Goal: Task Accomplishment & Management: Manage account settings

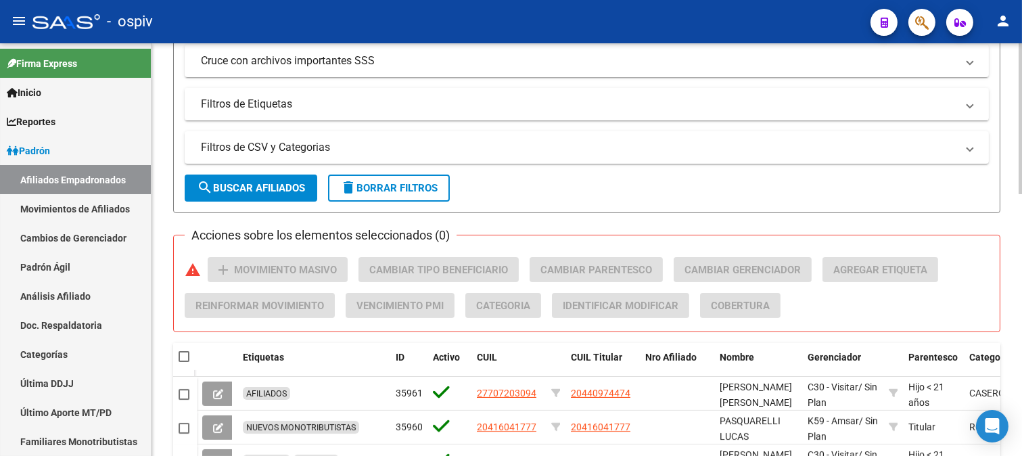
scroll to position [601, 0]
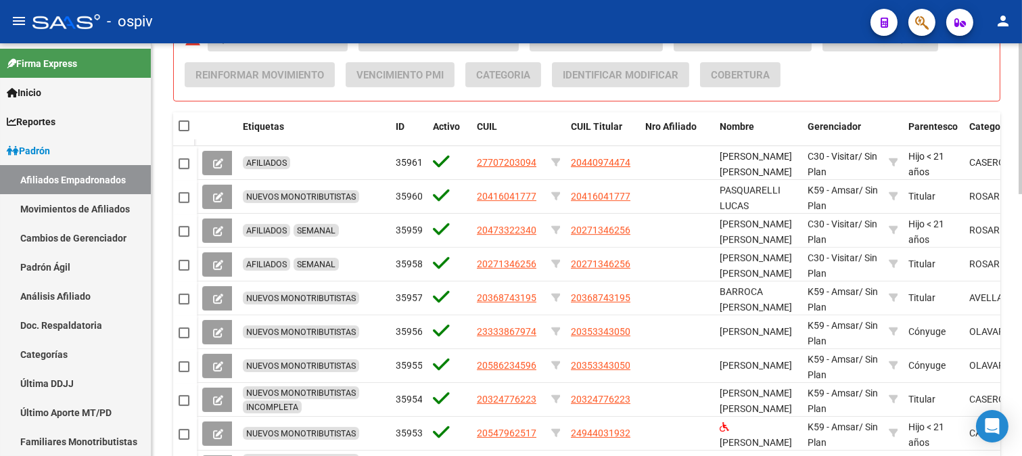
click at [186, 126] on span at bounding box center [184, 125] width 11 height 11
click at [184, 131] on input "checkbox" at bounding box center [183, 131] width 1 height 1
checkbox input "true"
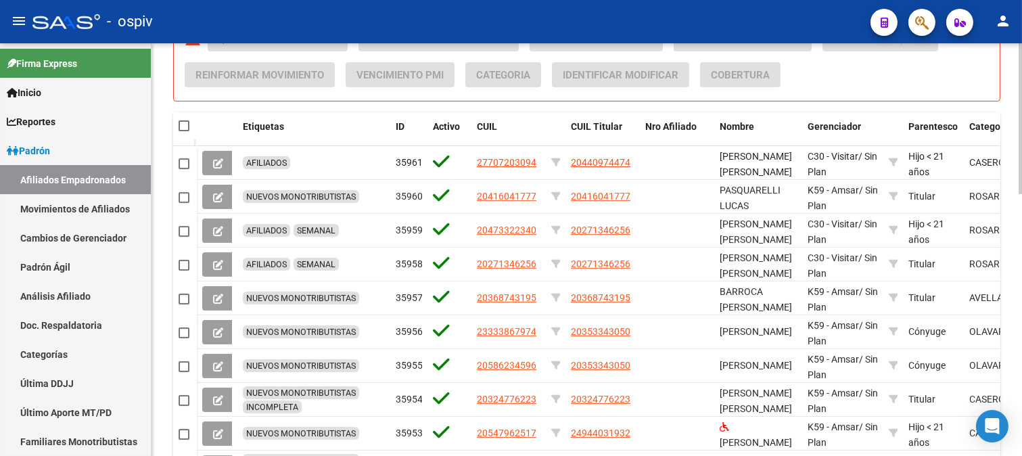
checkbox input "true"
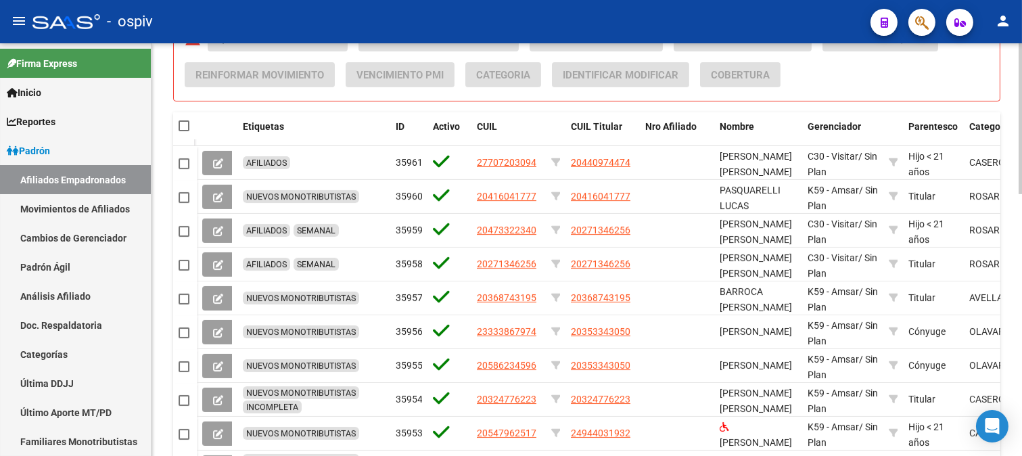
checkbox input "true"
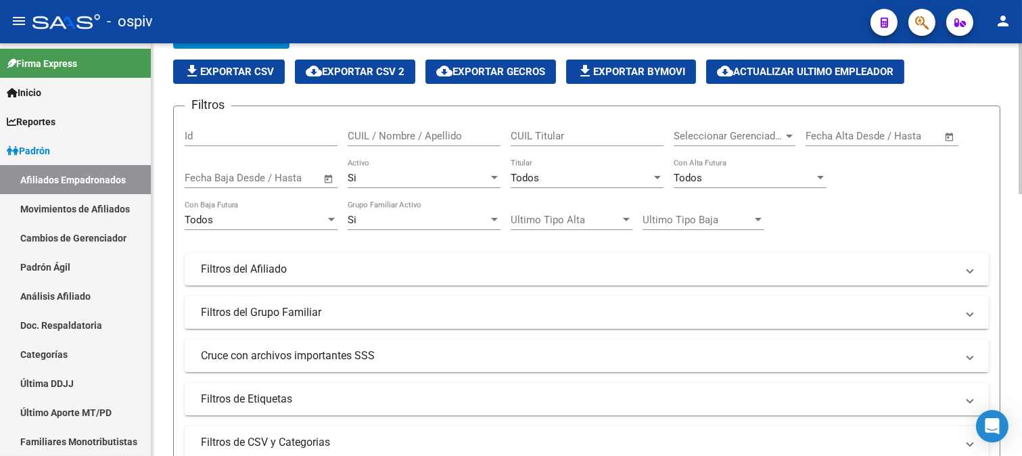
scroll to position [0, 0]
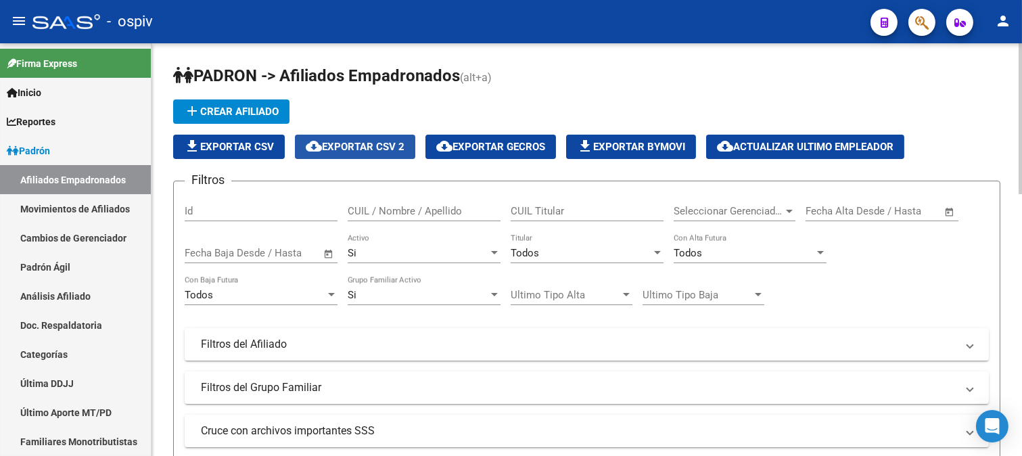
click at [400, 144] on span "cloud_download Exportar CSV 2" at bounding box center [355, 147] width 99 height 12
click at [779, 212] on span "Seleccionar Gerenciador" at bounding box center [729, 211] width 110 height 12
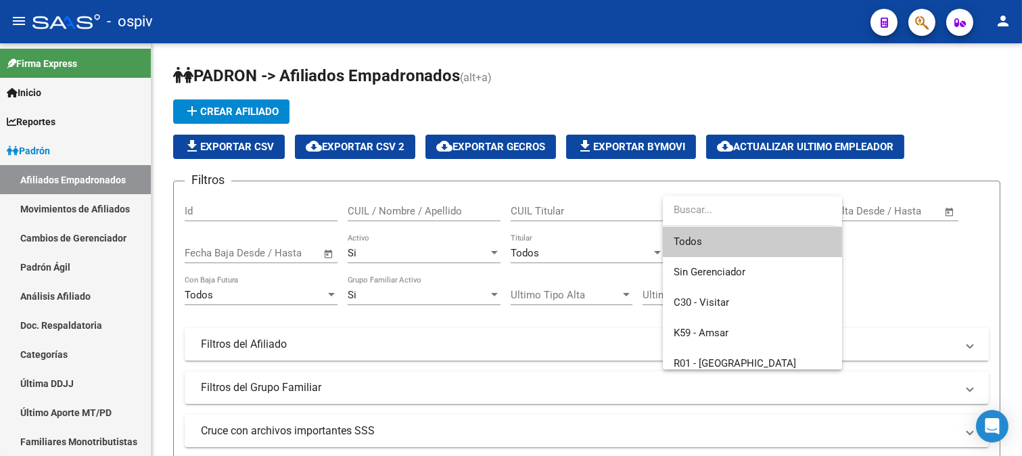
click at [118, 241] on div at bounding box center [511, 228] width 1022 height 456
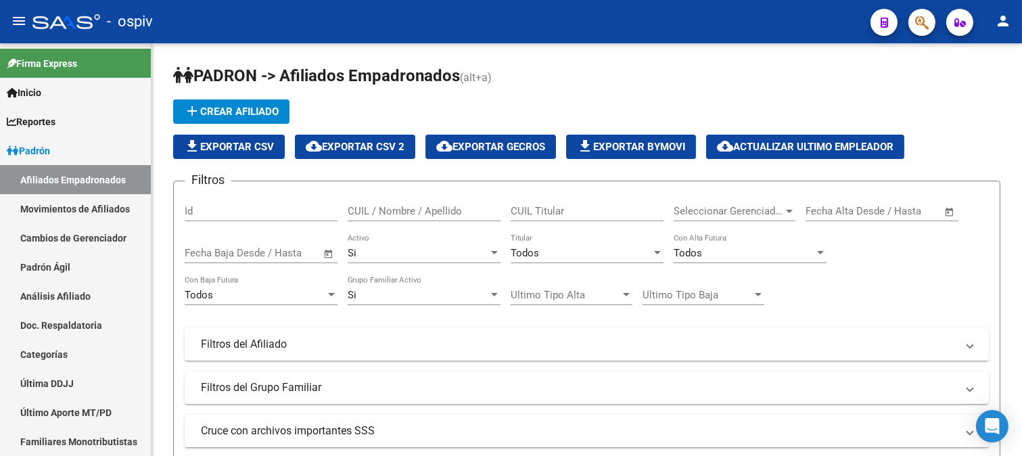
click at [118, 241] on link "Cambios de Gerenciador" at bounding box center [75, 237] width 151 height 29
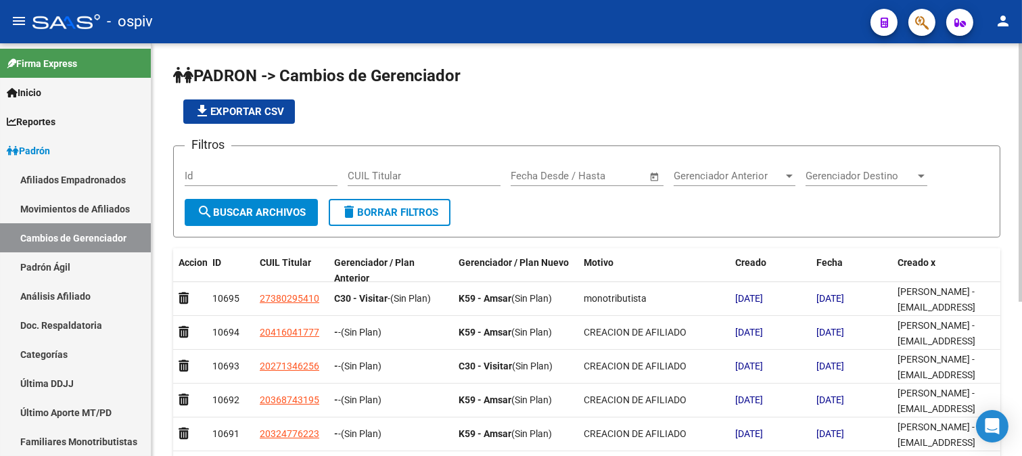
click at [731, 183] on div "Gerenciador Anterior Gerenciador Anterior" at bounding box center [735, 171] width 122 height 29
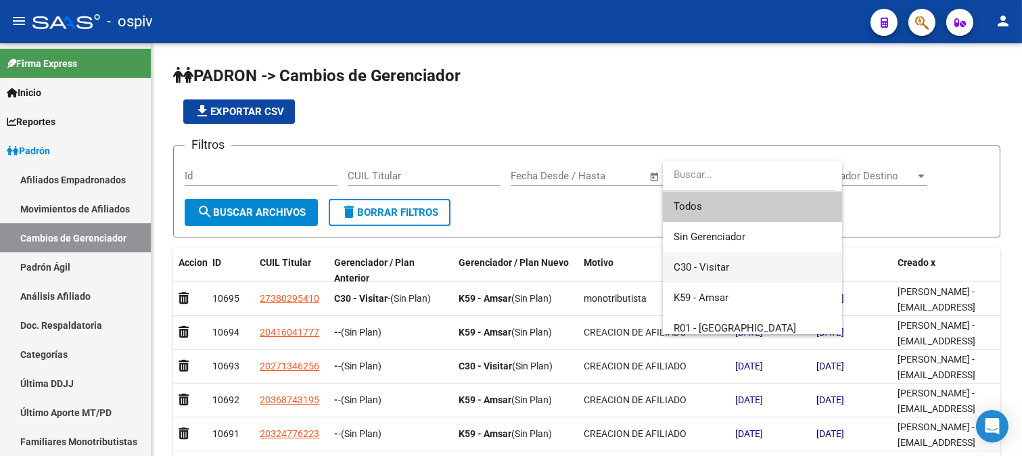
click at [712, 260] on span "C30 - Visitar" at bounding box center [753, 267] width 158 height 30
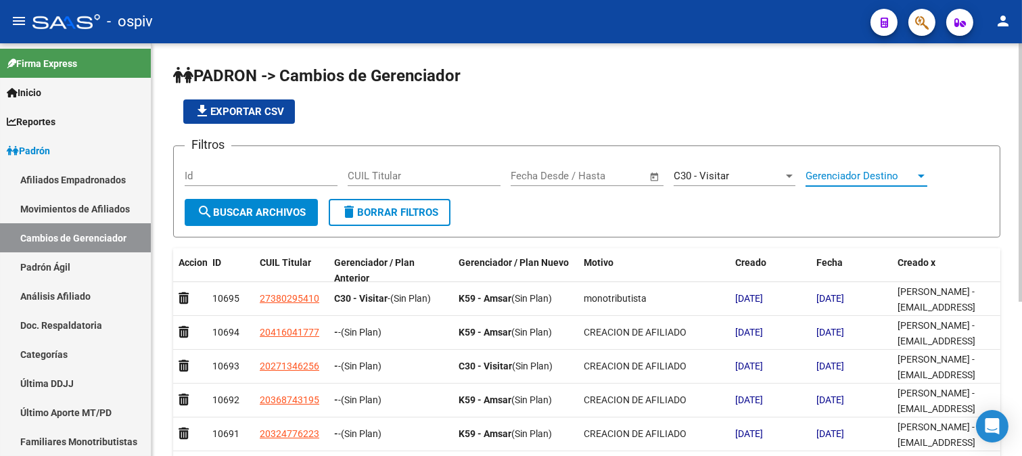
click at [873, 175] on span "Gerenciador Destino" at bounding box center [861, 176] width 110 height 12
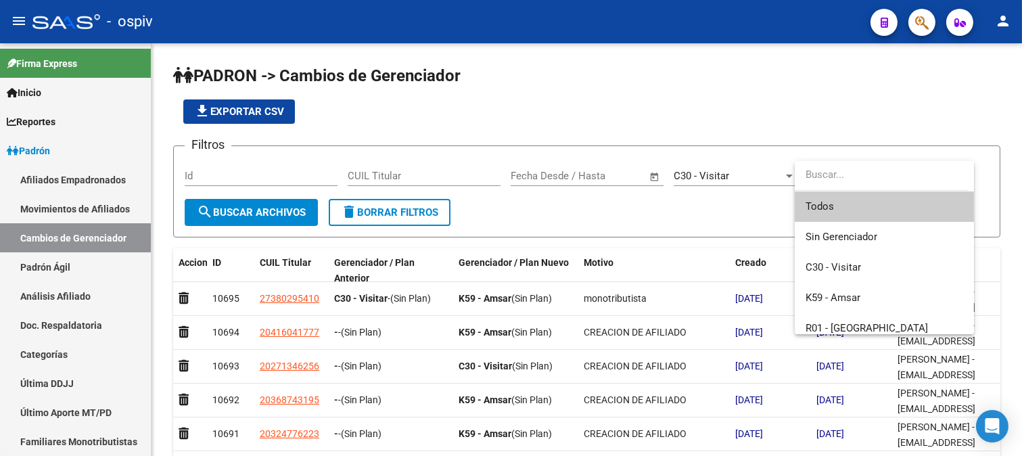
click at [53, 153] on div at bounding box center [511, 228] width 1022 height 456
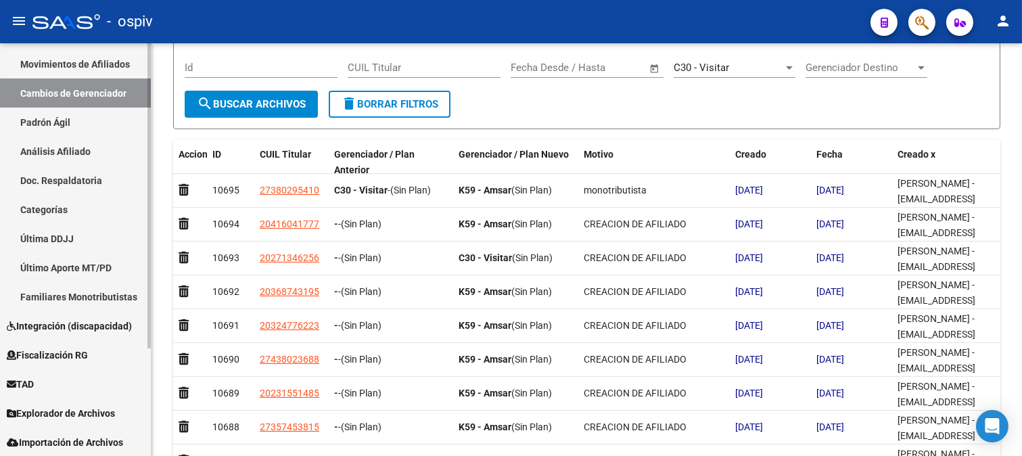
scroll to position [246, 0]
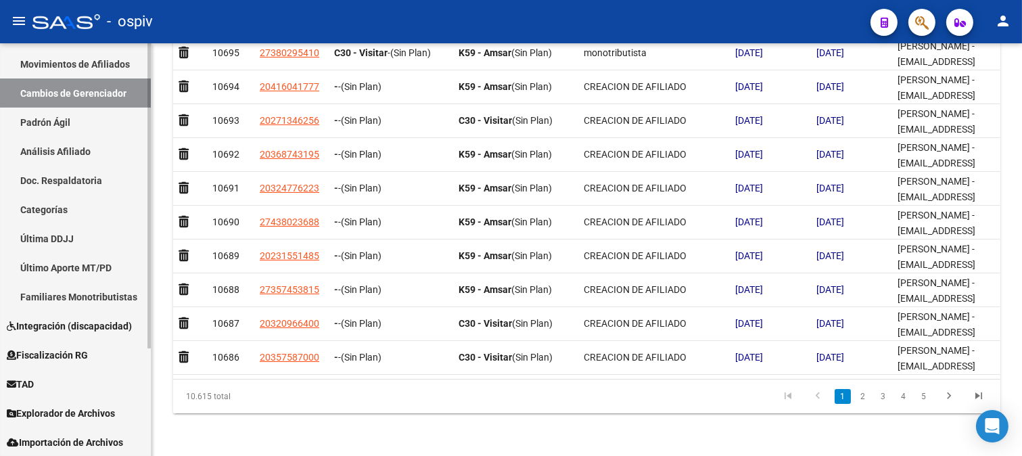
click at [49, 381] on link "TAD" at bounding box center [75, 383] width 151 height 29
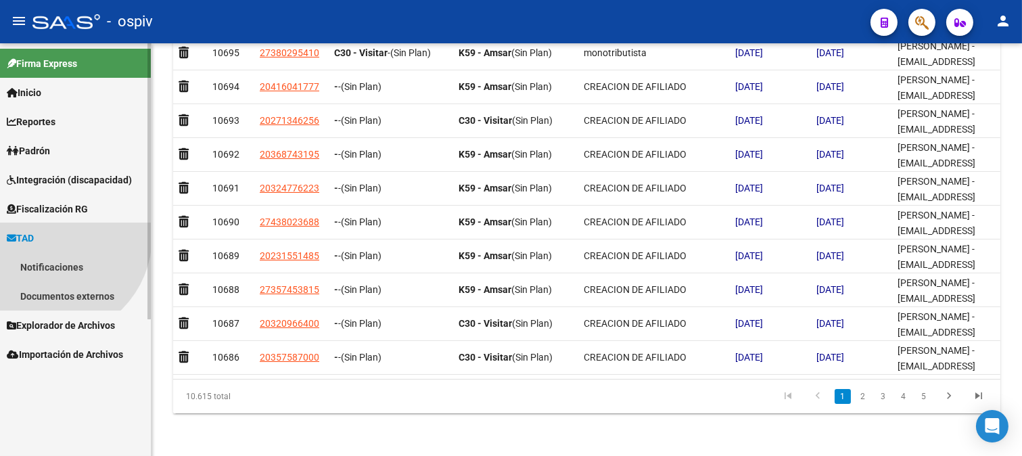
scroll to position [0, 0]
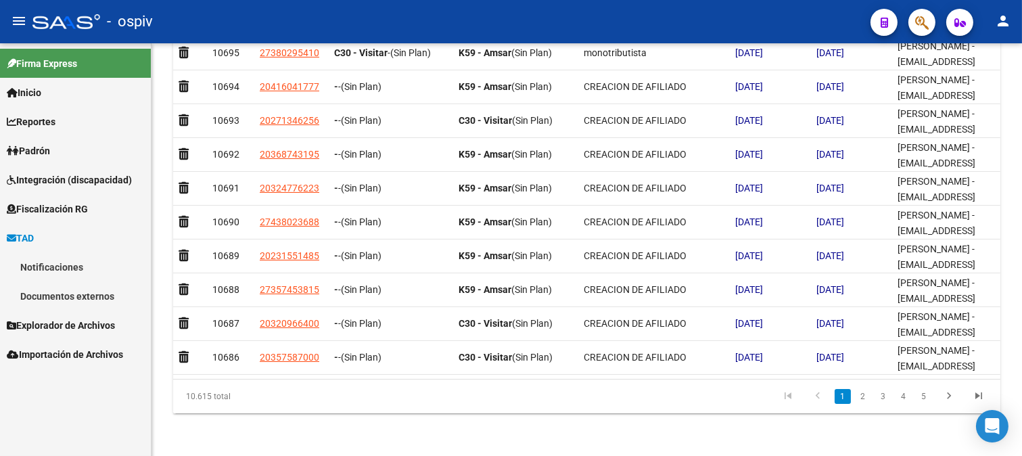
click at [65, 269] on link "Notificaciones" at bounding box center [75, 266] width 151 height 29
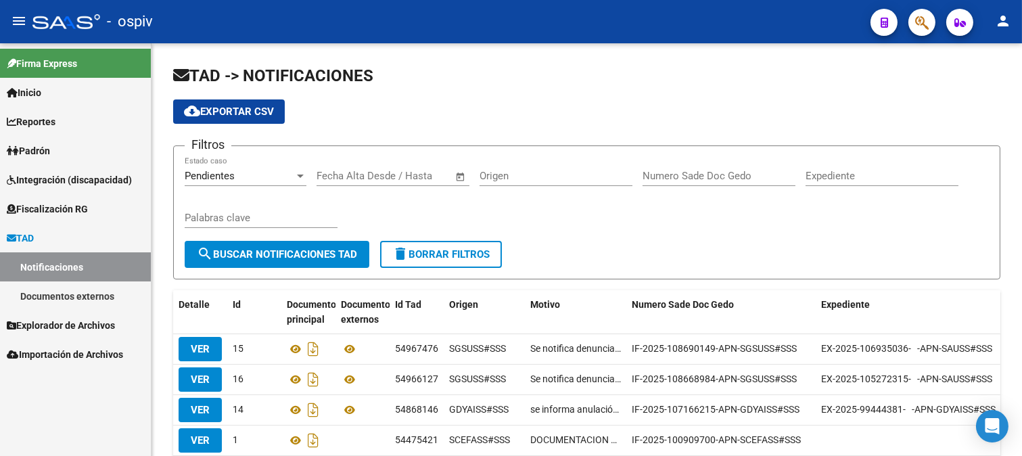
click at [91, 296] on link "Documentos externos" at bounding box center [75, 295] width 151 height 29
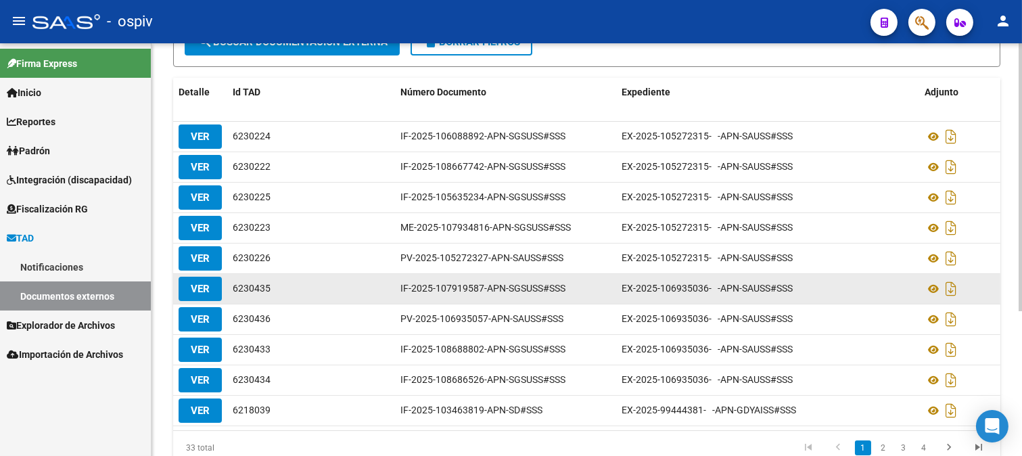
scroll to position [147, 0]
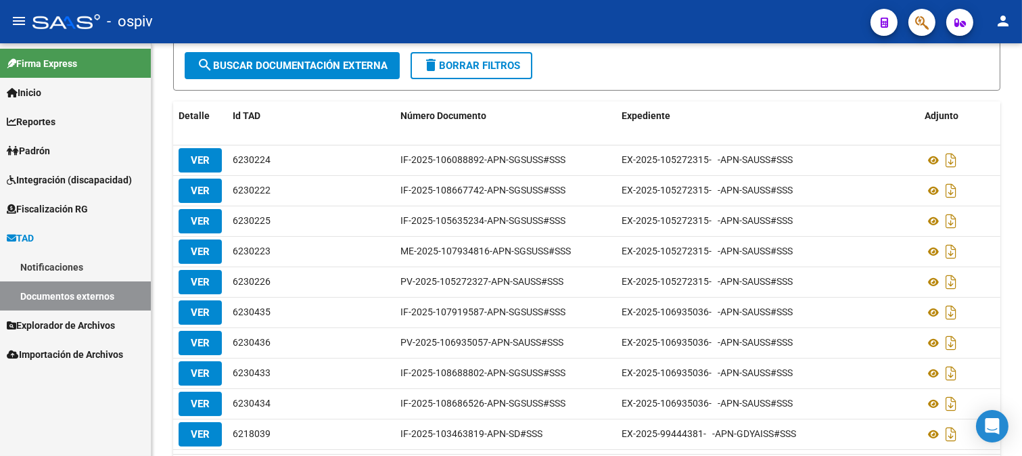
click at [92, 264] on link "Notificaciones" at bounding box center [75, 266] width 151 height 29
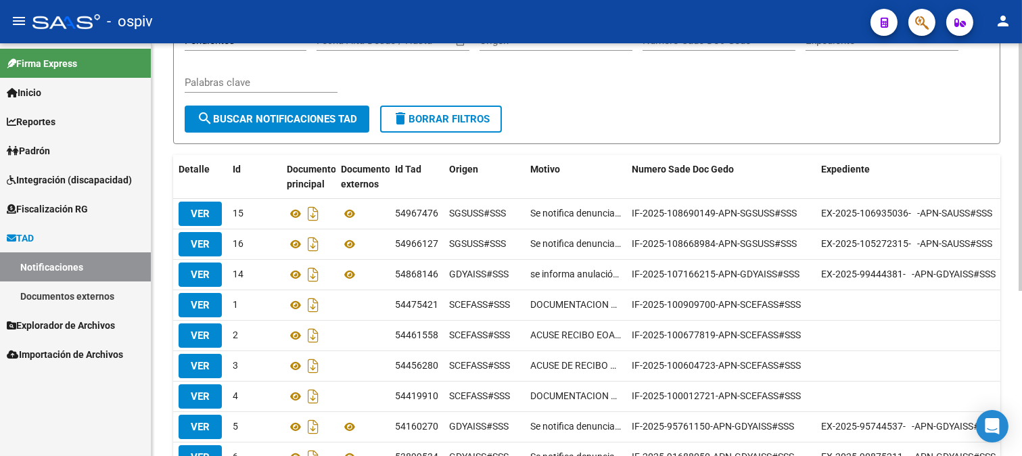
scroll to position [50, 0]
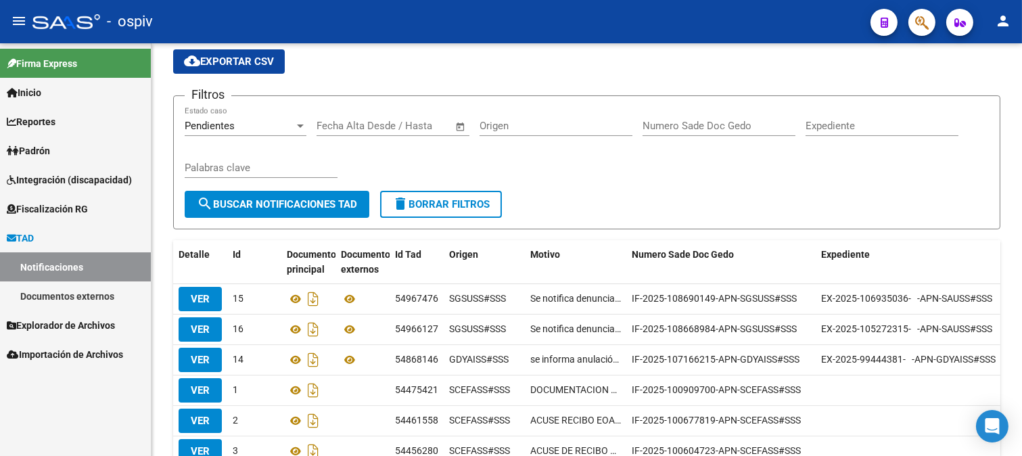
click at [63, 237] on link "TAD" at bounding box center [75, 237] width 151 height 29
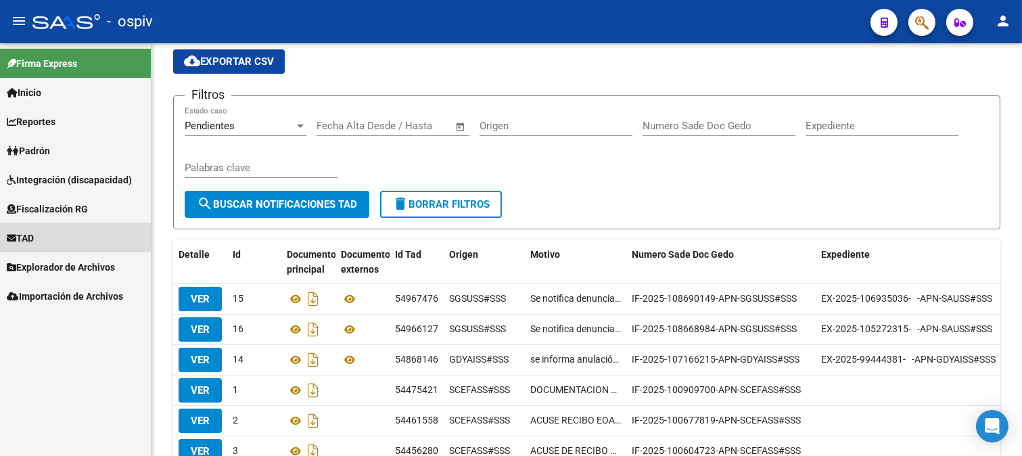
click at [63, 237] on link "TAD" at bounding box center [75, 237] width 151 height 29
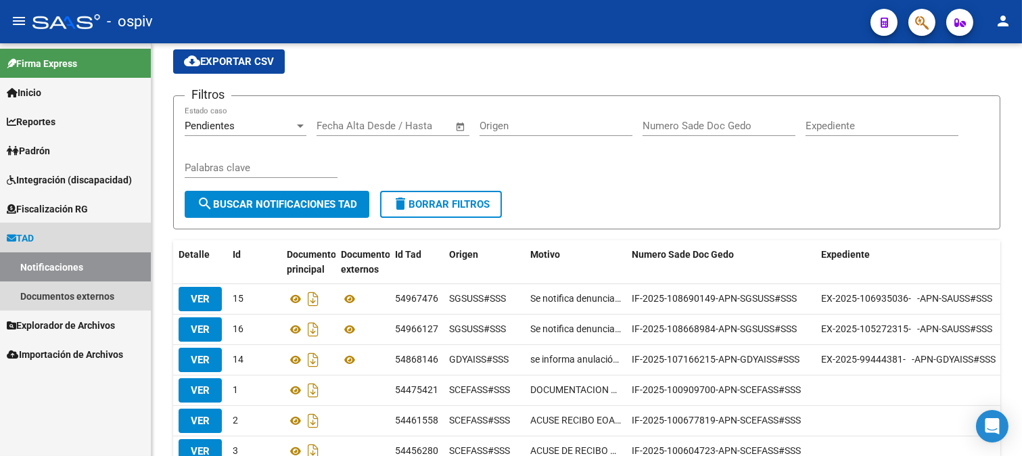
click at [65, 238] on link "TAD" at bounding box center [75, 237] width 151 height 29
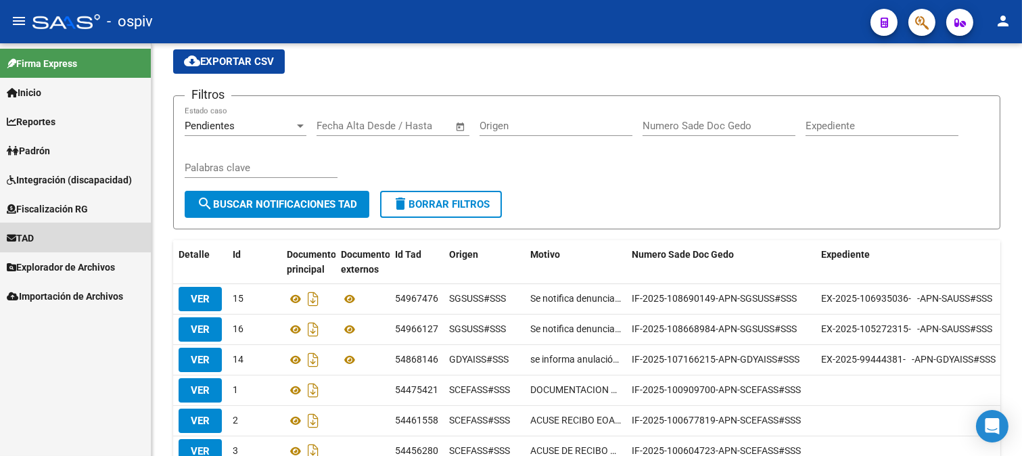
click at [65, 238] on link "TAD" at bounding box center [75, 237] width 151 height 29
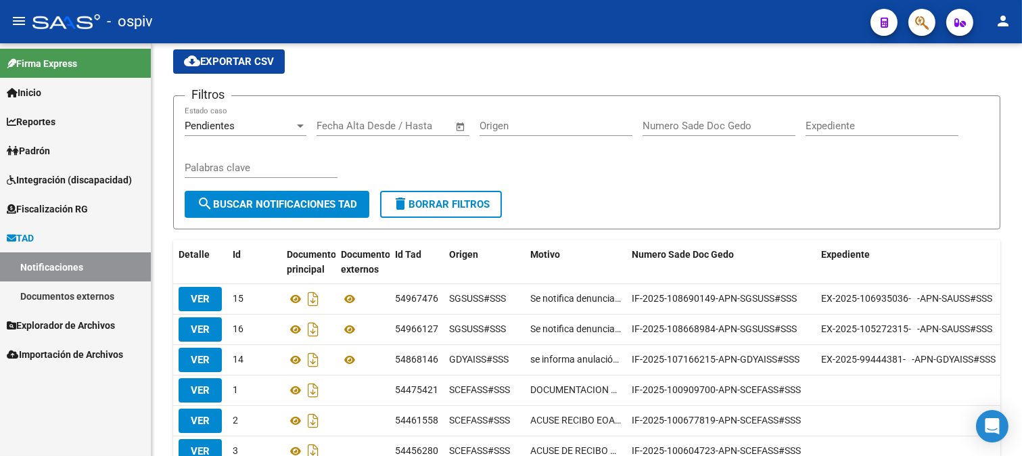
click at [92, 295] on link "Documentos externos" at bounding box center [75, 295] width 151 height 29
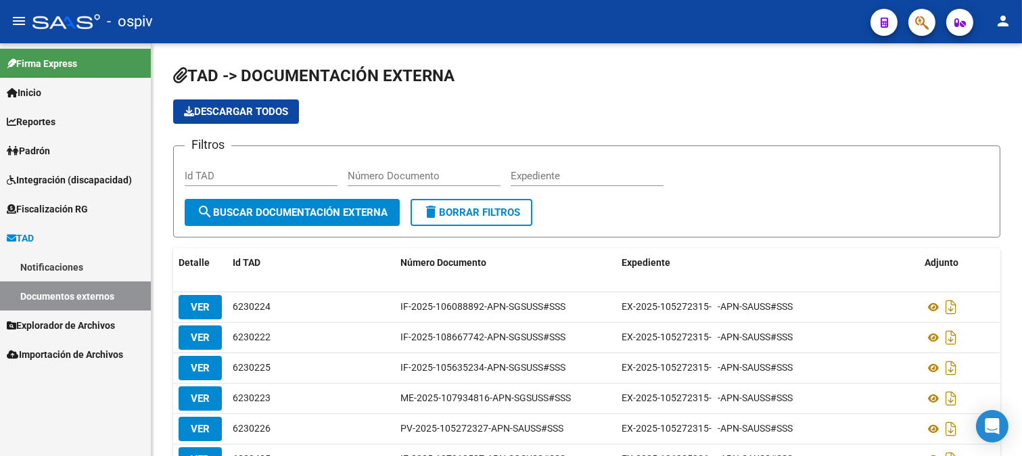
click at [76, 265] on link "Notificaciones" at bounding box center [75, 266] width 151 height 29
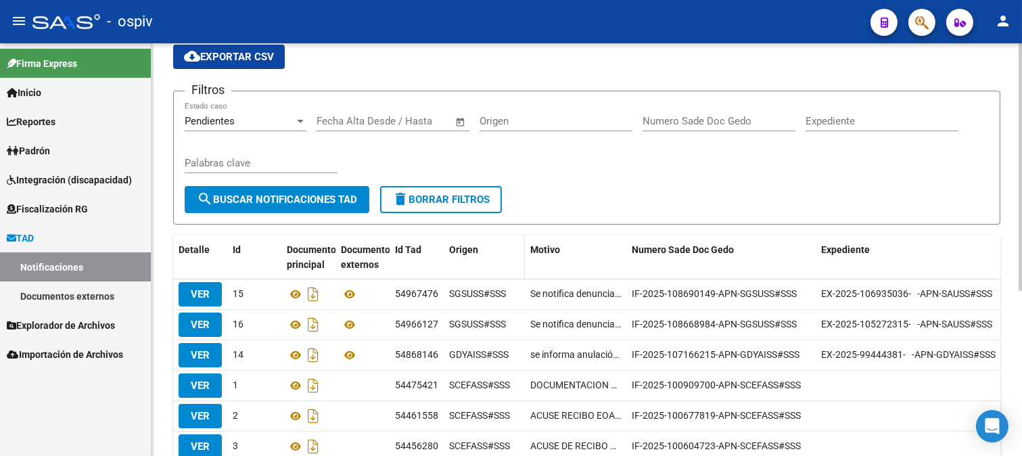
scroll to position [75, 0]
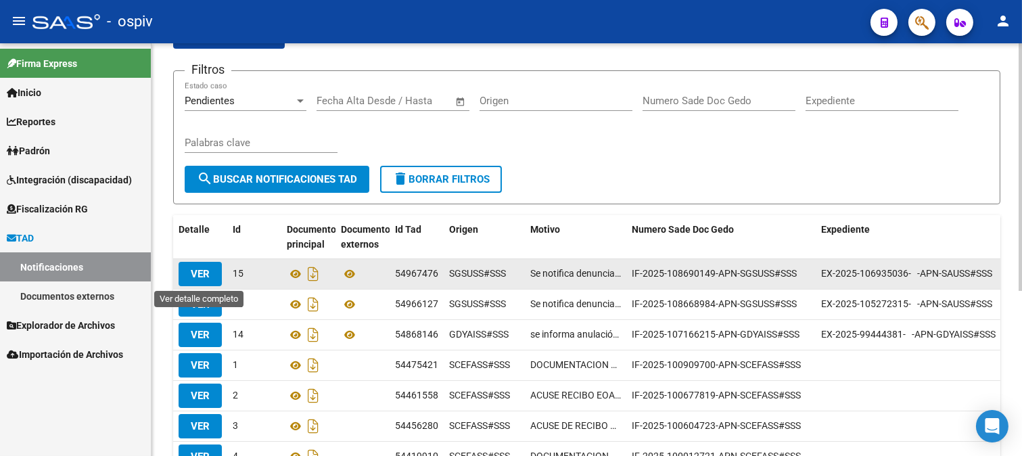
click at [206, 279] on span "VER" at bounding box center [200, 274] width 19 height 12
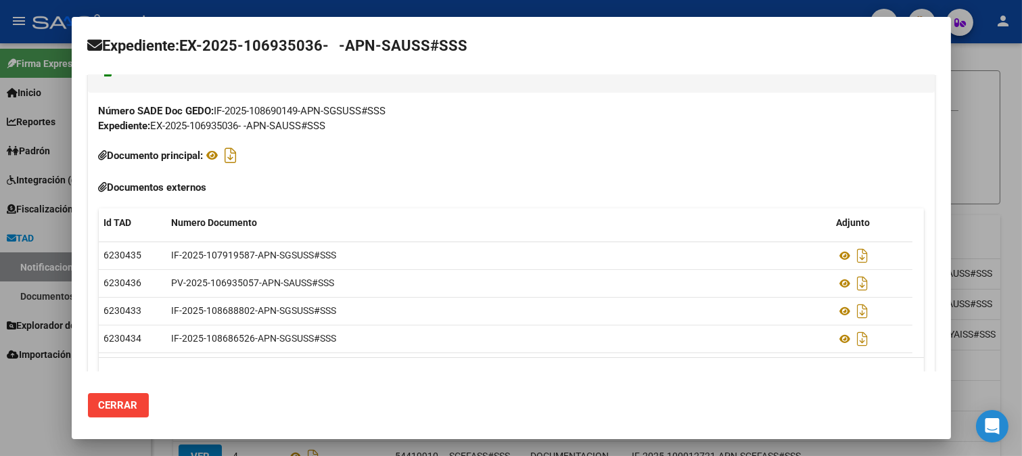
scroll to position [323, 0]
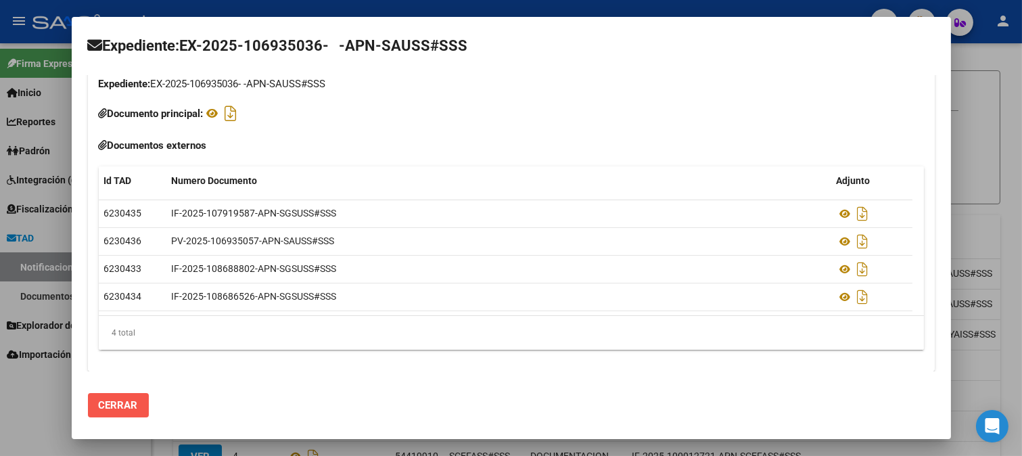
click at [112, 411] on span "Cerrar" at bounding box center [118, 405] width 39 height 12
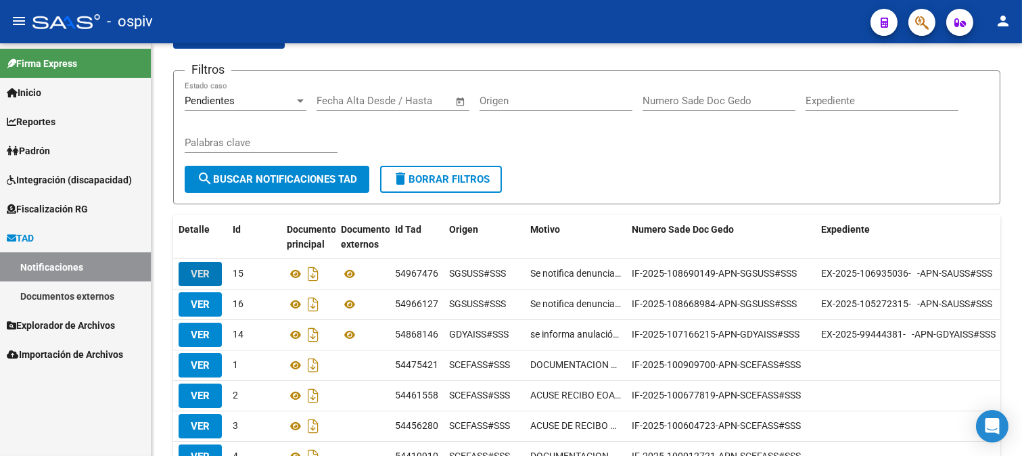
click at [52, 291] on link "Documentos externos" at bounding box center [75, 295] width 151 height 29
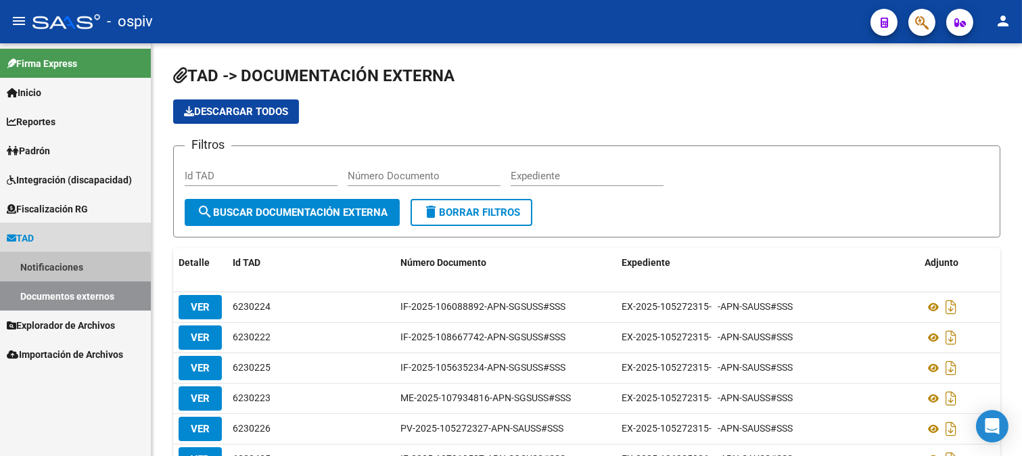
click at [50, 274] on link "Notificaciones" at bounding box center [75, 266] width 151 height 29
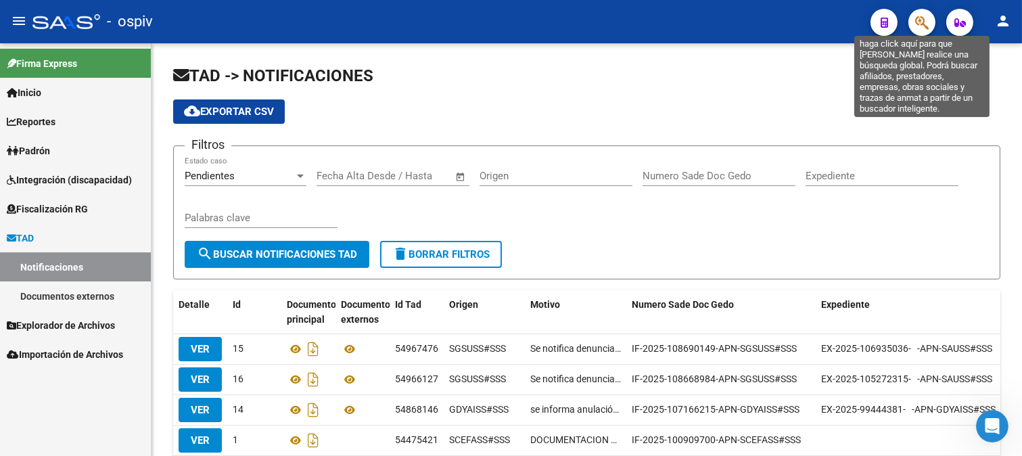
click at [919, 26] on icon "button" at bounding box center [922, 23] width 14 height 16
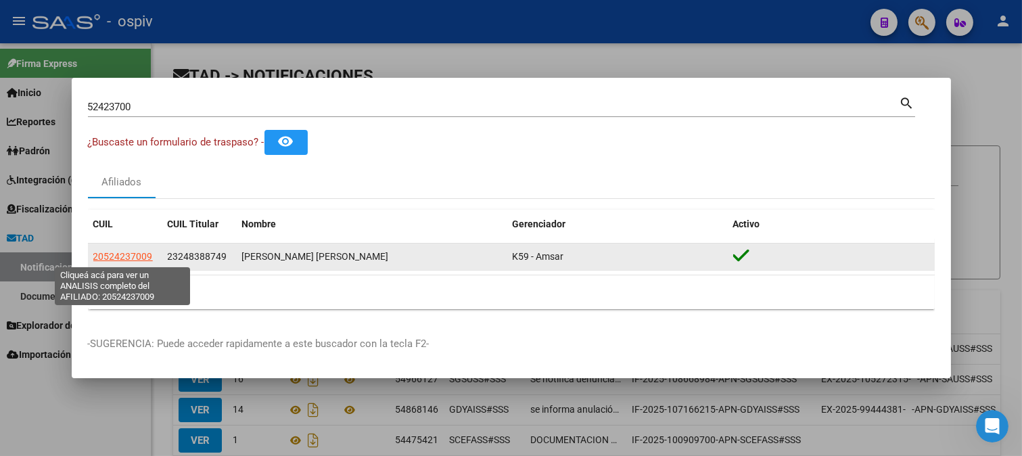
click at [149, 260] on span "20524237009" at bounding box center [123, 256] width 60 height 11
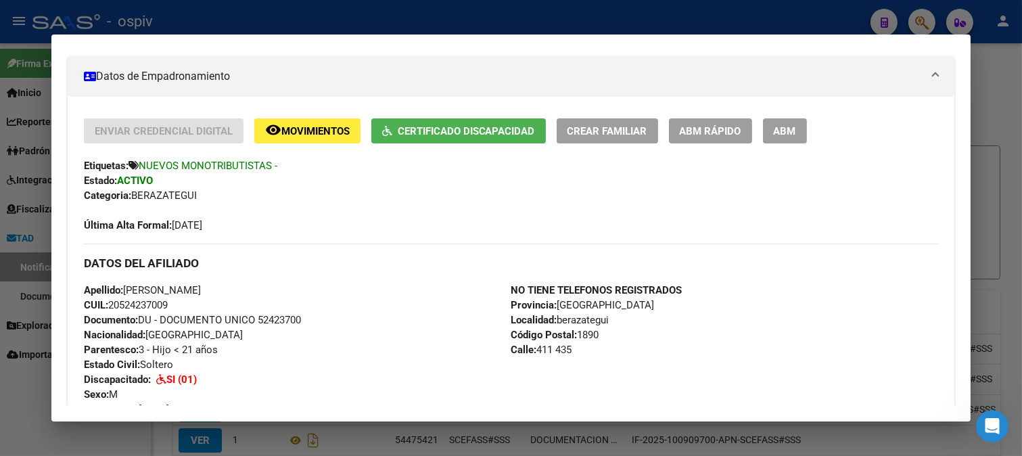
scroll to position [225, 0]
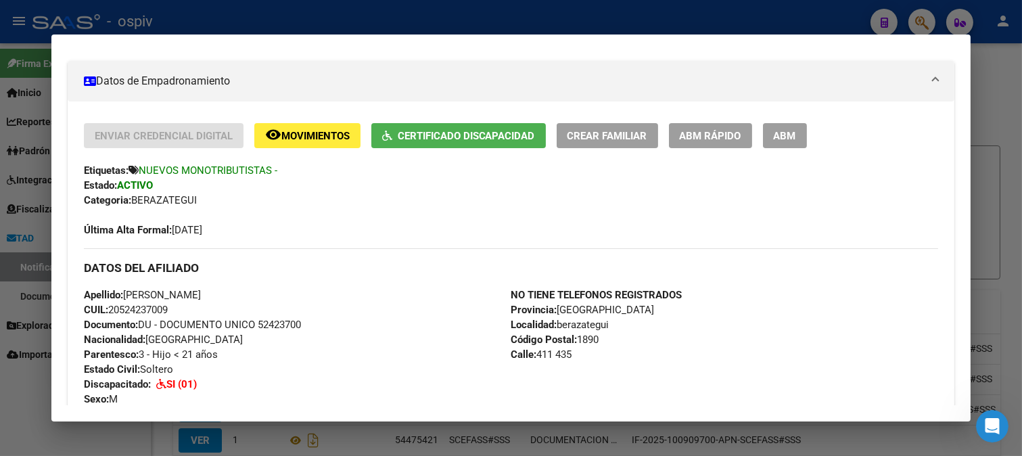
click at [496, 147] on button "Certificado Discapacidad" at bounding box center [458, 135] width 175 height 25
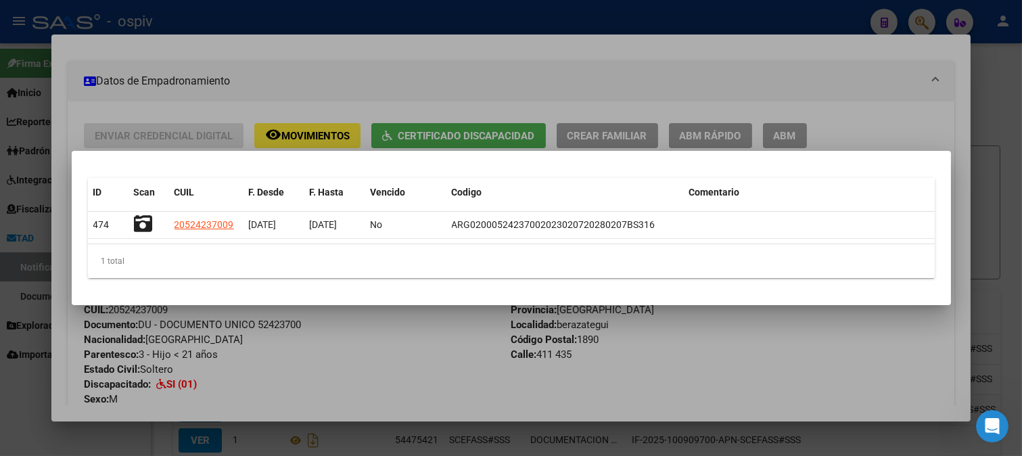
click at [455, 59] on div at bounding box center [511, 228] width 1022 height 456
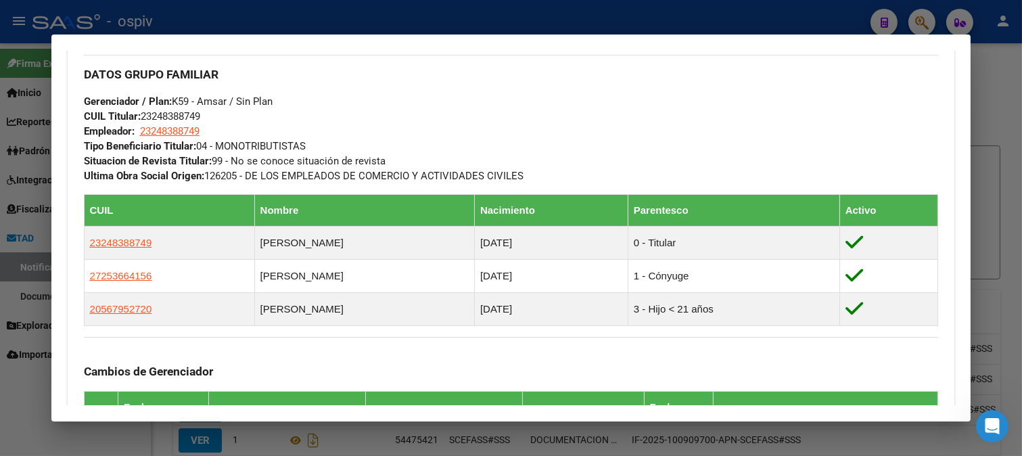
scroll to position [981, 0]
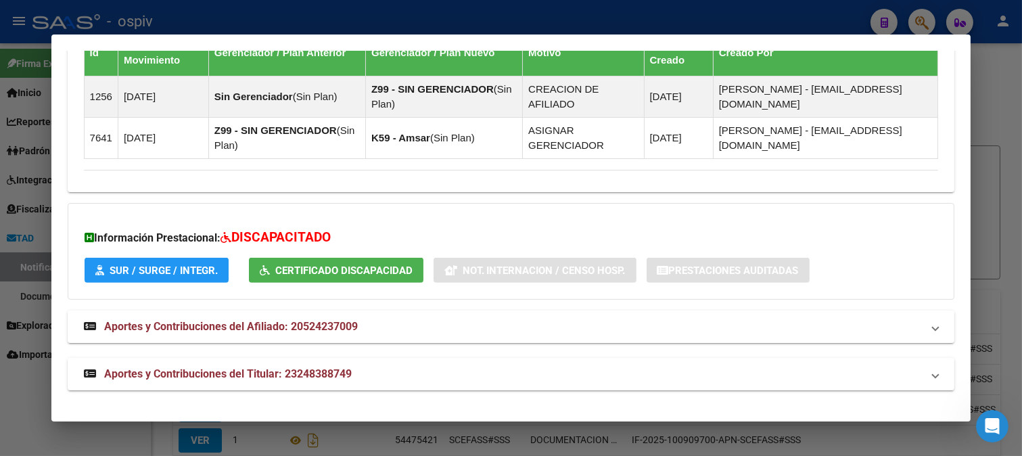
click at [920, 21] on div at bounding box center [511, 228] width 1022 height 456
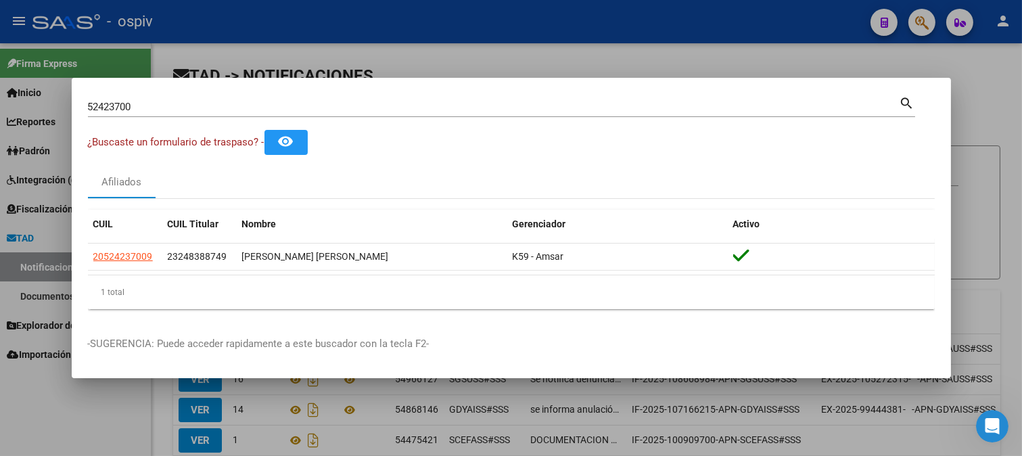
drag, startPoint x: 162, startPoint y: 116, endPoint x: 0, endPoint y: 86, distance: 165.2
click at [0, 86] on div "52423700 Buscar (apellido, dni, cuil, nro traspaso, cuit, obra social) search ¿…" at bounding box center [511, 228] width 1022 height 456
click at [147, 102] on input "52423700" at bounding box center [494, 107] width 812 height 12
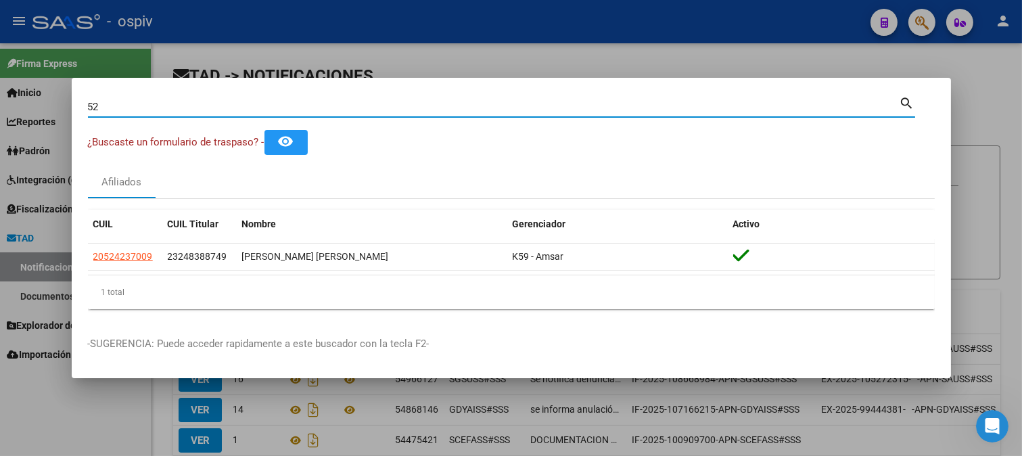
type input "5"
type input "14872460"
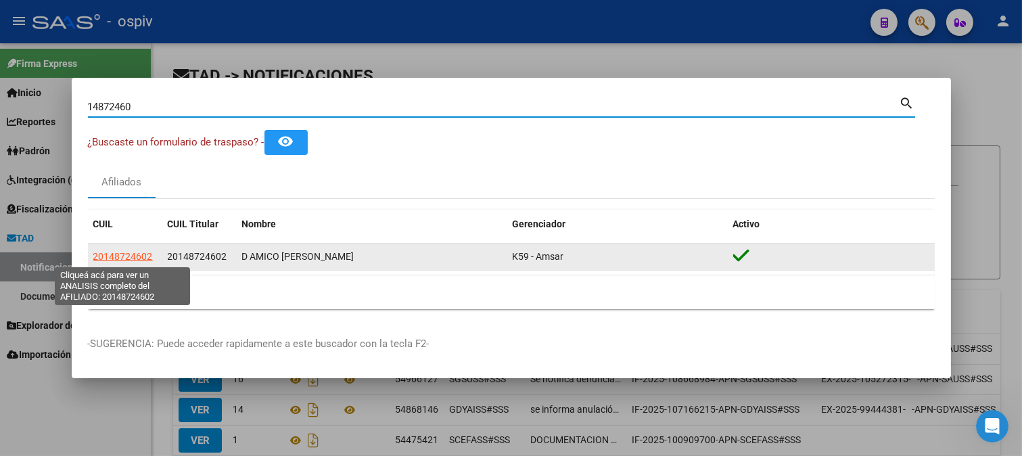
click at [126, 260] on span "20148724602" at bounding box center [123, 256] width 60 height 11
type textarea "20148724602"
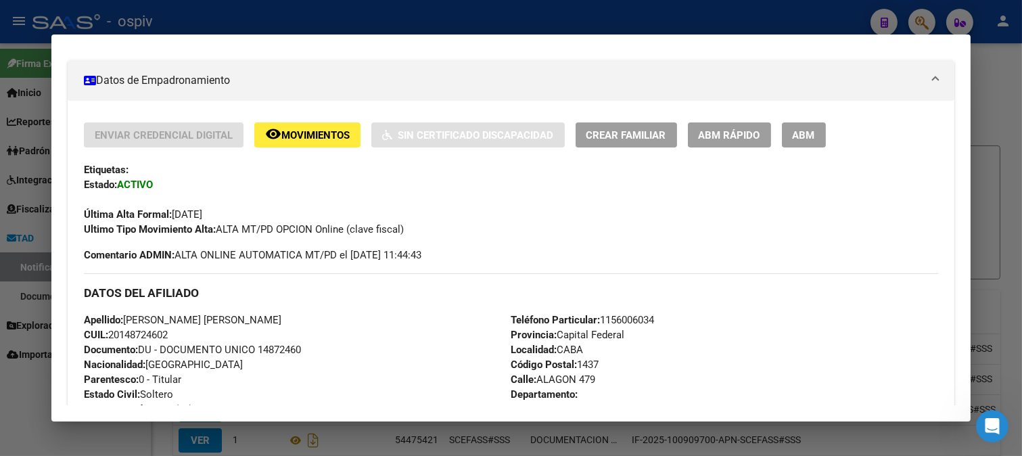
scroll to position [225, 0]
click at [816, 136] on button "ABM" at bounding box center [804, 135] width 44 height 25
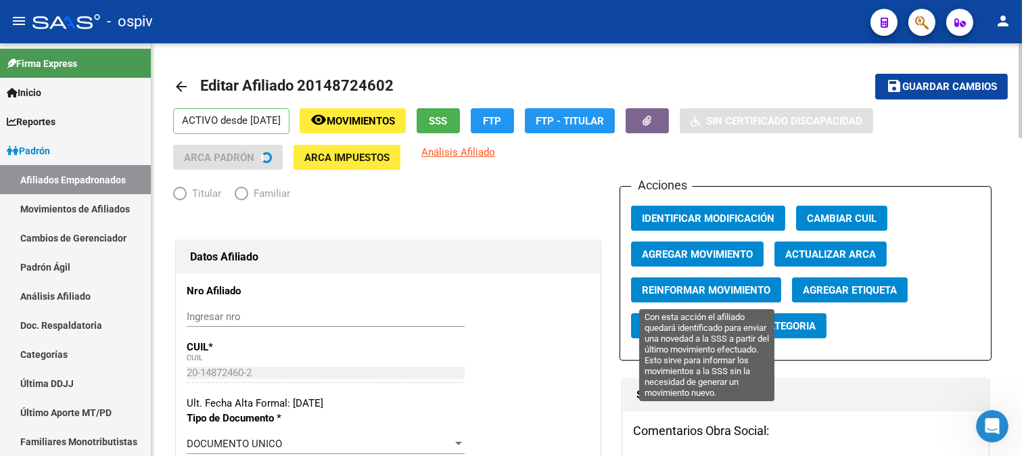
radio input "true"
type input "20-14872460-2"
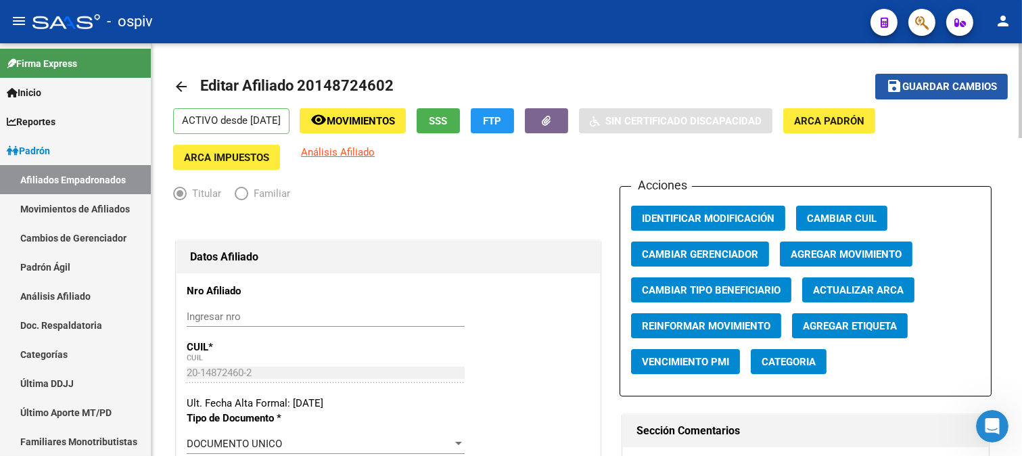
click at [963, 93] on button "save Guardar cambios" at bounding box center [941, 86] width 133 height 25
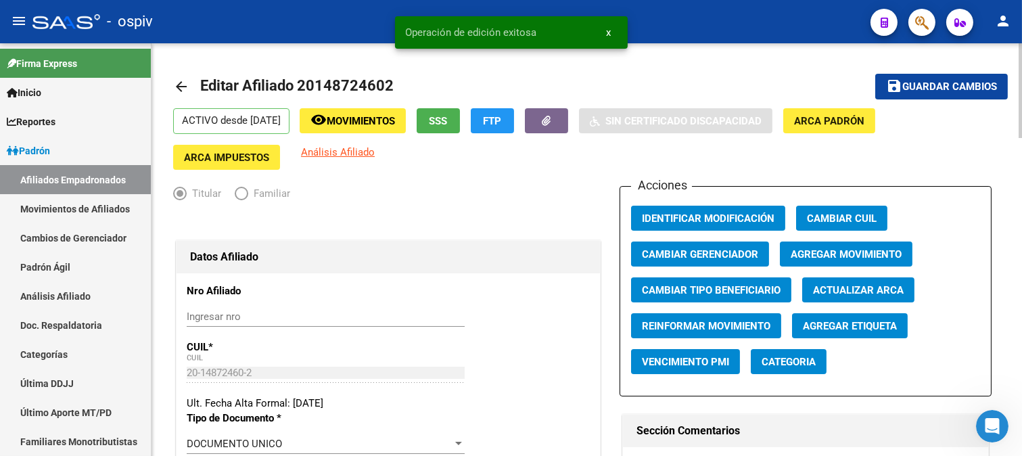
click at [776, 373] on button "Categoria" at bounding box center [789, 361] width 76 height 25
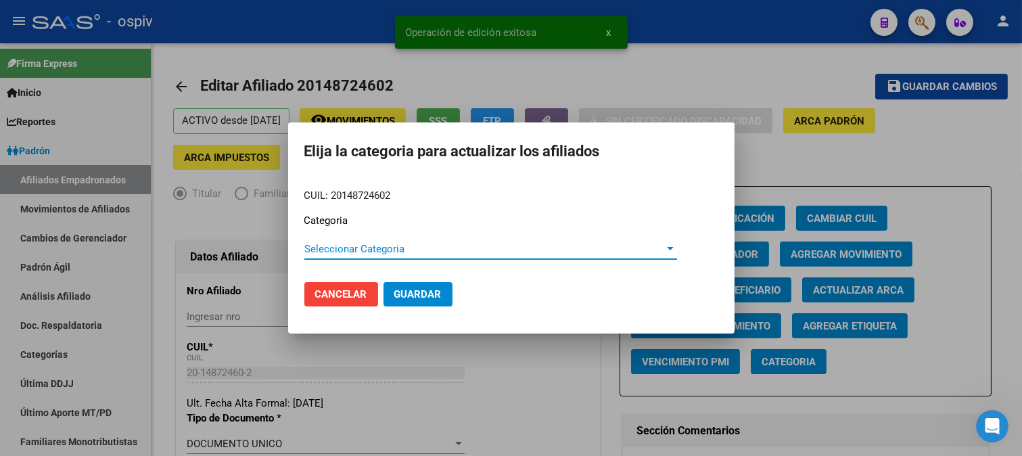
click at [383, 250] on span "Seleccionar Categoria" at bounding box center [484, 249] width 361 height 12
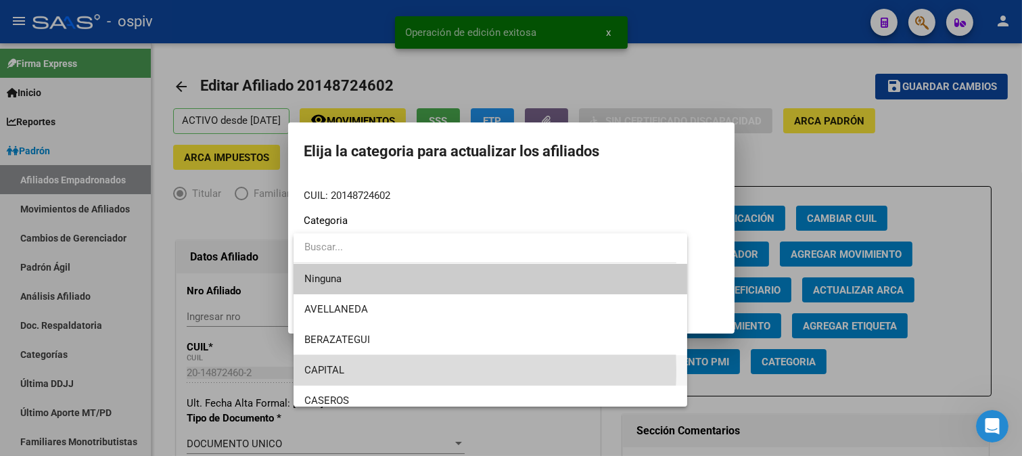
drag, startPoint x: 345, startPoint y: 369, endPoint x: 377, endPoint y: 347, distance: 39.4
click at [345, 370] on span "CAPITAL" at bounding box center [490, 370] width 373 height 30
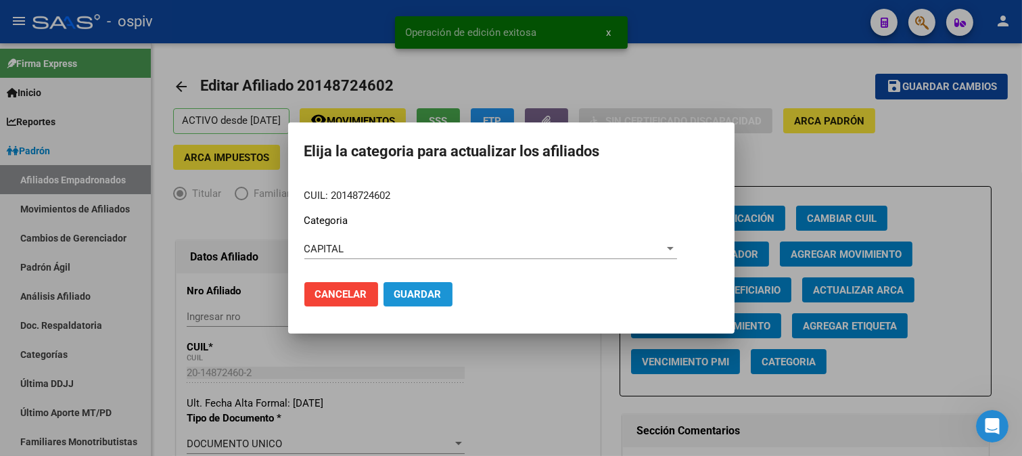
click at [413, 299] on span "Guardar" at bounding box center [417, 294] width 47 height 12
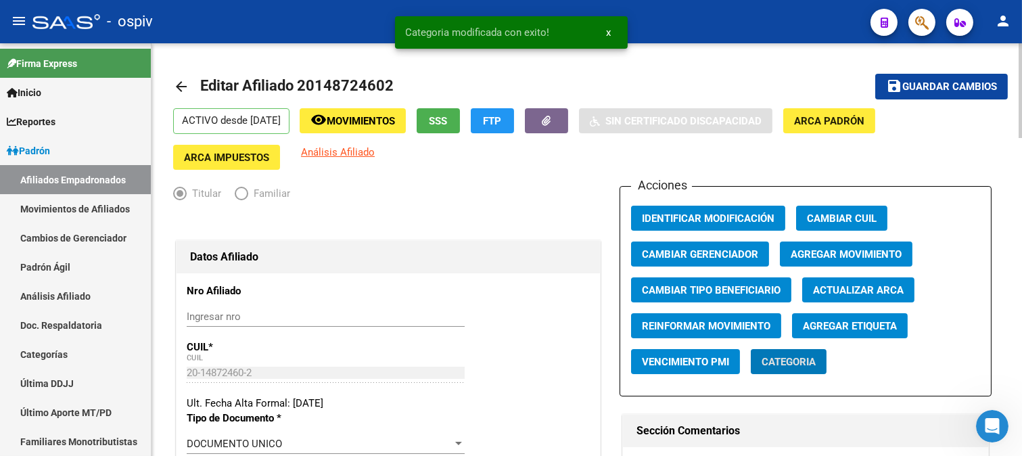
click at [881, 321] on span "Agregar Etiqueta" at bounding box center [850, 326] width 94 height 12
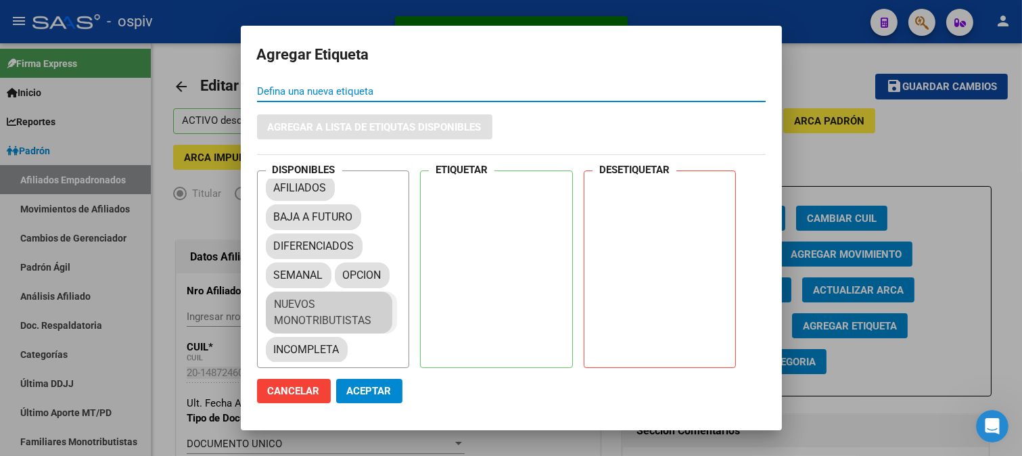
scroll to position [16, 0]
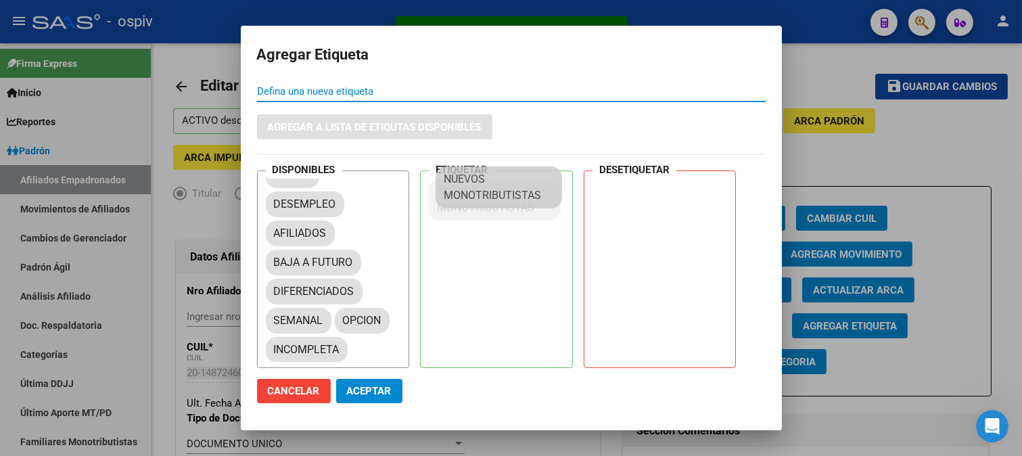
drag, startPoint x: 330, startPoint y: 326, endPoint x: 504, endPoint y: 198, distance: 215.8
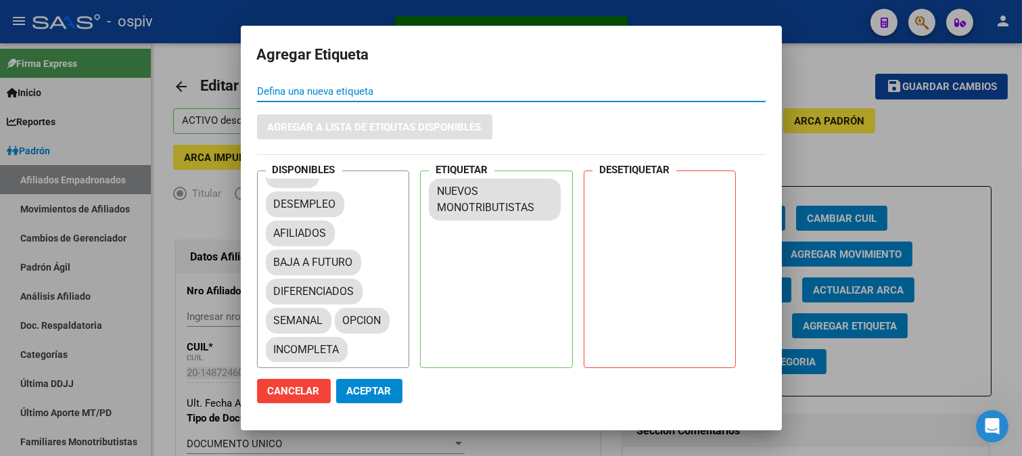
click at [367, 390] on span "Aceptar" at bounding box center [369, 391] width 45 height 12
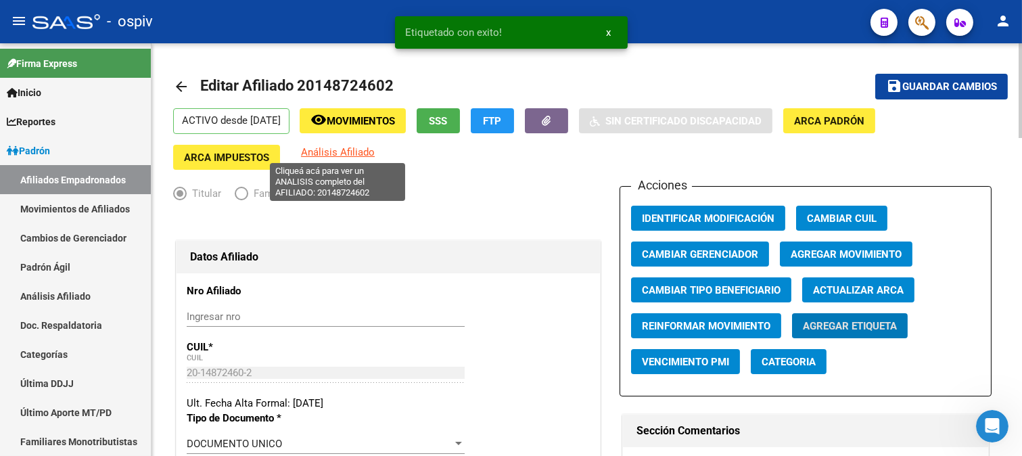
click at [345, 147] on span "Análisis Afiliado" at bounding box center [338, 152] width 74 height 12
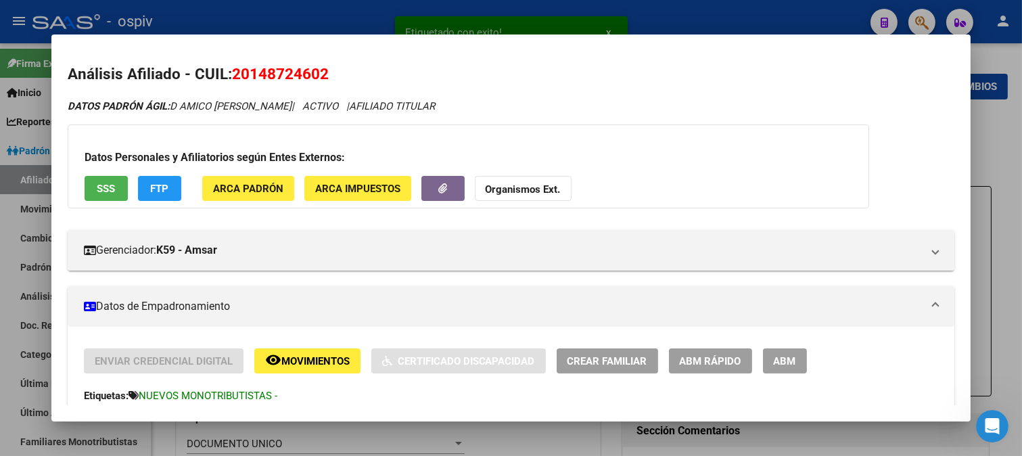
click at [157, 185] on span "FTP" at bounding box center [159, 189] width 18 height 12
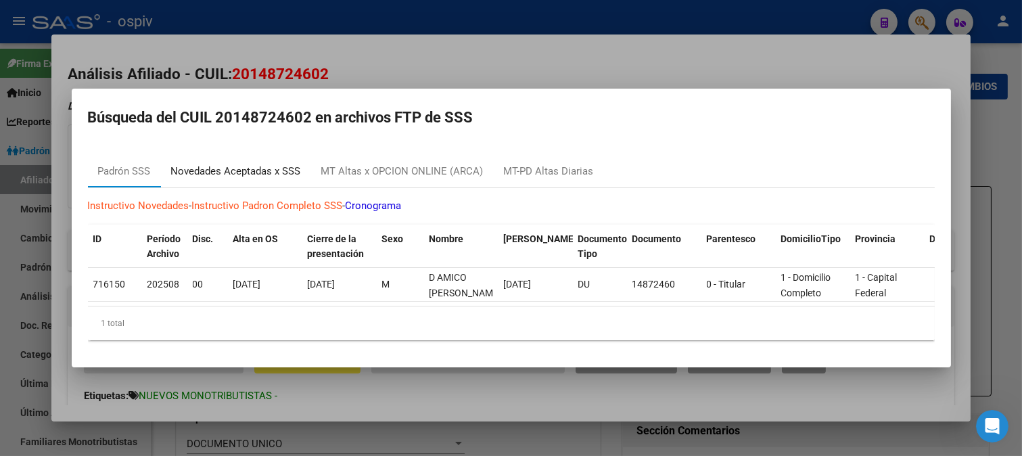
click at [275, 166] on div "Novedades Aceptadas x SSS" at bounding box center [236, 172] width 130 height 16
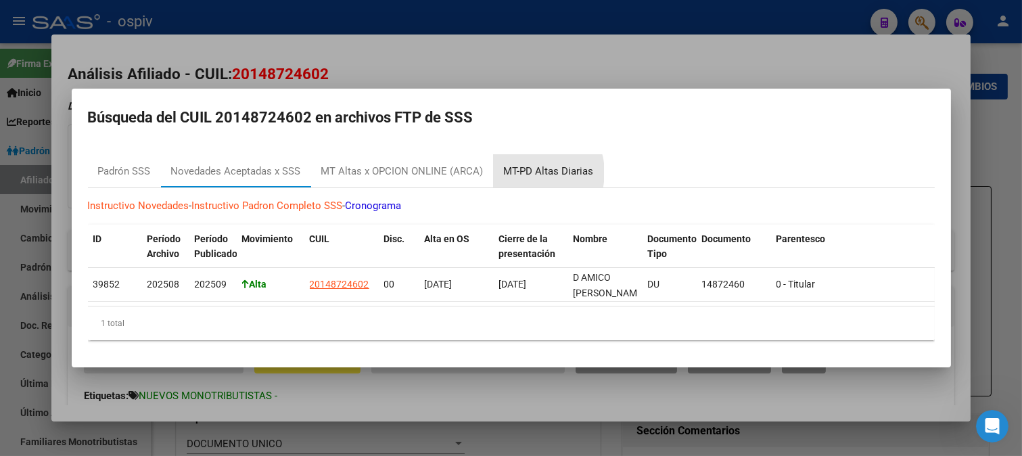
click at [529, 167] on div "MT-PD Altas Diarias" at bounding box center [549, 172] width 90 height 16
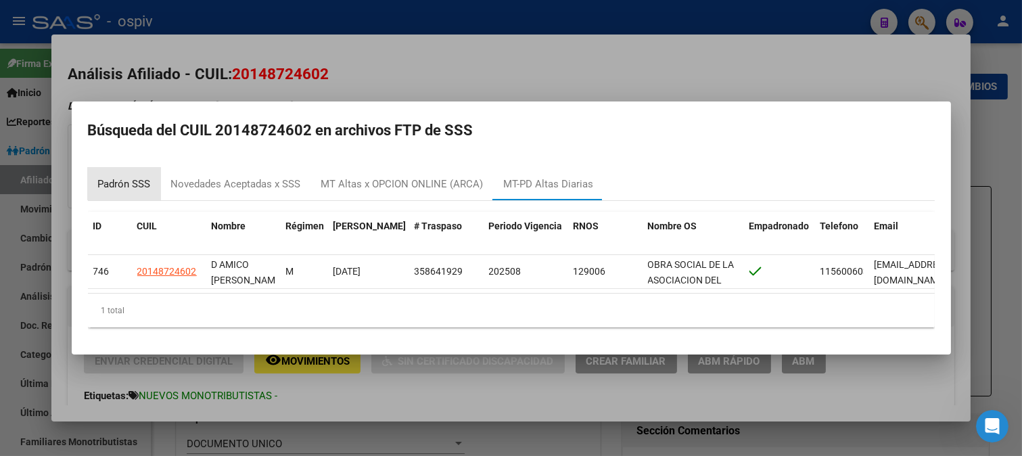
click at [117, 186] on div "Padrón SSS" at bounding box center [124, 184] width 73 height 32
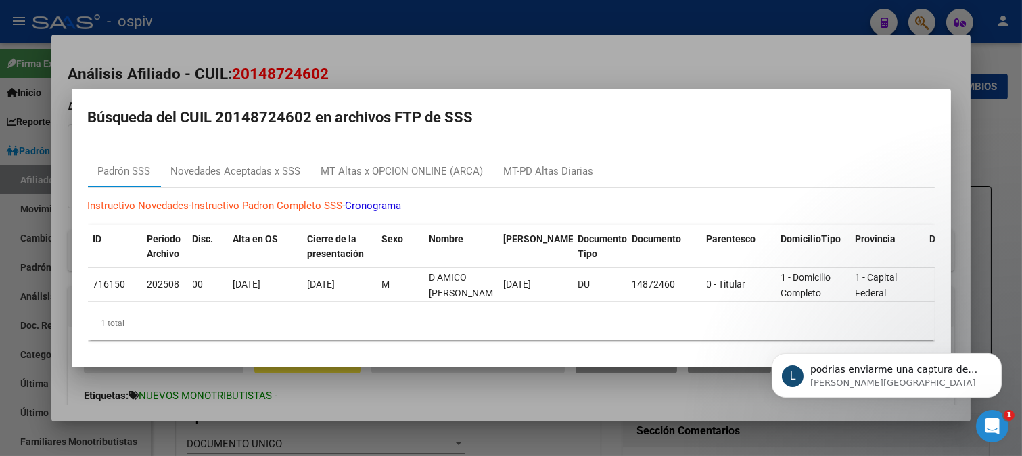
scroll to position [0, 0]
click at [907, 377] on p "Ludmila • Hace 1m" at bounding box center [897, 382] width 175 height 12
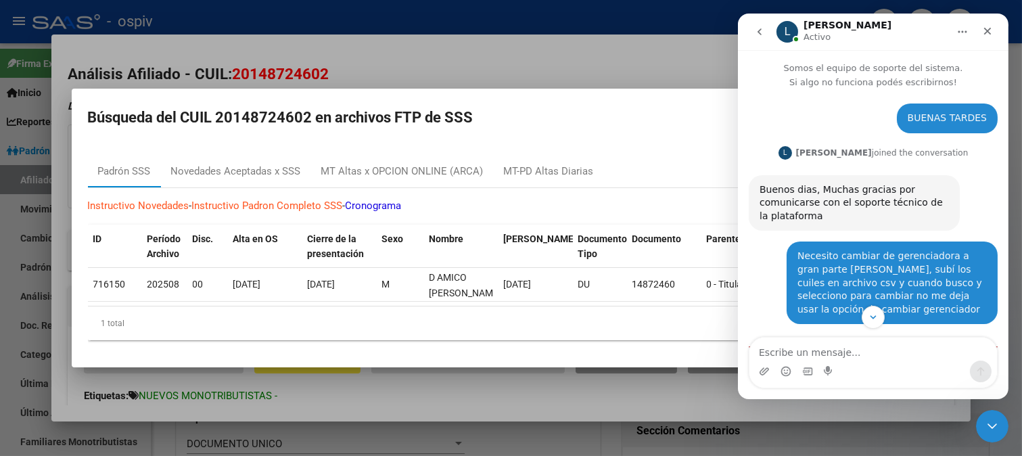
scroll to position [93, 0]
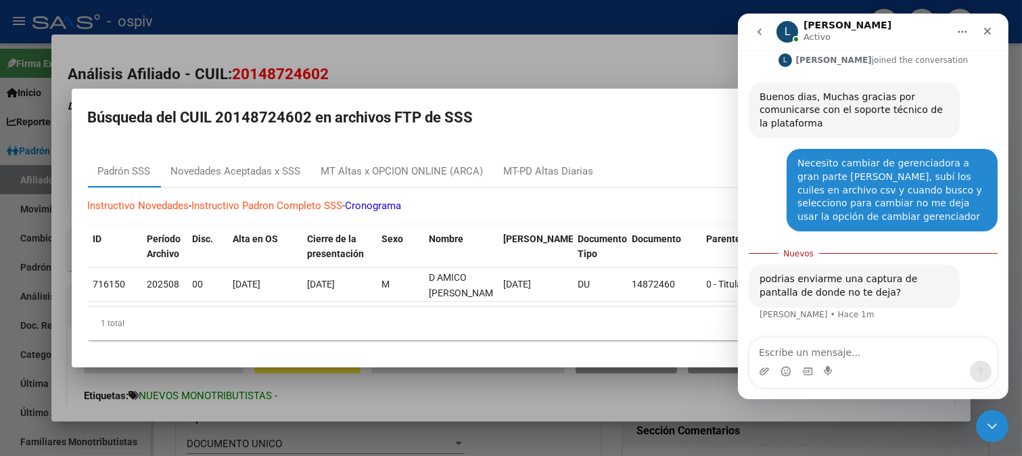
click at [555, 64] on div at bounding box center [511, 228] width 1022 height 456
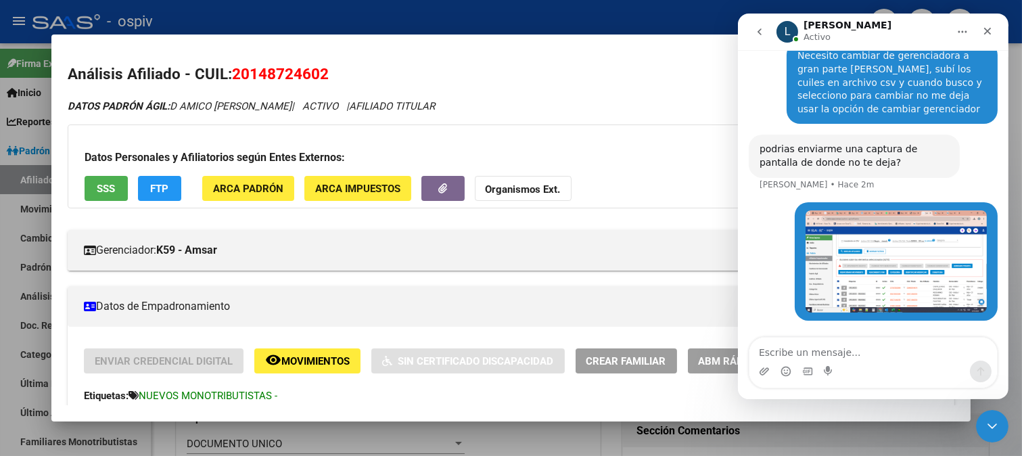
scroll to position [200, 0]
click at [887, 263] on img "Andrea dice…" at bounding box center [895, 262] width 181 height 102
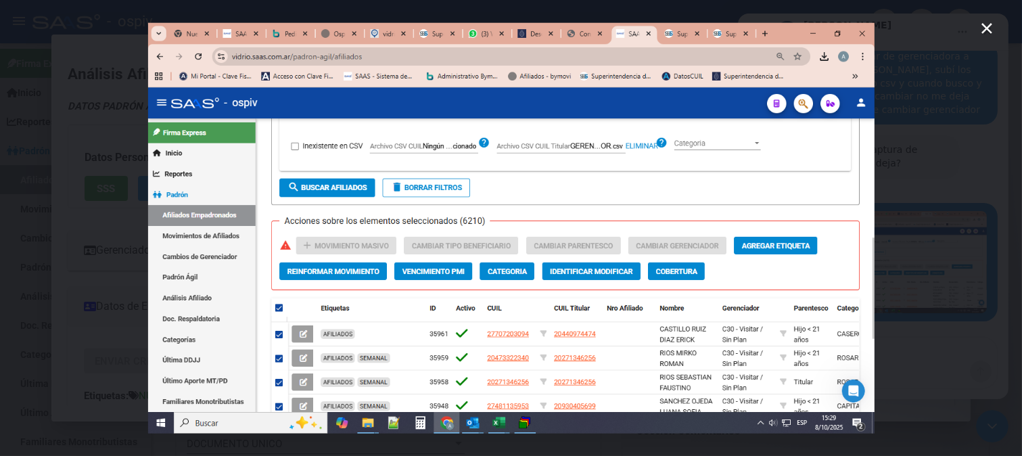
click at [983, 26] on icon "Cerrar" at bounding box center [986, 28] width 11 height 11
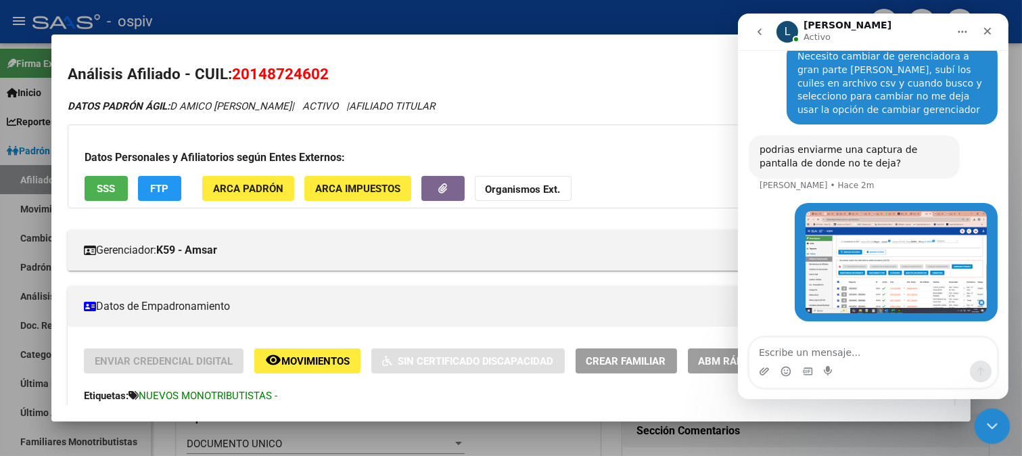
click at [983, 427] on icon "Cerrar Intercom Messenger" at bounding box center [990, 424] width 16 height 16
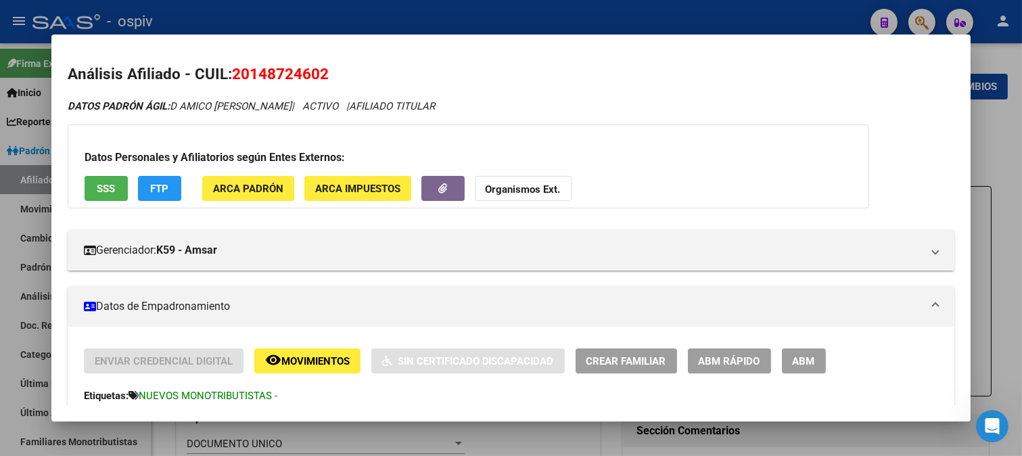
scroll to position [200, 0]
click at [923, 11] on div at bounding box center [511, 228] width 1022 height 456
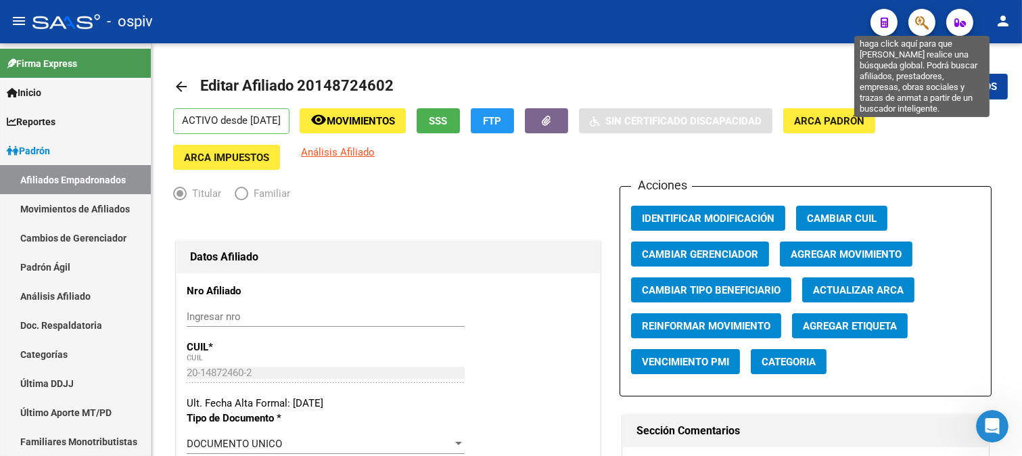
click at [924, 18] on icon "button" at bounding box center [922, 23] width 14 height 16
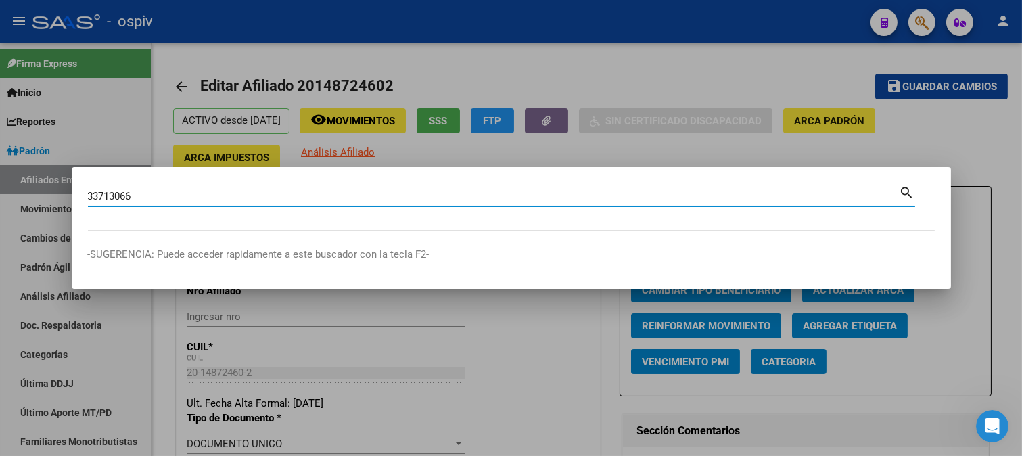
type input "33713066"
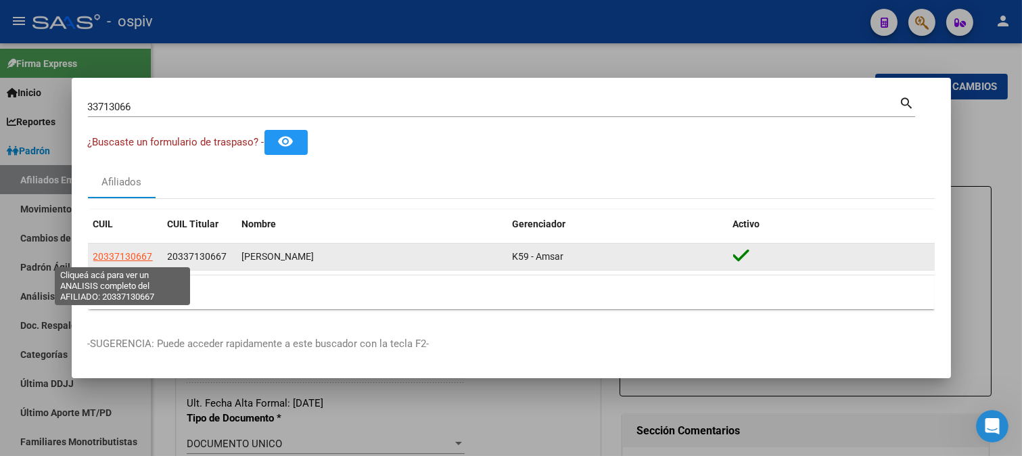
click at [117, 259] on span "20337130667" at bounding box center [123, 256] width 60 height 11
type textarea "20337130667"
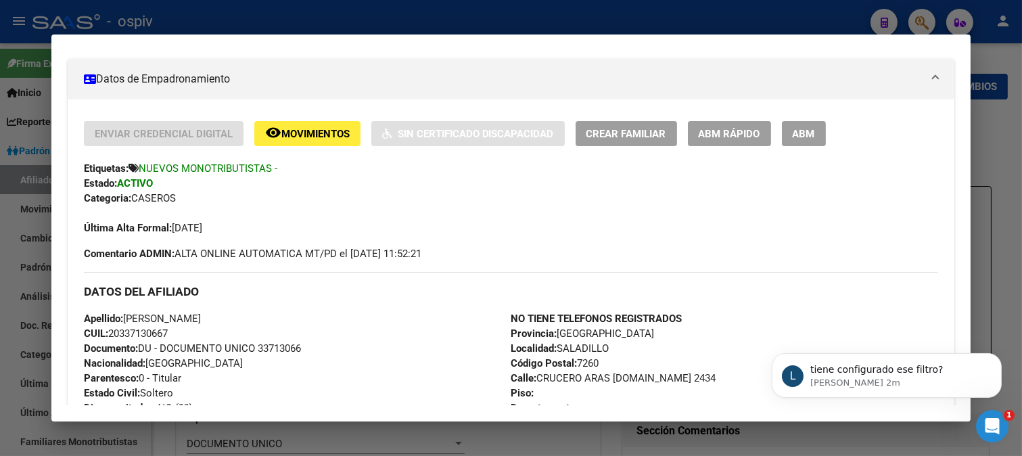
scroll to position [298, 0]
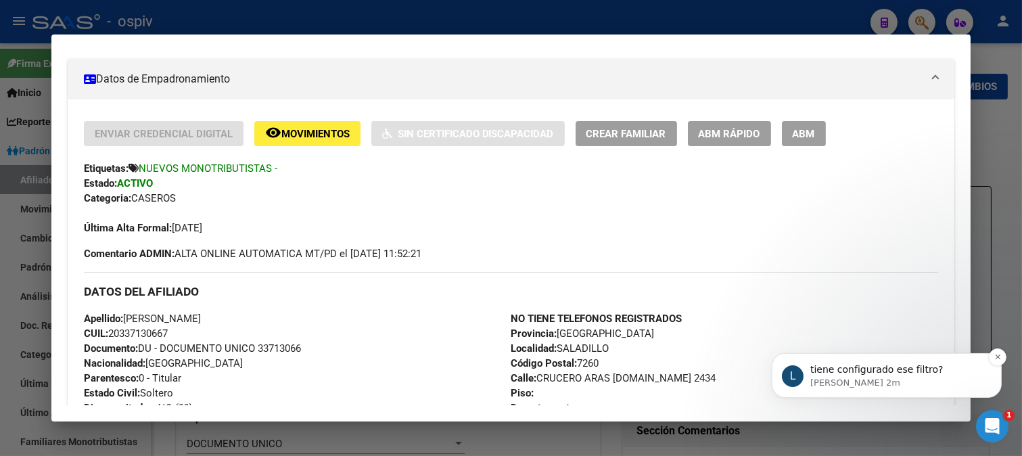
click at [870, 382] on p "Ludmila • Hace 2m" at bounding box center [897, 382] width 175 height 12
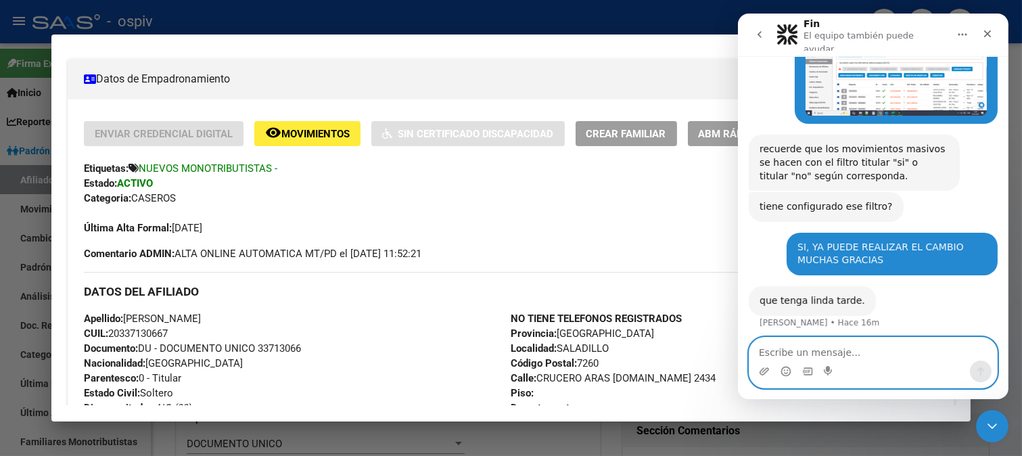
scroll to position [391, 0]
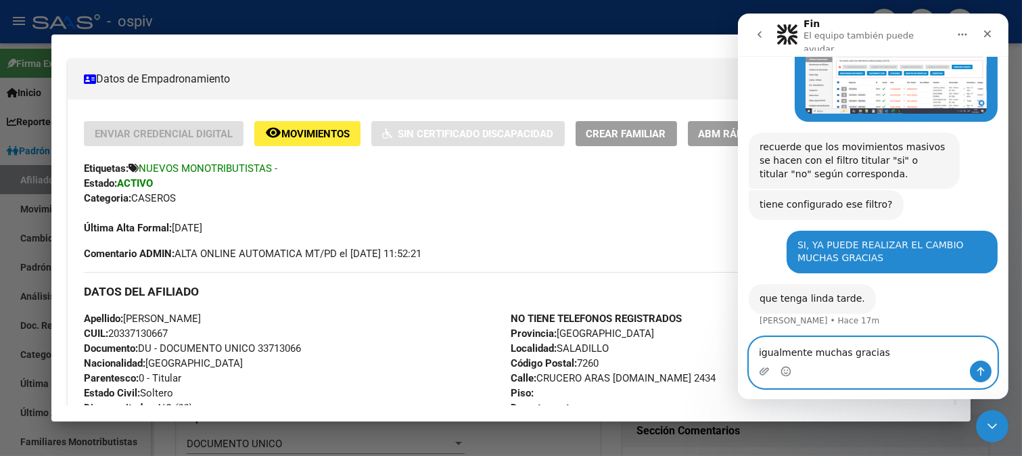
type textarea "igualmente muchas gracias"
click at [977, 375] on icon "Enviar un mensaje…" at bounding box center [980, 371] width 11 height 11
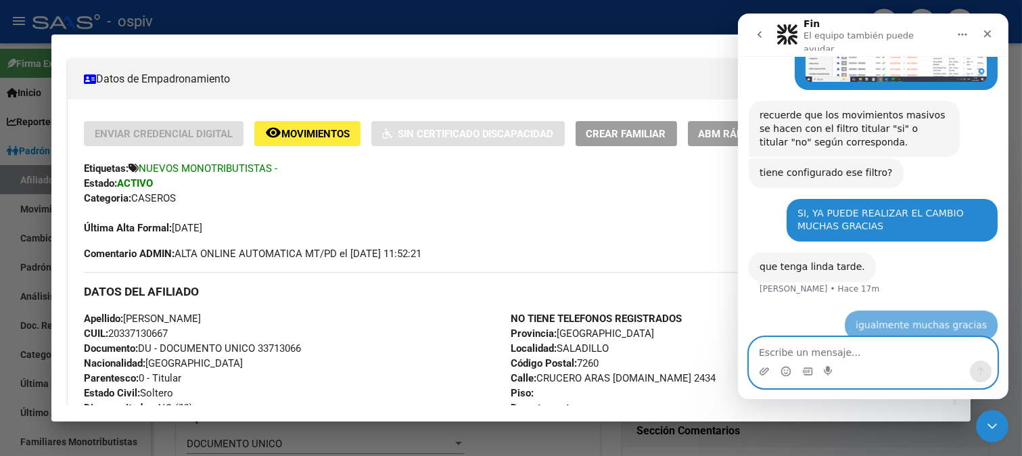
scroll to position [432, 0]
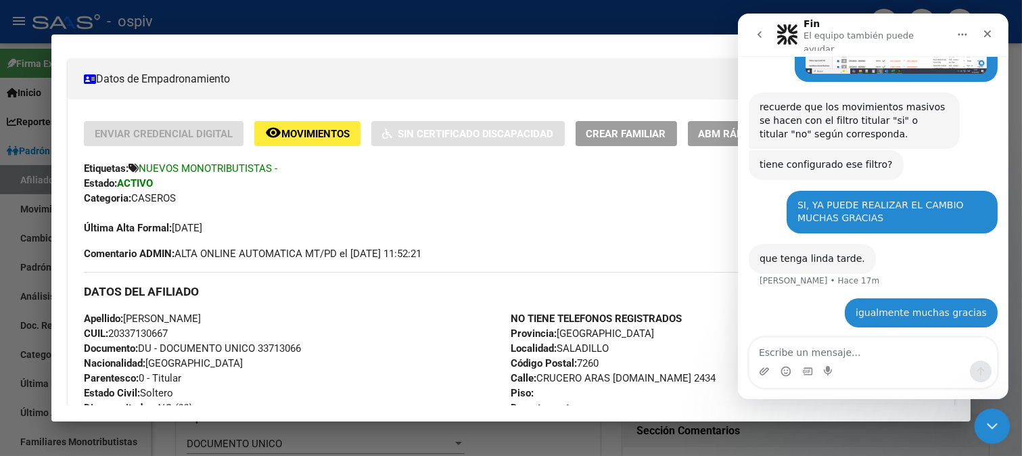
click at [996, 421] on icon "Cerrar Intercom Messenger" at bounding box center [990, 424] width 16 height 16
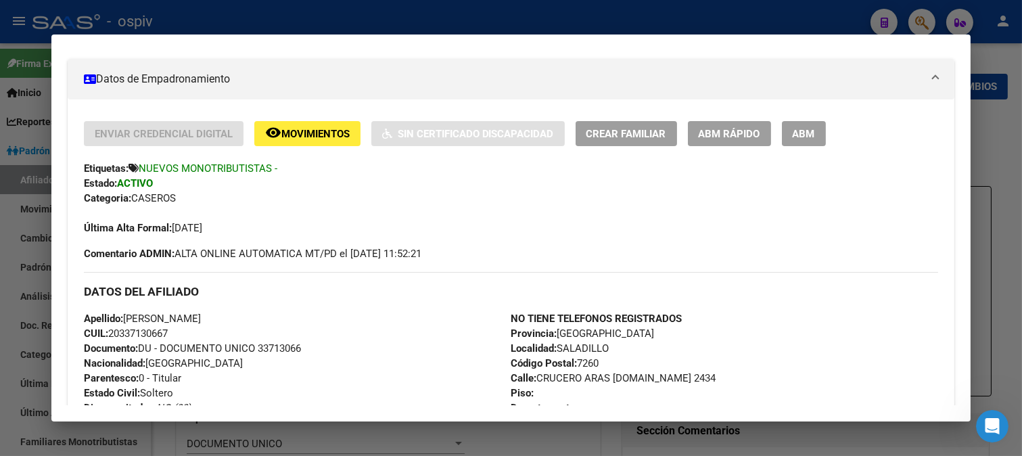
click at [915, 19] on div at bounding box center [511, 228] width 1022 height 456
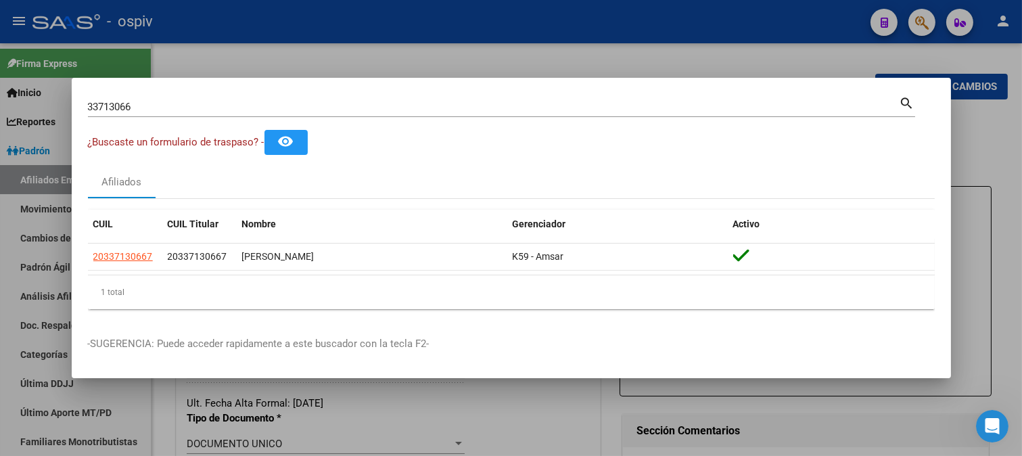
drag, startPoint x: 147, startPoint y: 99, endPoint x: 51, endPoint y: 99, distance: 95.4
click at [51, 99] on div "33713066 Buscar (apellido, dni, cuil, nro traspaso, cuit, obra social) search ¿…" at bounding box center [511, 228] width 1022 height 456
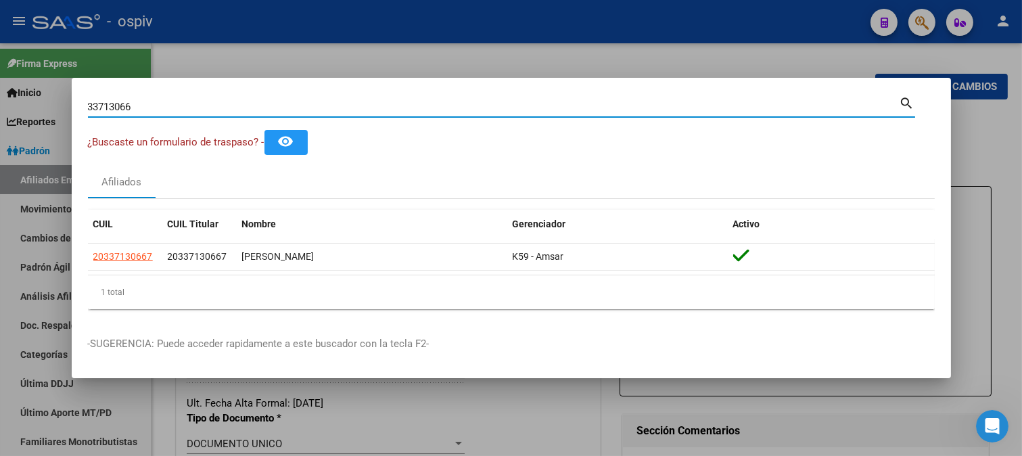
drag, startPoint x: 157, startPoint y: 108, endPoint x: 1, endPoint y: 87, distance: 157.7
click at [0, 90] on div "33713066 Buscar (apellido, dni, cuil, nro traspaso, cuit, obra social) search ¿…" at bounding box center [511, 228] width 1022 height 456
type input "18354896"
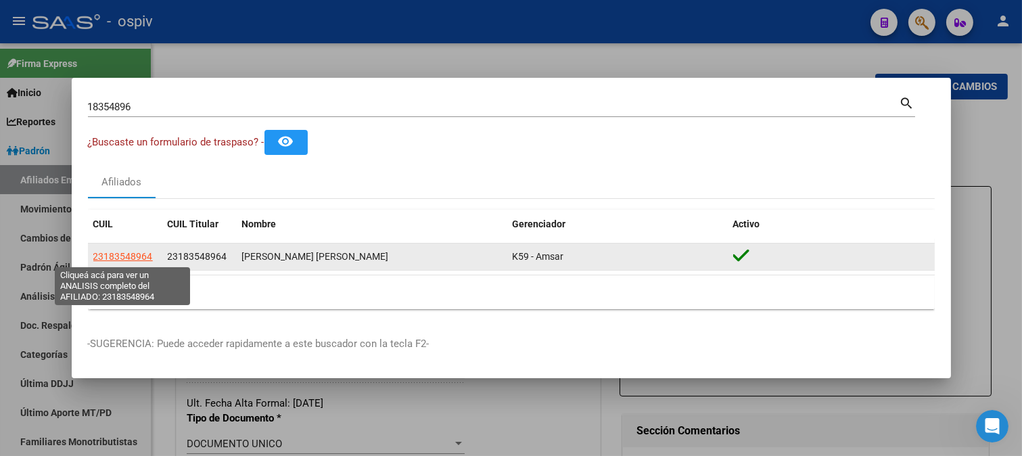
click at [122, 251] on span "23183548964" at bounding box center [123, 256] width 60 height 11
type textarea "23183548964"
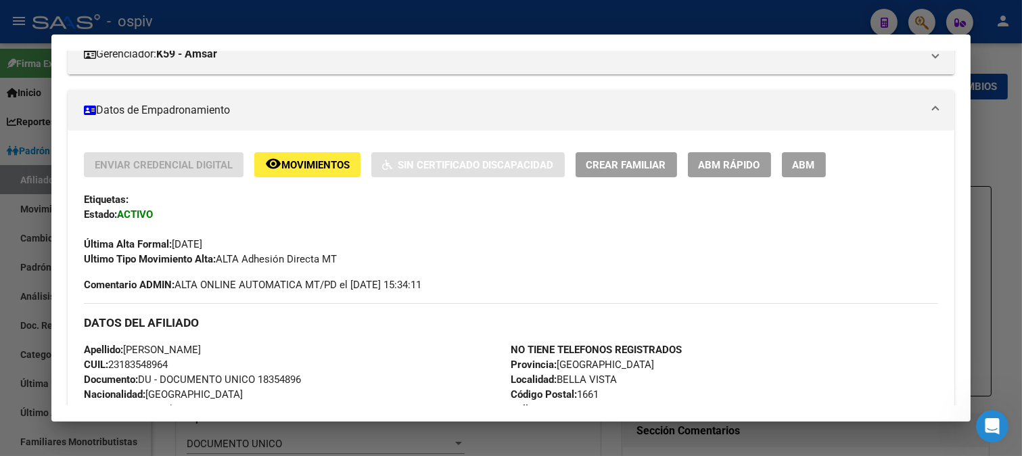
scroll to position [150, 0]
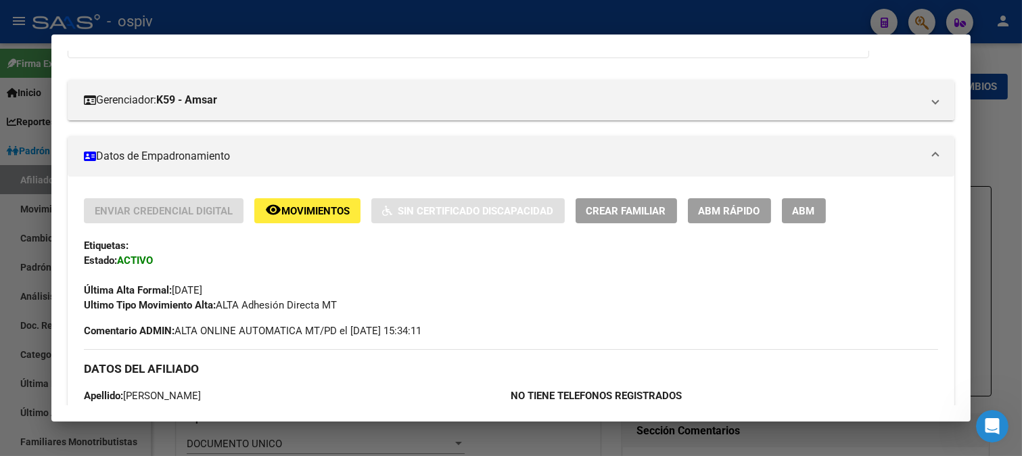
drag, startPoint x: 799, startPoint y: 192, endPoint x: 808, endPoint y: 227, distance: 35.4
click at [812, 218] on button "ABM" at bounding box center [804, 210] width 44 height 25
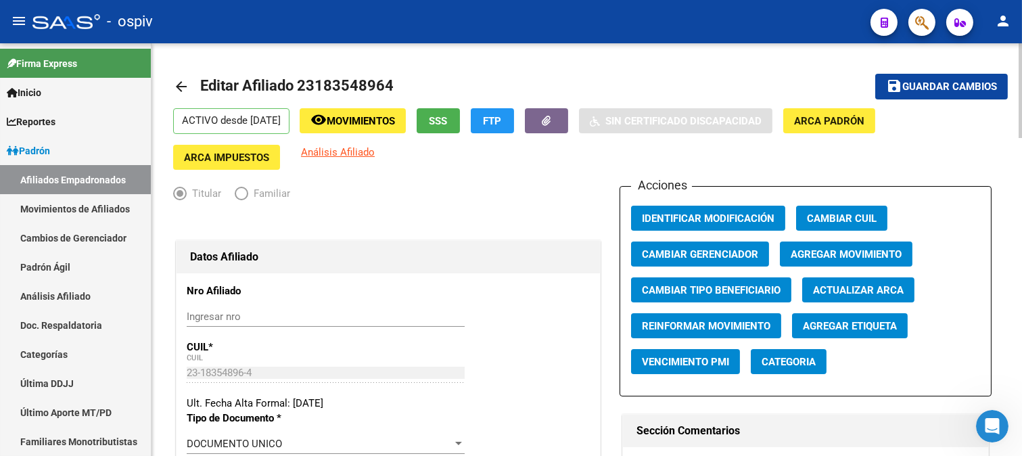
click at [951, 87] on span "Guardar cambios" at bounding box center [949, 87] width 95 height 12
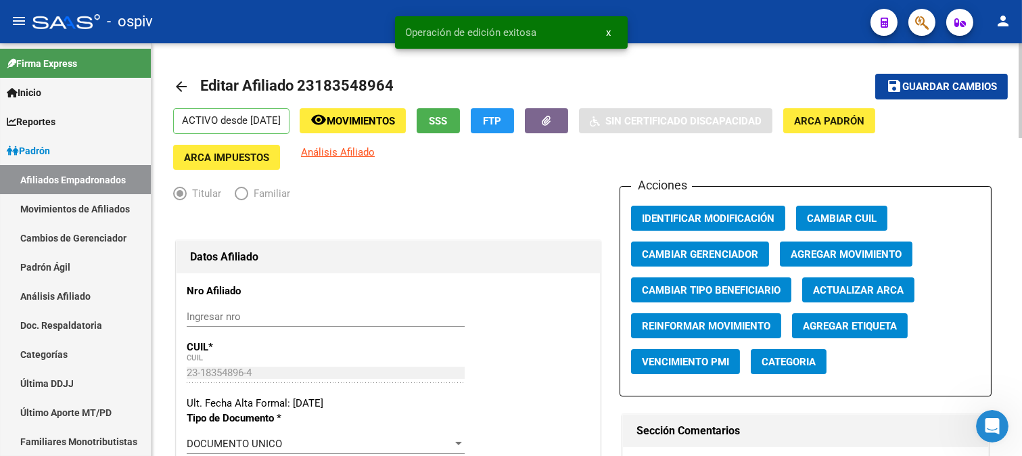
click at [789, 357] on span "Categoria" at bounding box center [789, 362] width 54 height 12
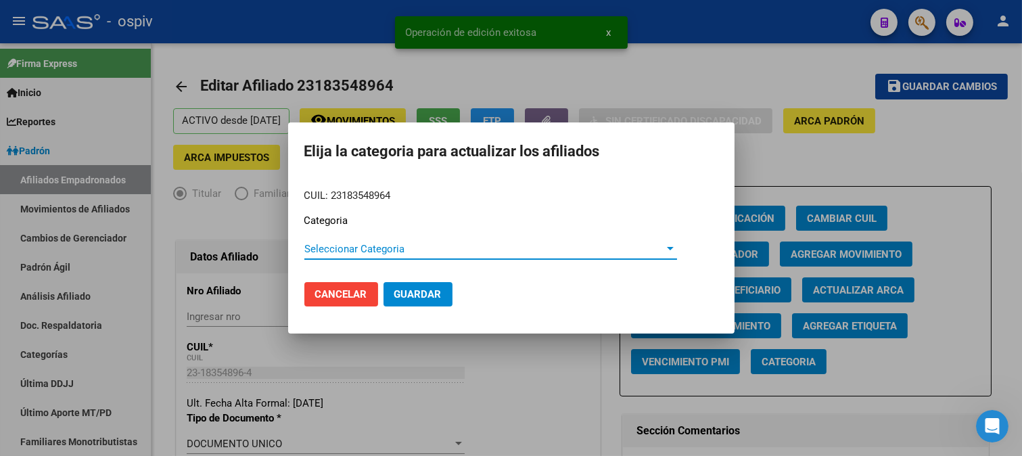
click at [384, 251] on span "Seleccionar Categoria" at bounding box center [484, 249] width 361 height 12
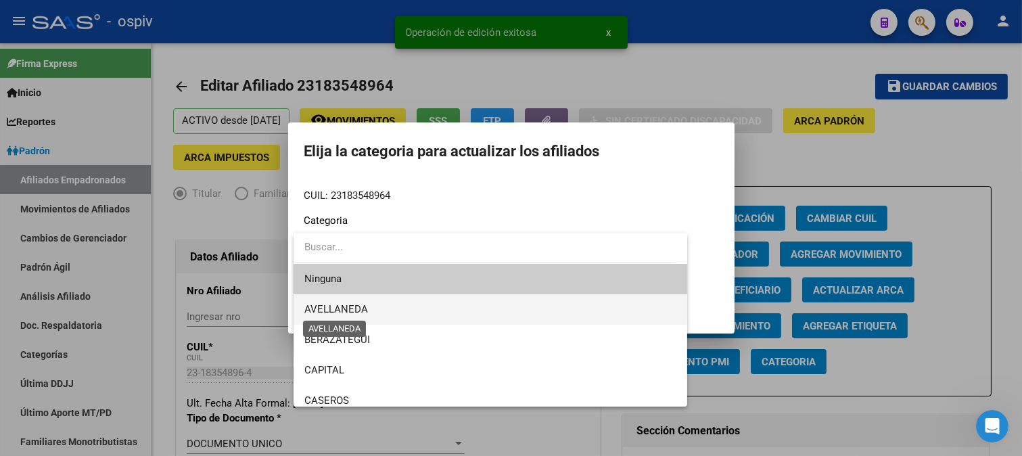
click at [347, 306] on span "AVELLANEDA" at bounding box center [336, 309] width 64 height 12
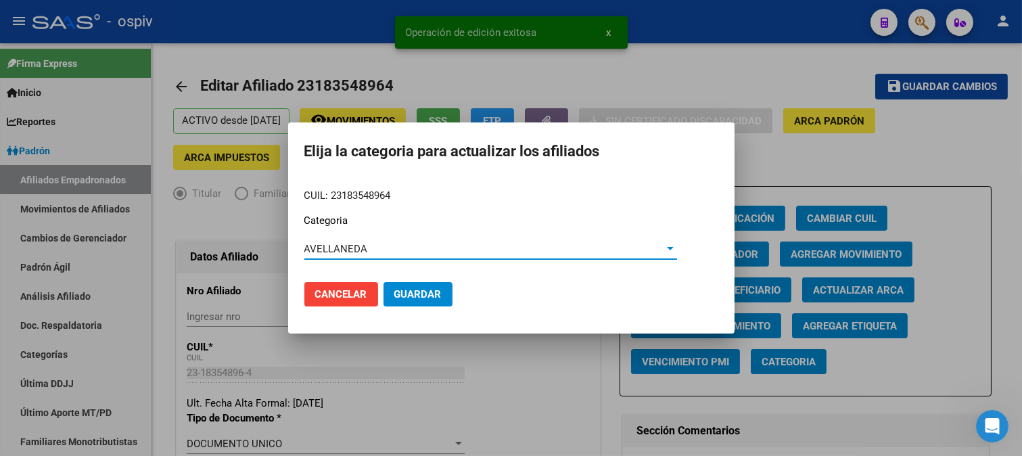
click at [424, 293] on span "Guardar" at bounding box center [417, 294] width 47 height 12
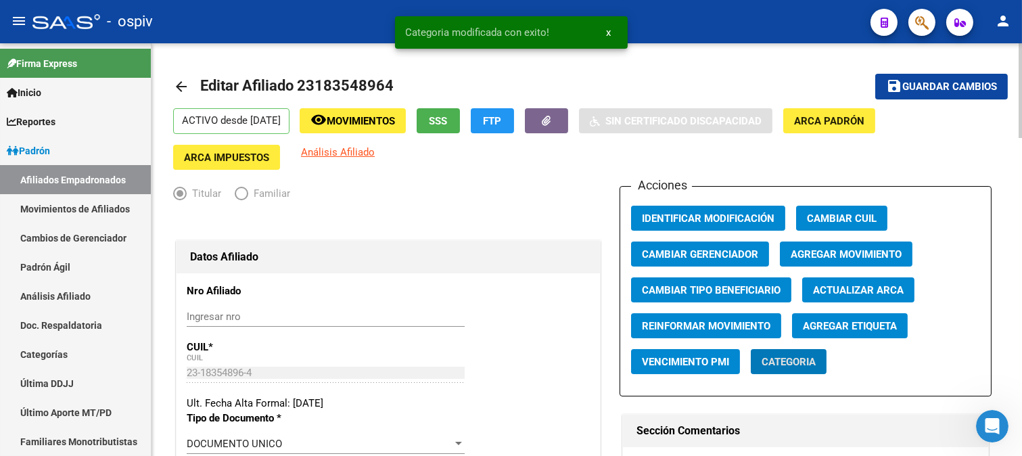
click at [779, 361] on span "Categoria" at bounding box center [789, 362] width 54 height 12
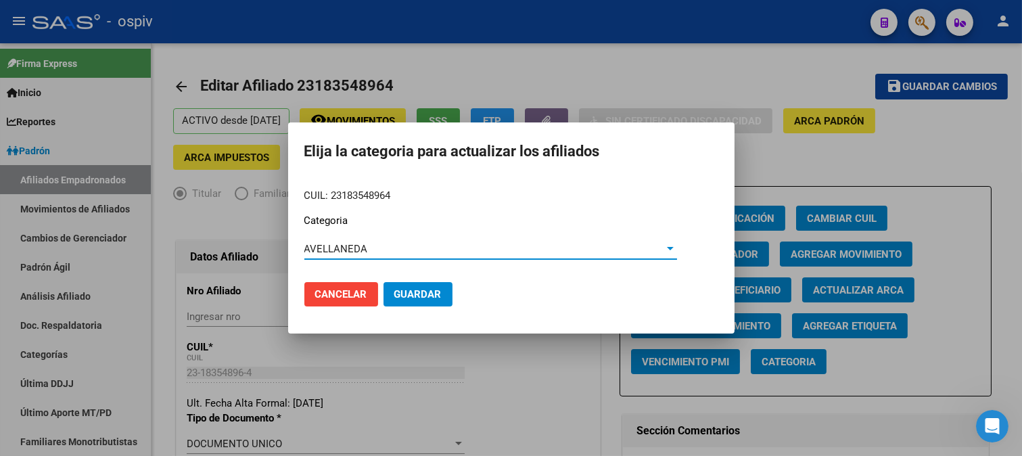
click at [673, 243] on div at bounding box center [670, 248] width 12 height 11
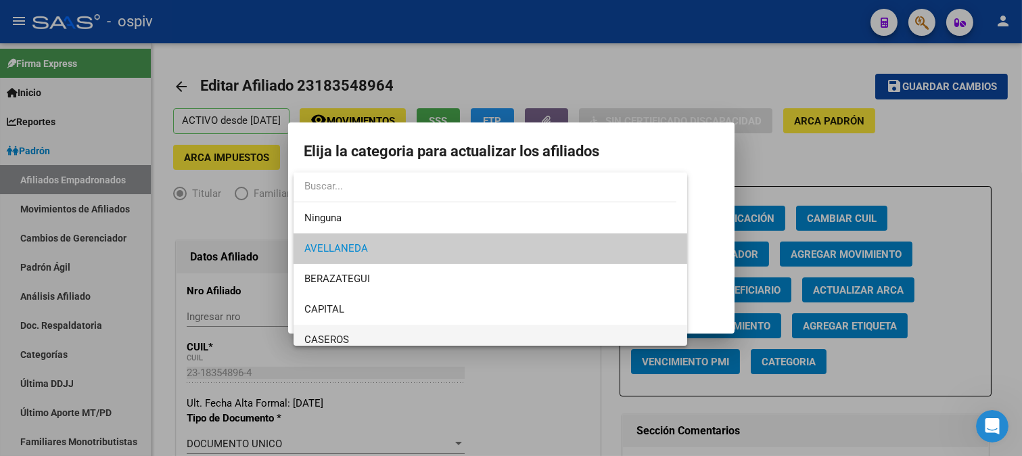
drag, startPoint x: 339, startPoint y: 330, endPoint x: 370, endPoint y: 300, distance: 43.5
click at [339, 331] on span "CASEROS" at bounding box center [490, 340] width 373 height 30
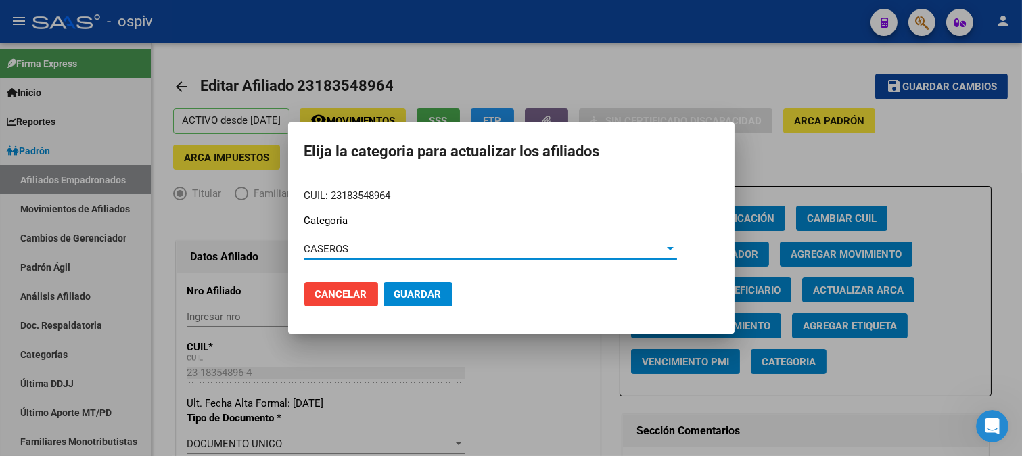
drag, startPoint x: 403, startPoint y: 291, endPoint x: 567, endPoint y: 286, distance: 163.8
click at [414, 289] on span "Guardar" at bounding box center [417, 294] width 47 height 12
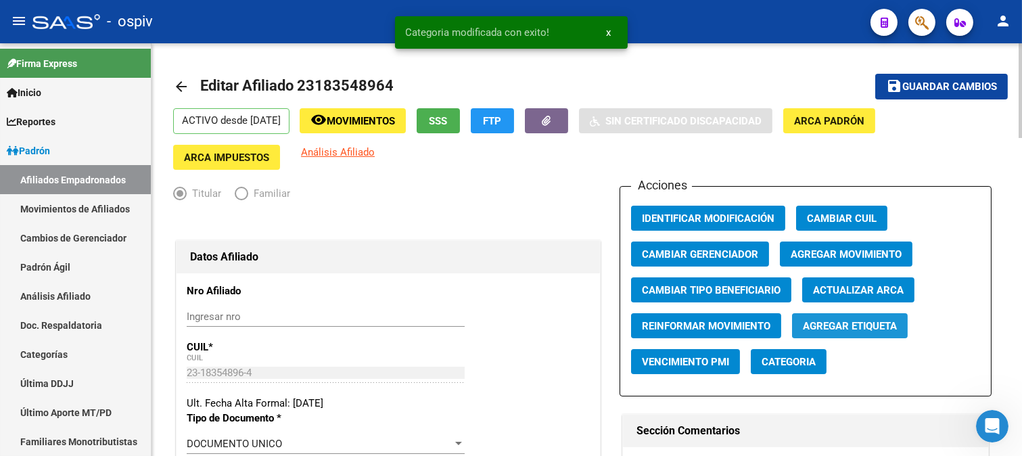
click at [866, 338] on button "Agregar Etiqueta" at bounding box center [850, 325] width 116 height 25
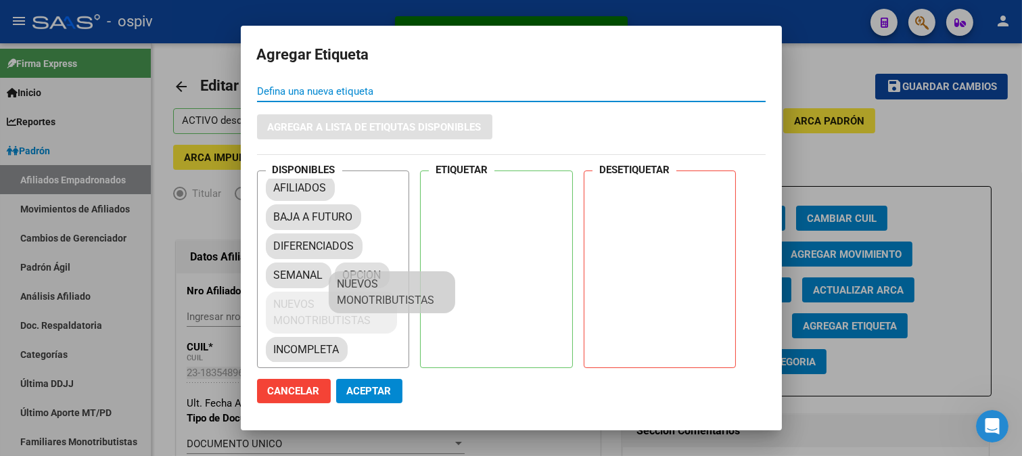
scroll to position [16, 0]
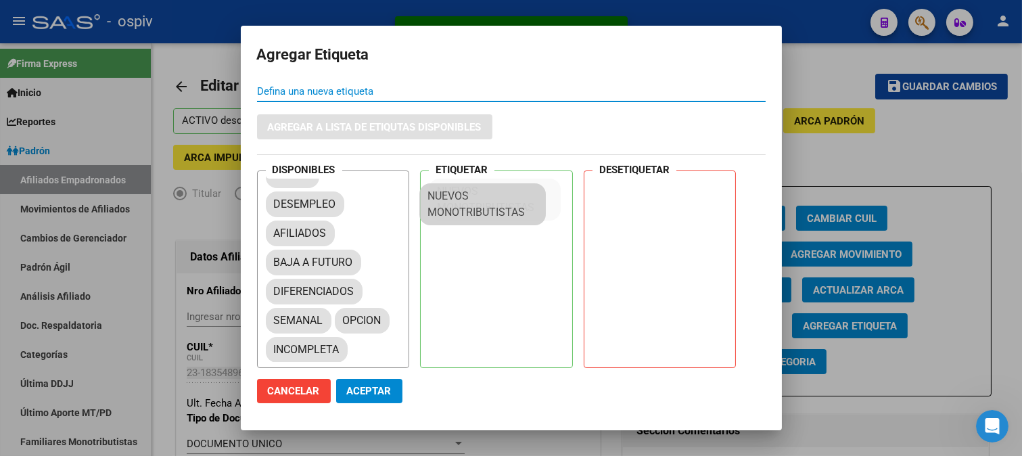
drag, startPoint x: 317, startPoint y: 327, endPoint x: 471, endPoint y: 218, distance: 189.0
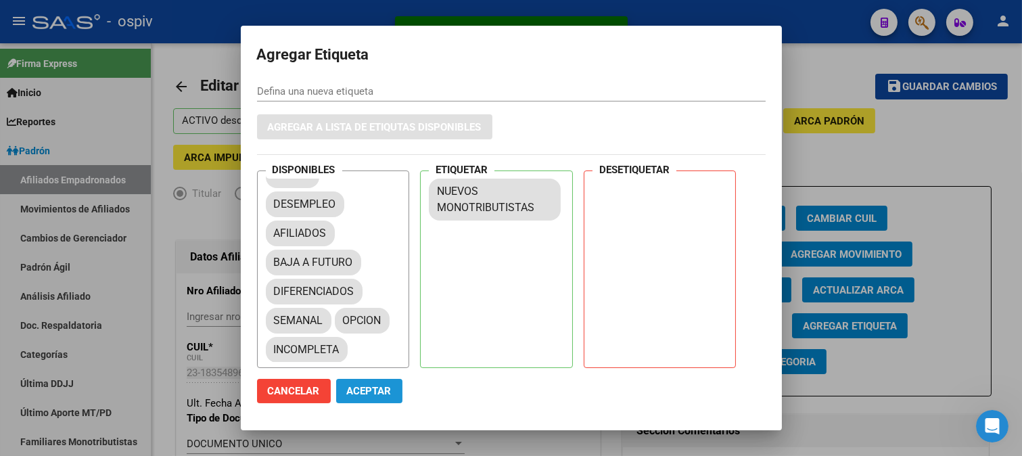
drag, startPoint x: 375, startPoint y: 394, endPoint x: 354, endPoint y: 126, distance: 268.6
click at [375, 394] on span "Aceptar" at bounding box center [369, 391] width 45 height 12
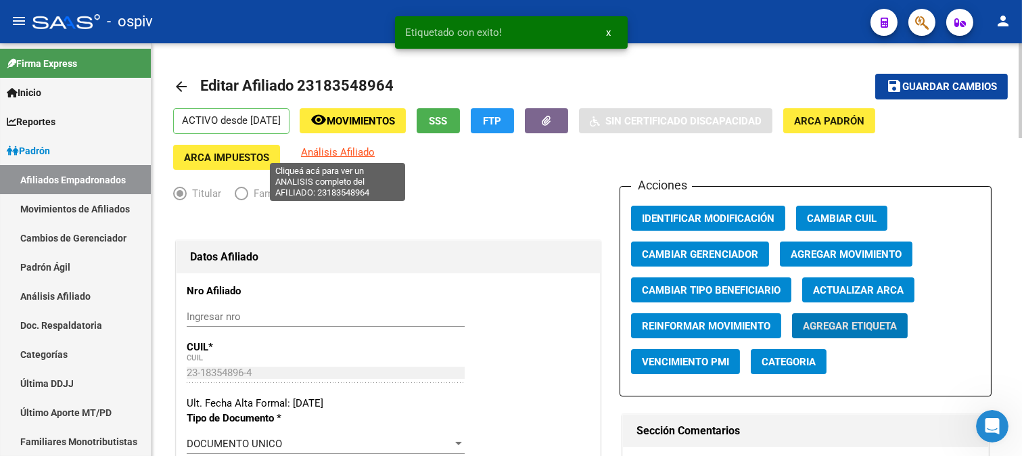
click at [335, 156] on span "Análisis Afiliado" at bounding box center [338, 152] width 74 height 12
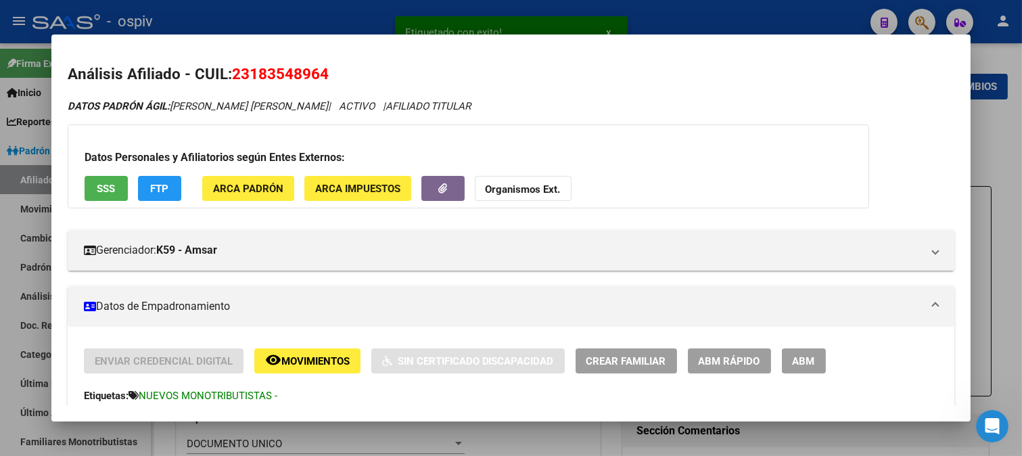
click at [154, 183] on span "FTP" at bounding box center [159, 189] width 18 height 12
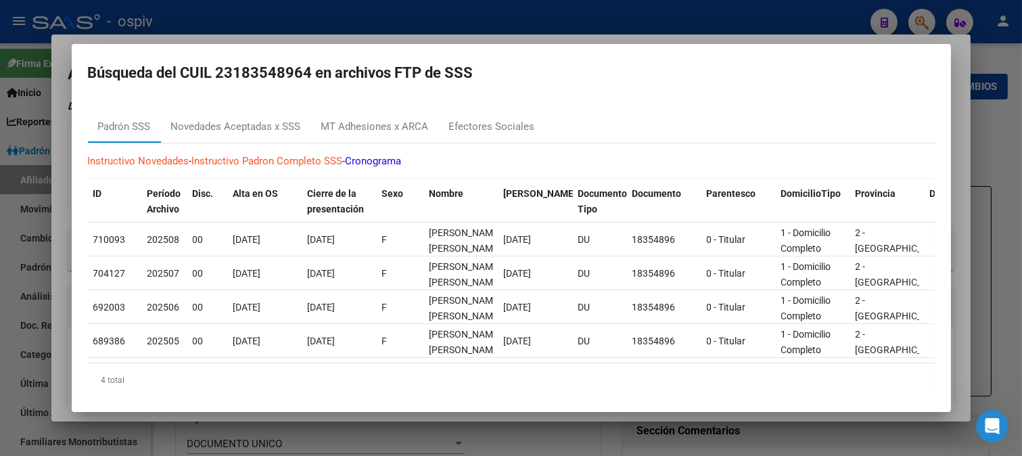
scroll to position [22, 0]
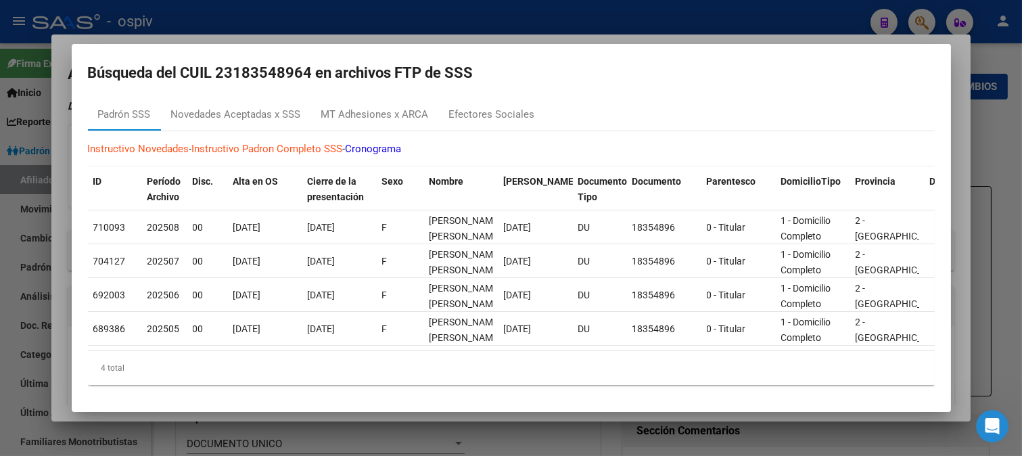
click at [931, 16] on div at bounding box center [511, 228] width 1022 height 456
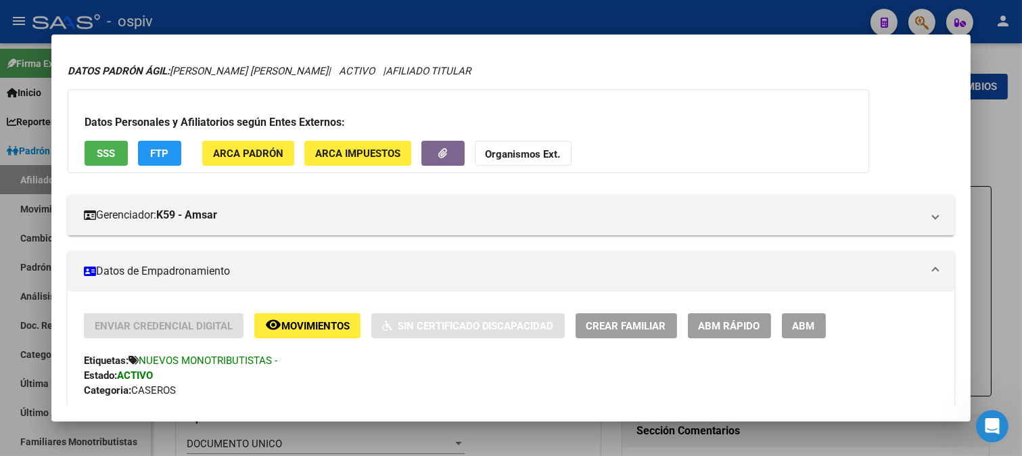
scroll to position [0, 0]
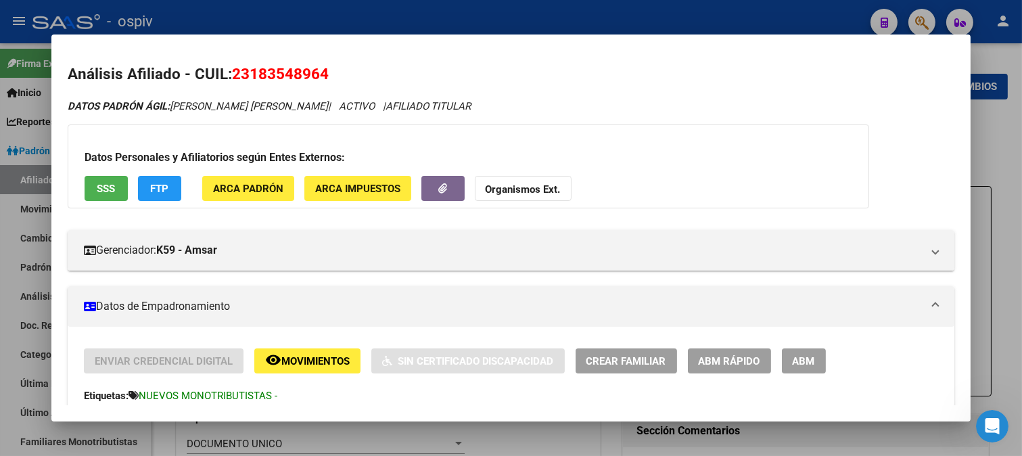
click at [933, 17] on div at bounding box center [511, 228] width 1022 height 456
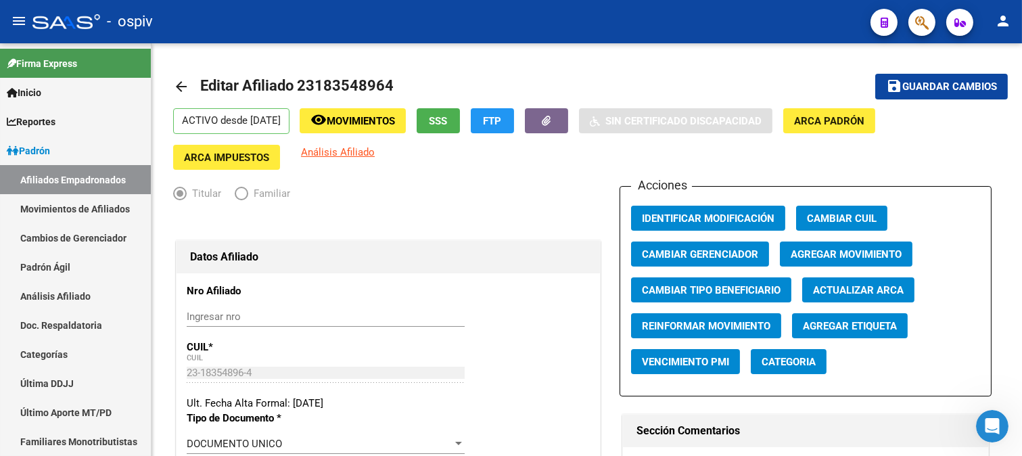
click at [915, 21] on icon "button" at bounding box center [922, 23] width 14 height 16
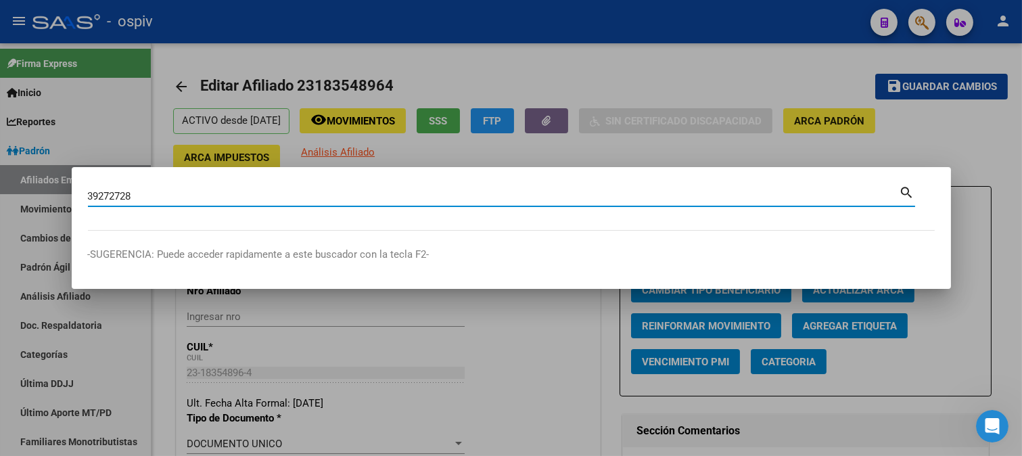
type input "39272728"
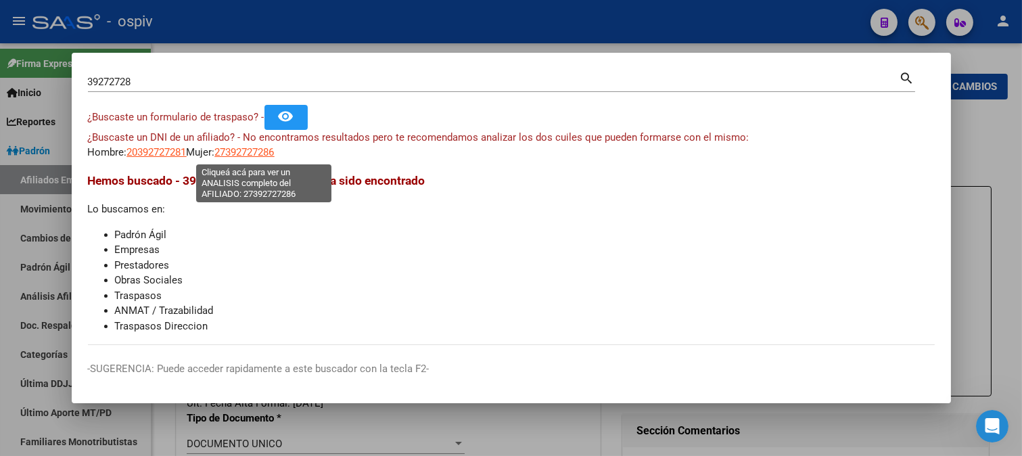
click at [249, 152] on span "27392727286" at bounding box center [245, 152] width 60 height 12
type textarea "27392727286"
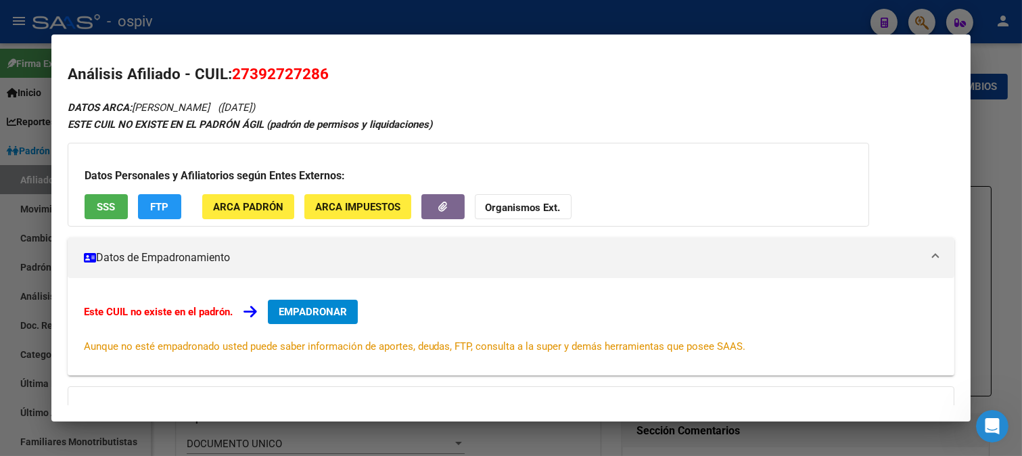
click at [302, 308] on span "EMPADRONAR" at bounding box center [313, 312] width 68 height 12
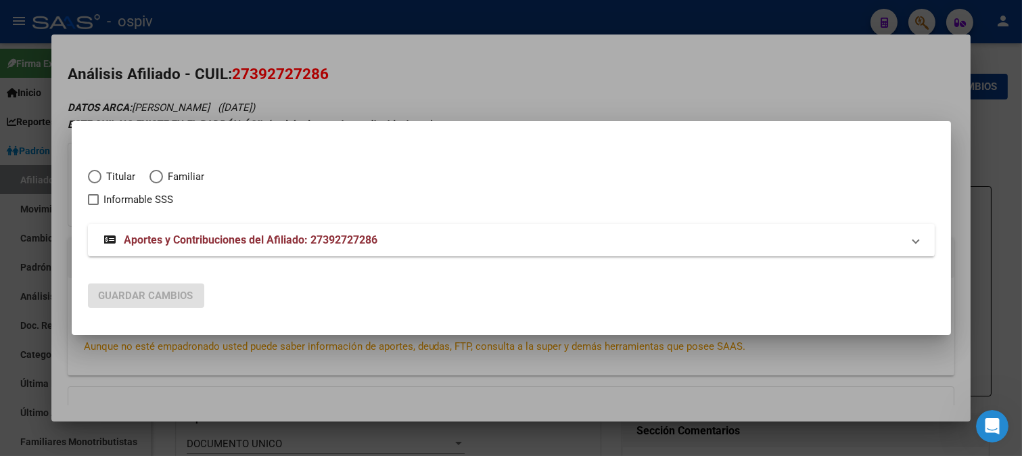
click at [106, 176] on span "Titular" at bounding box center [118, 177] width 34 height 16
click at [101, 176] on input "Titular" at bounding box center [95, 177] width 14 height 14
radio input "true"
checkbox input "true"
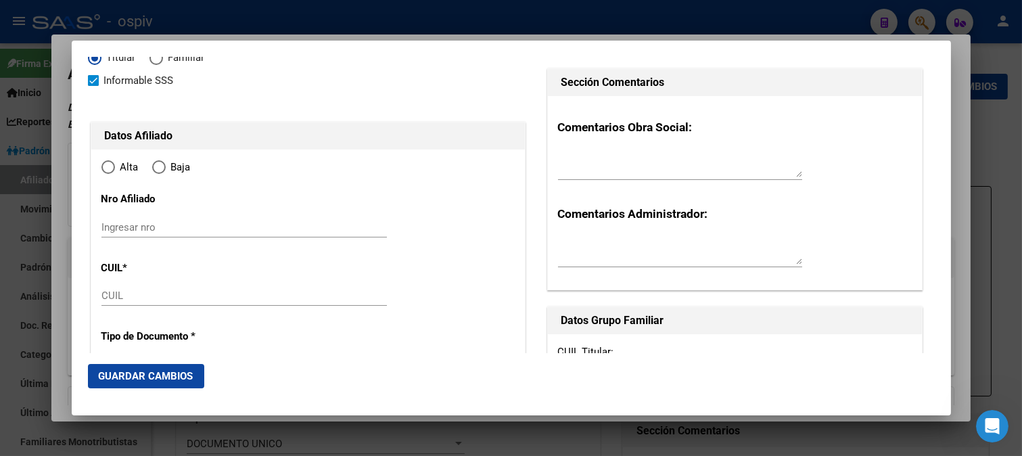
type input "27-39272728-6"
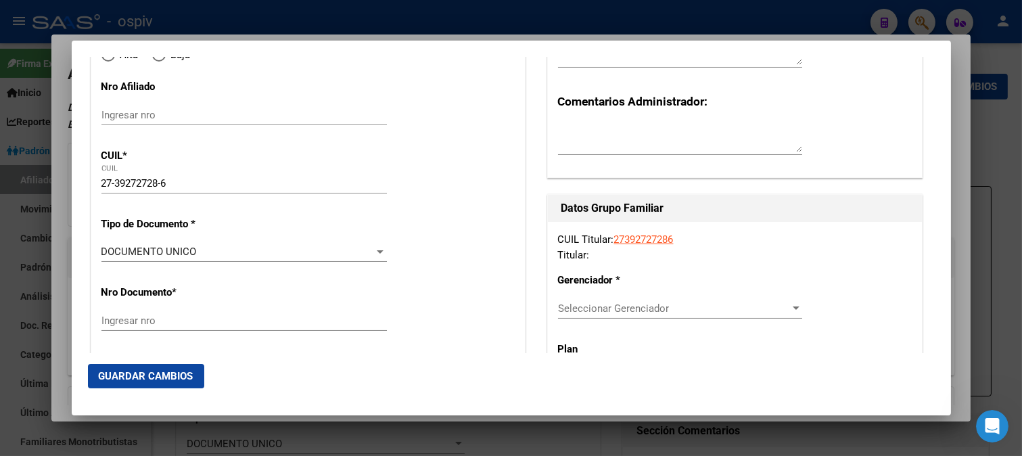
type input "39272728"
type input "ZARACHO"
type input "ALDANA YEMINA"
type input "1995-02-25"
type input "MORENO"
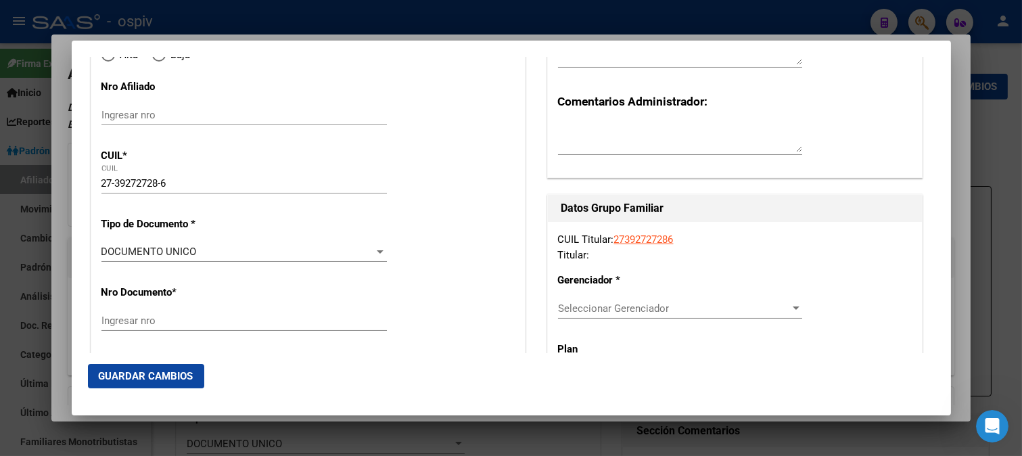
type input "1744"
type input "BELISARIO ROLDAN"
type input "3659"
type input "MORENO"
radio input "true"
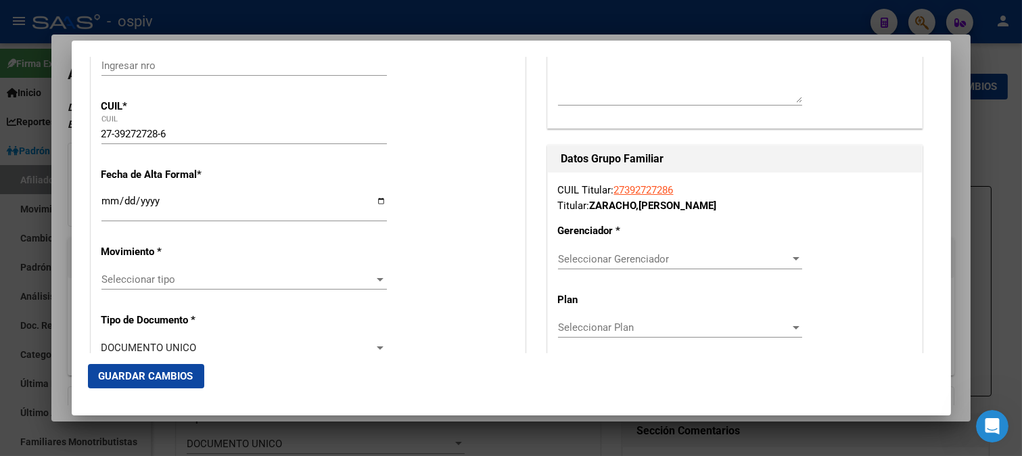
scroll to position [225, 0]
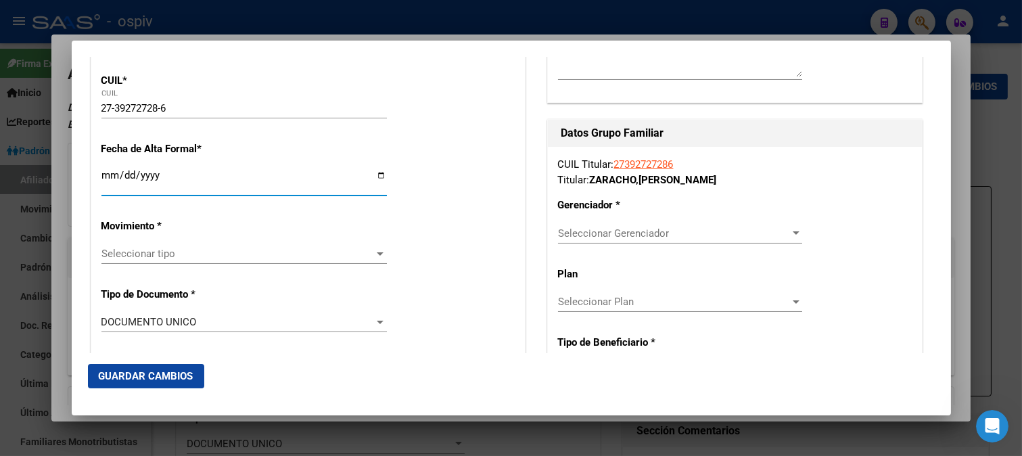
click at [104, 191] on input "Ingresar fecha" at bounding box center [243, 181] width 285 height 22
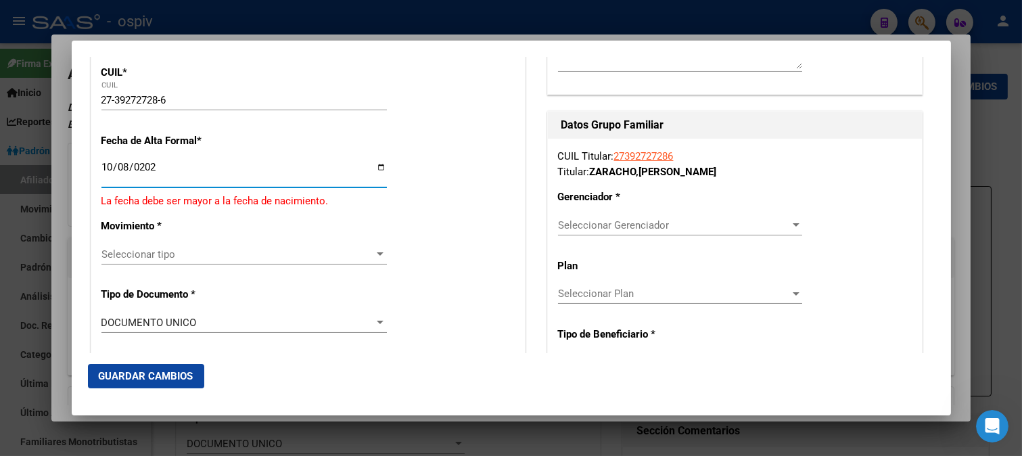
type input "[DATE]"
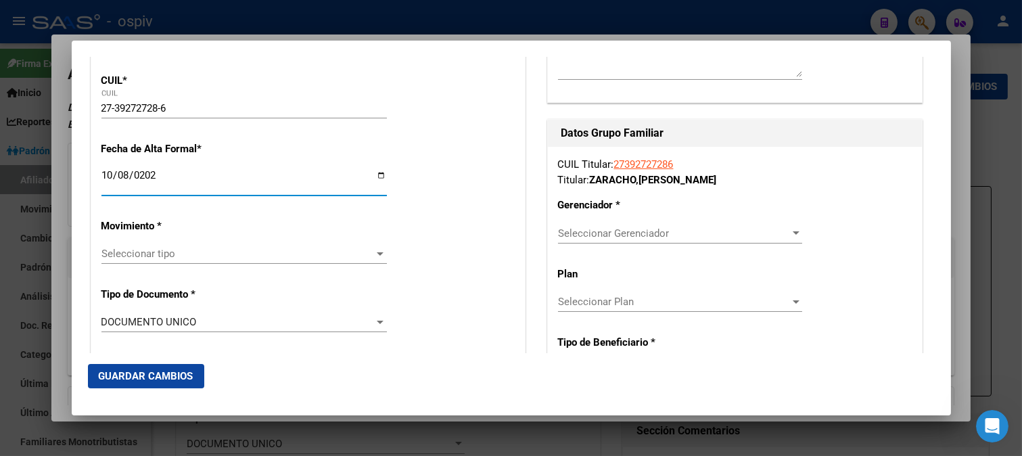
click at [156, 249] on span "Seleccionar tipo" at bounding box center [237, 254] width 273 height 12
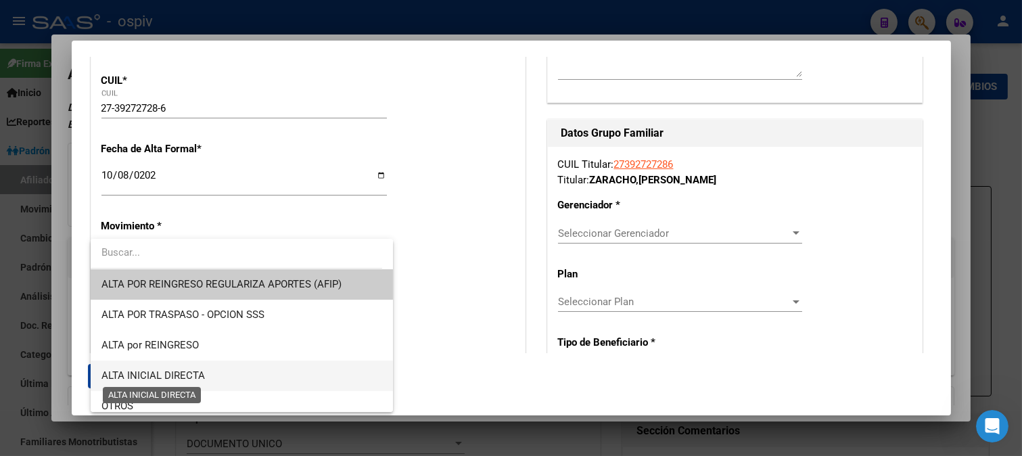
click at [164, 379] on span "ALTA INICIAL DIRECTA" at bounding box center [152, 375] width 103 height 12
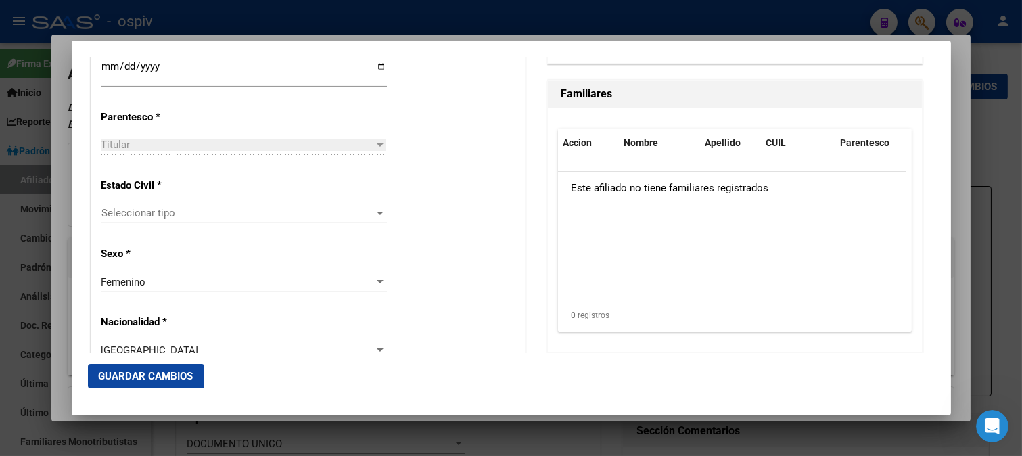
scroll to position [827, 0]
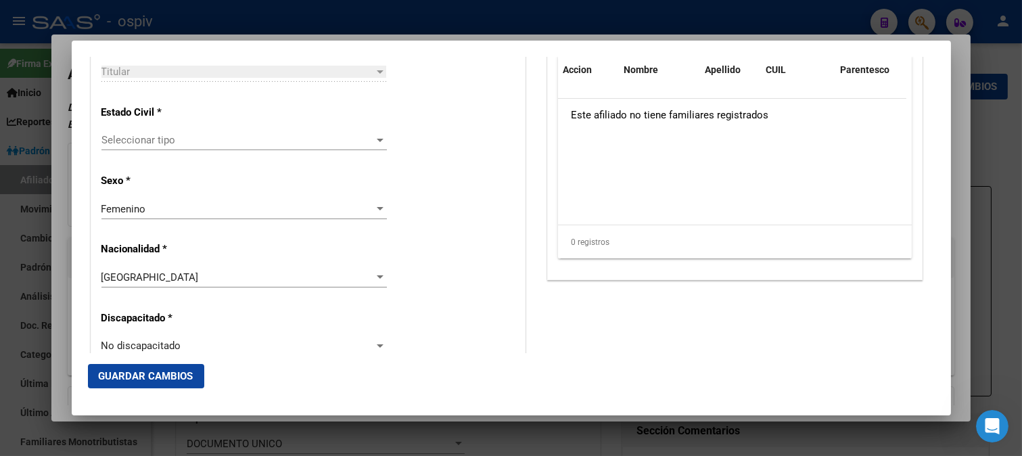
click at [171, 135] on span "Seleccionar tipo" at bounding box center [237, 140] width 273 height 12
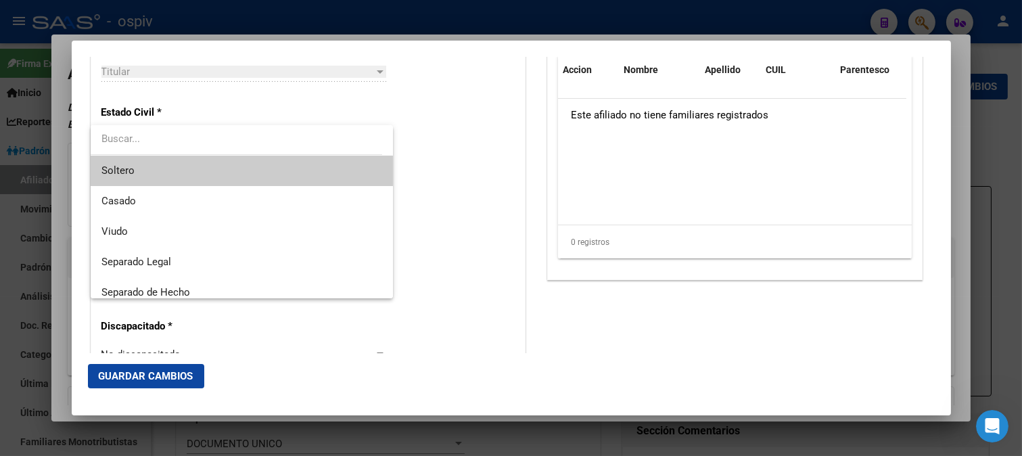
click at [137, 181] on span "Soltero" at bounding box center [241, 171] width 281 height 30
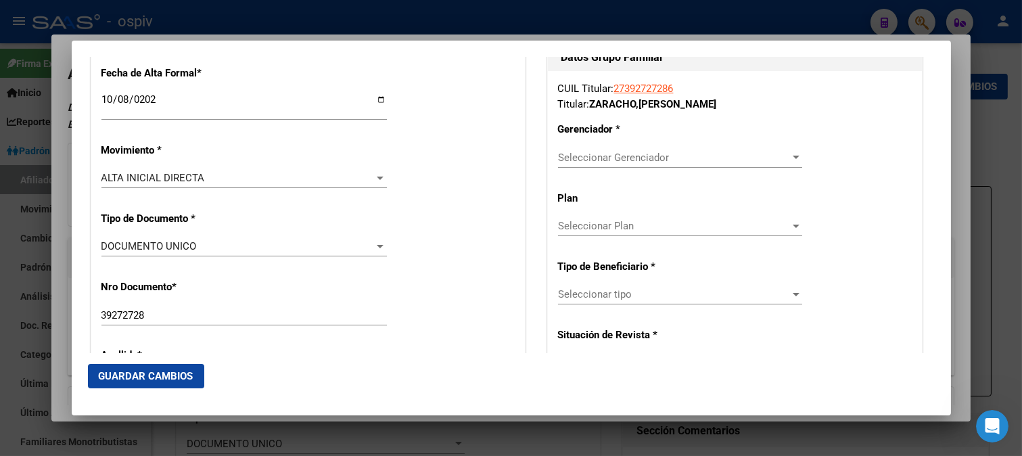
scroll to position [300, 0]
click at [643, 151] on div "Seleccionar Gerenciador Seleccionar Gerenciador" at bounding box center [680, 158] width 244 height 20
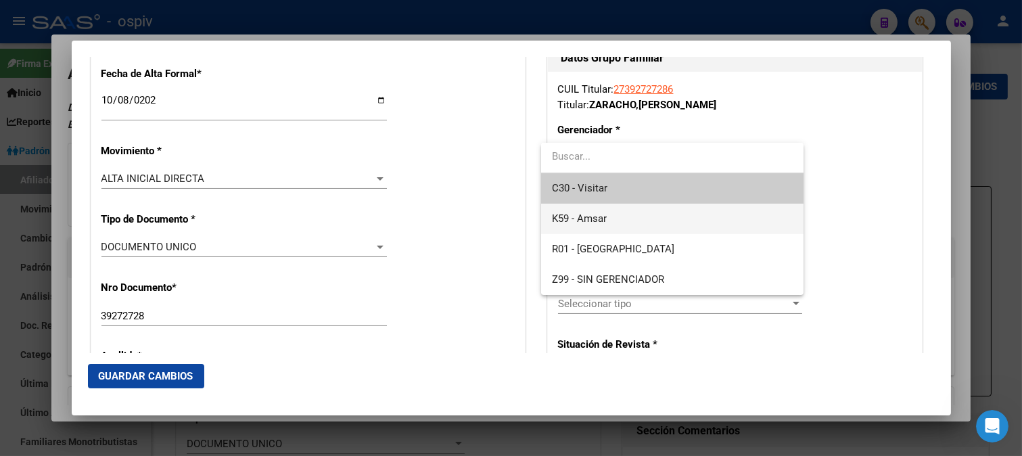
click at [617, 207] on span "K59 - Amsar" at bounding box center [672, 219] width 241 height 30
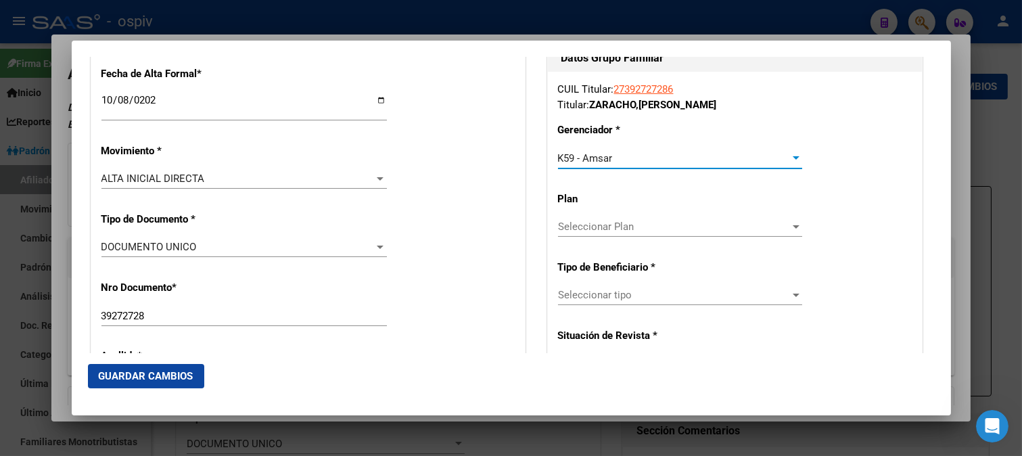
click at [618, 289] on span "Seleccionar tipo" at bounding box center [674, 295] width 232 height 12
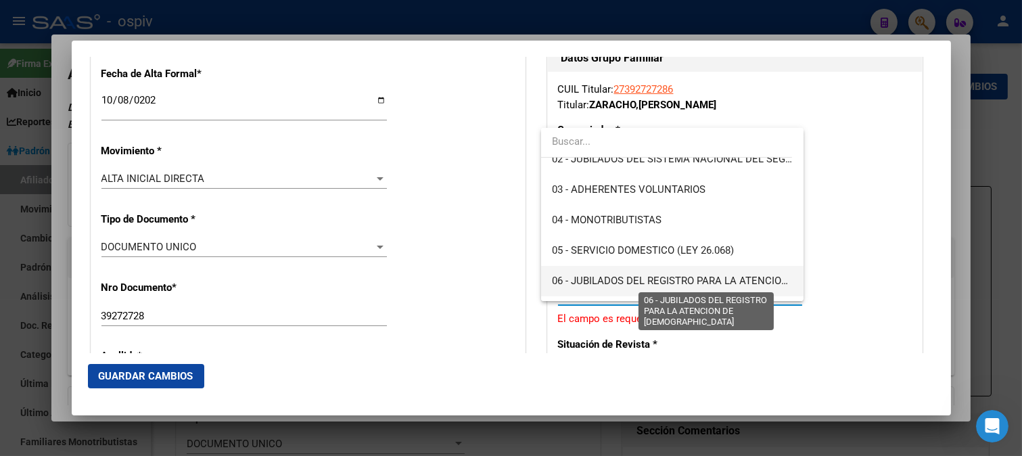
scroll to position [150, 0]
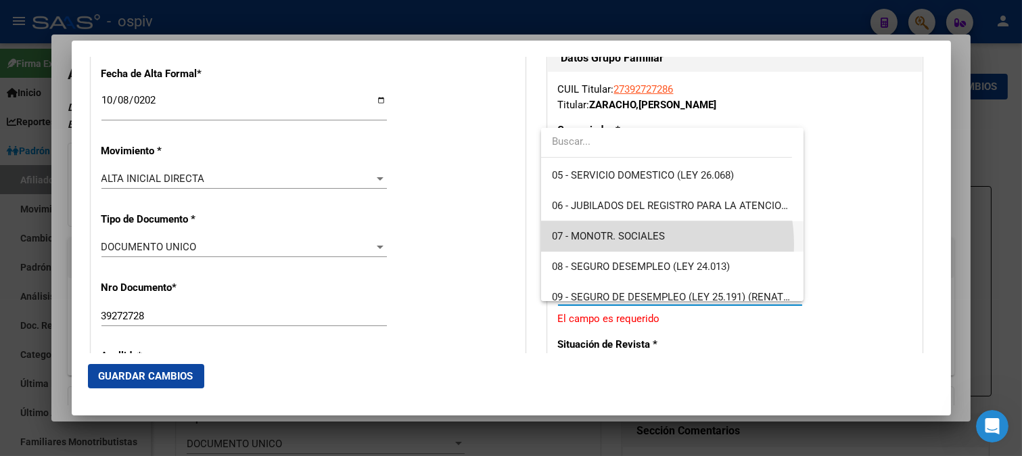
click at [628, 245] on span "07 - MONOTR. SOCIALES" at bounding box center [672, 236] width 241 height 30
type input "27-39272728-6"
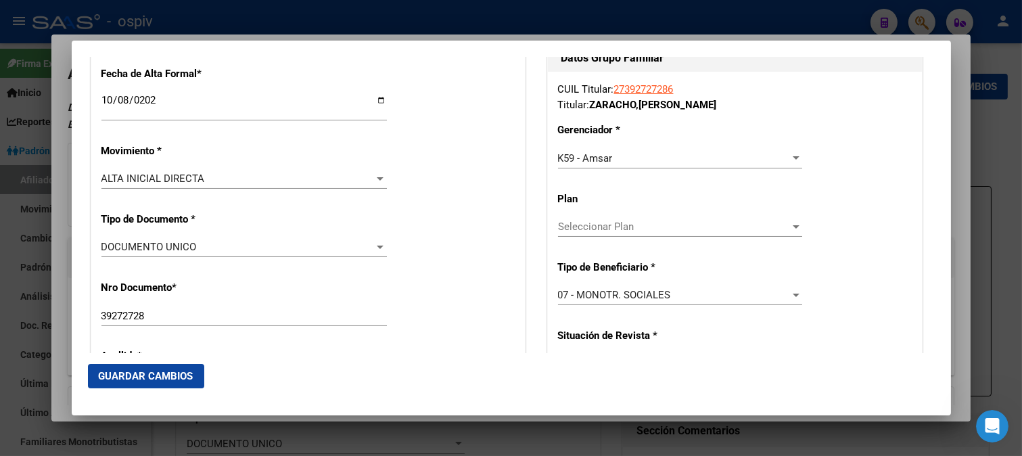
click at [614, 285] on div "07 - MONOTR. SOCIALES Seleccionar tipo" at bounding box center [680, 295] width 244 height 20
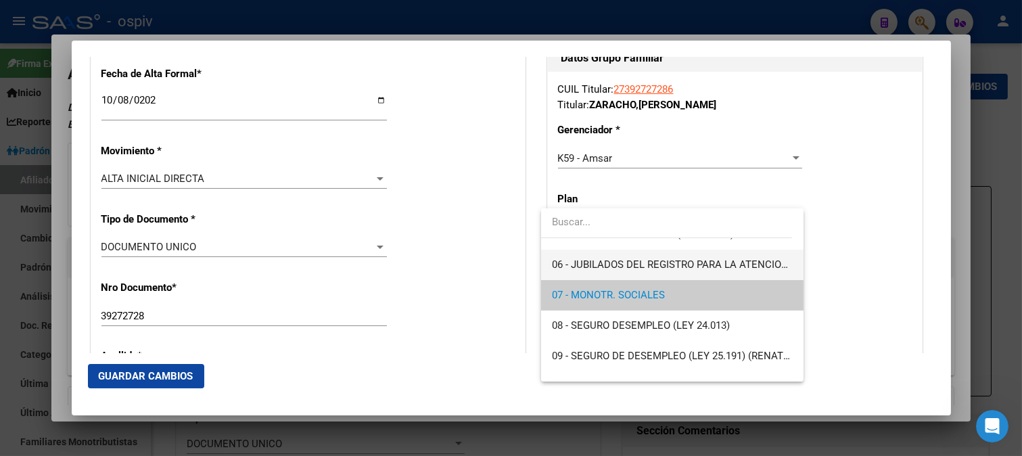
scroll to position [97, 0]
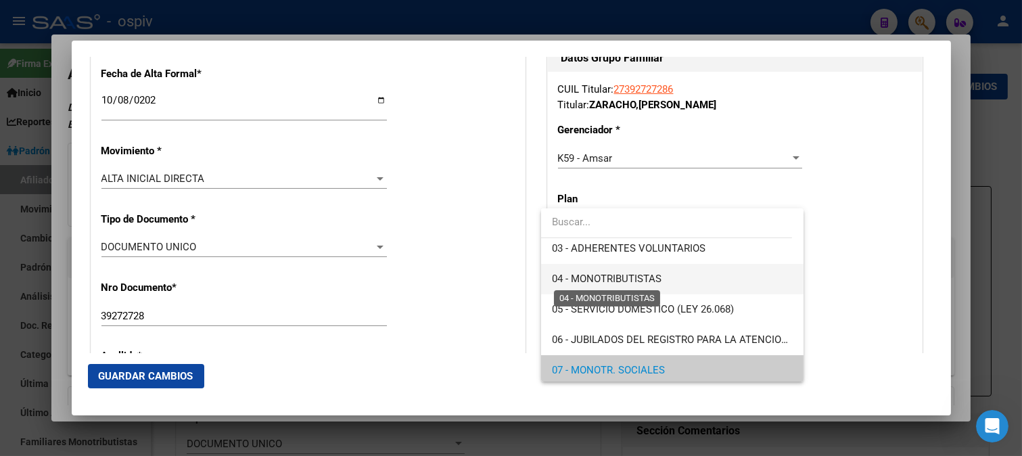
click at [610, 279] on span "04 - MONOTRIBUTISTAS" at bounding box center [607, 279] width 110 height 12
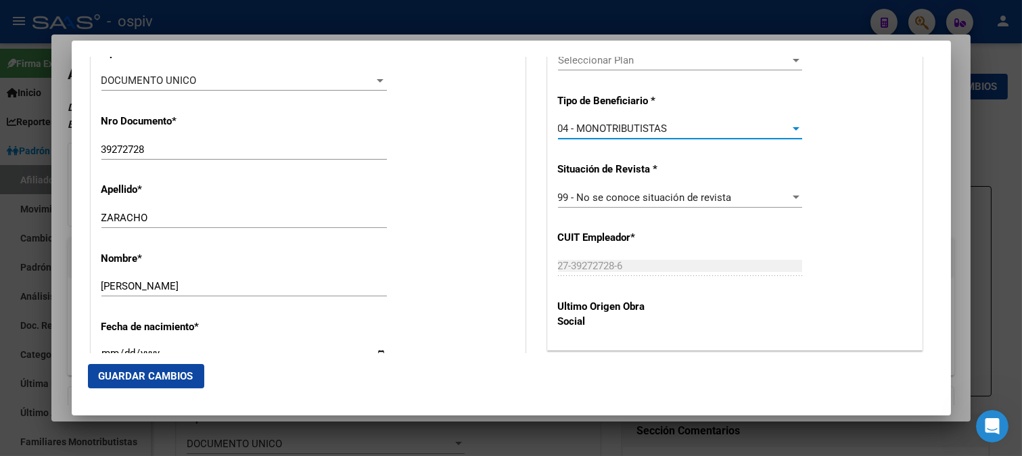
scroll to position [526, 0]
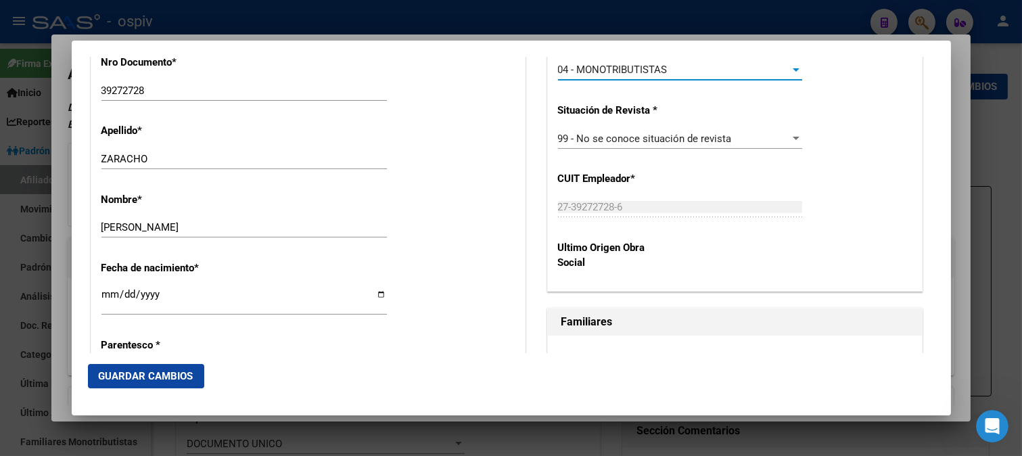
drag, startPoint x: 136, startPoint y: 374, endPoint x: 158, endPoint y: 369, distance: 23.0
click at [137, 373] on span "Guardar Cambios" at bounding box center [146, 376] width 95 height 12
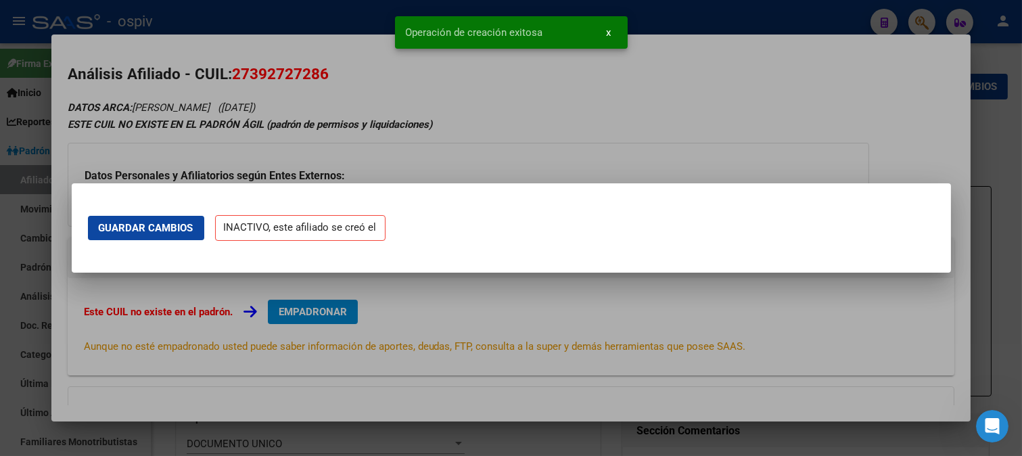
scroll to position [0, 0]
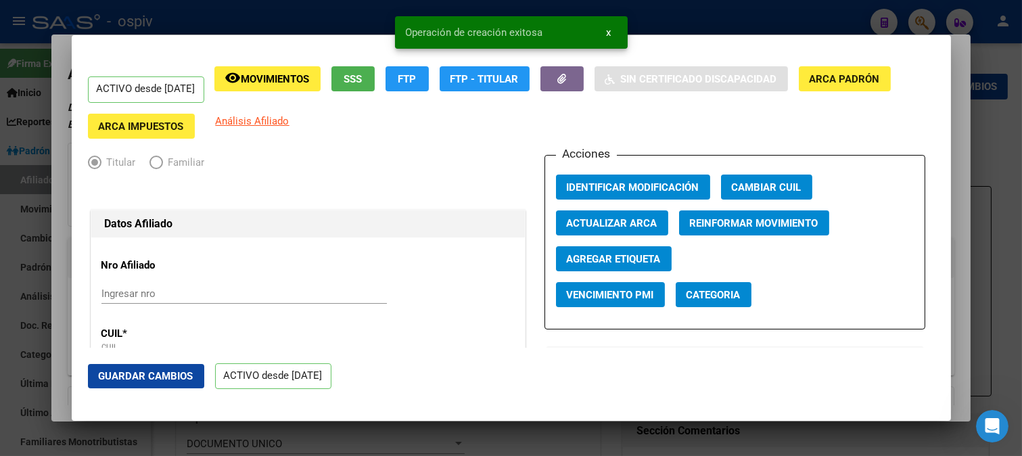
click at [707, 305] on button "Categoria" at bounding box center [714, 294] width 76 height 25
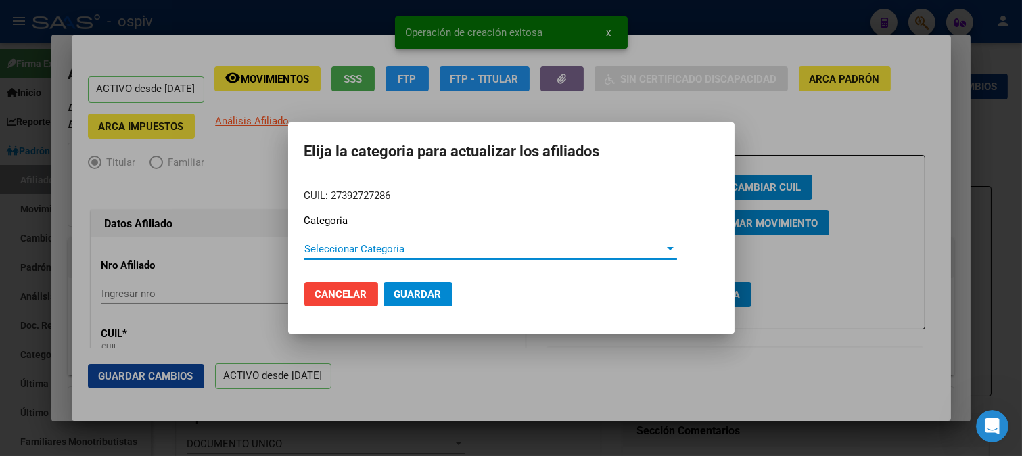
click at [360, 252] on span "Seleccionar Categoria" at bounding box center [484, 249] width 361 height 12
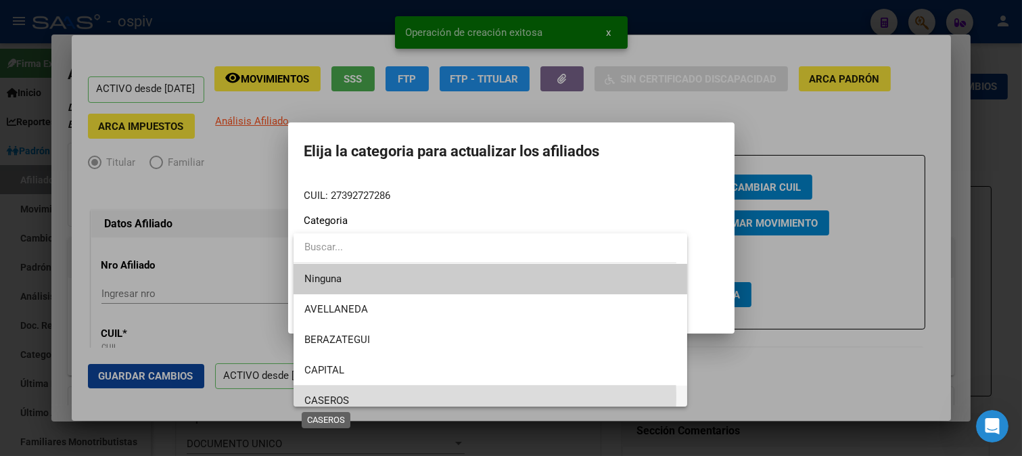
click at [329, 397] on span "CASEROS" at bounding box center [326, 400] width 45 height 12
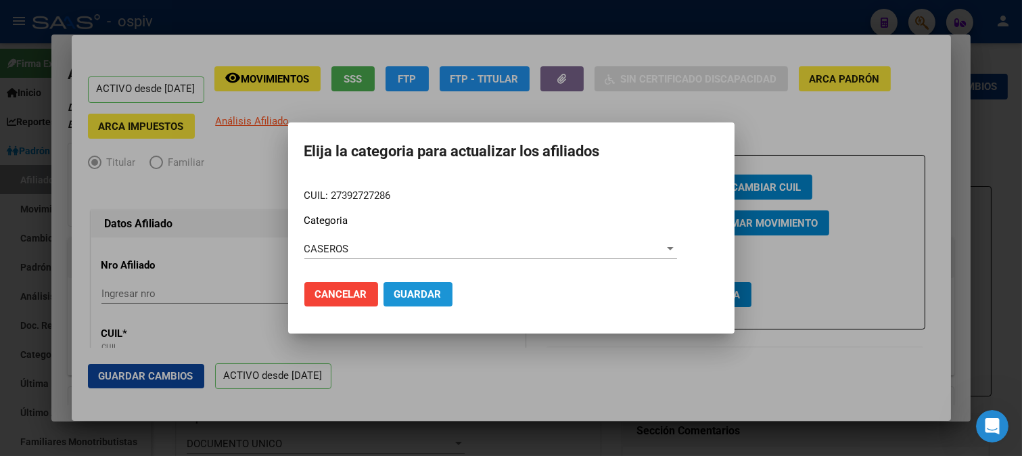
click at [421, 295] on span "Guardar" at bounding box center [417, 294] width 47 height 12
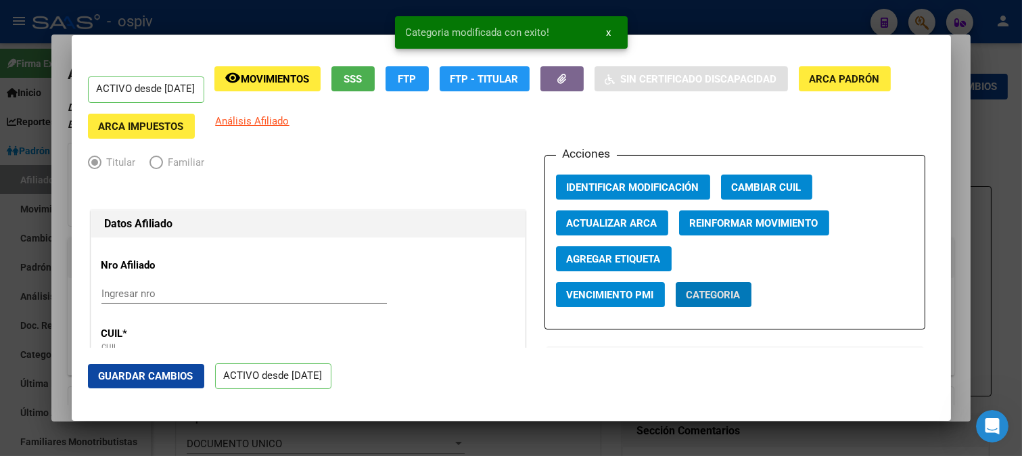
click at [632, 254] on span "Agregar Etiqueta" at bounding box center [614, 259] width 94 height 12
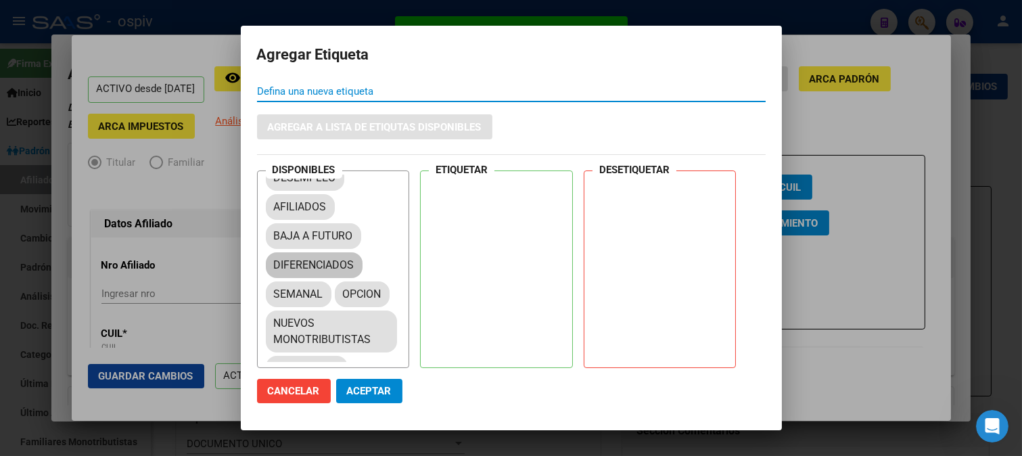
scroll to position [62, 0]
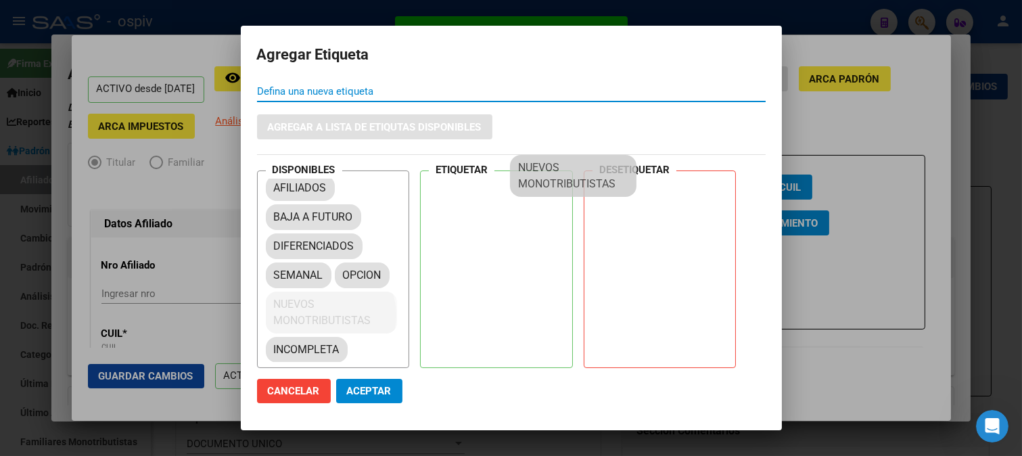
drag, startPoint x: 328, startPoint y: 315, endPoint x: 407, endPoint y: 235, distance: 112.9
click at [563, 169] on mat-dialog-content "Defina una nueva etiqueta Agregar a lista de etiqutas disponibles DISPONIBLES A…" at bounding box center [511, 224] width 541 height 287
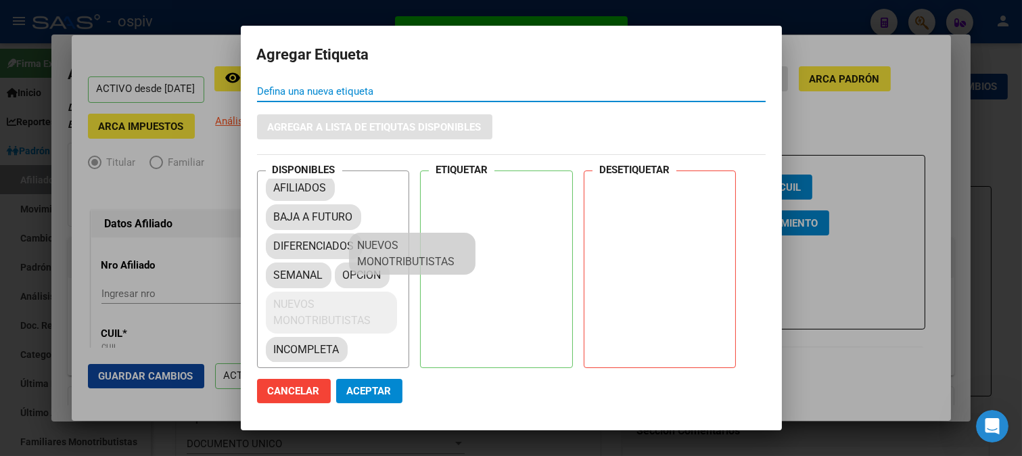
scroll to position [16, 0]
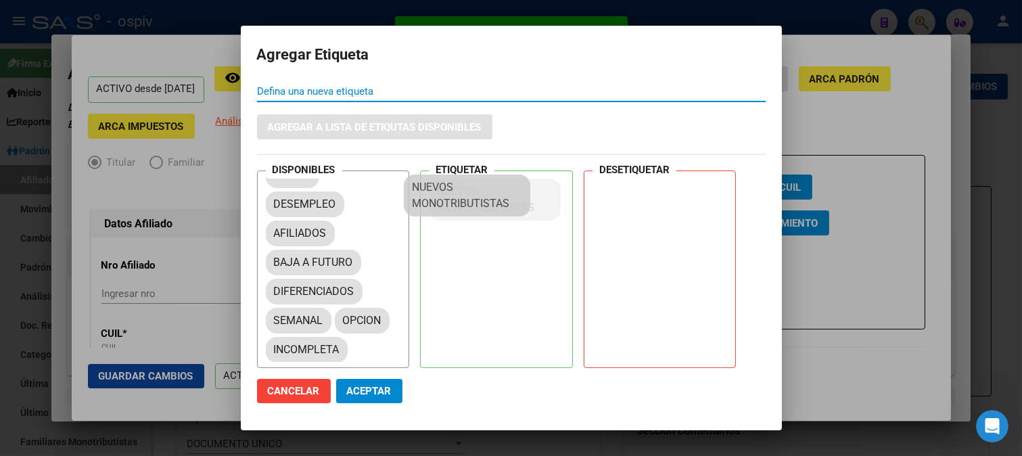
drag, startPoint x: 342, startPoint y: 307, endPoint x: 482, endPoint y: 190, distance: 182.0
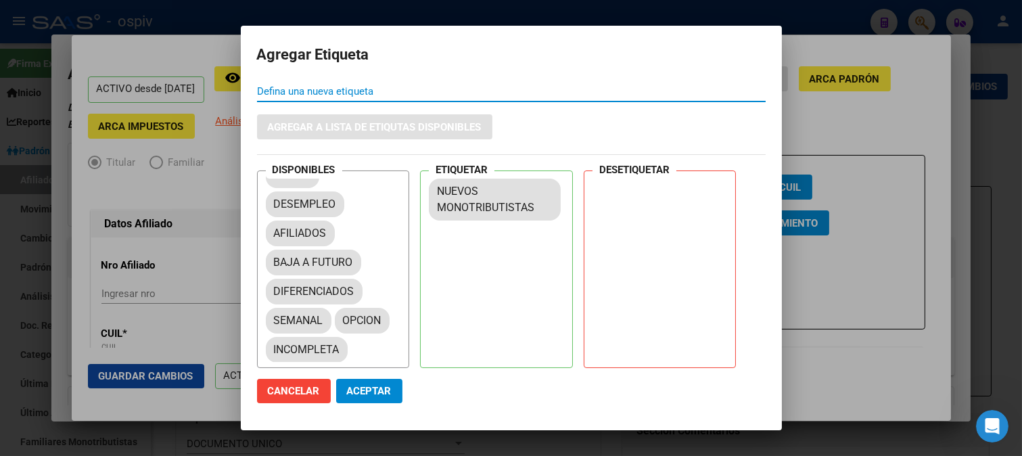
drag, startPoint x: 373, startPoint y: 390, endPoint x: 423, endPoint y: 311, distance: 94.0
click at [373, 390] on span "Aceptar" at bounding box center [369, 391] width 45 height 12
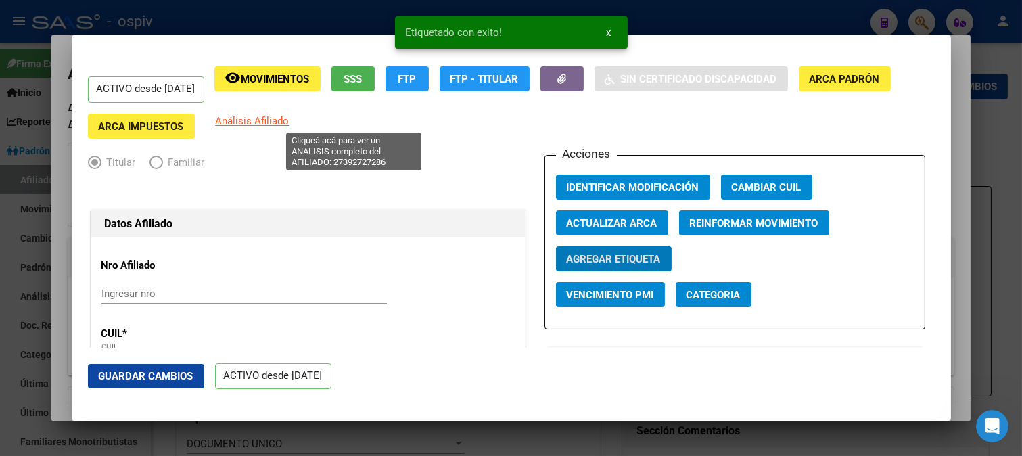
click at [289, 126] on span "Análisis Afiliado" at bounding box center [253, 121] width 74 height 12
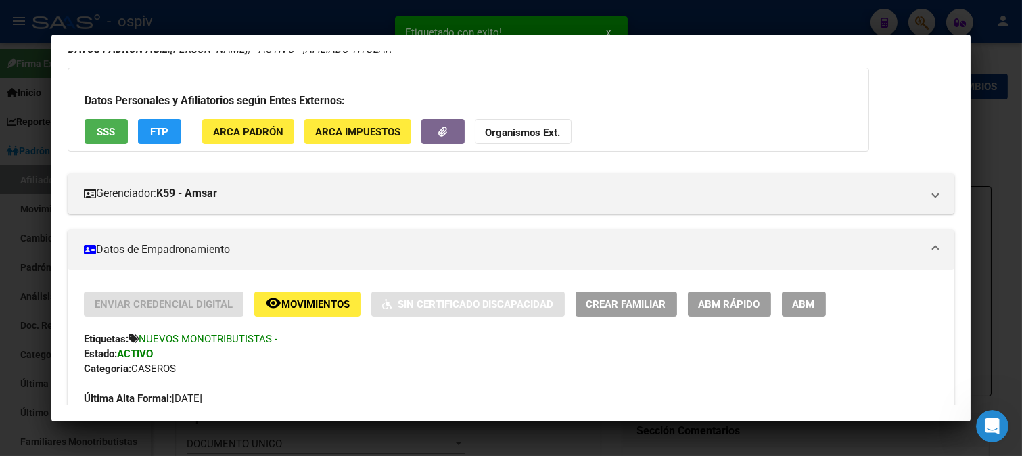
scroll to position [150, 0]
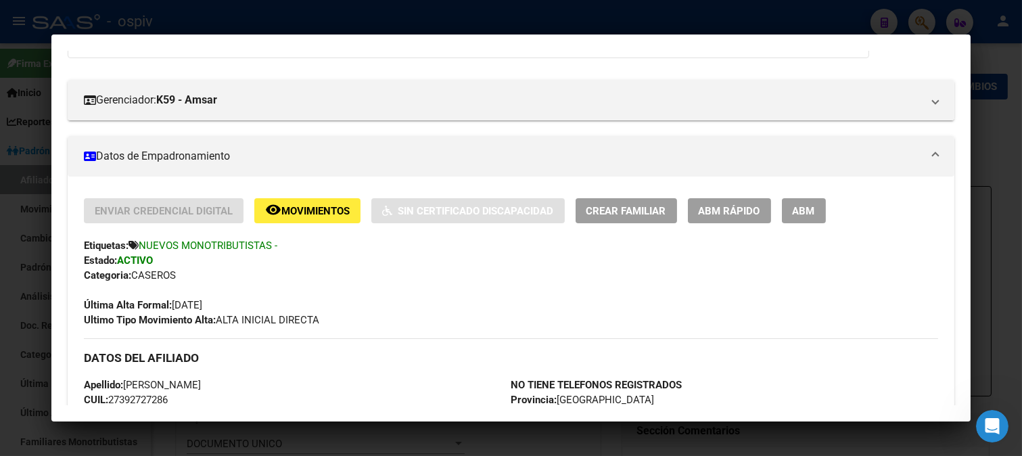
click at [935, 19] on div at bounding box center [511, 228] width 1022 height 456
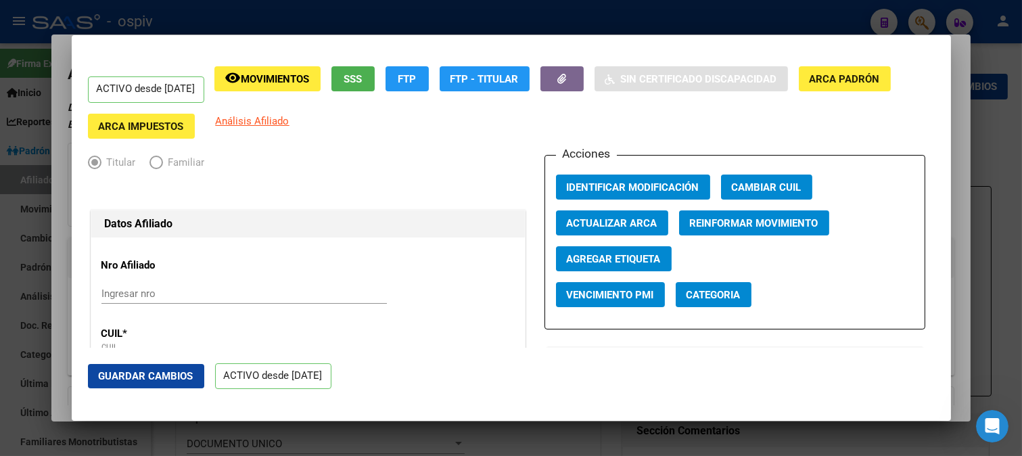
click at [931, 19] on div at bounding box center [511, 228] width 1022 height 456
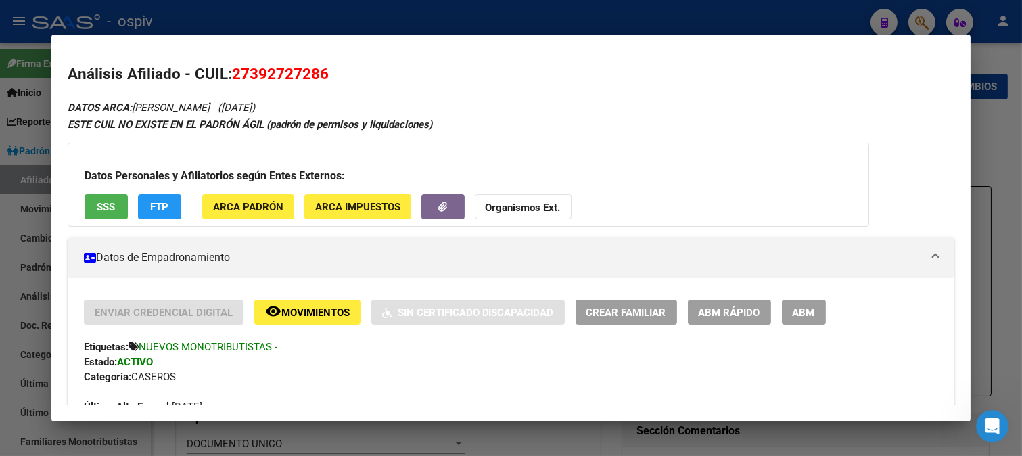
click at [921, 24] on div at bounding box center [511, 228] width 1022 height 456
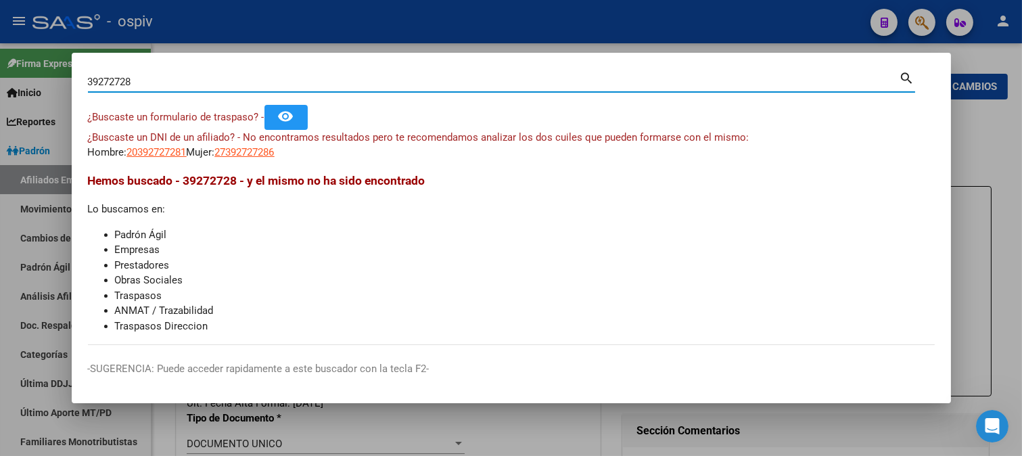
drag, startPoint x: 137, startPoint y: 86, endPoint x: 0, endPoint y: 42, distance: 144.2
click at [0, 42] on div "39272728 Buscar (apellido, dni, cuil, nro traspaso, cuit, obra social) search ¿…" at bounding box center [511, 228] width 1022 height 456
type input "38278133"
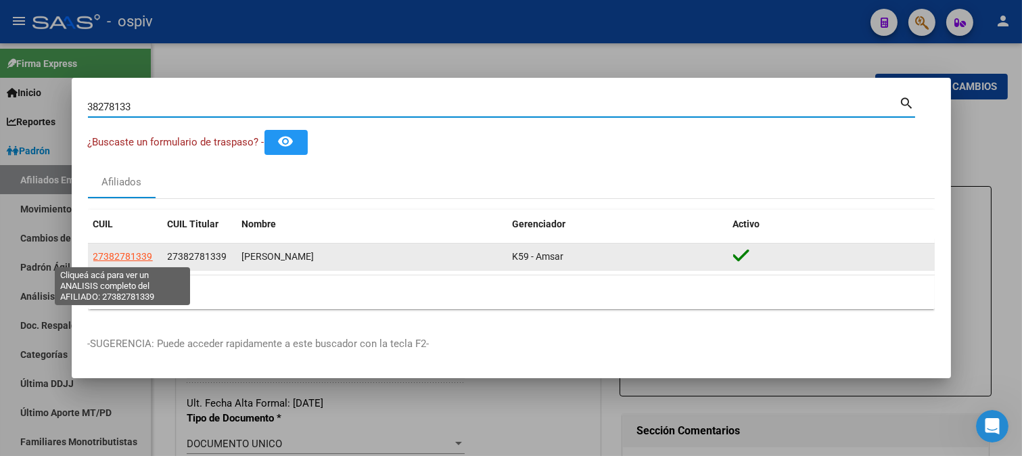
click at [133, 245] on datatable-body-cell "27382781339" at bounding box center [125, 256] width 74 height 26
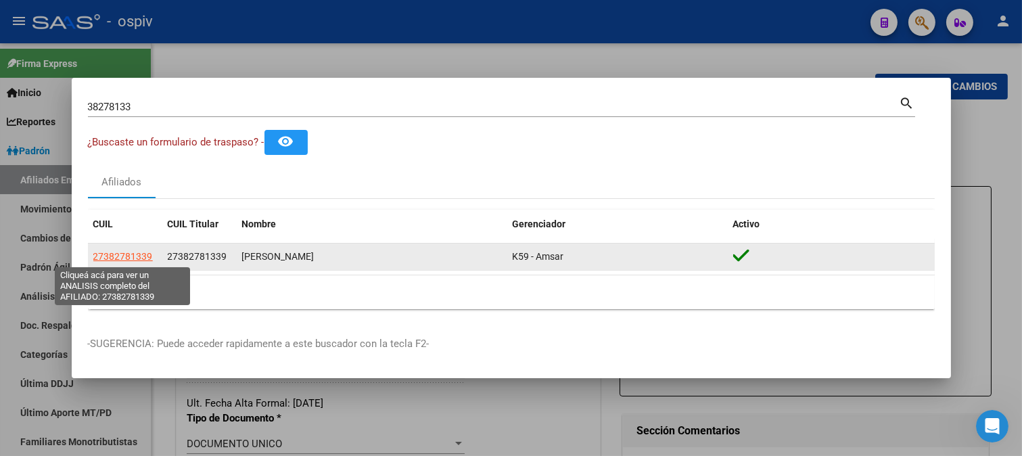
click at [131, 259] on span "27382781339" at bounding box center [123, 256] width 60 height 11
type textarea "27382781339"
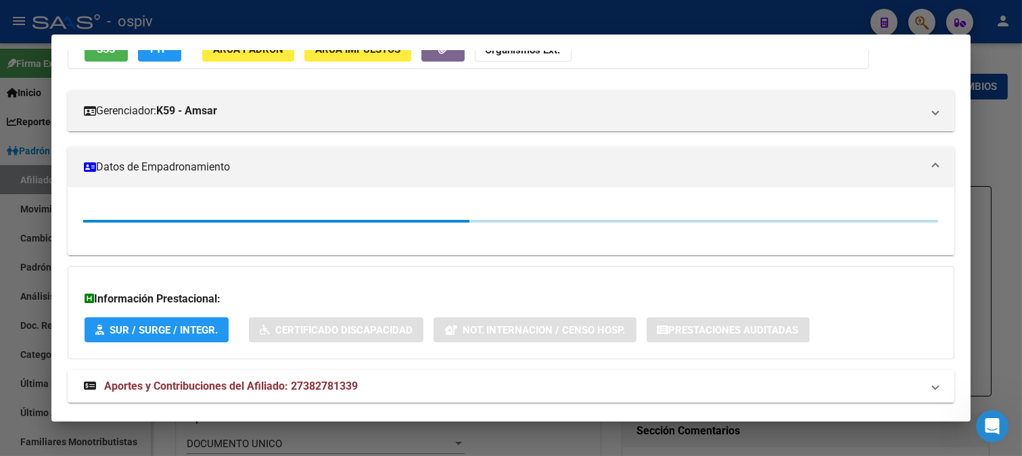
scroll to position [166, 0]
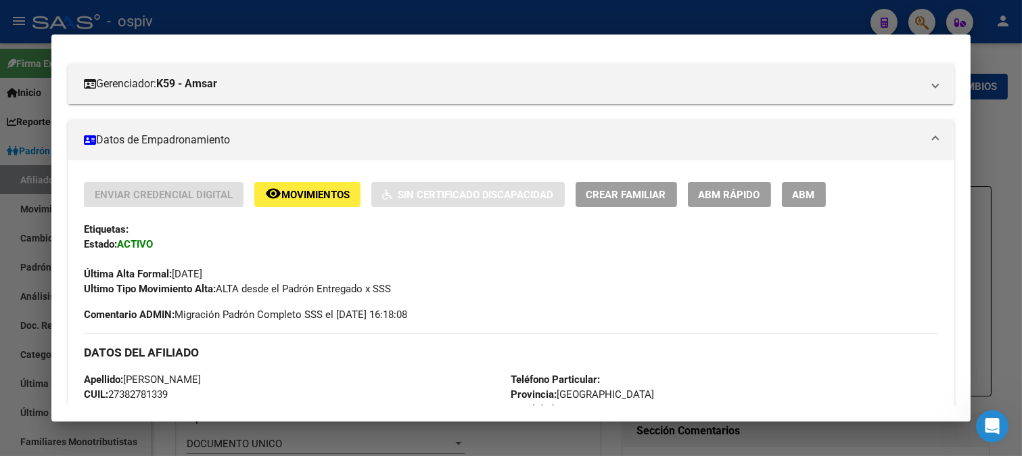
click at [806, 191] on span "ABM" at bounding box center [804, 195] width 22 height 12
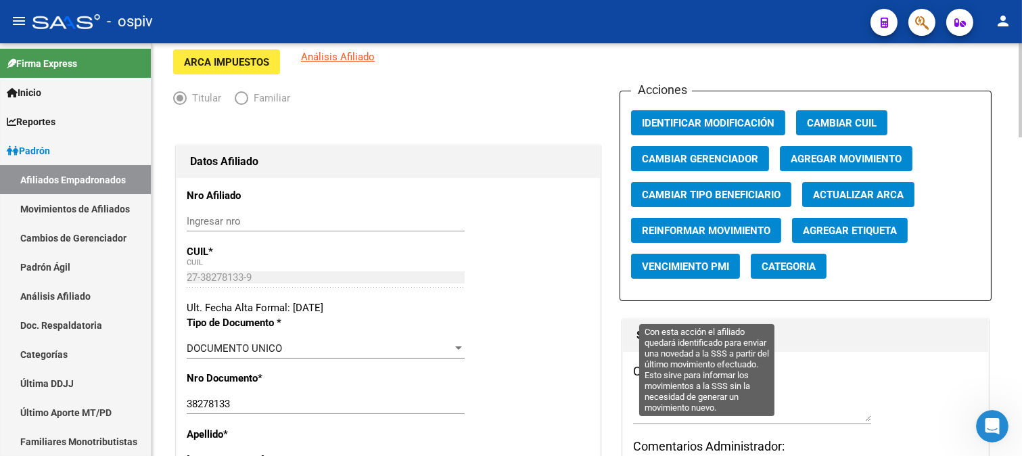
scroll to position [225, 0]
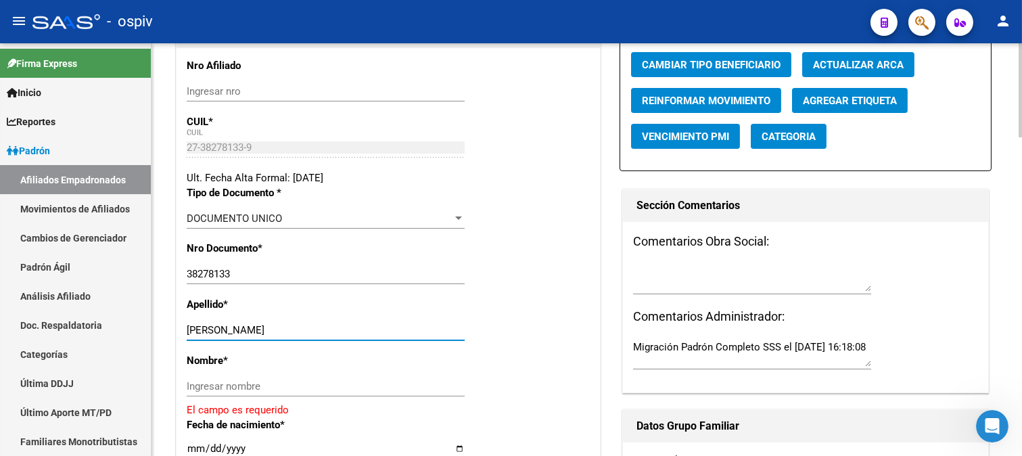
drag, startPoint x: 215, startPoint y: 335, endPoint x: 284, endPoint y: 334, distance: 69.0
click at [284, 334] on input "OLIVA CAMILA SOL" at bounding box center [326, 330] width 278 height 12
type input "OLIVA"
click at [254, 396] on div "Ingresar nombre" at bounding box center [326, 386] width 278 height 20
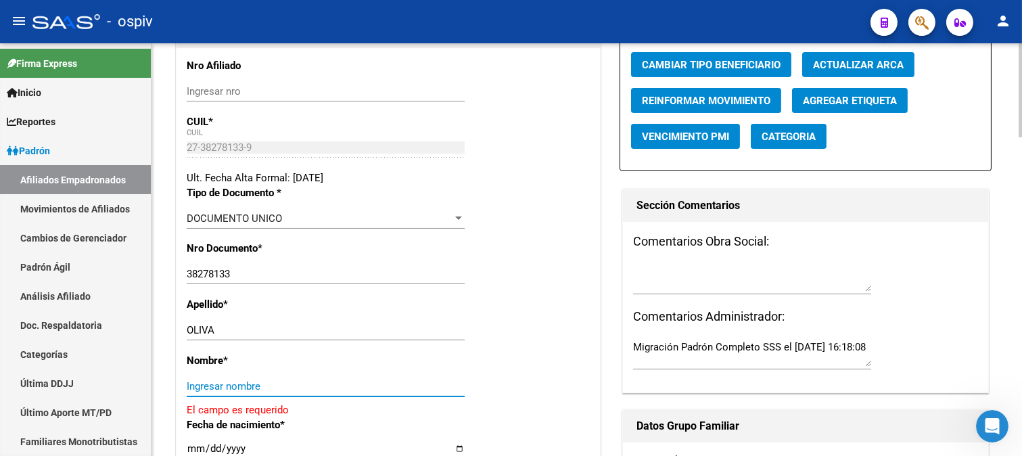
paste input "CAMILA SOL"
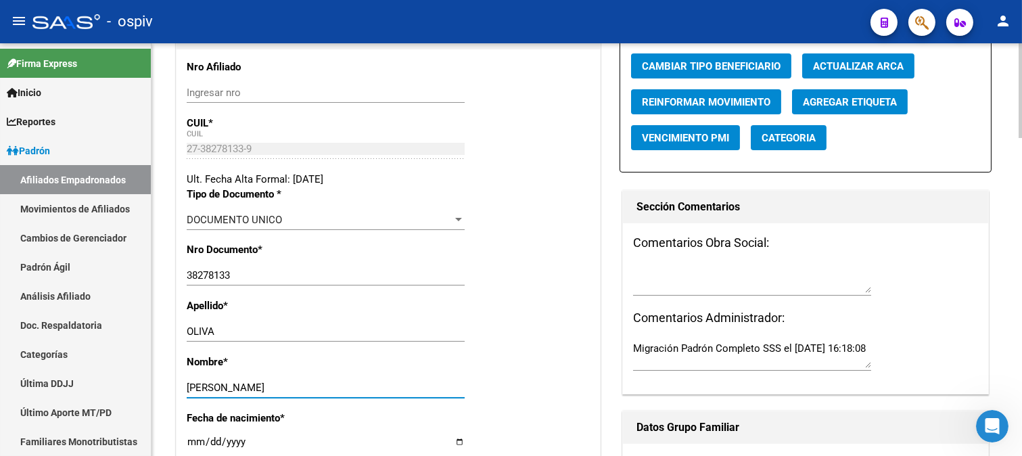
scroll to position [0, 0]
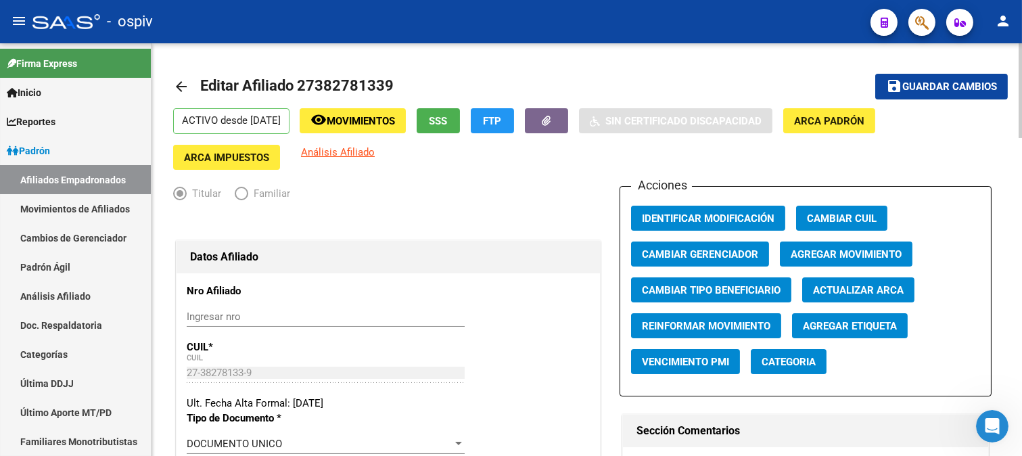
type input "CAMILA SOL"
click at [969, 78] on button "save Guardar cambios" at bounding box center [941, 86] width 133 height 25
click at [799, 355] on button "Categoria" at bounding box center [789, 361] width 76 height 25
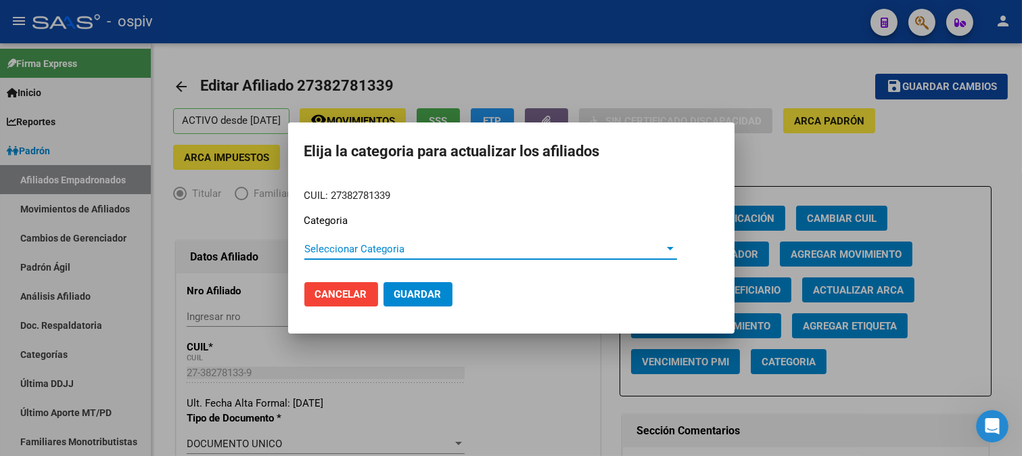
click at [389, 252] on span "Seleccionar Categoria" at bounding box center [484, 249] width 361 height 12
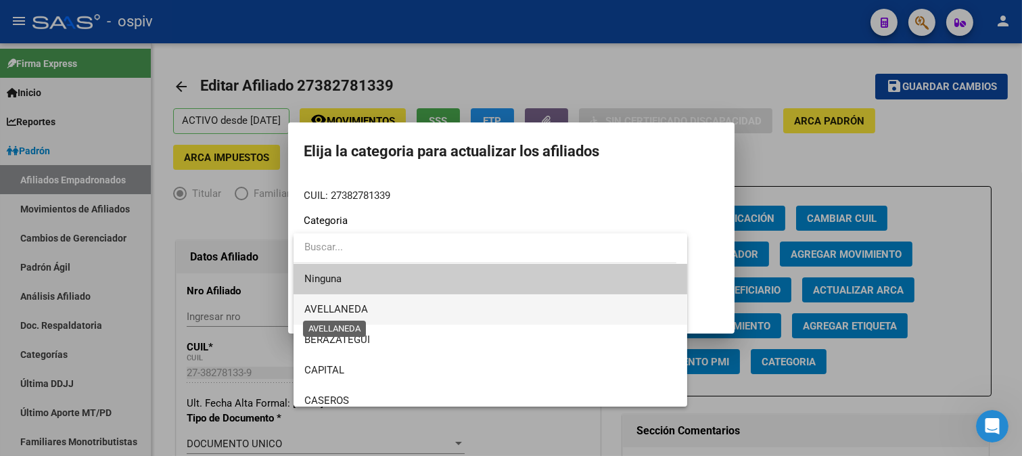
click at [365, 312] on span "AVELLANEDA" at bounding box center [336, 309] width 64 height 12
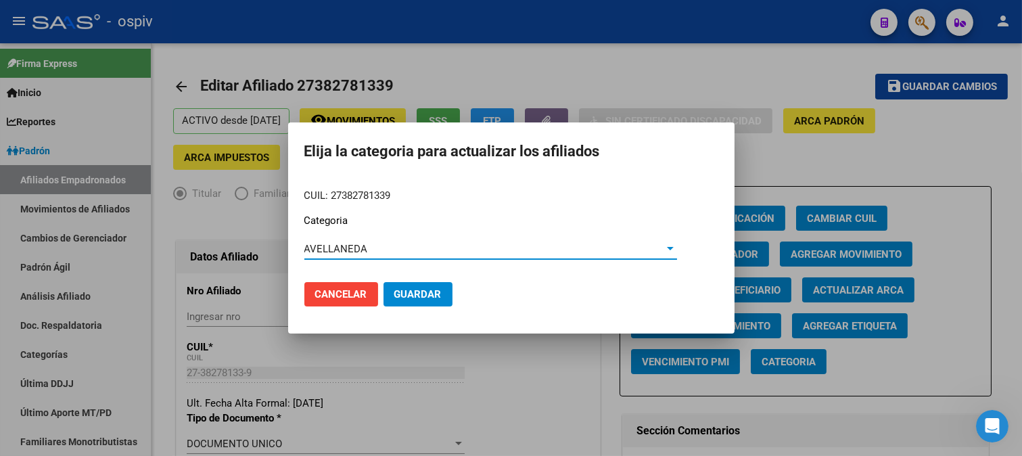
click at [410, 287] on button "Guardar" at bounding box center [418, 294] width 69 height 24
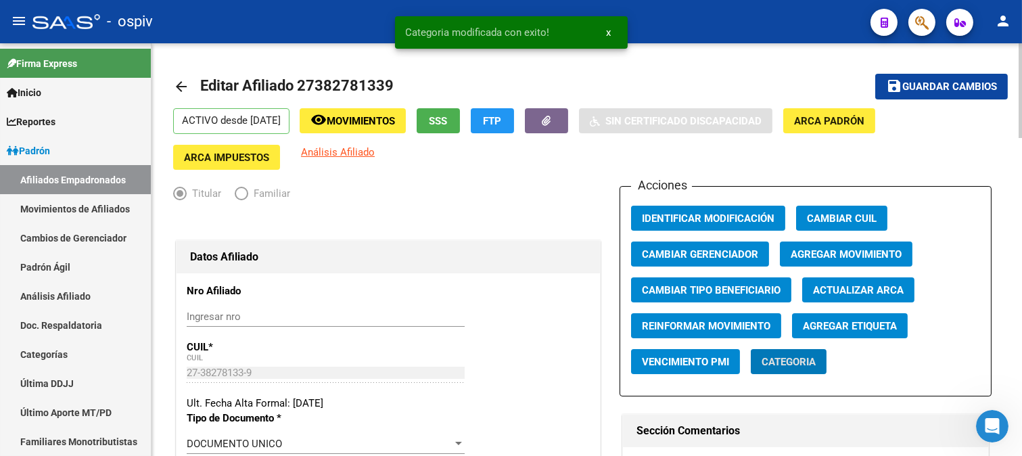
click at [854, 322] on span "Agregar Etiqueta" at bounding box center [850, 326] width 94 height 12
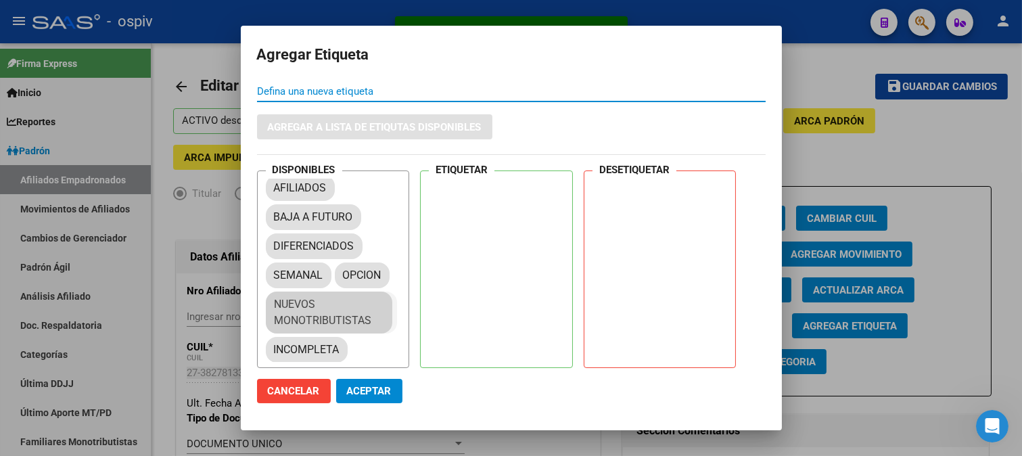
scroll to position [16, 0]
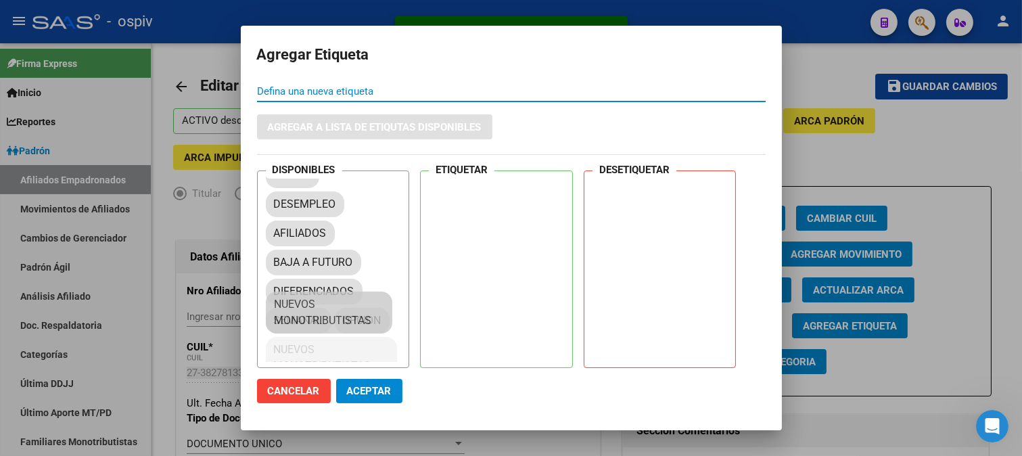
drag, startPoint x: 362, startPoint y: 310, endPoint x: 516, endPoint y: 143, distance: 226.9
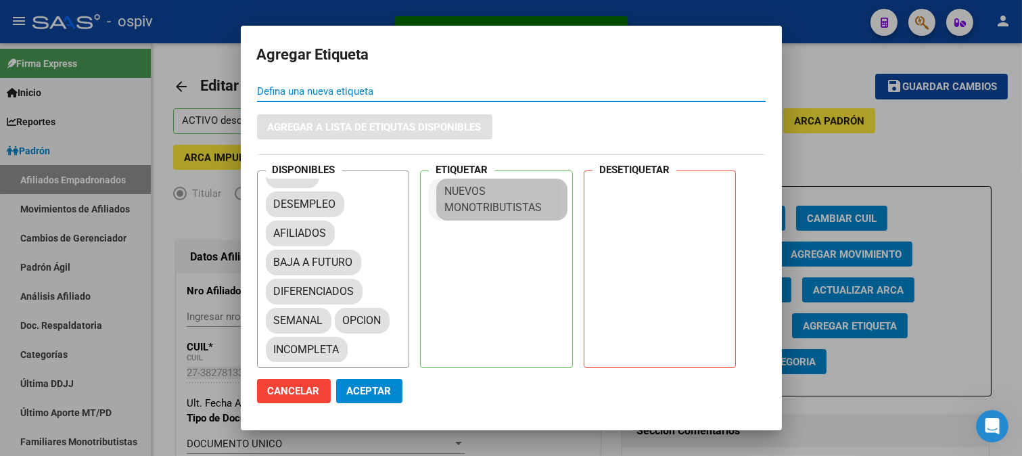
drag, startPoint x: 622, startPoint y: 193, endPoint x: 421, endPoint y: 238, distance: 206.4
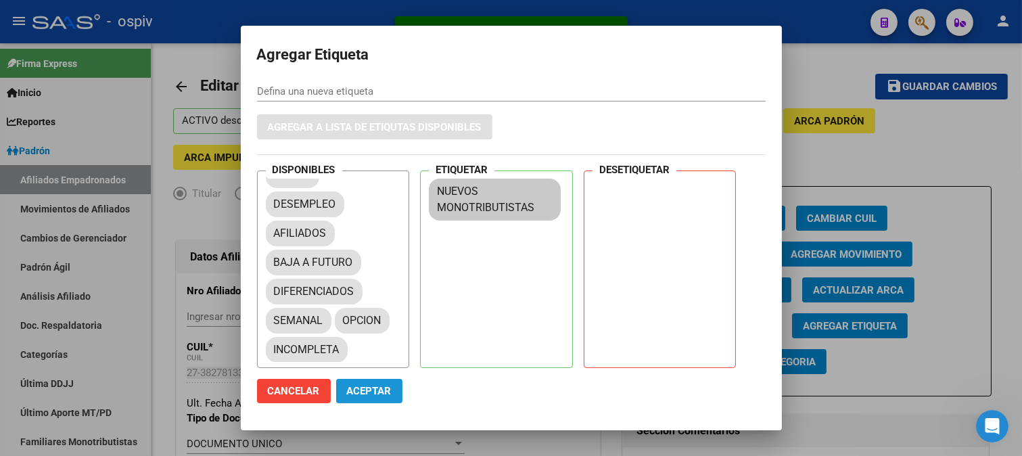
click at [377, 389] on span "Aceptar" at bounding box center [369, 391] width 45 height 12
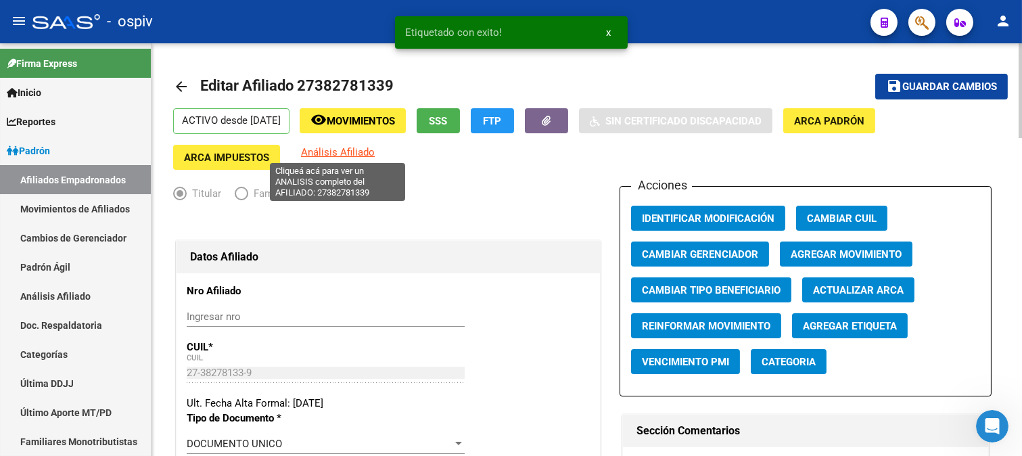
click at [354, 152] on span "Análisis Afiliado" at bounding box center [338, 152] width 74 height 12
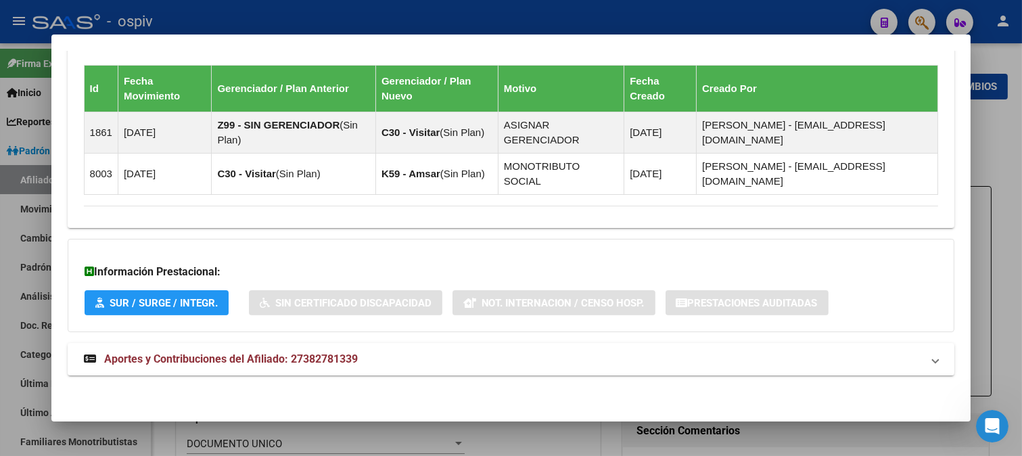
scroll to position [432, 0]
click at [923, 18] on div at bounding box center [511, 228] width 1022 height 456
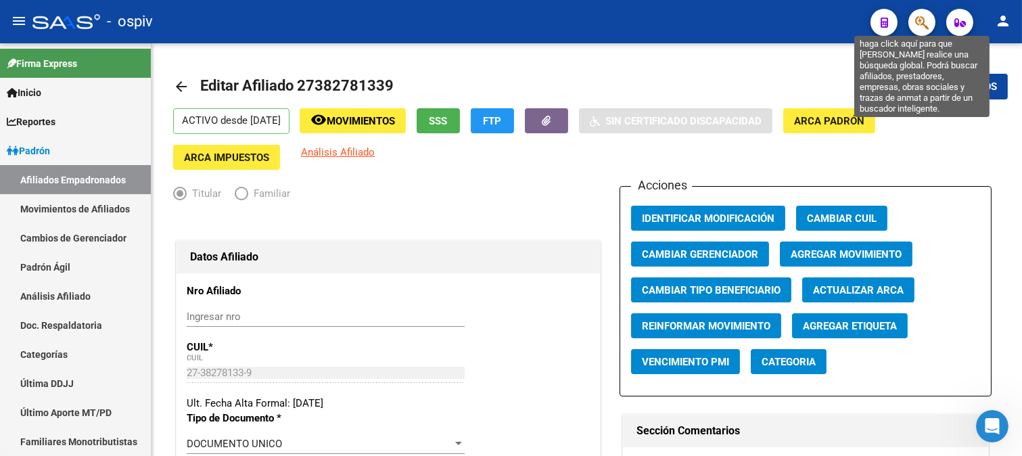
click at [923, 16] on icon "button" at bounding box center [922, 23] width 14 height 16
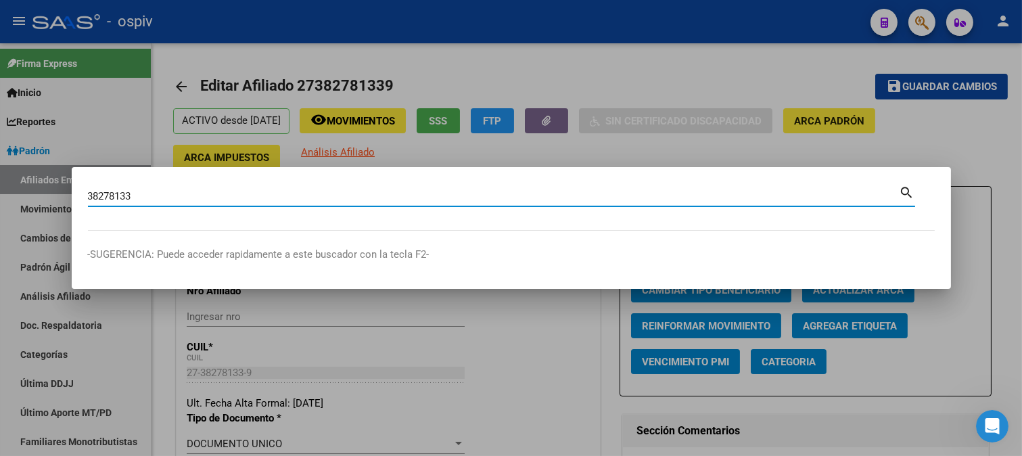
type input "38278133"
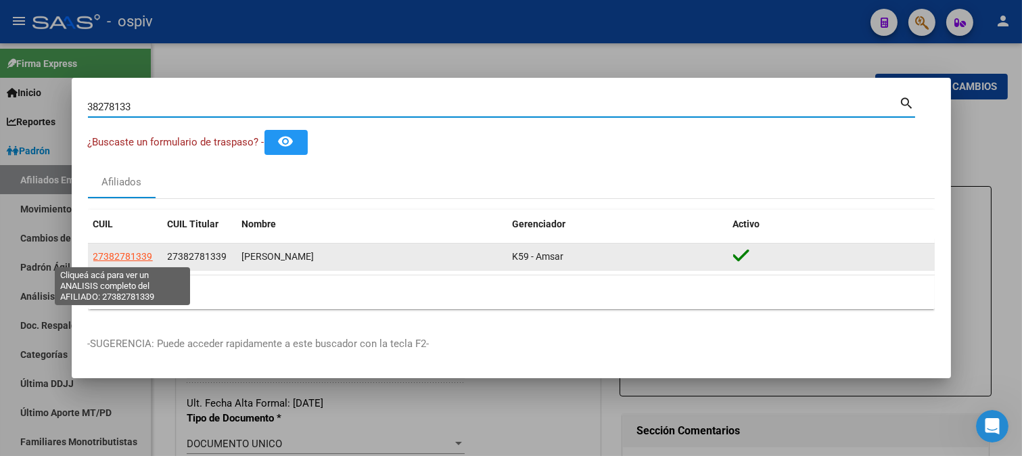
click at [131, 256] on span "27382781339" at bounding box center [123, 256] width 60 height 11
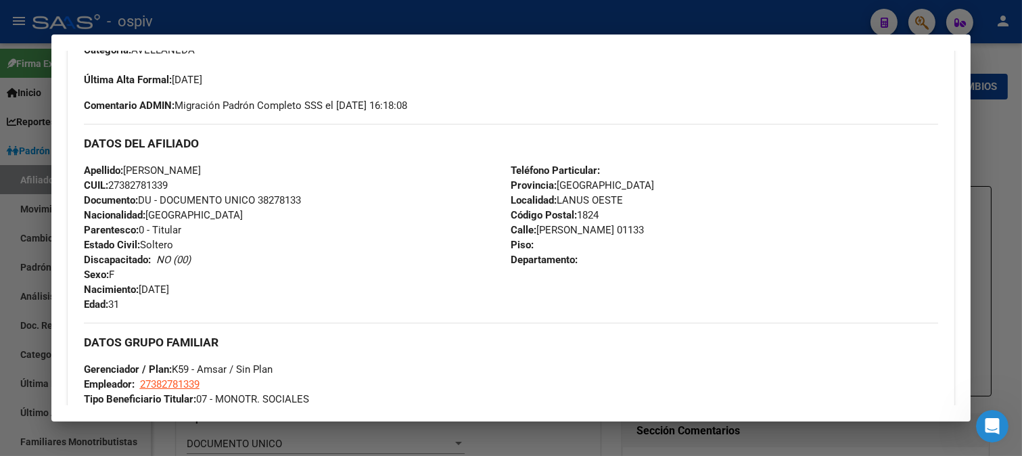
scroll to position [75, 0]
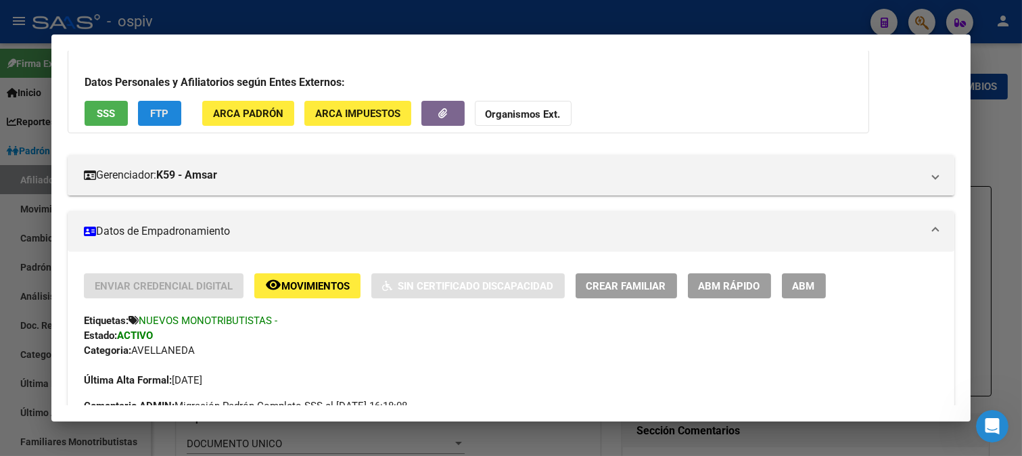
click at [145, 118] on button "FTP" at bounding box center [159, 113] width 43 height 25
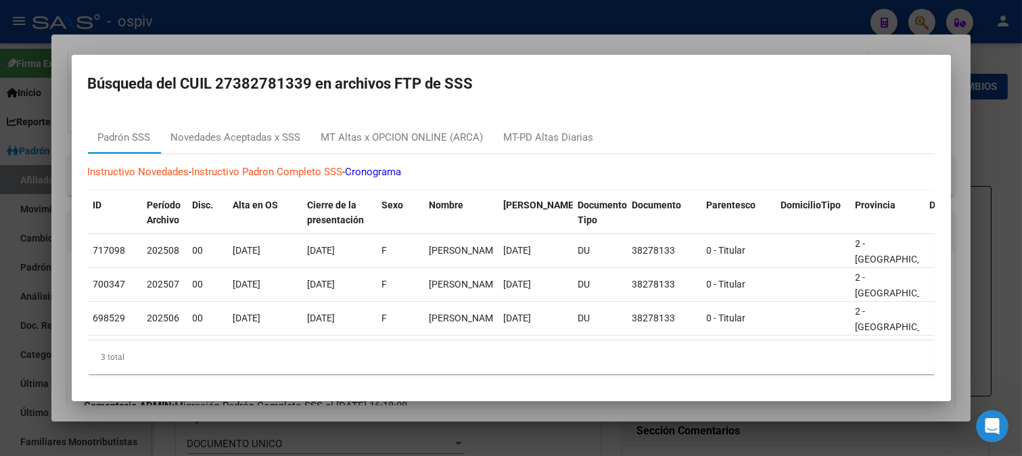
click at [918, 11] on div at bounding box center [511, 228] width 1022 height 456
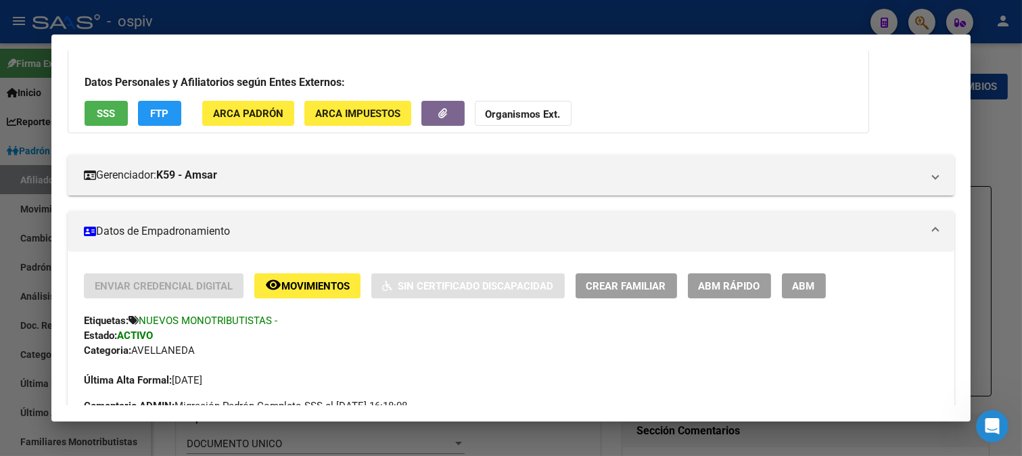
click at [923, 12] on div at bounding box center [511, 228] width 1022 height 456
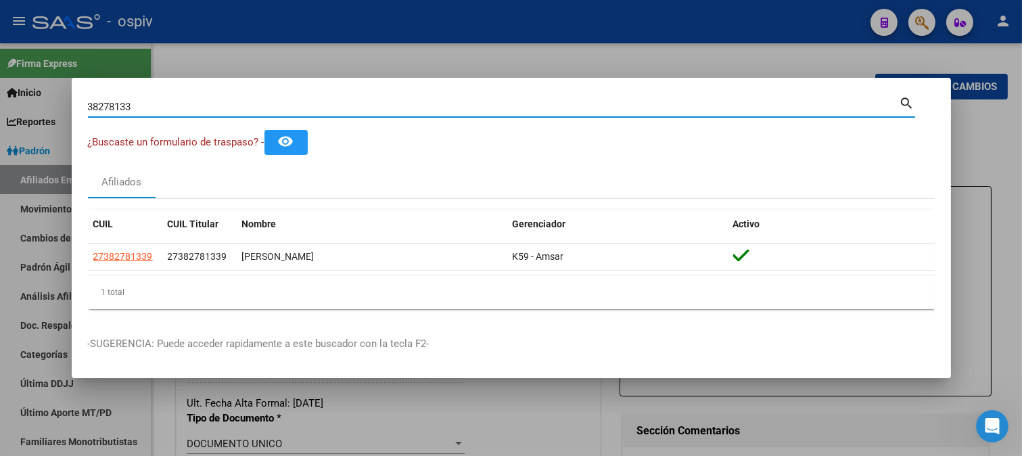
drag, startPoint x: 138, startPoint y: 102, endPoint x: 61, endPoint y: 100, distance: 77.1
click at [61, 100] on div "38278133 Buscar (apellido, dni, cuil, nro traspaso, cuit, obra social) search ¿…" at bounding box center [511, 228] width 1022 height 456
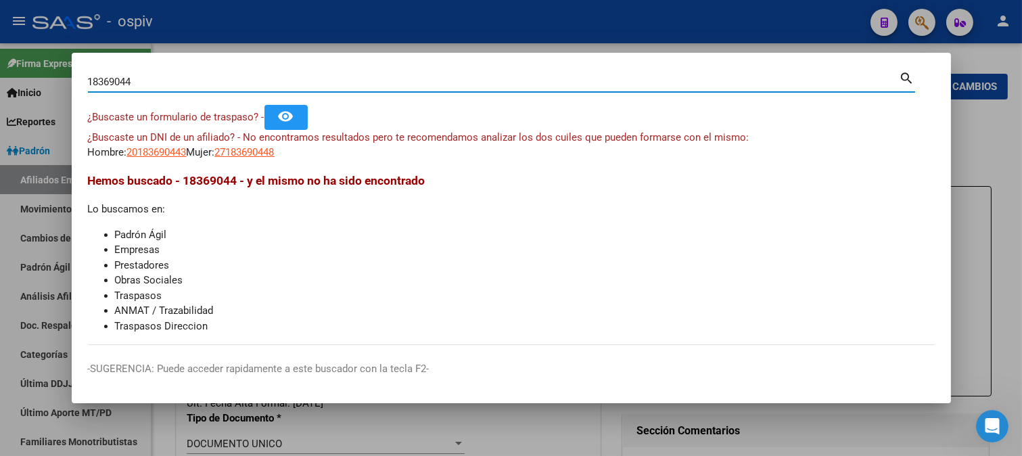
drag, startPoint x: 64, startPoint y: 68, endPoint x: 22, endPoint y: 66, distance: 42.0
click at [22, 66] on div "18369044 Buscar (apellido, dni, cuil, nro traspaso, cuit, obra social) search ¿…" at bounding box center [511, 228] width 1022 height 456
type input "27803495"
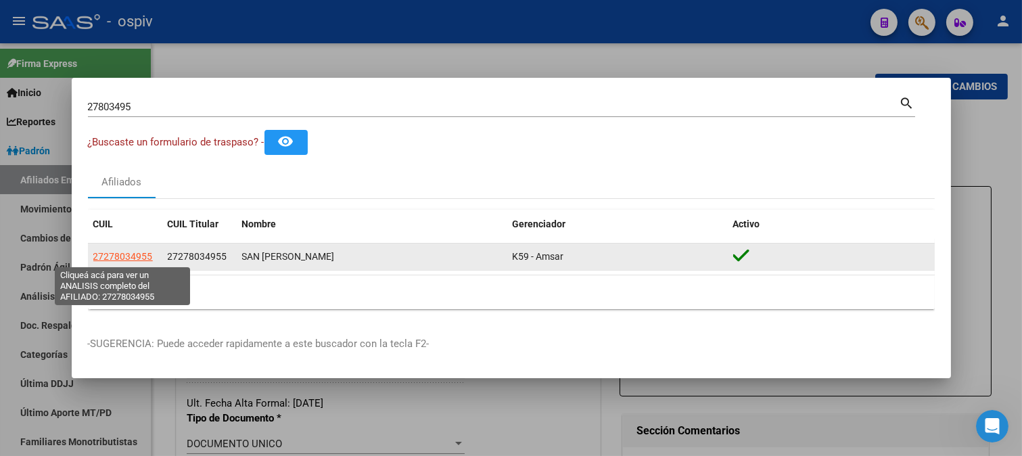
click at [133, 258] on span "27278034955" at bounding box center [123, 256] width 60 height 11
type textarea "27278034955"
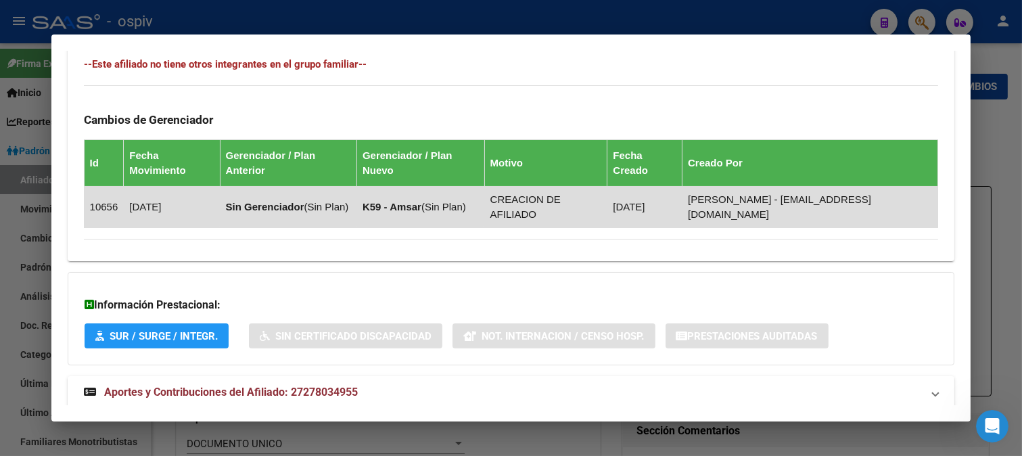
scroll to position [776, 0]
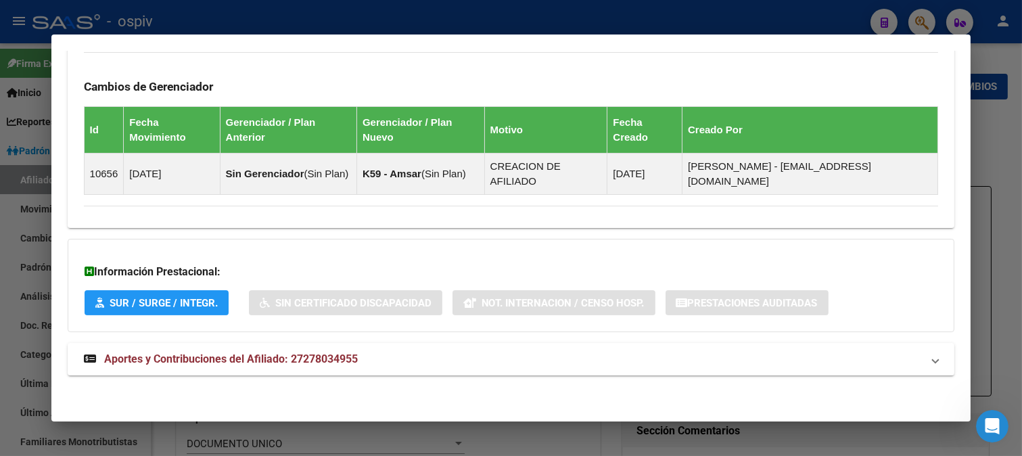
drag, startPoint x: 928, startPoint y: 24, endPoint x: 887, endPoint y: 18, distance: 41.7
click at [928, 24] on div at bounding box center [511, 228] width 1022 height 456
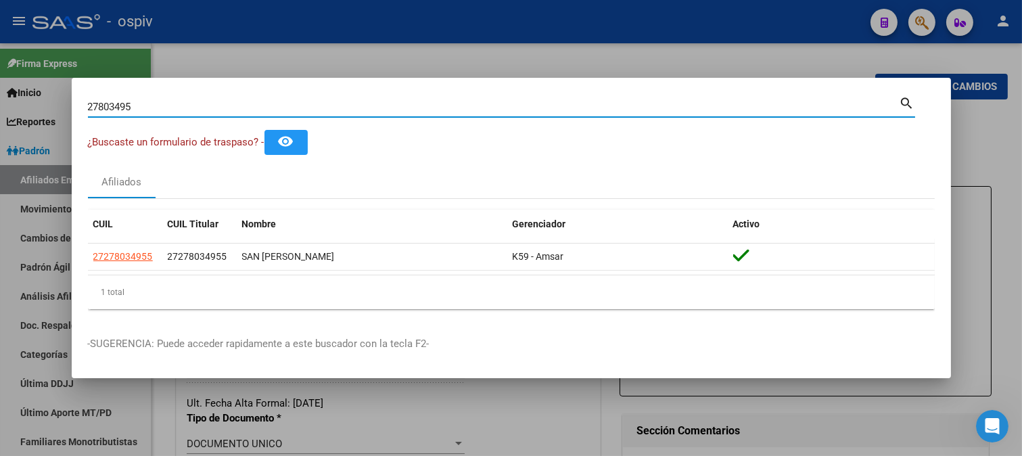
drag, startPoint x: 142, startPoint y: 107, endPoint x: 0, endPoint y: 57, distance: 150.4
click at [0, 57] on div "27803495 Buscar (apellido, dni, cuil, nro traspaso, cuit, obra social) search ¿…" at bounding box center [511, 228] width 1022 height 456
type input "20918454"
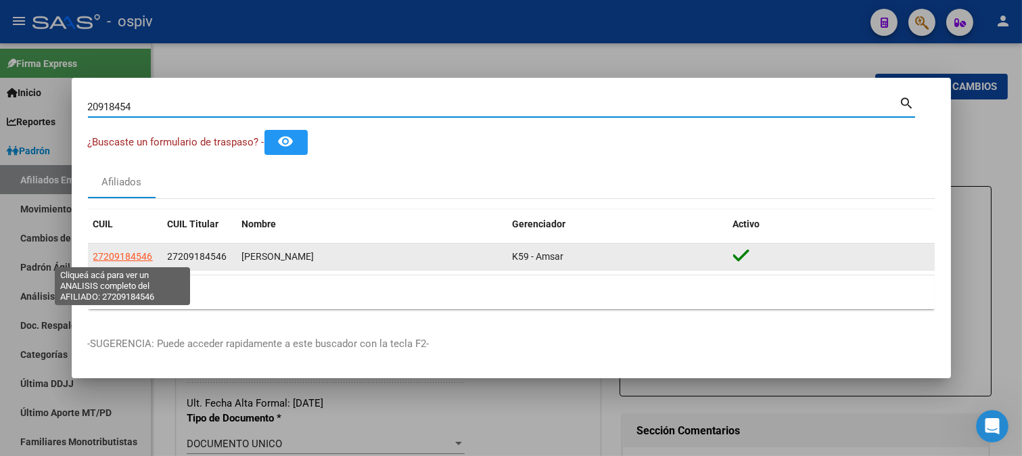
click at [134, 253] on span "27209184546" at bounding box center [123, 256] width 60 height 11
type textarea "27209184546"
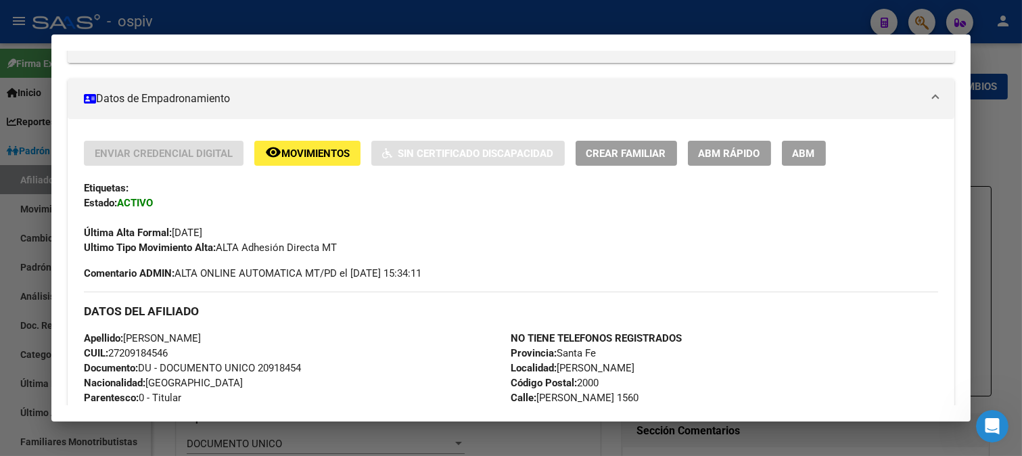
scroll to position [225, 0]
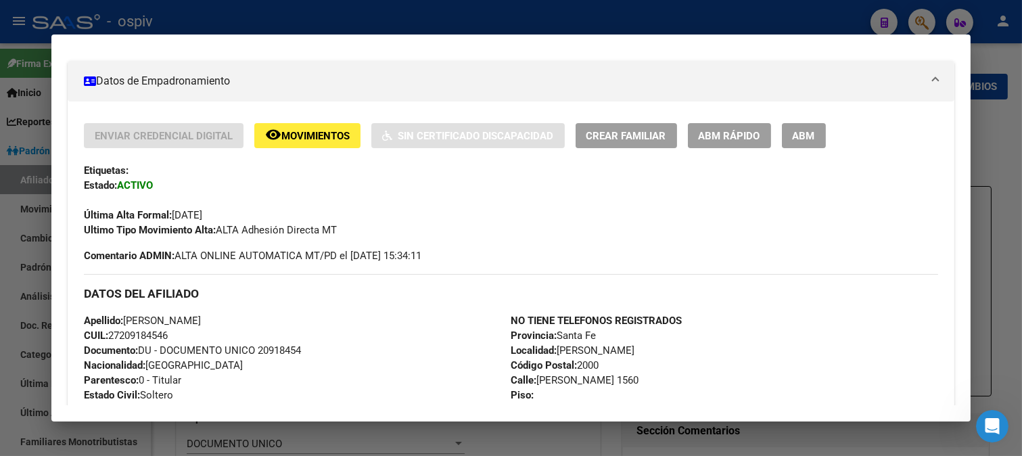
drag, startPoint x: 925, startPoint y: 24, endPoint x: 61, endPoint y: 149, distance: 872.8
click at [911, 24] on div at bounding box center [511, 228] width 1022 height 456
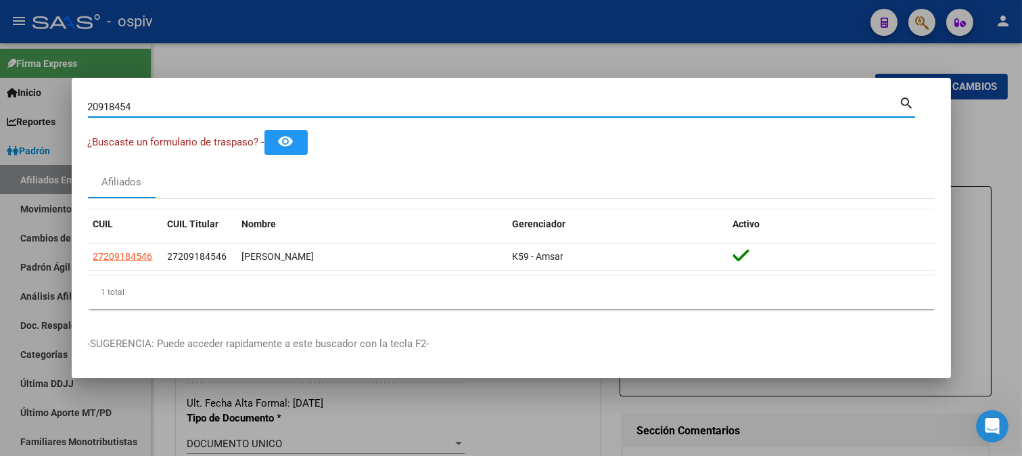
drag, startPoint x: 137, startPoint y: 104, endPoint x: 1, endPoint y: 103, distance: 136.6
click at [2, 103] on div "20918454 Buscar (apellido, dni, cuil, nro traspaso, cuit, obra social) search ¿…" at bounding box center [511, 228] width 1022 height 456
type input "53198183"
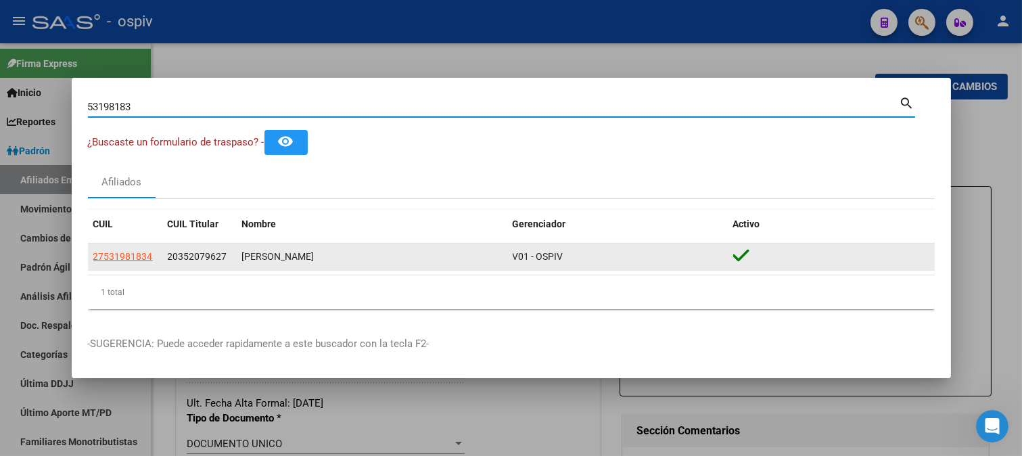
click at [143, 262] on app-link-go-to "27531981834" at bounding box center [123, 257] width 60 height 16
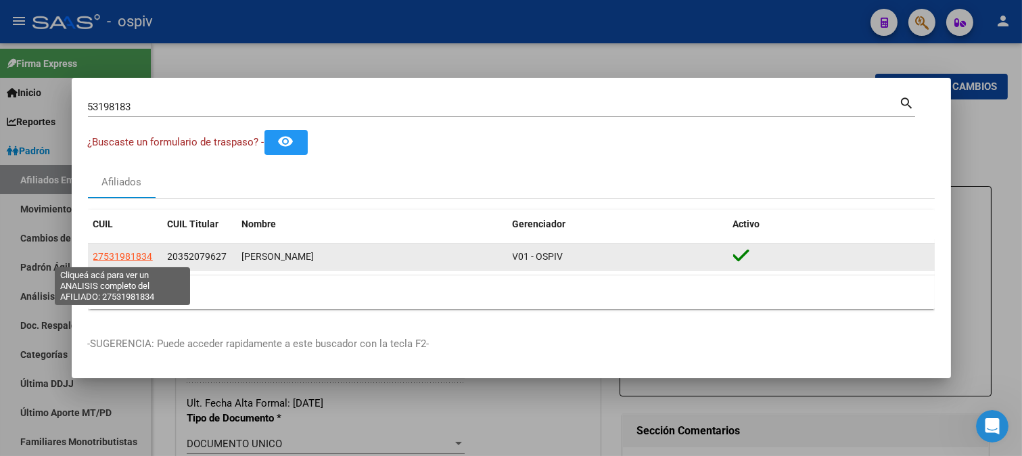
click at [129, 254] on span "27531981834" at bounding box center [123, 256] width 60 height 11
type textarea "27531981834"
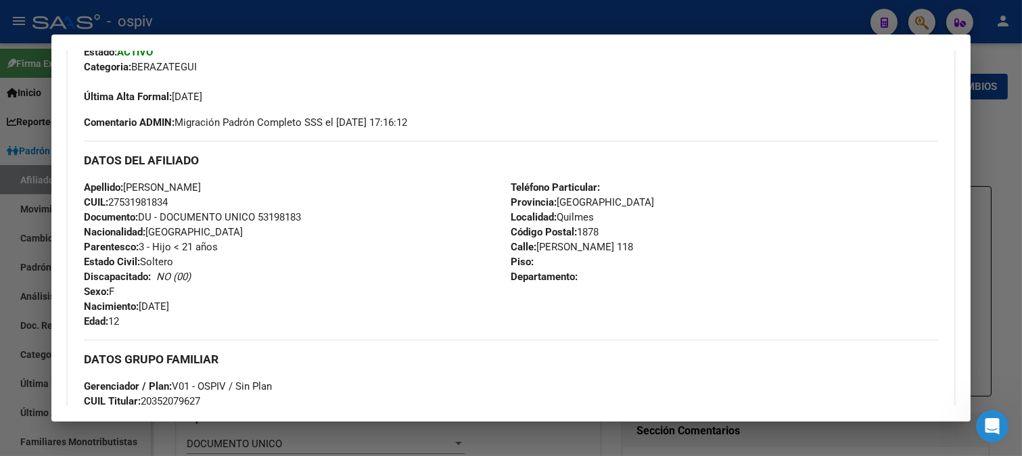
scroll to position [274, 0]
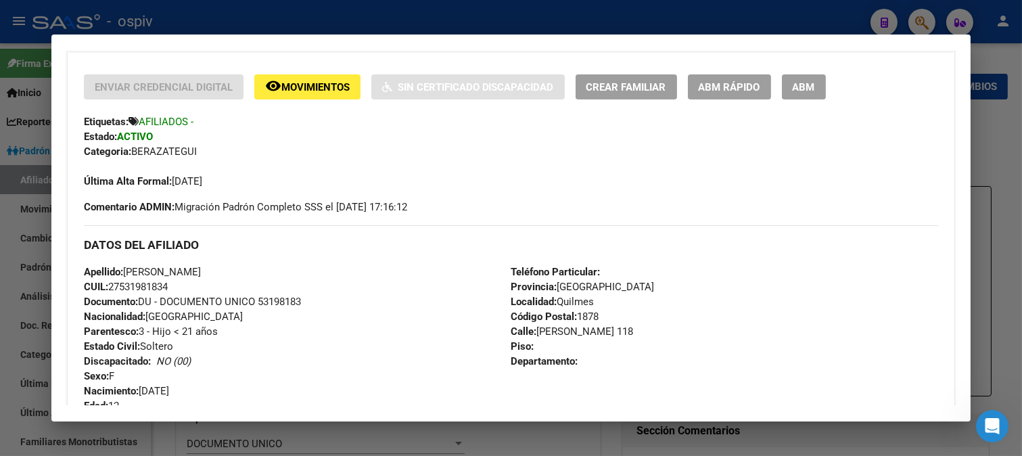
click at [875, 96] on div "Enviar Credencial Digital remove_red_eye Movimientos Sin Certificado Discapacid…" at bounding box center [511, 86] width 855 height 25
drag, startPoint x: 924, startPoint y: 26, endPoint x: 653, endPoint y: 7, distance: 271.2
click at [915, 24] on div at bounding box center [511, 228] width 1022 height 456
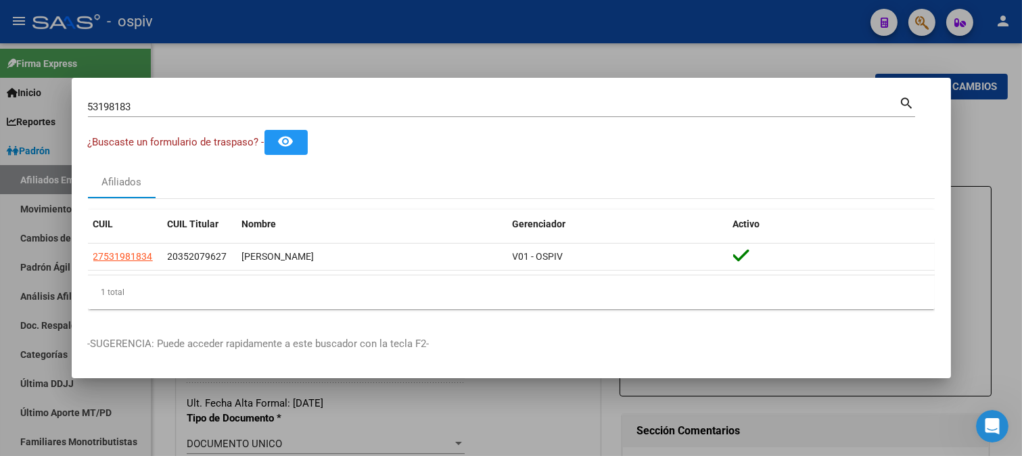
drag, startPoint x: 146, startPoint y: 116, endPoint x: 0, endPoint y: 86, distance: 149.2
click at [0, 86] on div "53198183 Buscar (apellido, dni, cuil, nro traspaso, cuit, obra social) search ¿…" at bounding box center [511, 228] width 1022 height 456
click at [165, 120] on div "53198183 Buscar (apellido, dni, cuil, nro traspaso, cuit, obra social) search" at bounding box center [501, 112] width 827 height 36
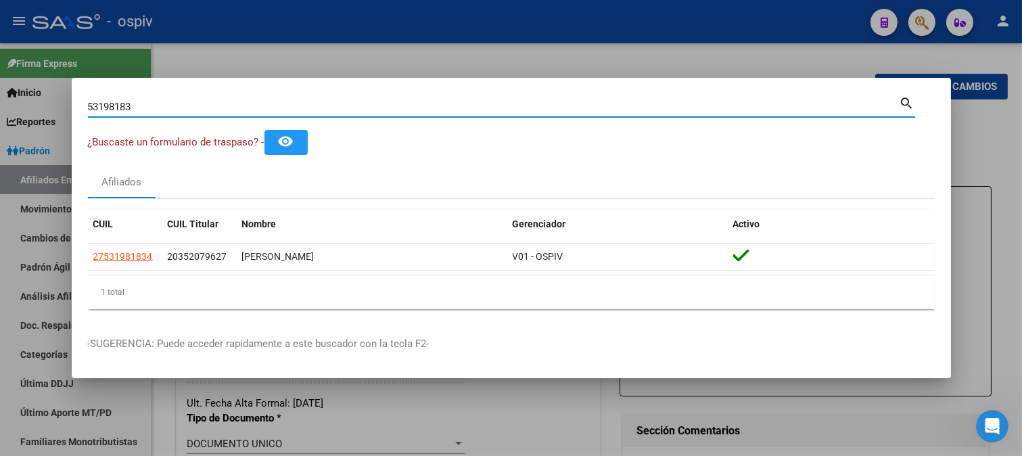
drag, startPoint x: 158, startPoint y: 103, endPoint x: 0, endPoint y: 118, distance: 159.0
click at [0, 118] on div "53198183 Buscar (apellido, dni, cuil, nro traspaso, cuit, obra social) search ¿…" at bounding box center [511, 228] width 1022 height 456
type input "20918454"
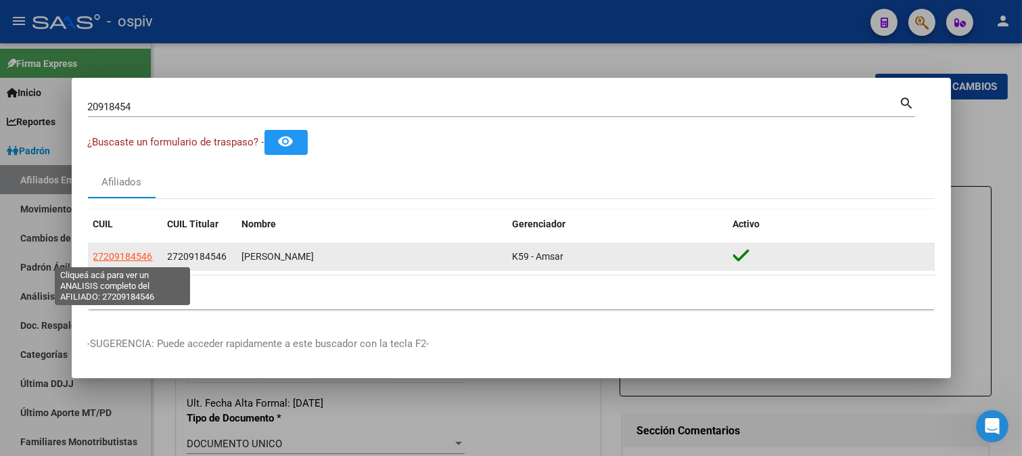
click at [147, 260] on span "27209184546" at bounding box center [123, 256] width 60 height 11
type textarea "27209184546"
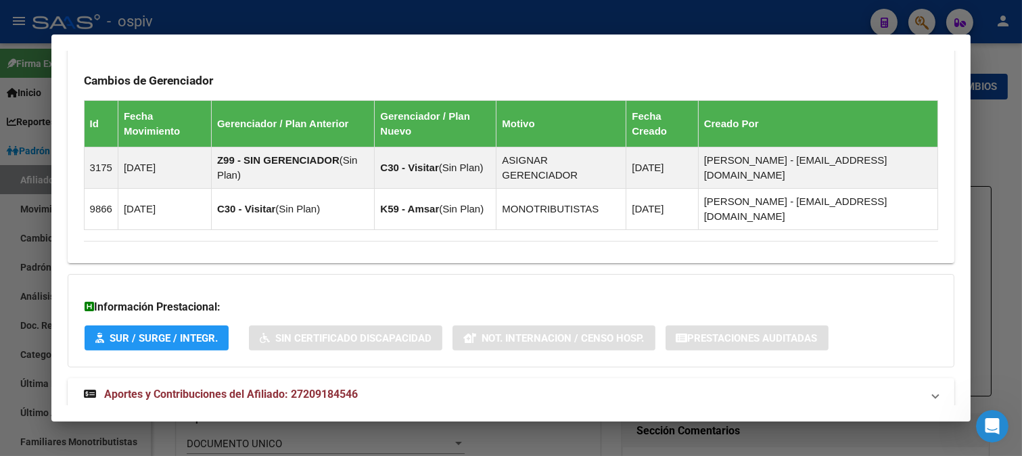
scroll to position [829, 0]
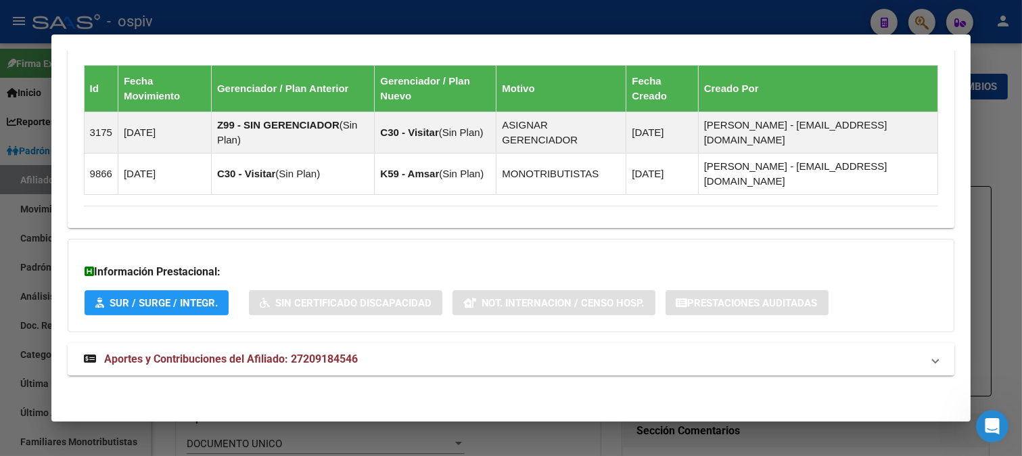
click at [340, 368] on mat-expansion-panel-header "Aportes y Contribuciones del Afiliado: 27209184546" at bounding box center [511, 359] width 887 height 32
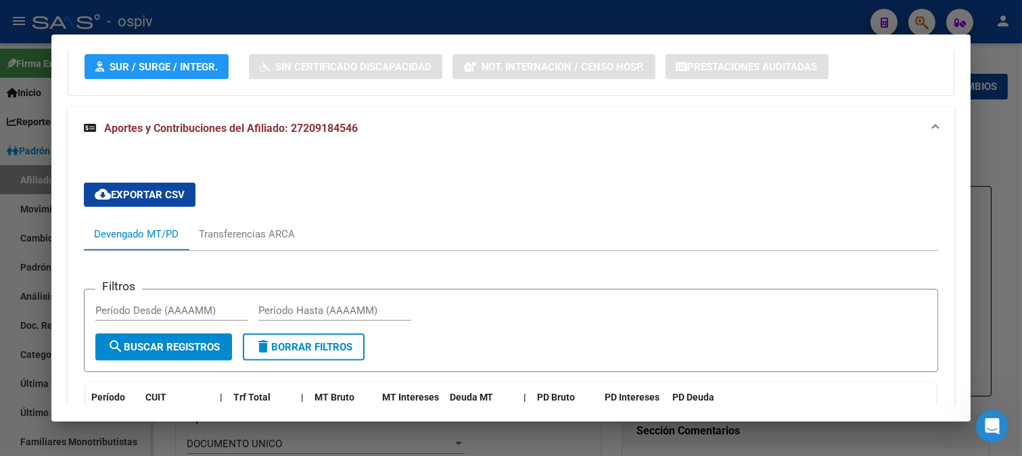
scroll to position [760, 0]
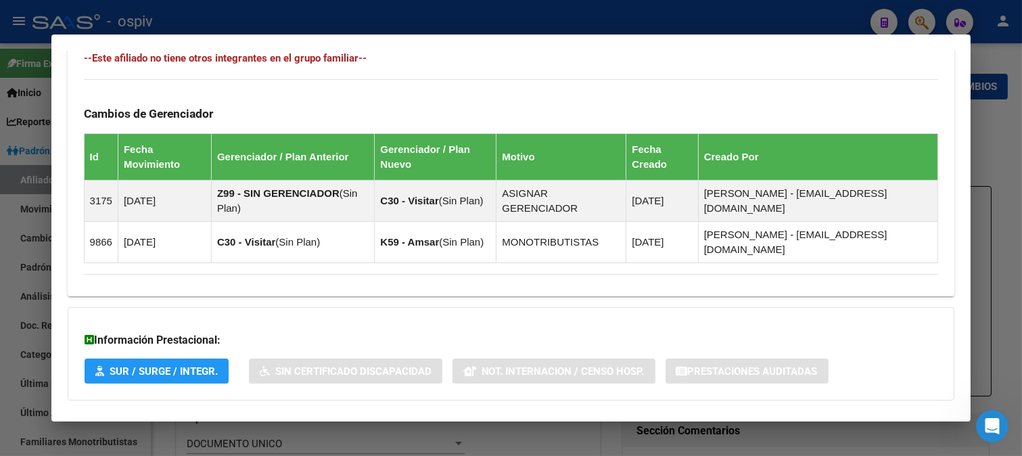
click at [927, 21] on div at bounding box center [511, 228] width 1022 height 456
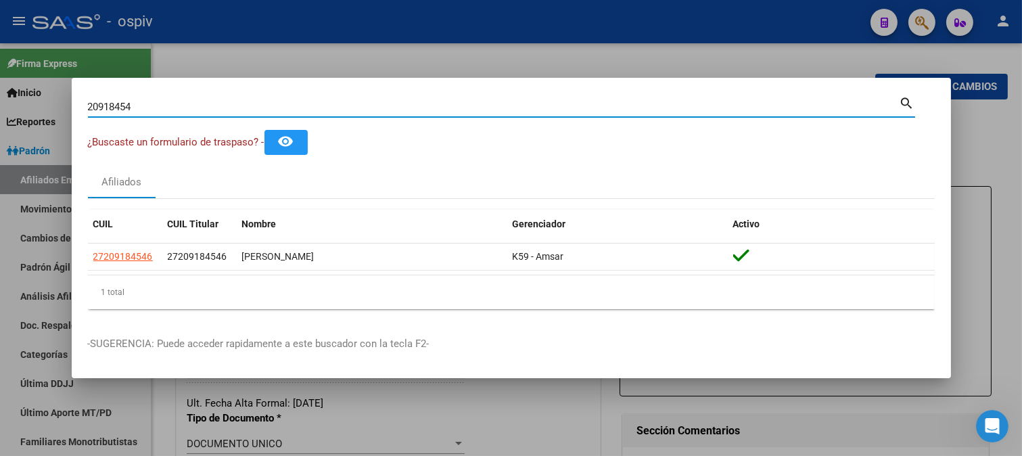
click at [131, 109] on input "20918454" at bounding box center [494, 107] width 812 height 12
click at [139, 109] on input "20918454" at bounding box center [494, 107] width 812 height 12
click at [139, 106] on input "20918454" at bounding box center [494, 107] width 812 height 12
click at [139, 107] on input "20918454" at bounding box center [494, 107] width 812 height 12
drag, startPoint x: 141, startPoint y: 108, endPoint x: 62, endPoint y: 96, distance: 80.1
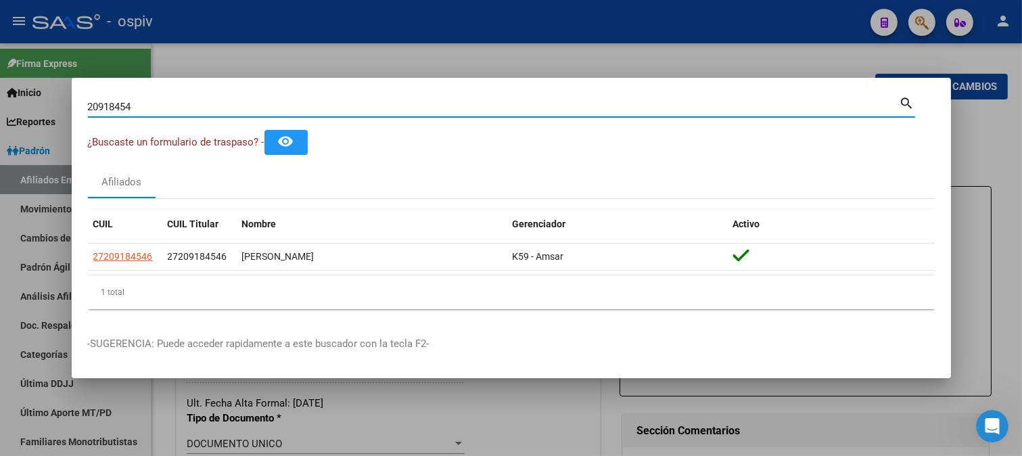
click at [62, 96] on div "20918454 Buscar (apellido, dni, cuil, nro traspaso, cuit, obra social) search ¿…" at bounding box center [511, 228] width 1022 height 456
type input "27803495"
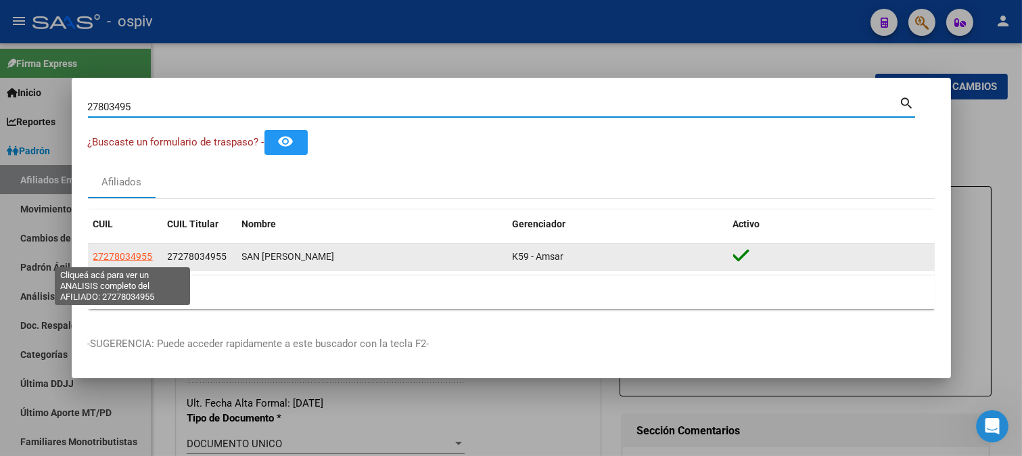
click at [132, 258] on span "27278034955" at bounding box center [123, 256] width 60 height 11
type textarea "27278034955"
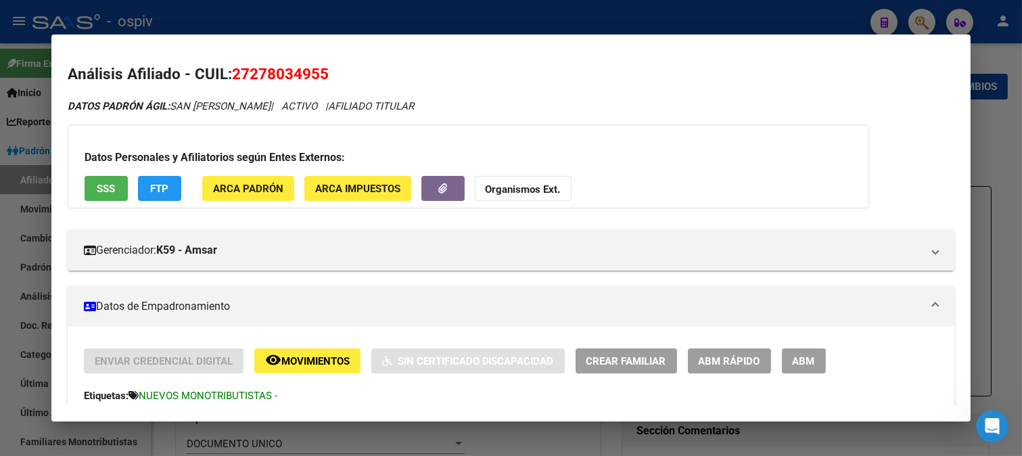
click at [914, 17] on div at bounding box center [511, 228] width 1022 height 456
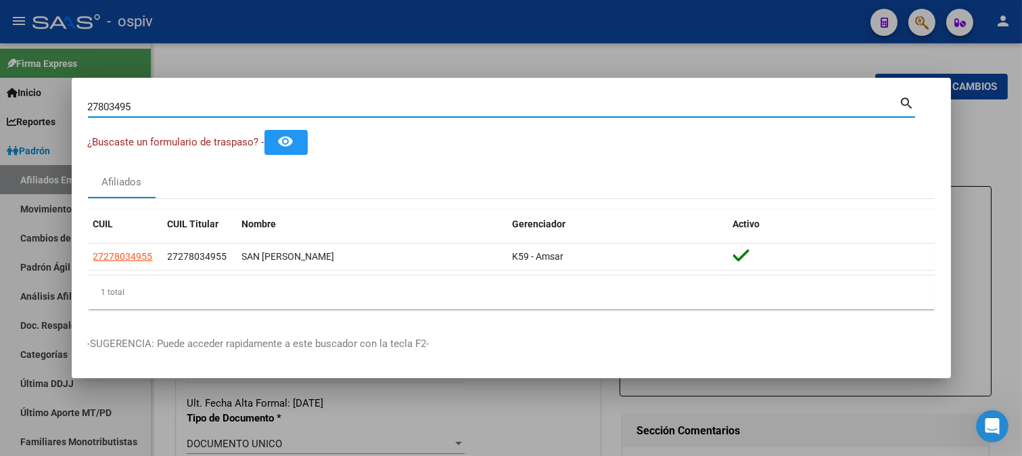
drag, startPoint x: 71, startPoint y: 93, endPoint x: 47, endPoint y: 87, distance: 24.6
click at [47, 87] on div "27803495 Buscar (apellido, dni, cuil, nro traspaso, cuit, obra social) search ¿…" at bounding box center [511, 228] width 1022 height 456
click at [47, 87] on div at bounding box center [511, 228] width 1022 height 456
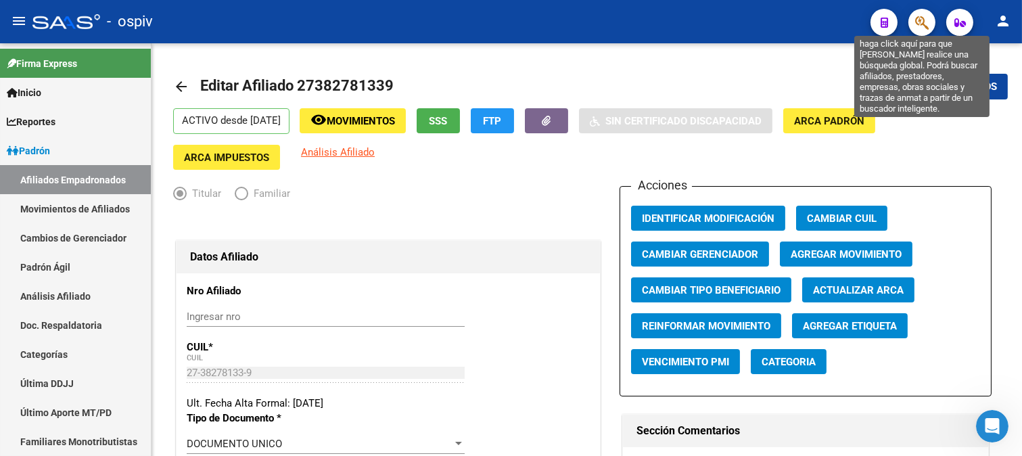
click at [928, 21] on icon "button" at bounding box center [922, 23] width 14 height 16
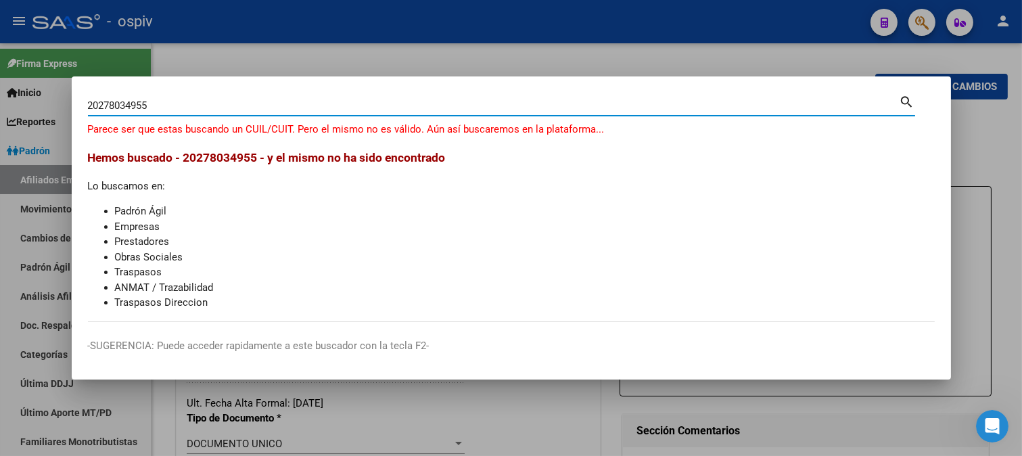
click at [95, 106] on input "20278034955" at bounding box center [494, 105] width 812 height 12
drag, startPoint x: 160, startPoint y: 109, endPoint x: 72, endPoint y: 109, distance: 87.3
click at [72, 109] on mat-dialog-content "270278034955 Buscar (apellido, dni, cuil, nro traspaso, cuit, obra social) sear…" at bounding box center [511, 207] width 879 height 229
type input "27278034955"
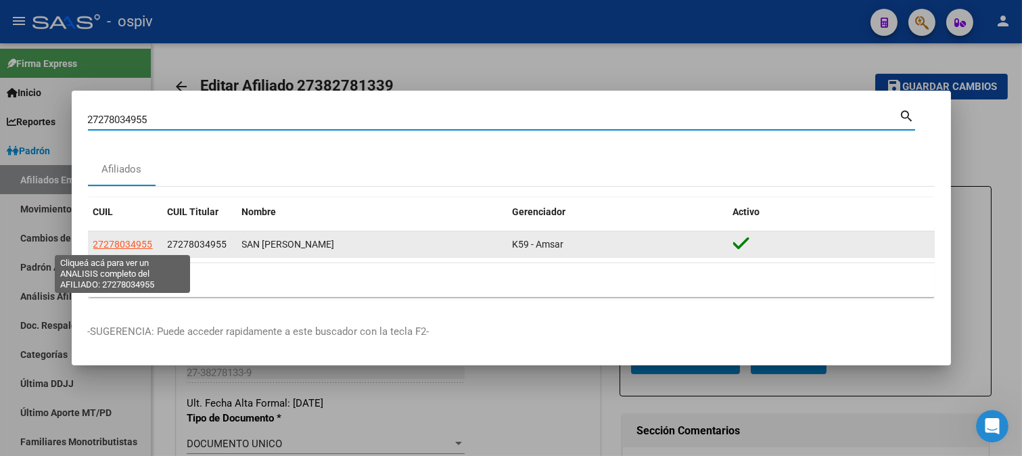
click at [100, 242] on span "27278034955" at bounding box center [123, 244] width 60 height 11
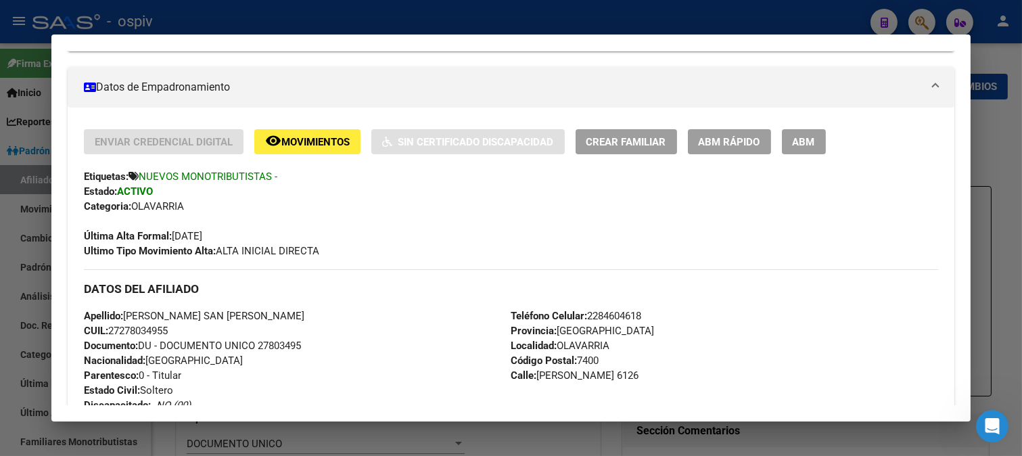
scroll to position [225, 0]
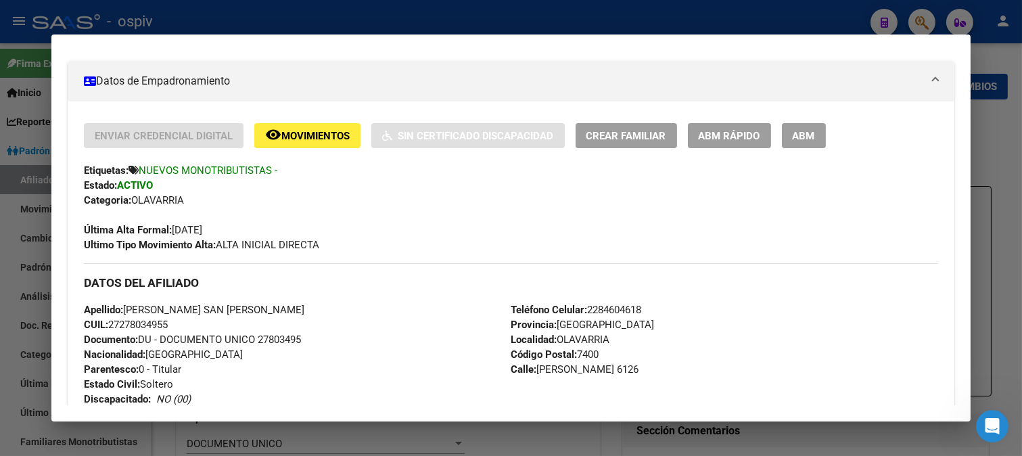
click at [927, 18] on div at bounding box center [511, 228] width 1022 height 456
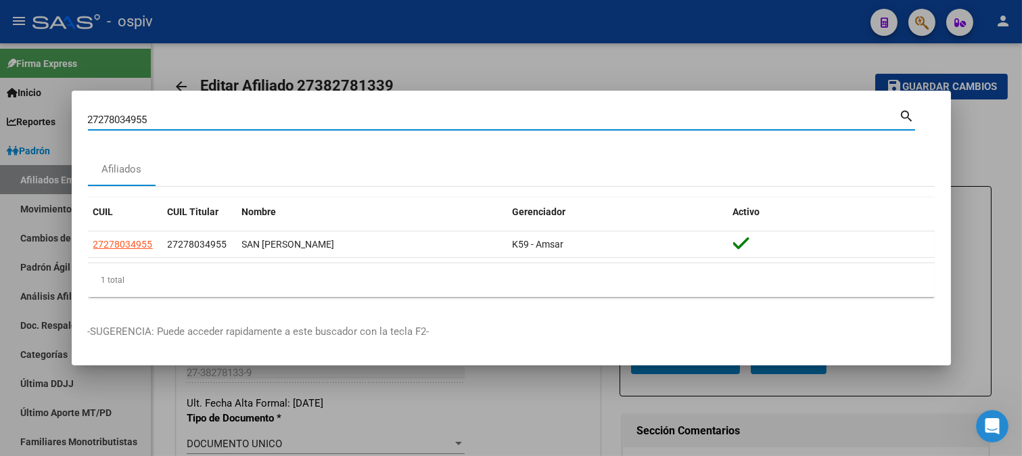
drag, startPoint x: 166, startPoint y: 123, endPoint x: 0, endPoint y: 98, distance: 168.3
click at [0, 98] on div "27278034955 Buscar (apellido, dni, cuil, nro traspaso, cuit, obra social) searc…" at bounding box center [511, 228] width 1022 height 456
click at [0, 98] on div at bounding box center [511, 228] width 1022 height 456
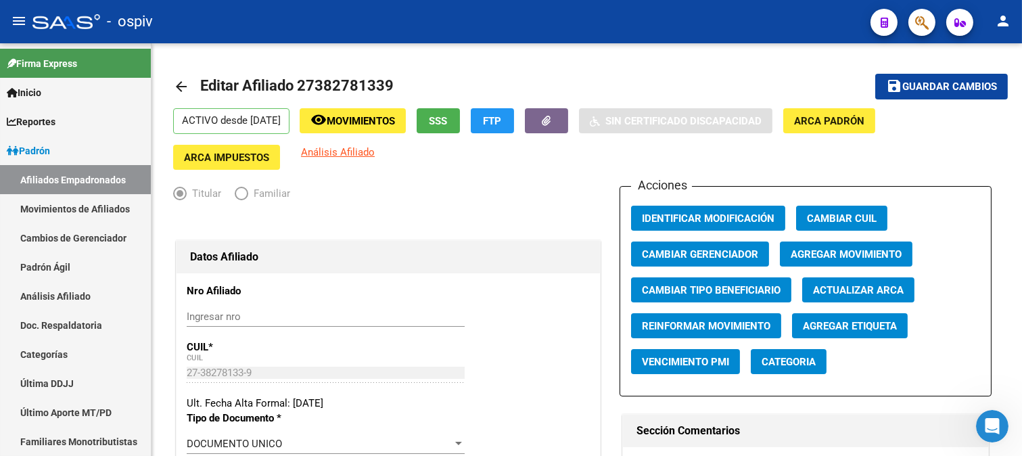
click at [908, 9] on button "button" at bounding box center [921, 22] width 27 height 27
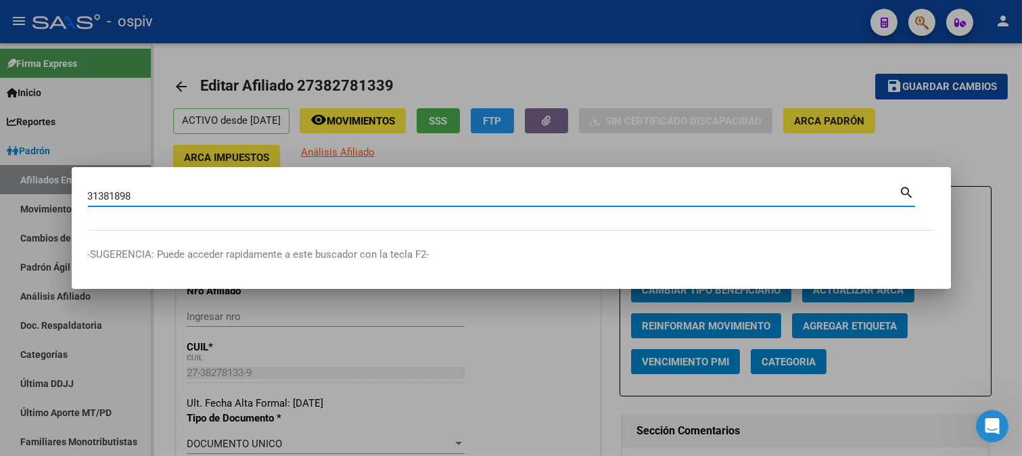
type input "31381898"
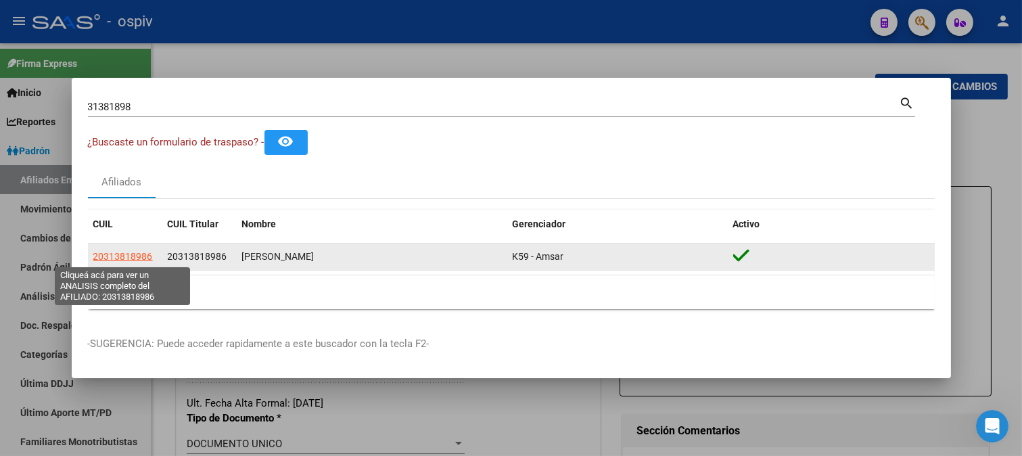
click at [105, 261] on span "20313818986" at bounding box center [123, 256] width 60 height 11
type textarea "20313818986"
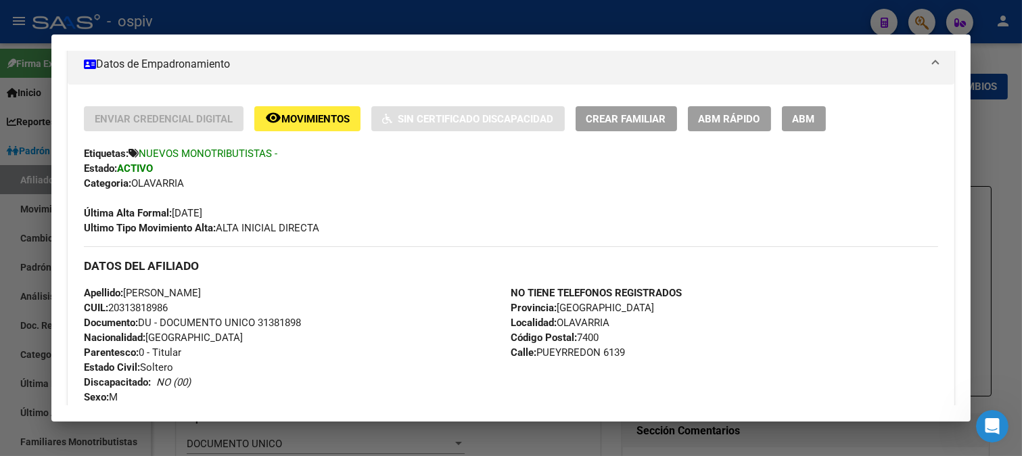
scroll to position [317, 0]
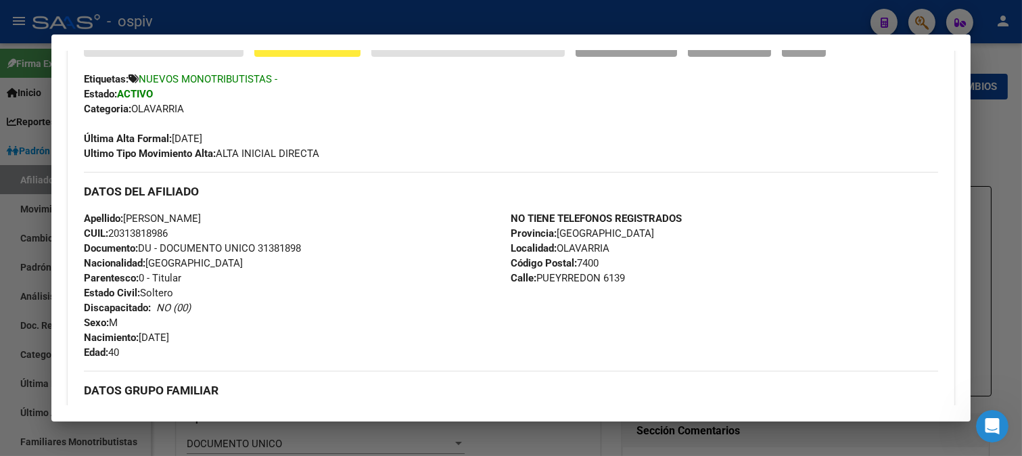
click at [910, 17] on div at bounding box center [511, 228] width 1022 height 456
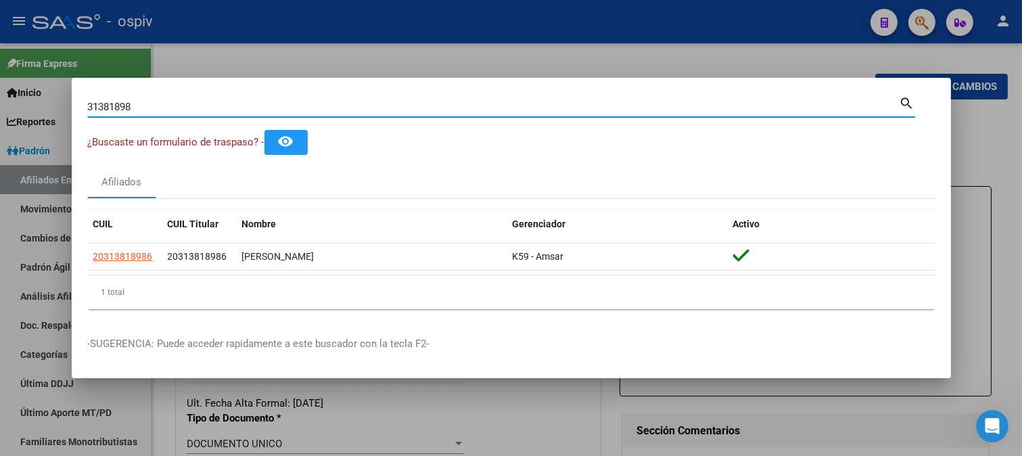
drag, startPoint x: 164, startPoint y: 103, endPoint x: 24, endPoint y: 91, distance: 140.5
click at [24, 91] on div "31381898 Buscar (apellido, dni, cuil, nro traspaso, cuit, obra social) search ¿…" at bounding box center [511, 228] width 1022 height 456
type input "34730230"
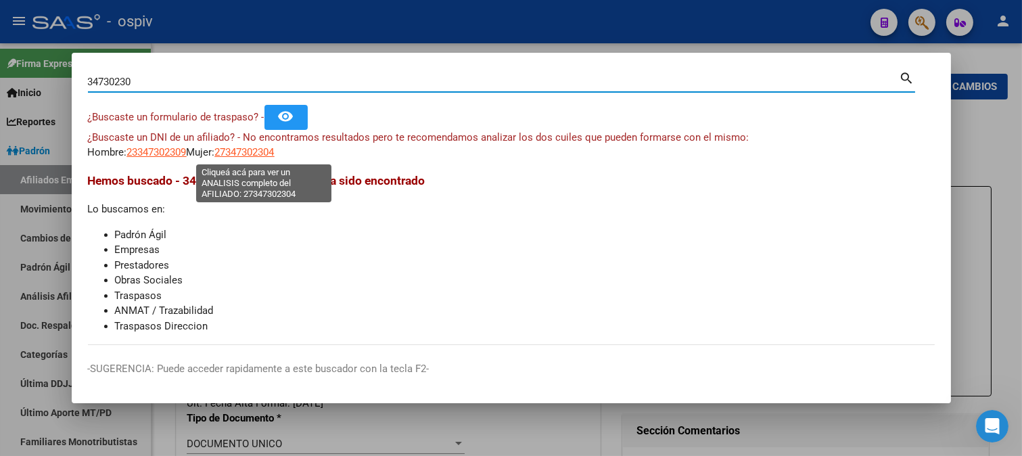
click at [271, 150] on span "27347302304" at bounding box center [245, 152] width 60 height 12
type textarea "27347302304"
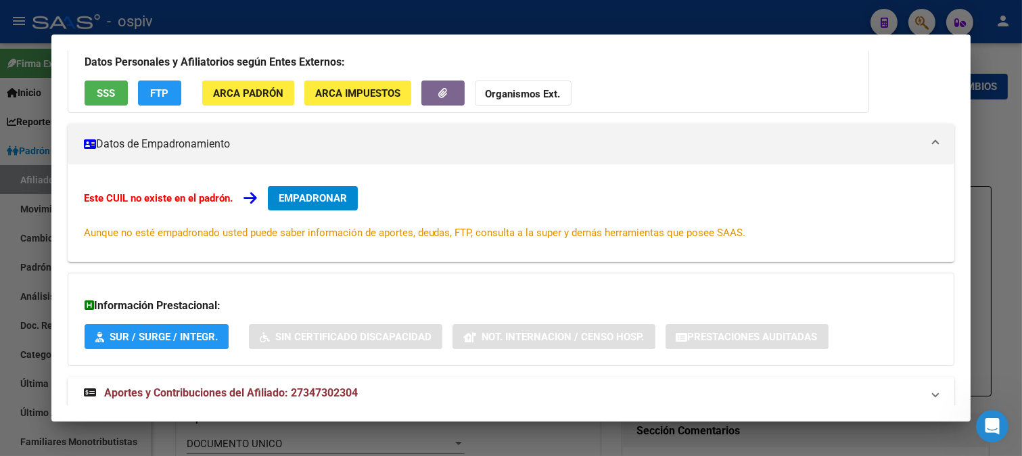
scroll to position [147, 0]
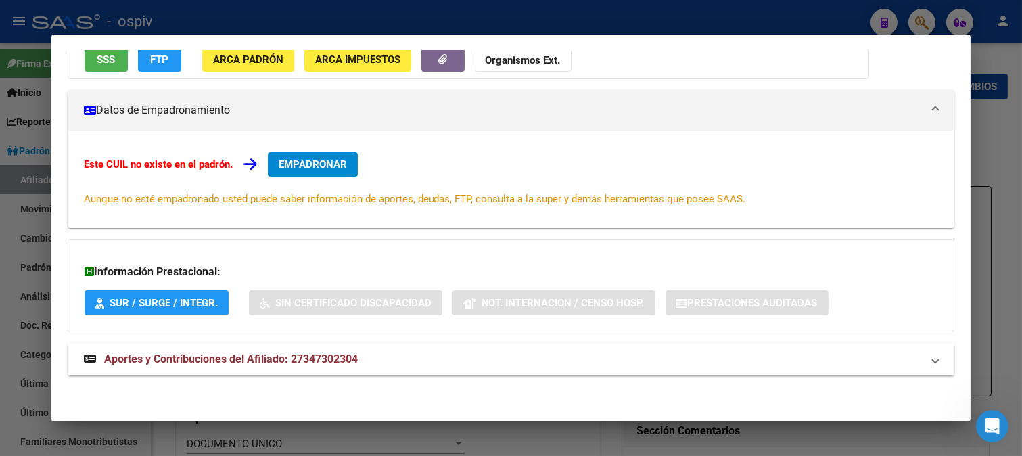
click at [345, 368] on mat-expansion-panel-header "Aportes y Contribuciones del Afiliado: 27347302304" at bounding box center [511, 359] width 887 height 32
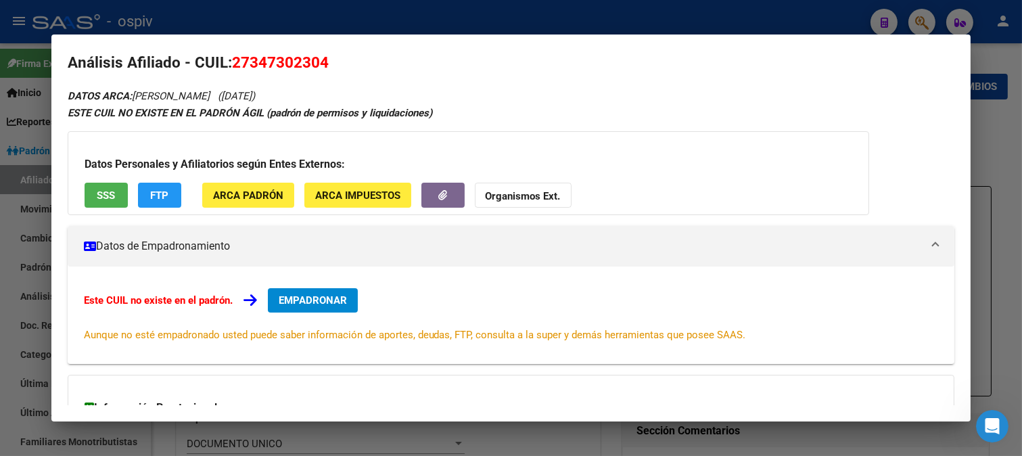
scroll to position [0, 0]
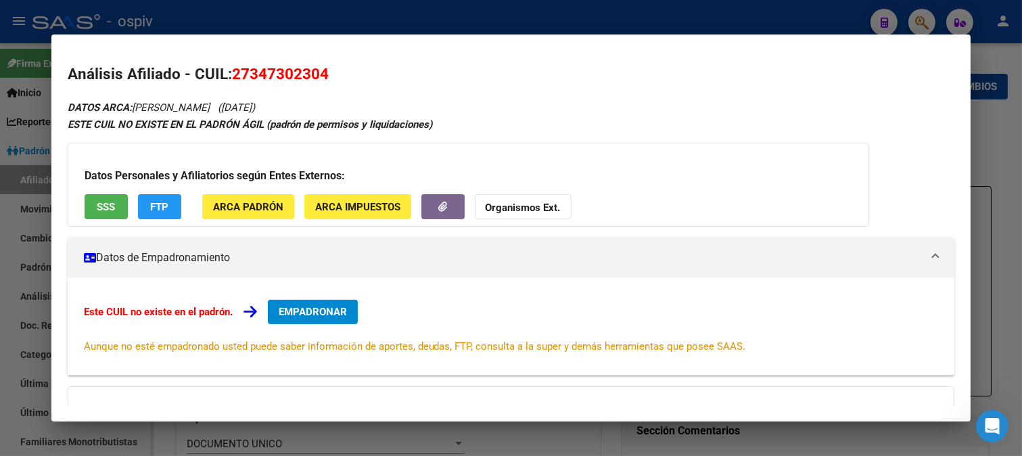
click at [156, 200] on span "FTP" at bounding box center [159, 206] width 18 height 12
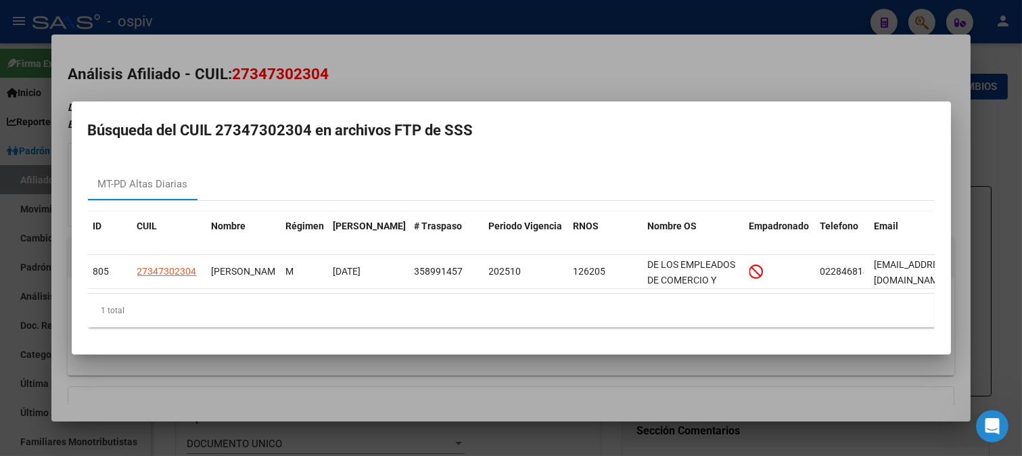
click at [913, 22] on div at bounding box center [511, 228] width 1022 height 456
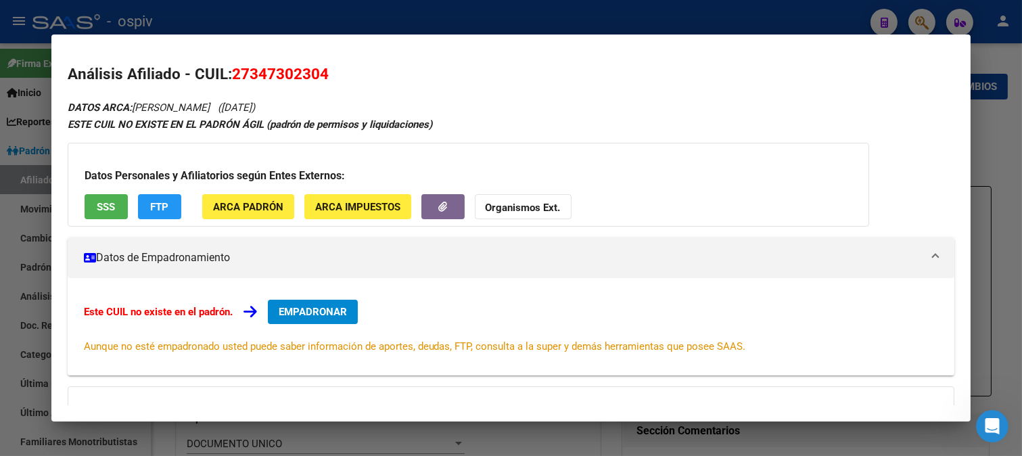
click at [931, 29] on div at bounding box center [511, 228] width 1022 height 456
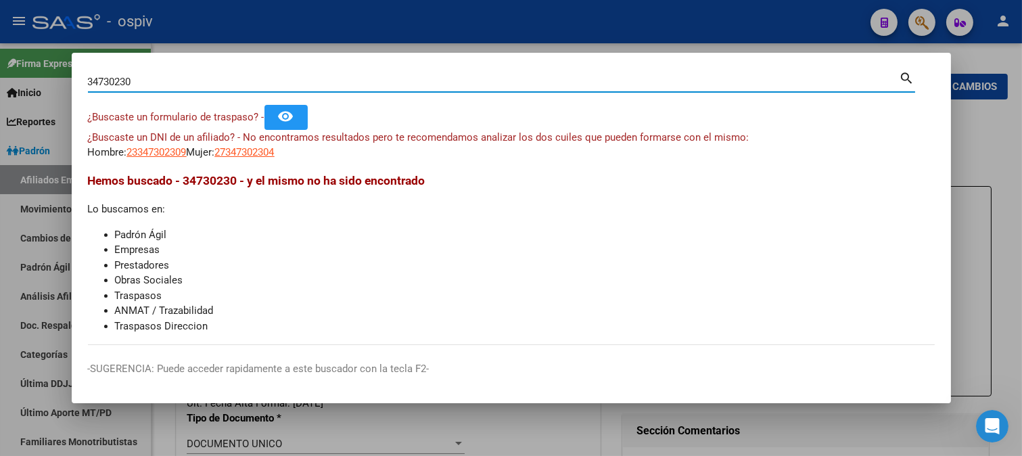
drag, startPoint x: 142, startPoint y: 83, endPoint x: 0, endPoint y: 81, distance: 142.0
click at [0, 81] on div "34730230 Buscar (apellido, dni, cuil, nro traspaso, cuit, obra social) search ¿…" at bounding box center [511, 228] width 1022 height 456
type input "22446534"
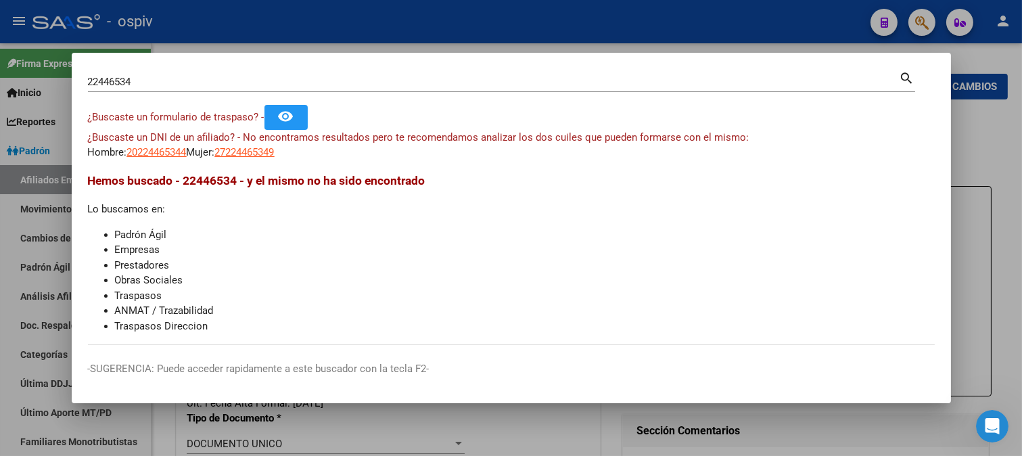
click at [154, 159] on app-link-go-to "20224465344" at bounding box center [157, 153] width 60 height 16
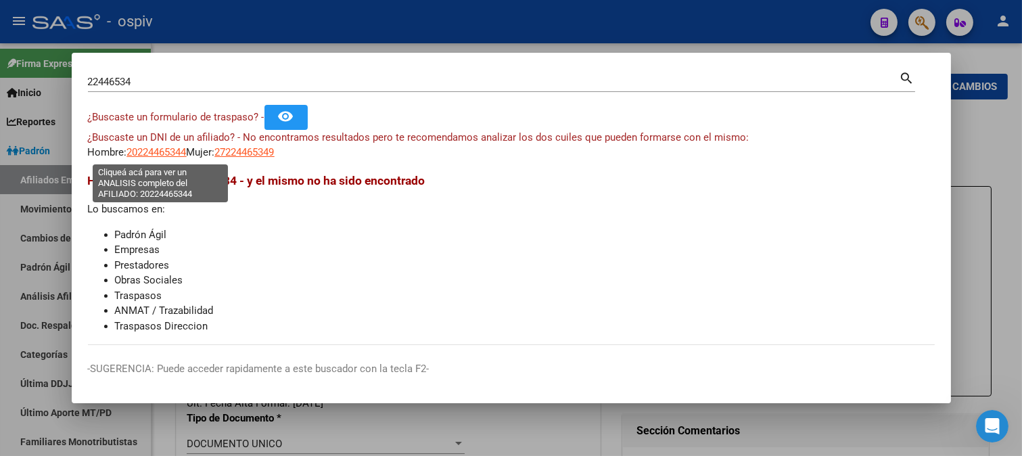
click at [153, 158] on span "20224465344" at bounding box center [157, 152] width 60 height 12
type textarea "20224465344"
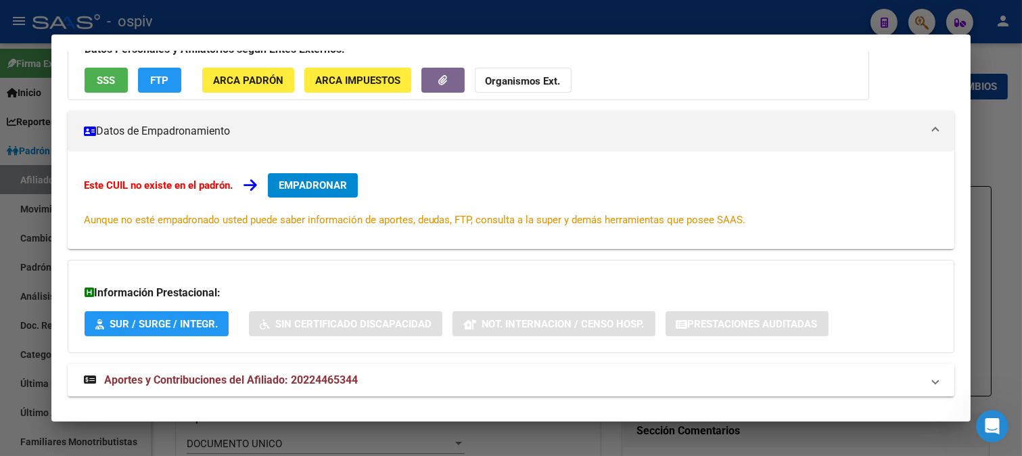
scroll to position [147, 0]
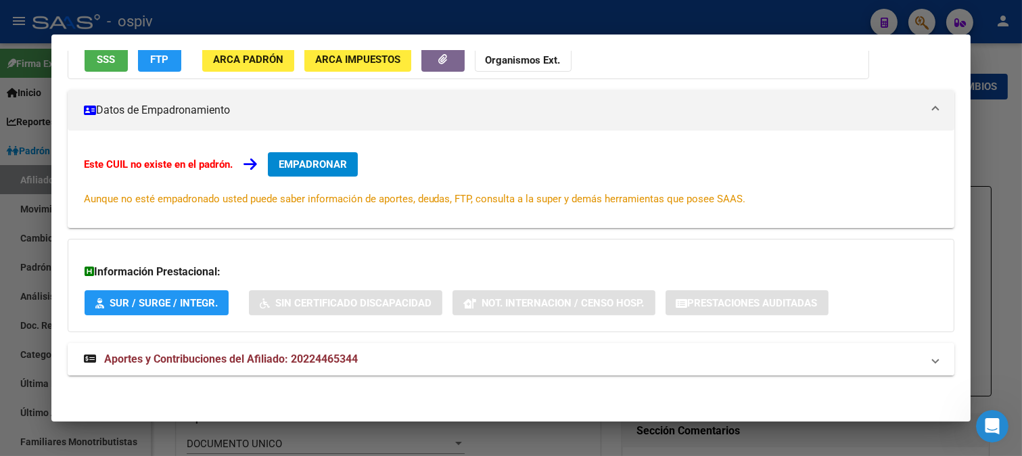
drag, startPoint x: 300, startPoint y: 356, endPoint x: 396, endPoint y: 363, distance: 95.7
click at [302, 356] on span "Aportes y Contribuciones del Afiliado: 20224465344" at bounding box center [231, 358] width 254 height 13
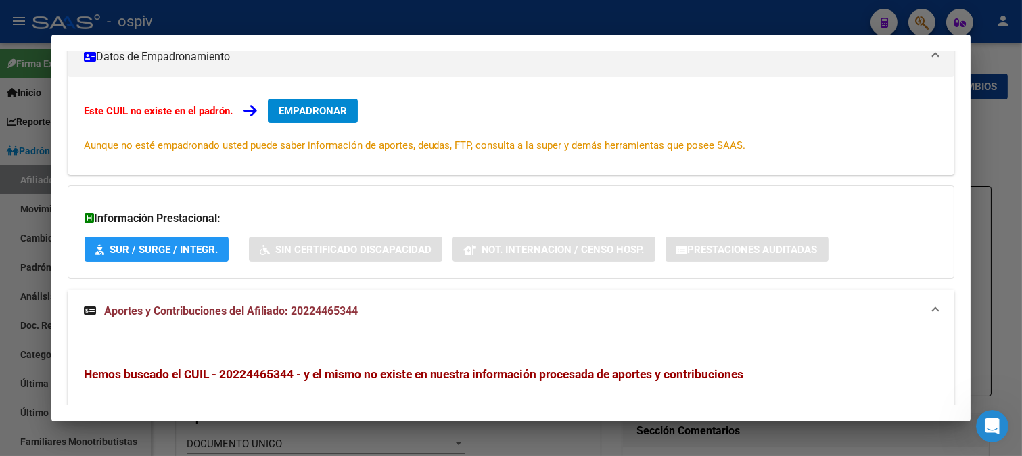
scroll to position [377, 0]
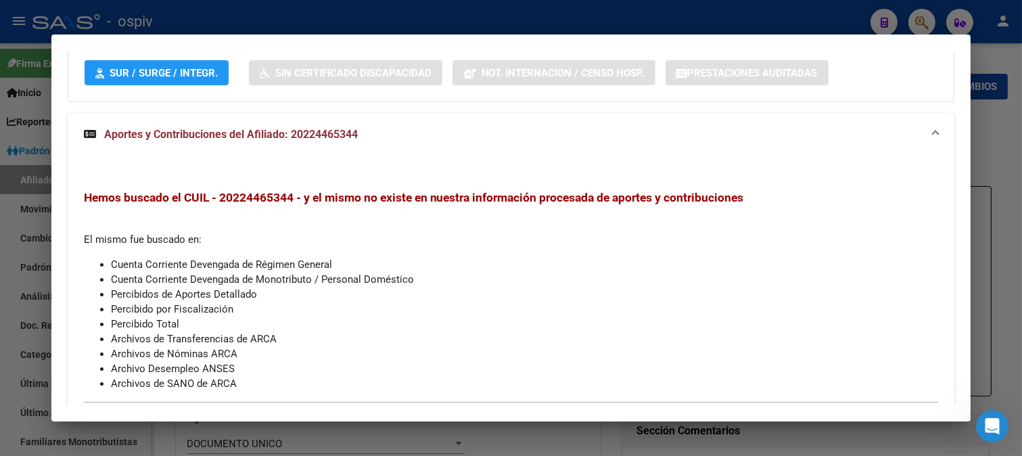
click at [923, 16] on div at bounding box center [511, 228] width 1022 height 456
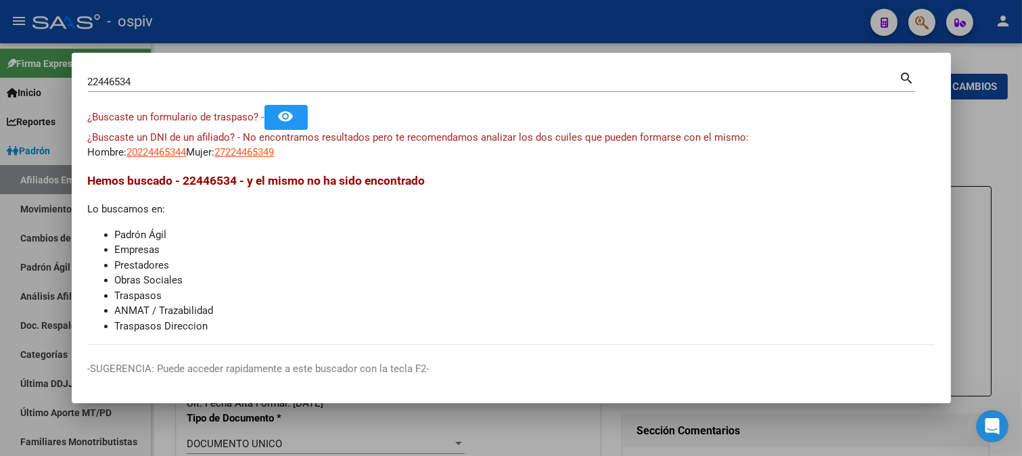
drag, startPoint x: 134, startPoint y: 85, endPoint x: 37, endPoint y: 54, distance: 102.0
click at [37, 54] on div "22446534 Buscar (apellido, dni, cuil, nro traspaso, cuit, obra social) search ¿…" at bounding box center [511, 228] width 1022 height 456
click at [153, 78] on input "22446534" at bounding box center [494, 82] width 812 height 12
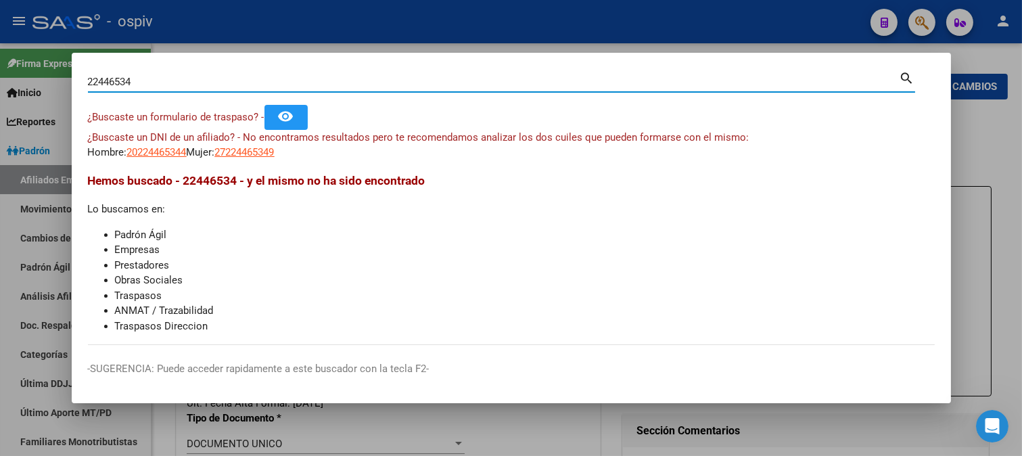
drag, startPoint x: 44, startPoint y: 68, endPoint x: 0, endPoint y: 64, distance: 44.2
click at [0, 61] on div "22446534 Buscar (apellido, dni, cuil, nro traspaso, cuit, obra social) search ¿…" at bounding box center [511, 228] width 1022 height 456
type input "38839977"
click at [250, 143] on span "¿Buscaste un DNI de un afiliado? - No encontramos resultados pero te recomendam…" at bounding box center [419, 137] width 662 height 12
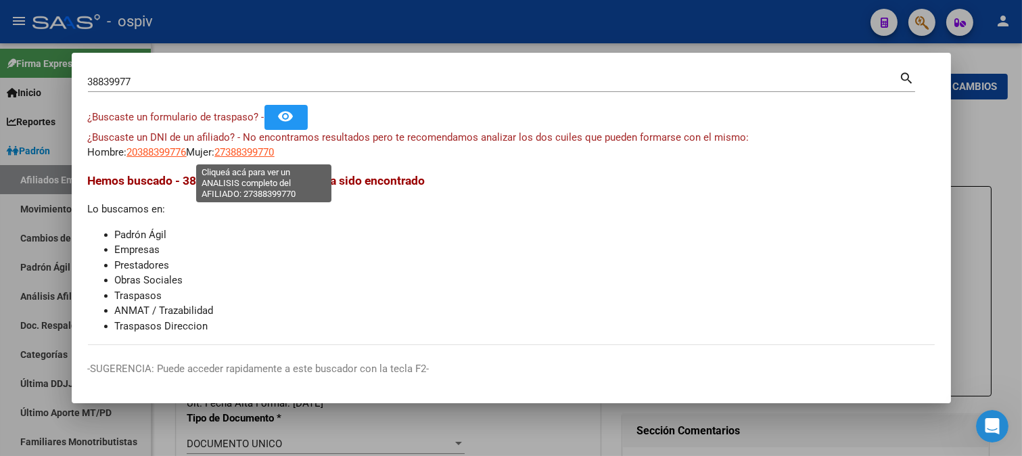
click at [256, 151] on span "27388399770" at bounding box center [245, 152] width 60 height 12
type textarea "27388399770"
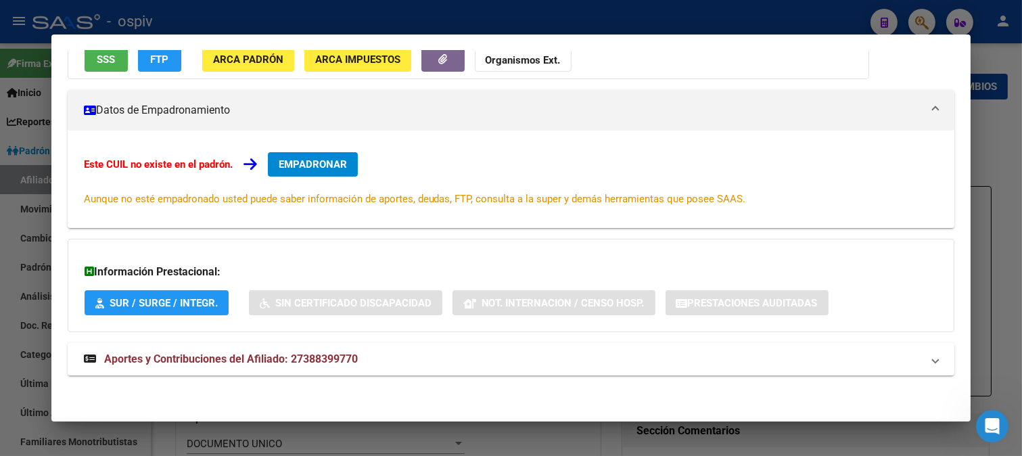
scroll to position [0, 0]
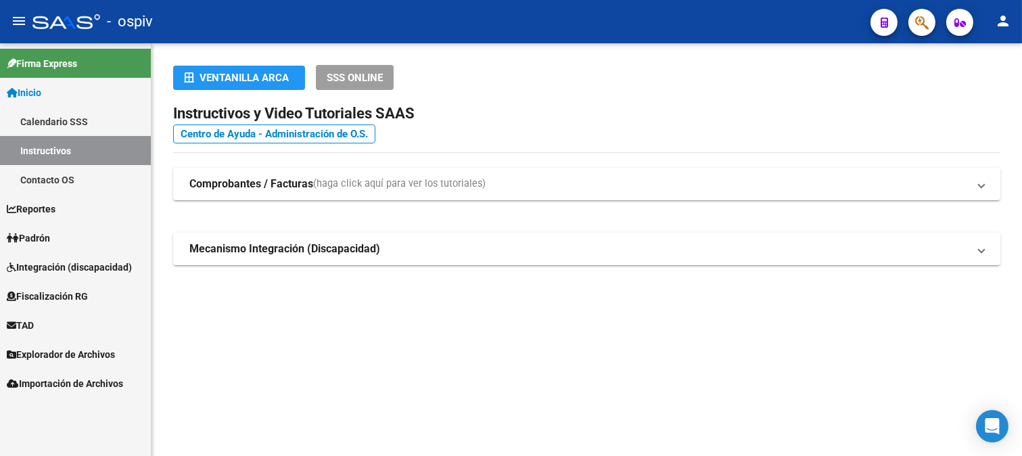
click at [34, 235] on span "Padrón" at bounding box center [28, 238] width 43 height 15
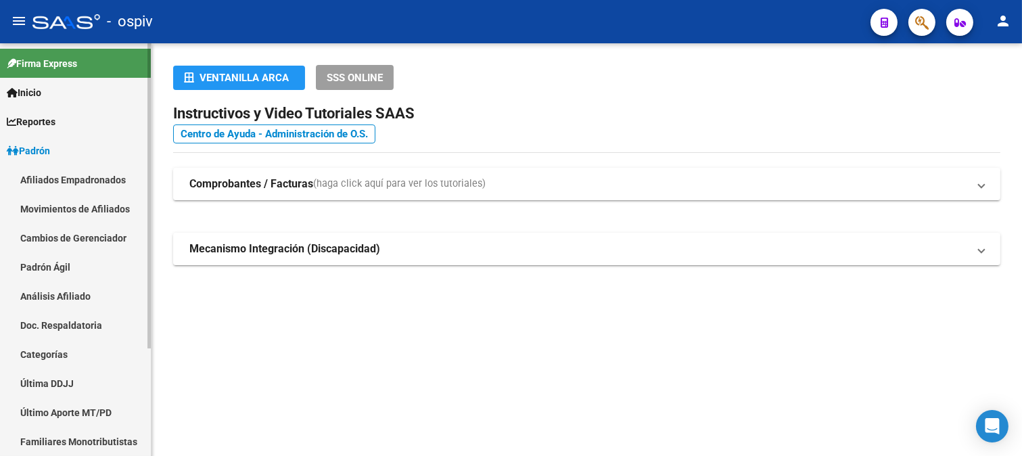
click at [43, 120] on span "Reportes" at bounding box center [31, 121] width 49 height 15
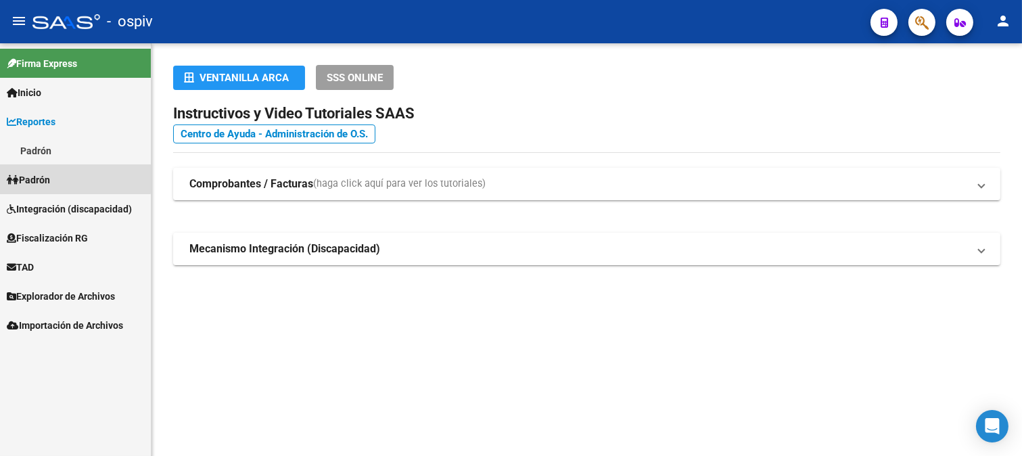
click at [39, 172] on span "Padrón" at bounding box center [28, 179] width 43 height 15
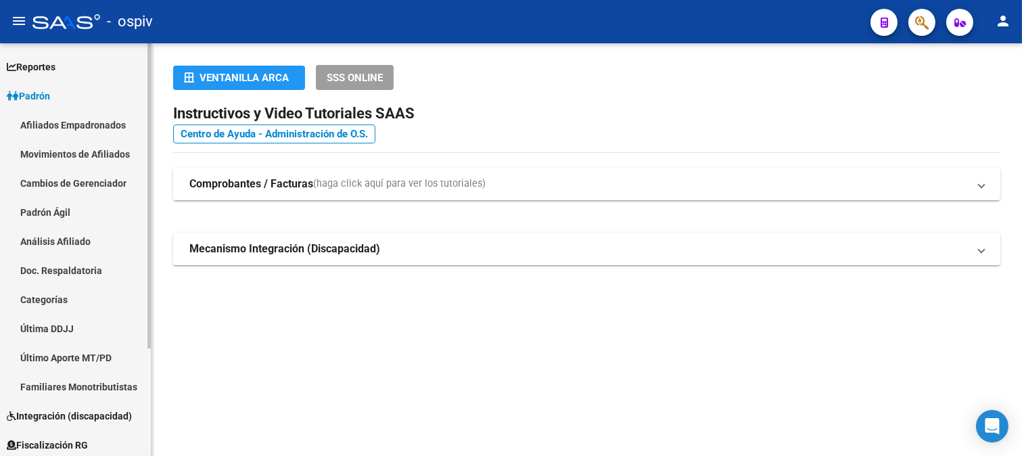
scroll to position [75, 0]
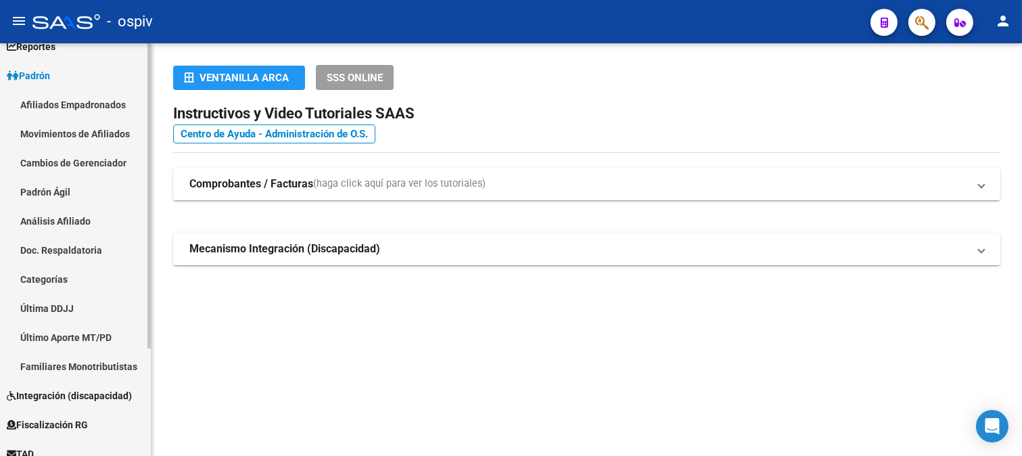
click at [78, 164] on link "Cambios de Gerenciador" at bounding box center [75, 162] width 151 height 29
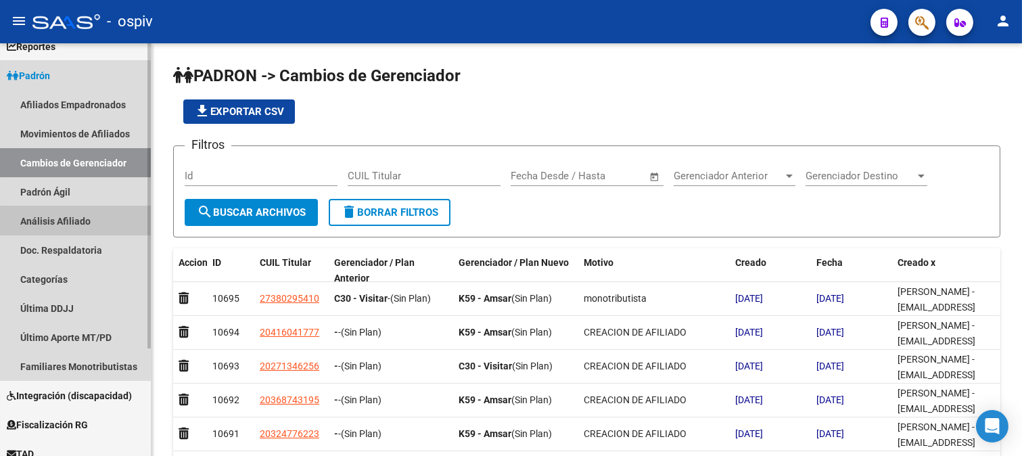
click at [69, 224] on link "Análisis Afiliado" at bounding box center [75, 220] width 151 height 29
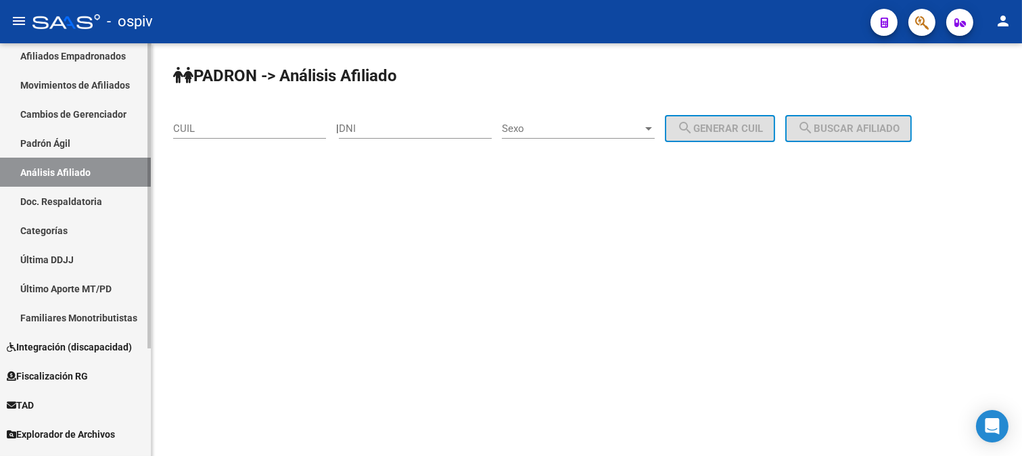
scroll to position [145, 0]
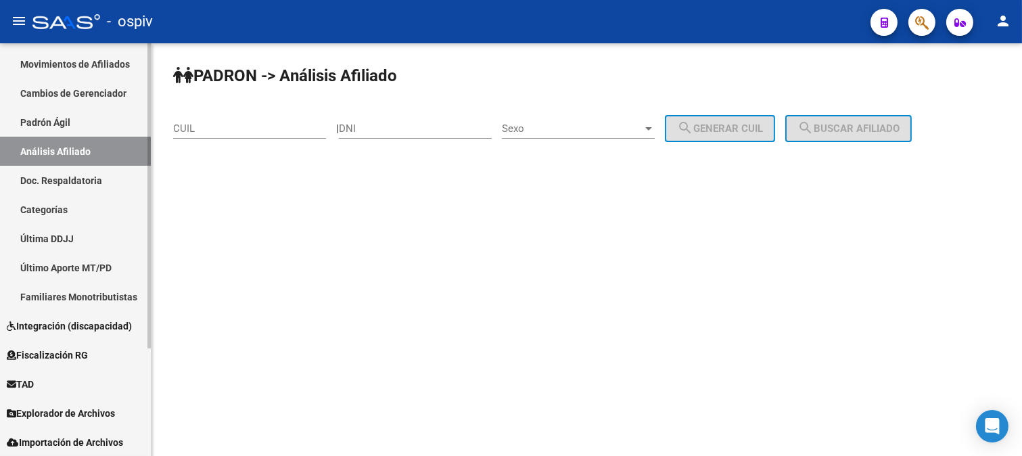
click at [88, 352] on span "Fiscalización RG" at bounding box center [47, 355] width 81 height 15
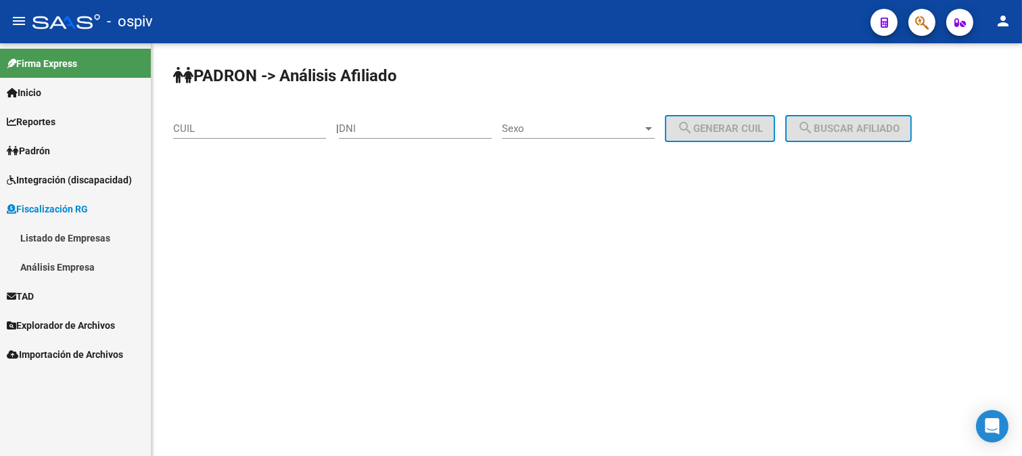
scroll to position [0, 0]
click at [57, 321] on span "Explorador de Archivos" at bounding box center [61, 325] width 108 height 15
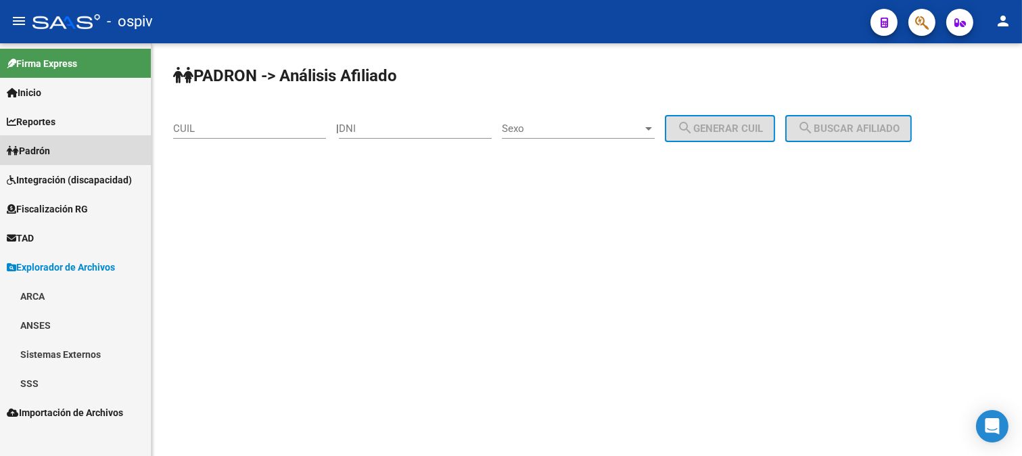
click at [78, 154] on link "Padrón" at bounding box center [75, 150] width 151 height 29
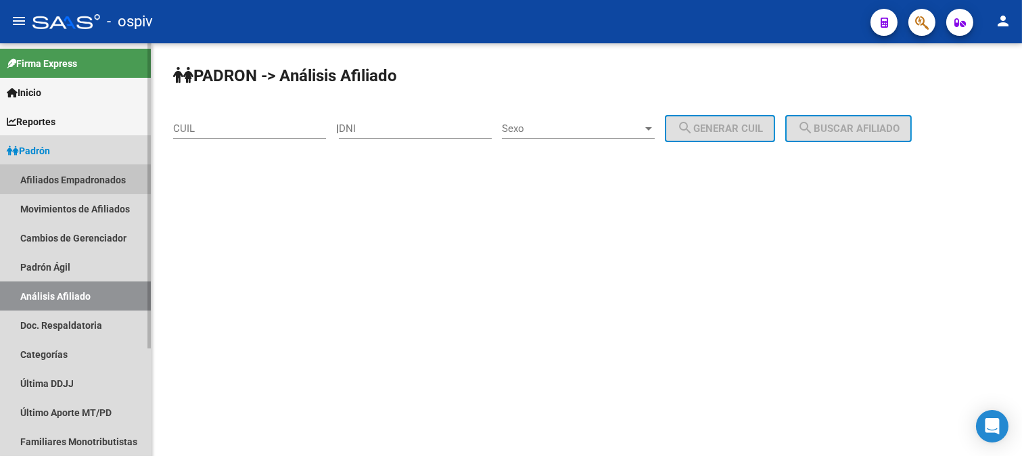
click at [106, 174] on link "Afiliados Empadronados" at bounding box center [75, 179] width 151 height 29
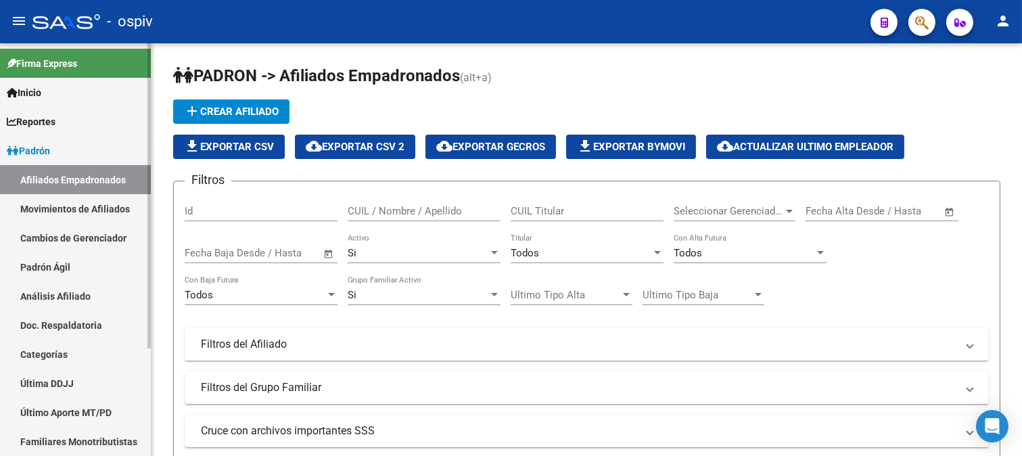
click at [112, 208] on link "Movimientos de Afiliados" at bounding box center [75, 208] width 151 height 29
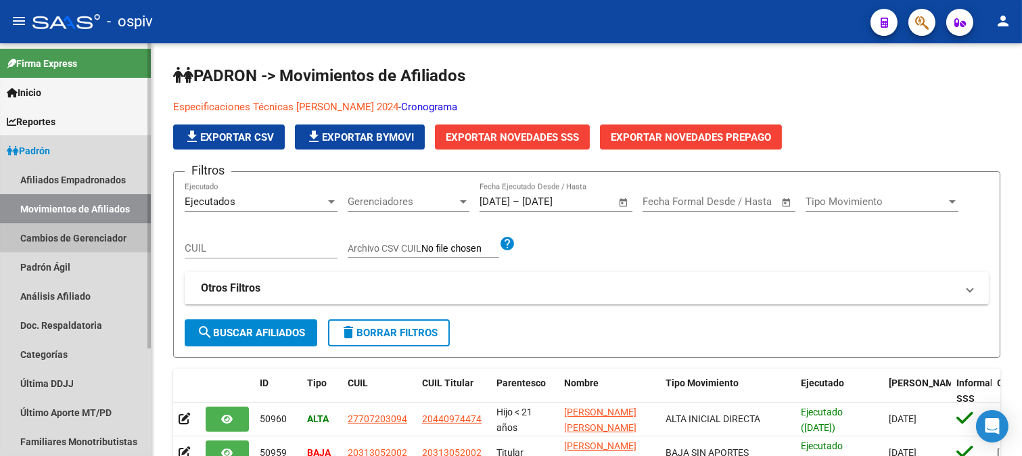
click at [97, 237] on link "Cambios de Gerenciador" at bounding box center [75, 237] width 151 height 29
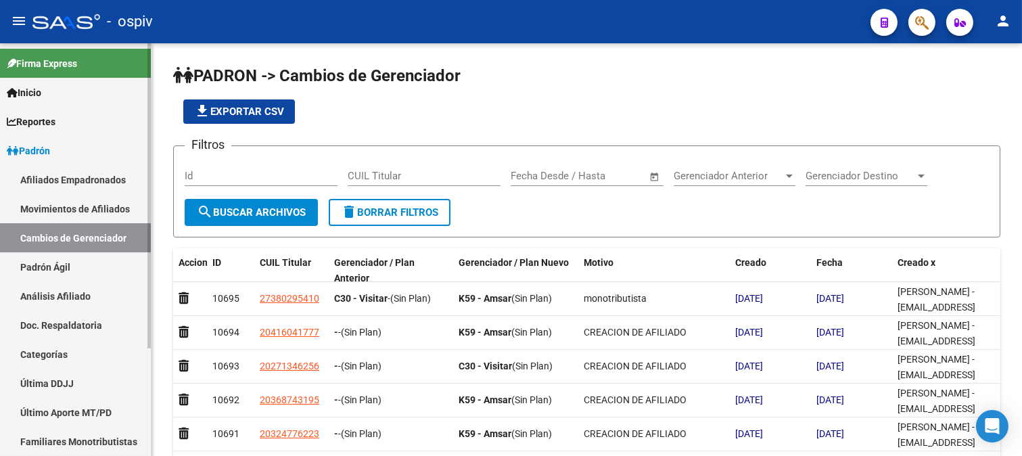
click at [41, 93] on span "Inicio" at bounding box center [24, 92] width 34 height 15
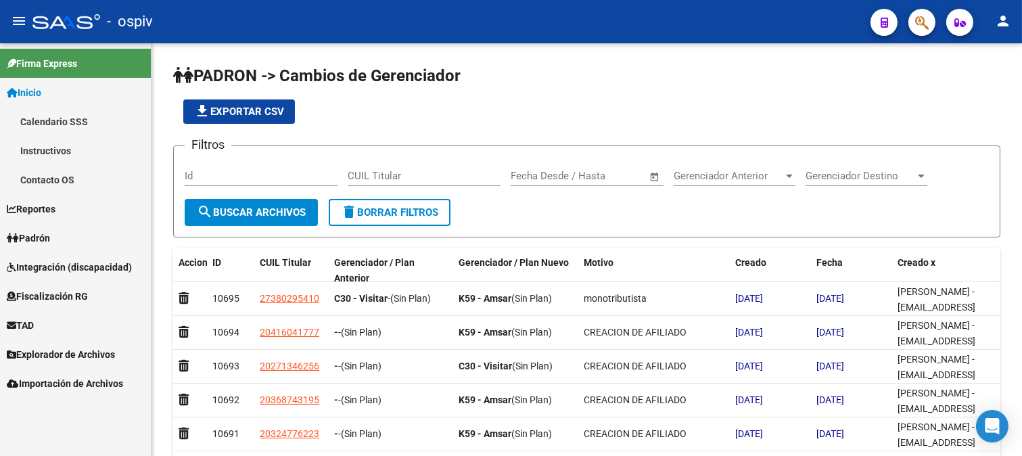
click at [54, 208] on span "Reportes" at bounding box center [31, 209] width 49 height 15
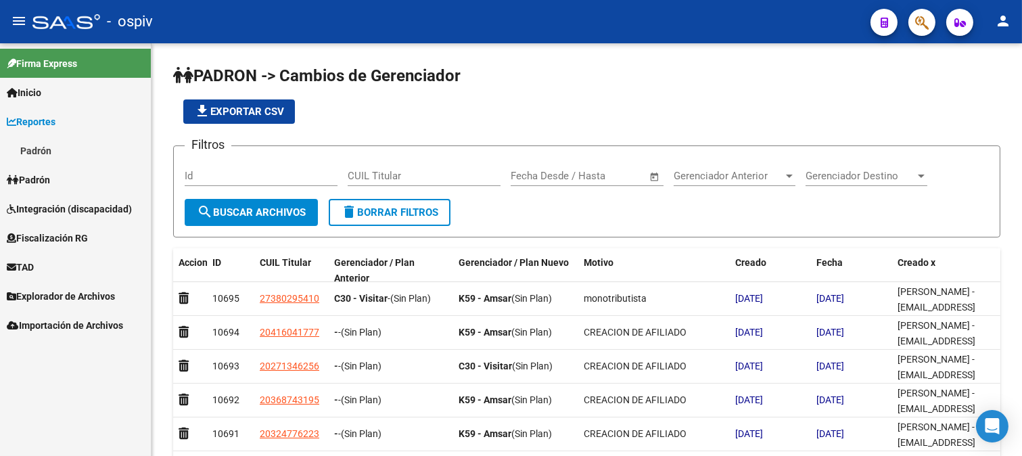
click at [71, 154] on link "Padrón" at bounding box center [75, 150] width 151 height 29
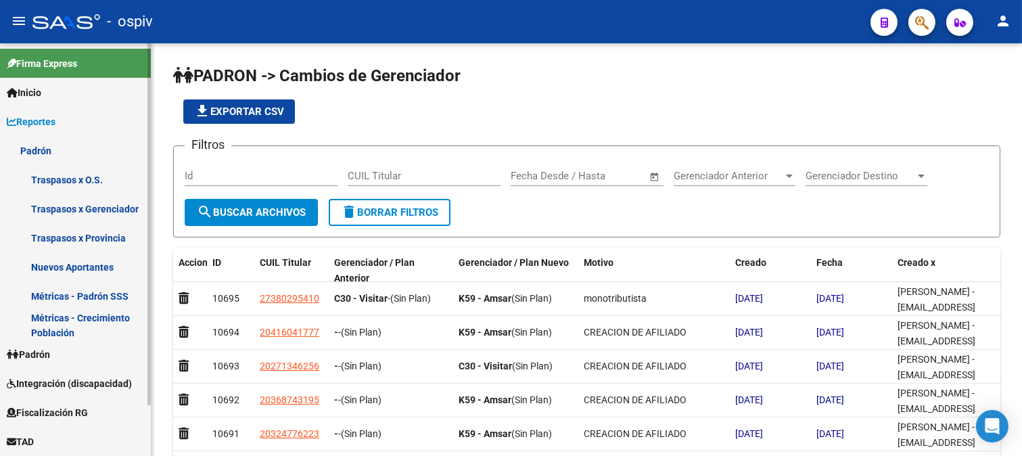
scroll to position [57, 0]
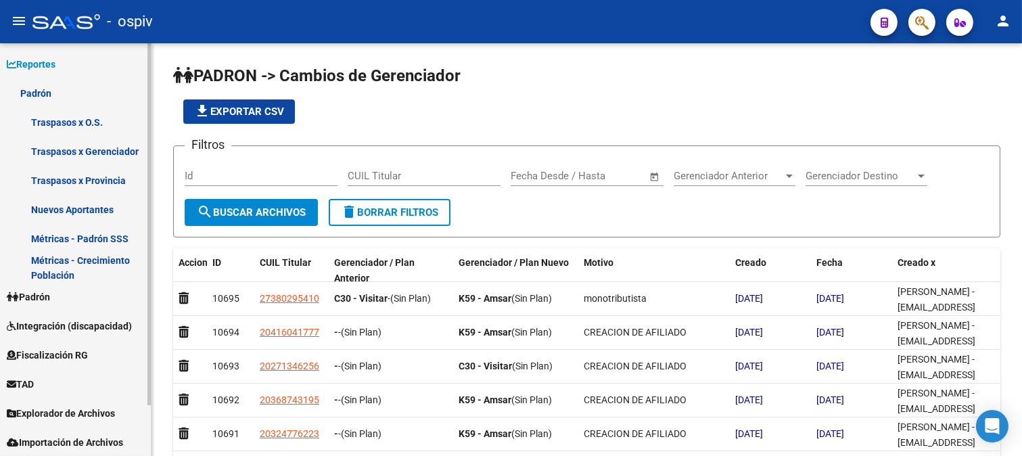
click at [43, 299] on span "Padrón" at bounding box center [28, 296] width 43 height 15
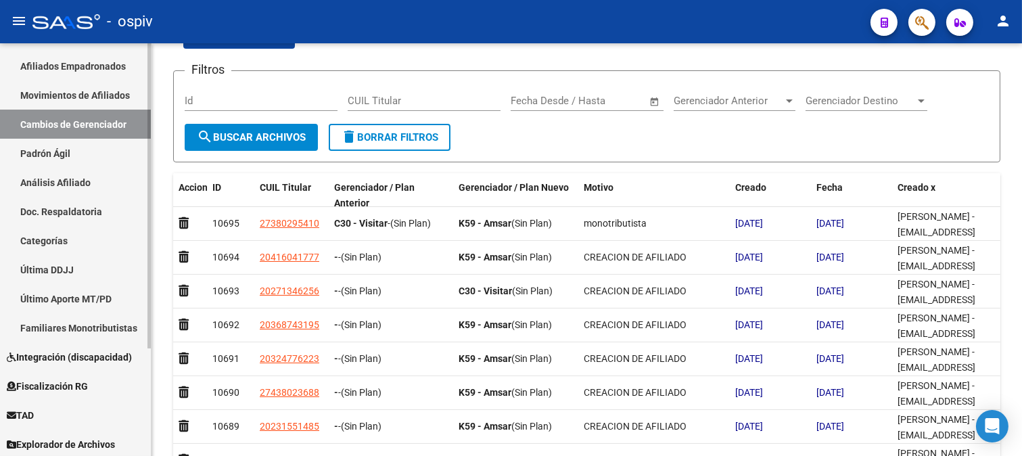
scroll to position [145, 0]
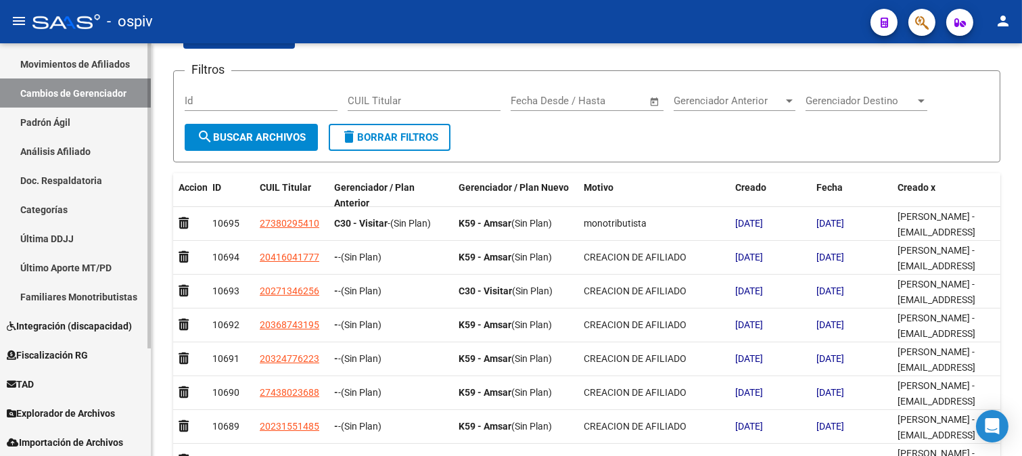
click at [50, 384] on link "TAD" at bounding box center [75, 383] width 151 height 29
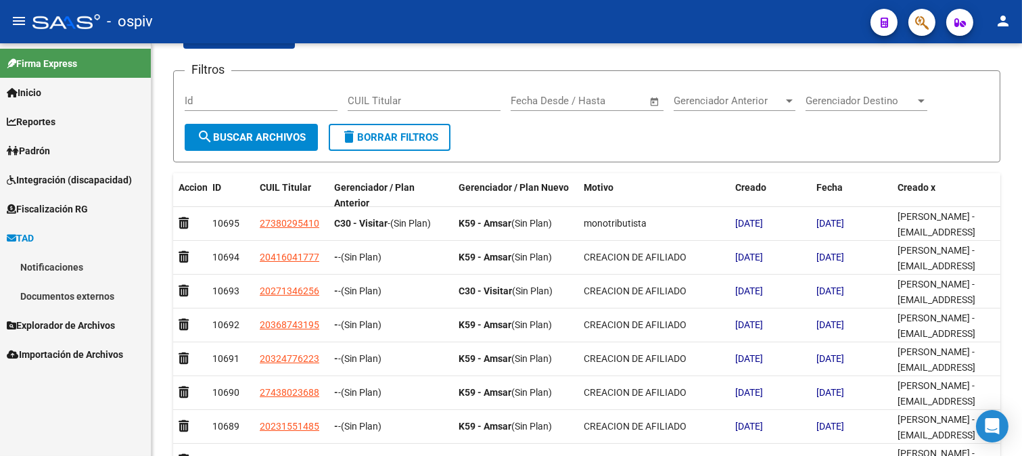
scroll to position [0, 0]
click at [34, 237] on span "TAD" at bounding box center [20, 238] width 27 height 15
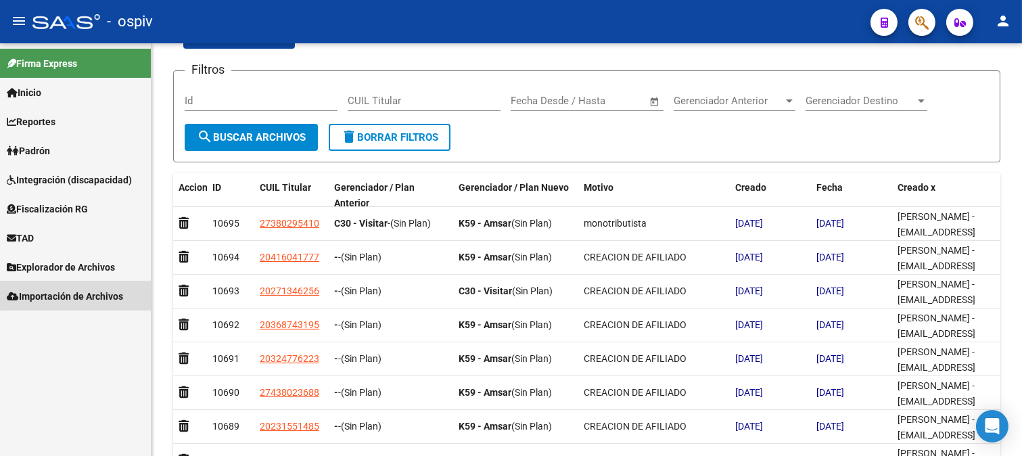
click at [79, 289] on span "Importación de Archivos" at bounding box center [65, 296] width 116 height 15
click at [80, 295] on span "Importación de Archivos" at bounding box center [65, 296] width 116 height 15
click at [80, 264] on span "Explorador de Archivos" at bounding box center [61, 267] width 108 height 15
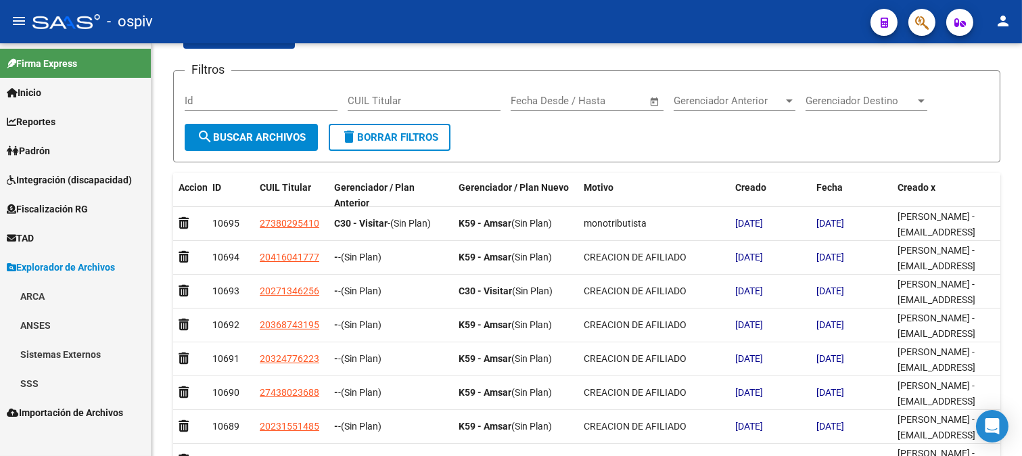
click at [78, 261] on span "Explorador de Archivos" at bounding box center [61, 267] width 108 height 15
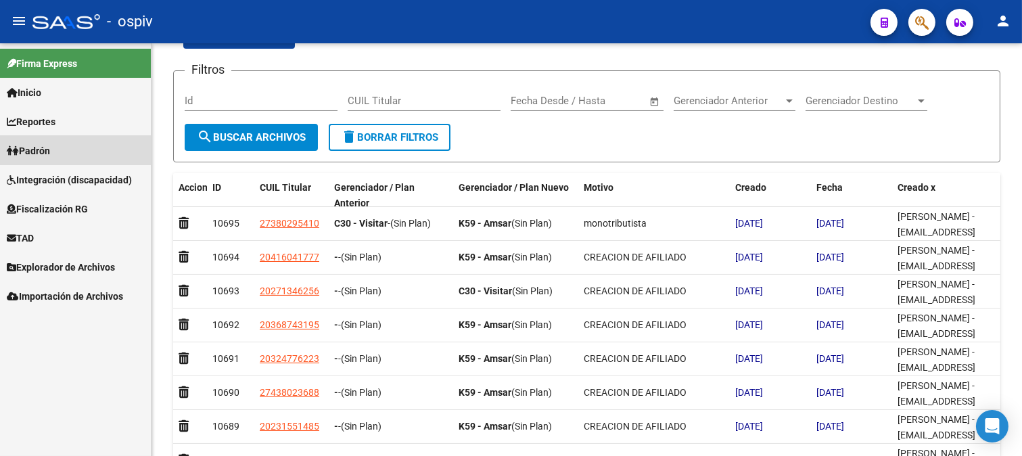
click at [68, 147] on link "Padrón" at bounding box center [75, 150] width 151 height 29
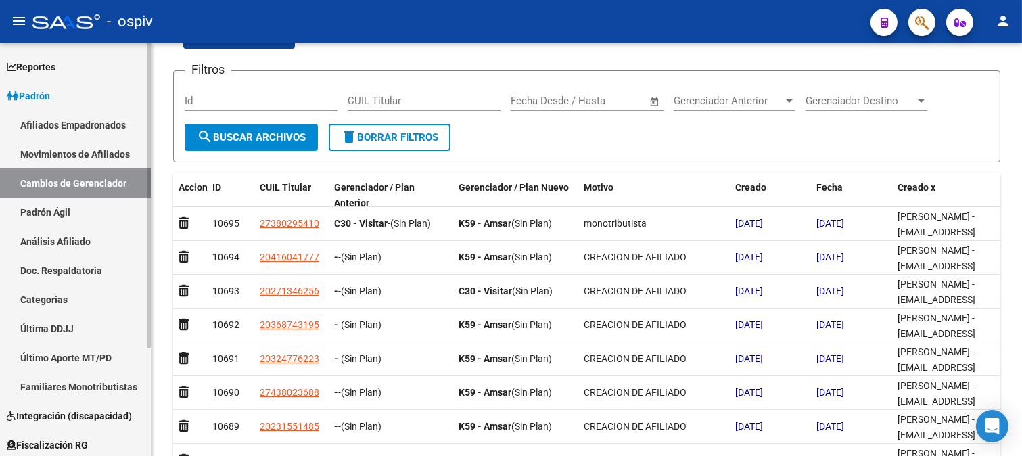
scroll to position [145, 0]
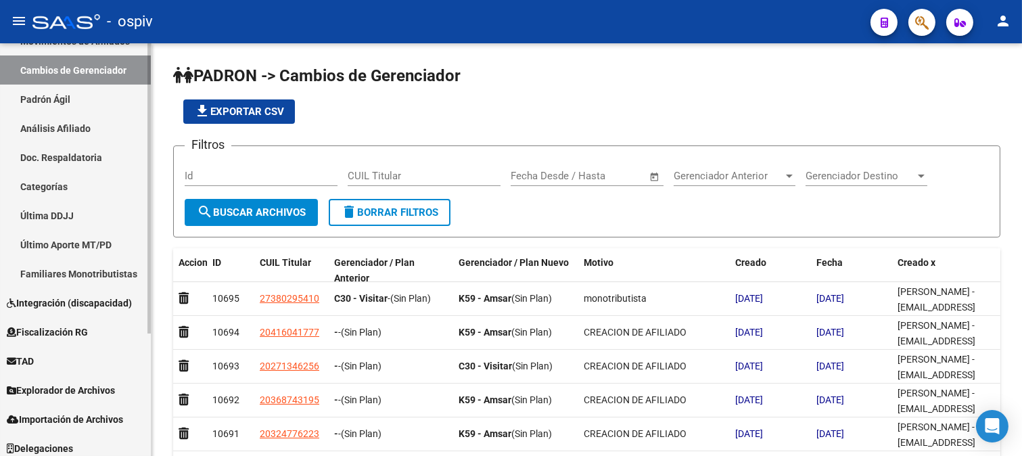
scroll to position [174, 0]
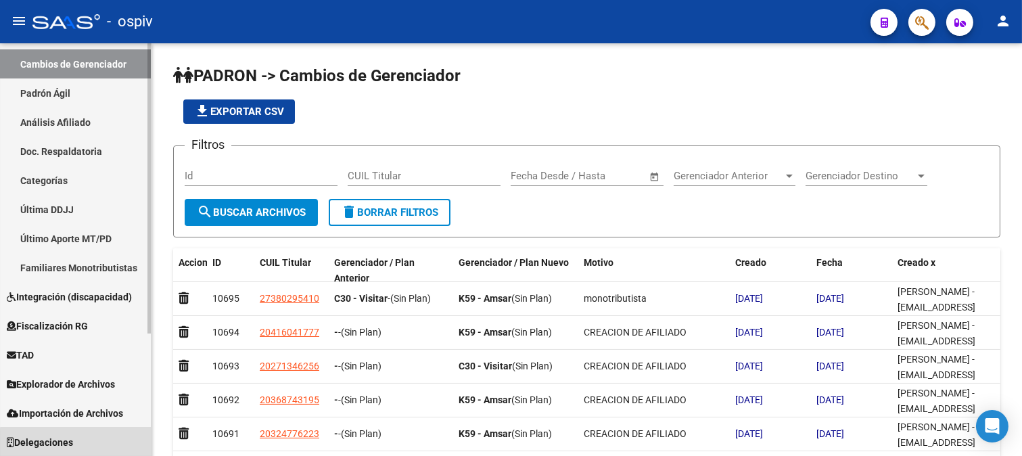
click at [73, 444] on span "Delegaciones" at bounding box center [40, 442] width 66 height 15
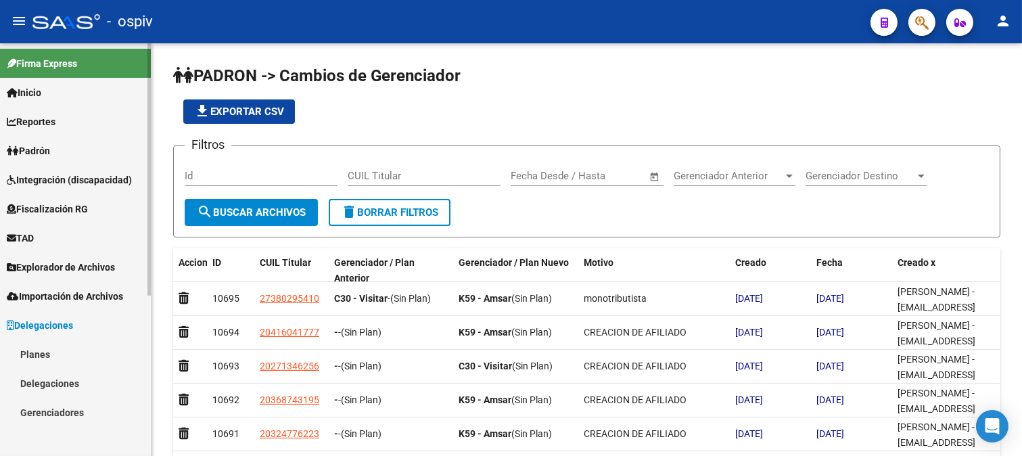
scroll to position [0, 0]
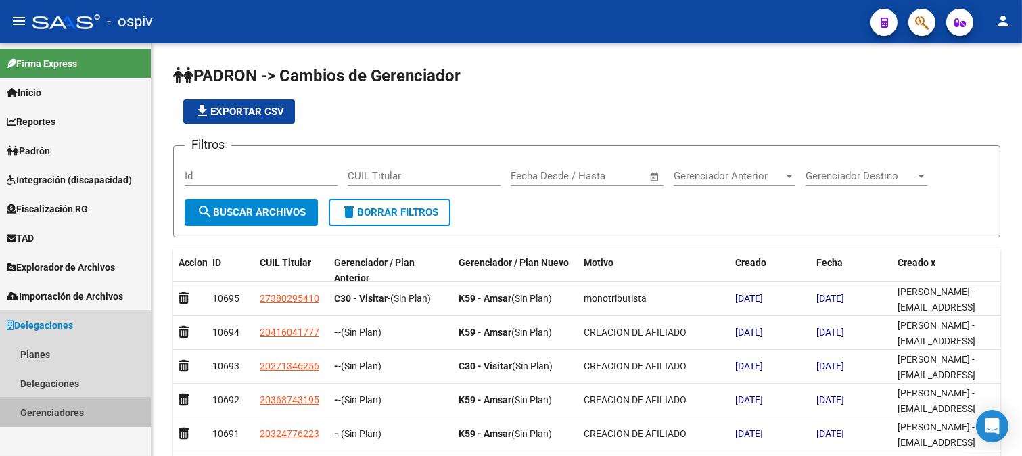
click at [61, 413] on link "Gerenciadores" at bounding box center [75, 412] width 151 height 29
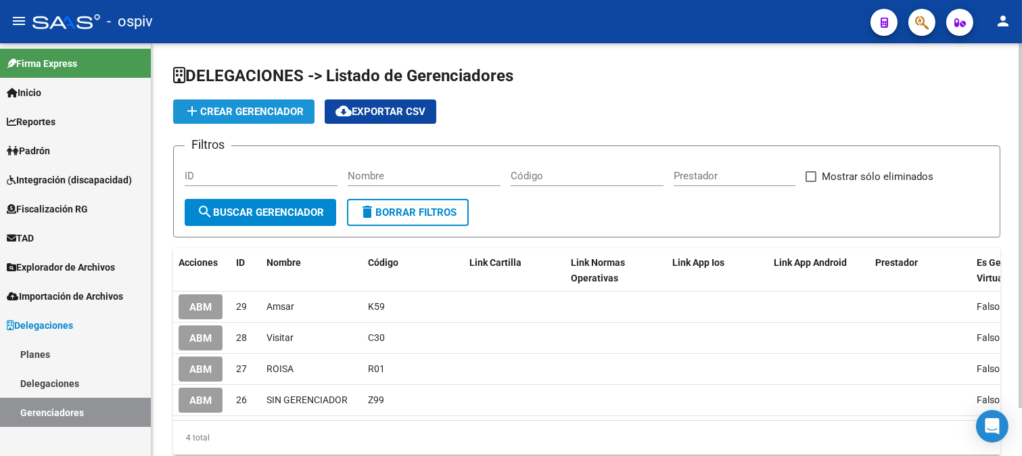
click at [264, 109] on span "add Crear Gerenciador" at bounding box center [244, 112] width 120 height 12
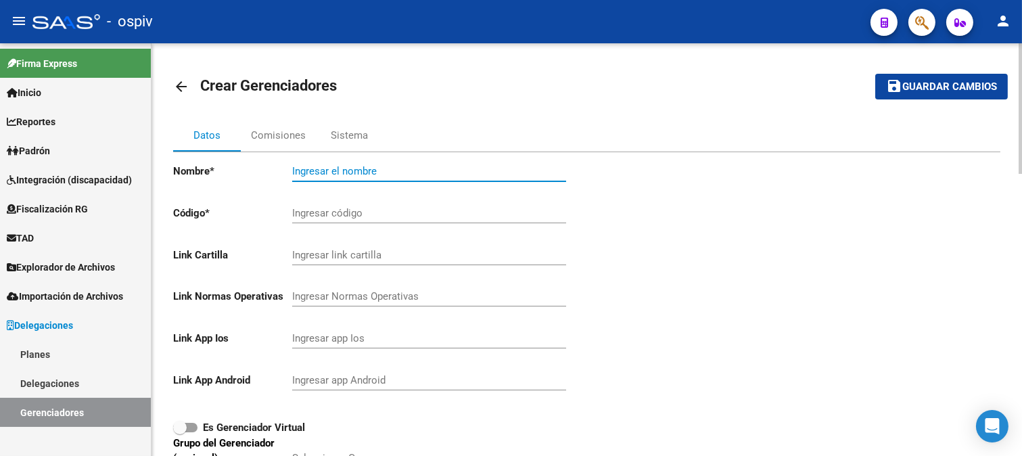
click at [329, 166] on input "Ingresar el nombre" at bounding box center [429, 171] width 274 height 12
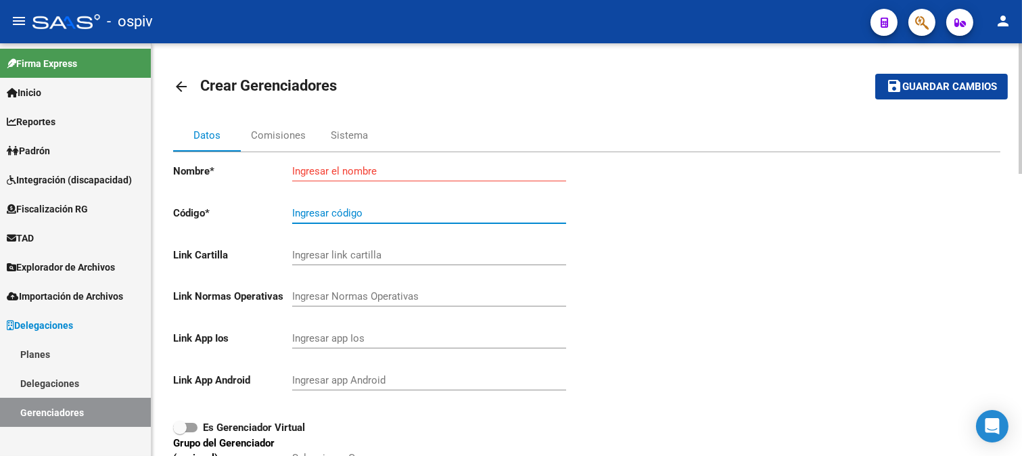
click at [335, 216] on input "Ingresar código" at bounding box center [429, 213] width 274 height 12
click at [320, 175] on input "Ingresar el nombre" at bounding box center [429, 171] width 274 height 12
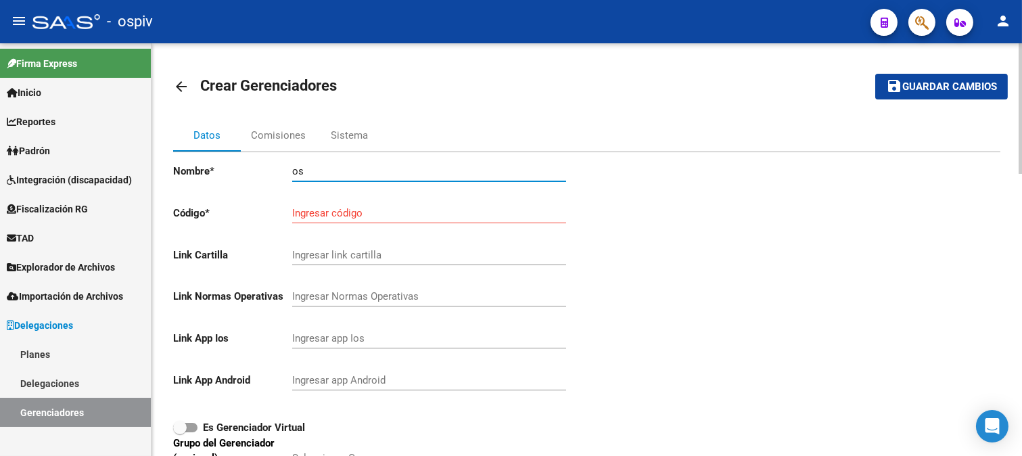
type input "o"
type input "OSPIV"
click at [352, 215] on input "Ingresar código" at bounding box center [429, 213] width 274 height 12
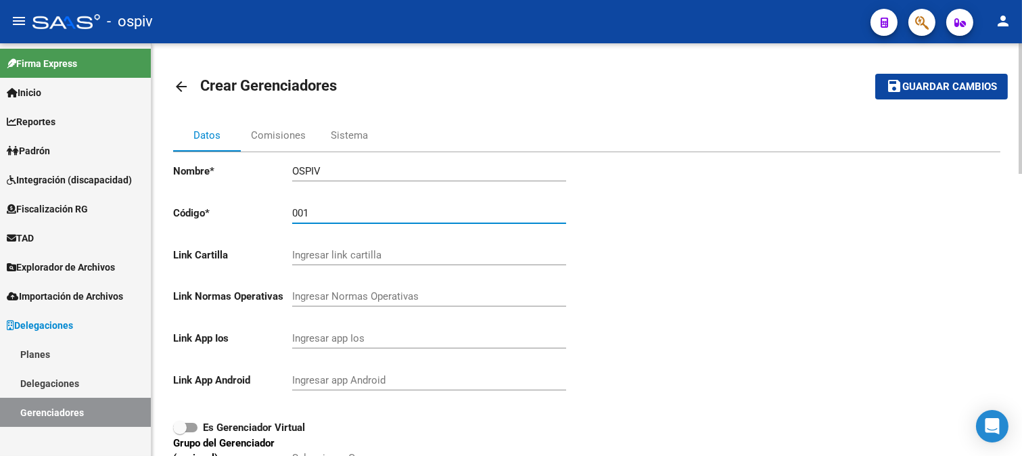
type input "001"
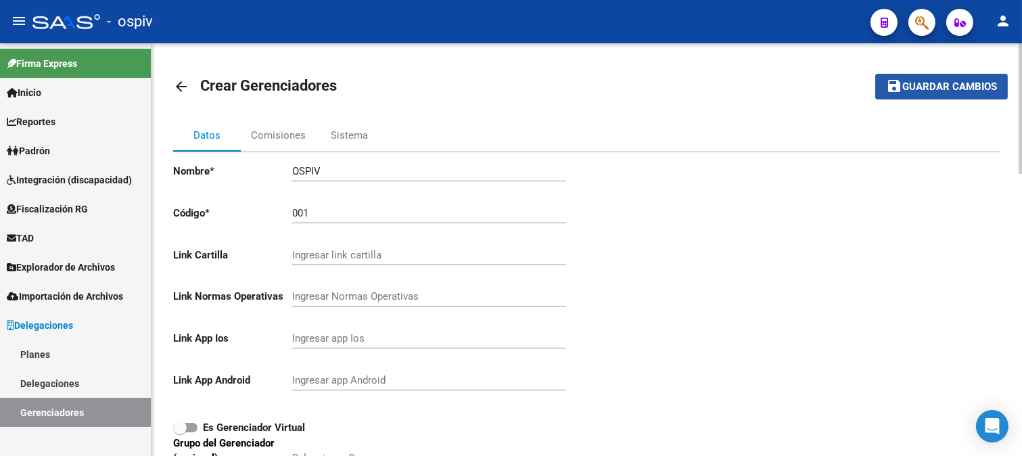
click at [984, 81] on span "Guardar cambios" at bounding box center [949, 87] width 95 height 12
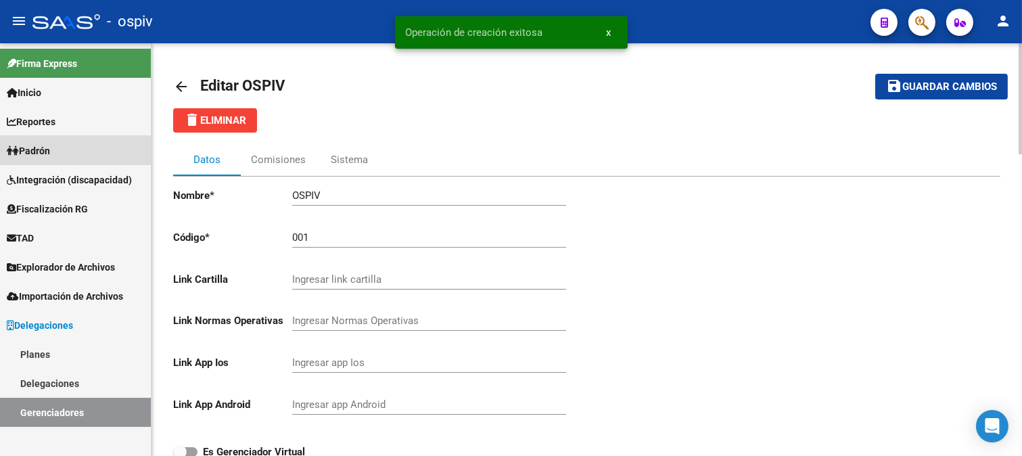
click at [38, 156] on span "Padrón" at bounding box center [28, 150] width 43 height 15
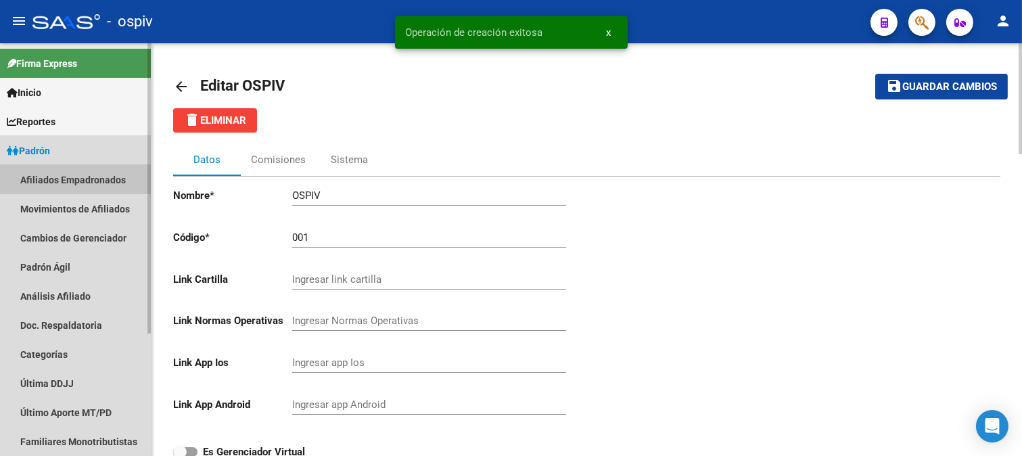
click at [54, 181] on link "Afiliados Empadronados" at bounding box center [75, 179] width 151 height 29
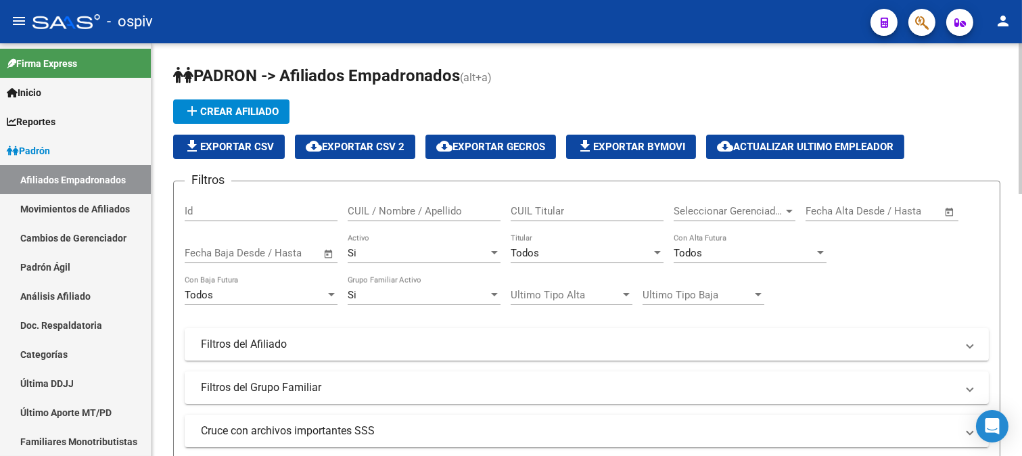
click at [779, 223] on div "Seleccionar Gerenciador Seleccionar Gerenciador" at bounding box center [735, 213] width 122 height 42
click at [775, 211] on span "Seleccionar Gerenciador" at bounding box center [729, 211] width 110 height 12
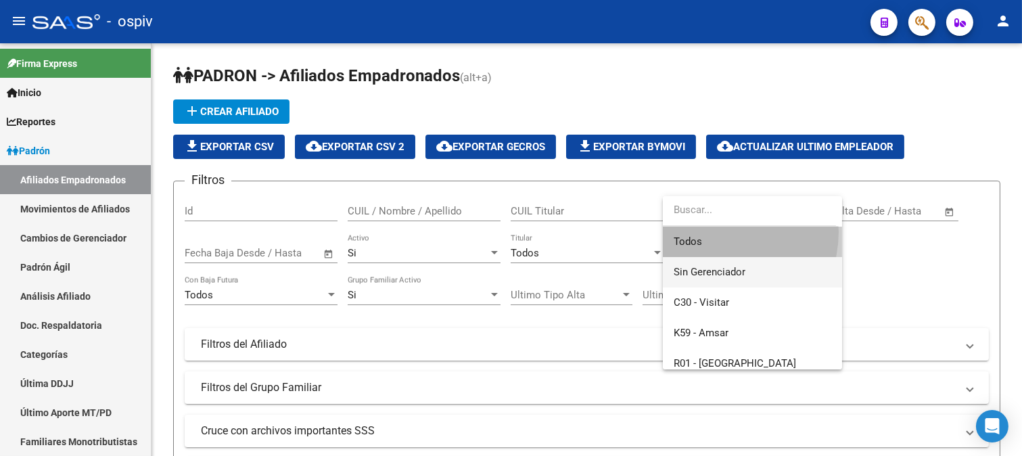
click at [718, 232] on span "Todos" at bounding box center [753, 242] width 158 height 30
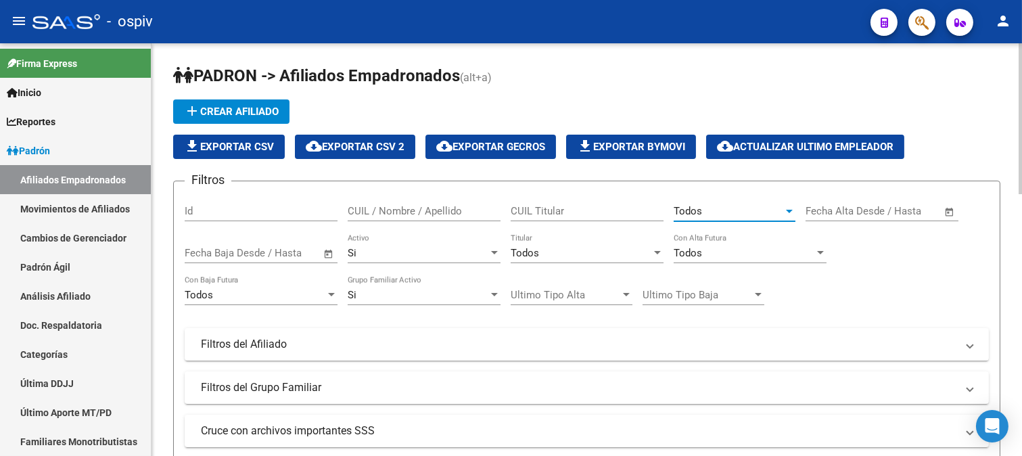
click at [718, 210] on div "Todos" at bounding box center [729, 211] width 110 height 12
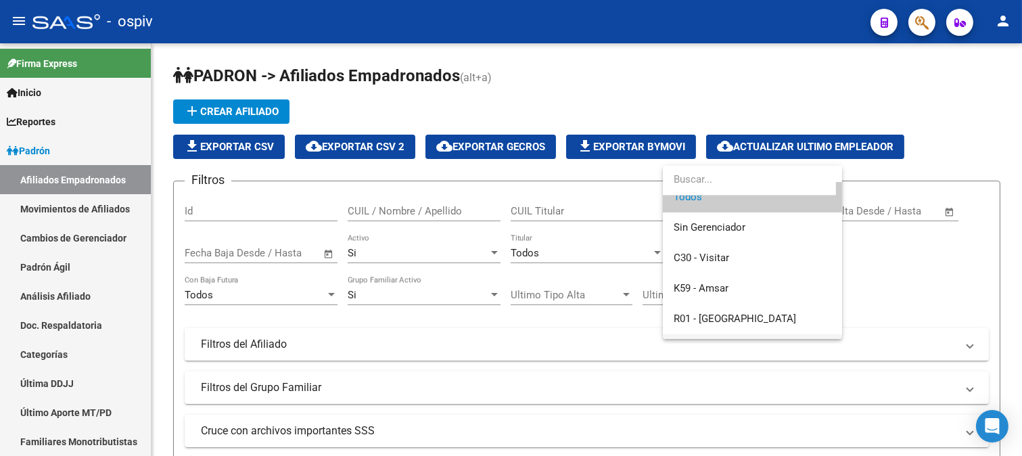
scroll to position [39, 0]
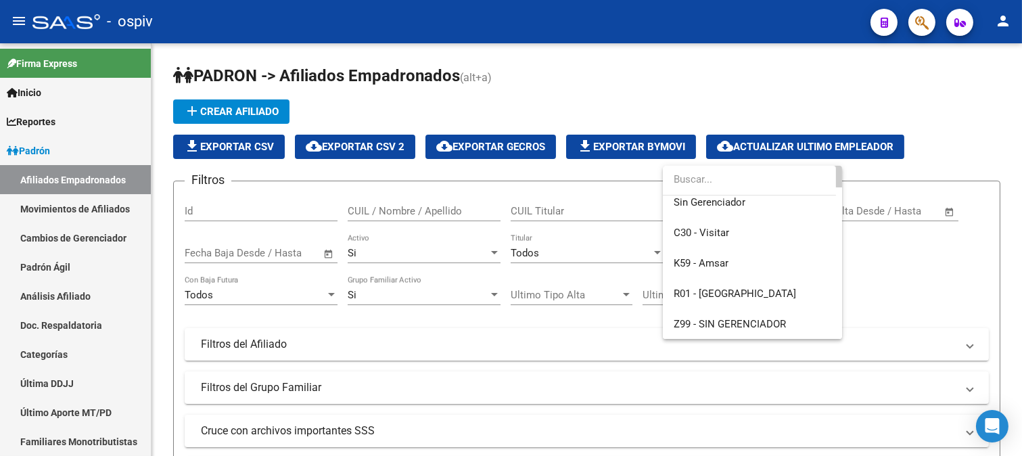
click at [890, 91] on div at bounding box center [511, 228] width 1022 height 456
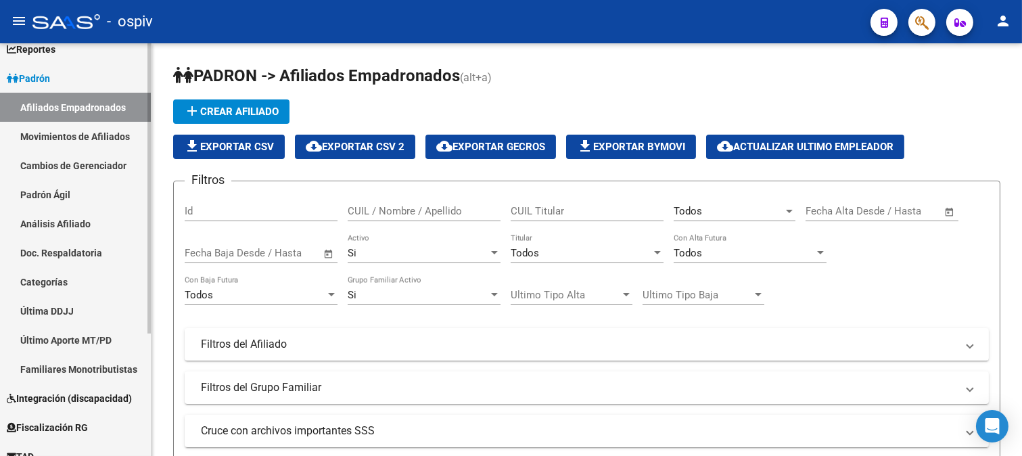
scroll to position [174, 0]
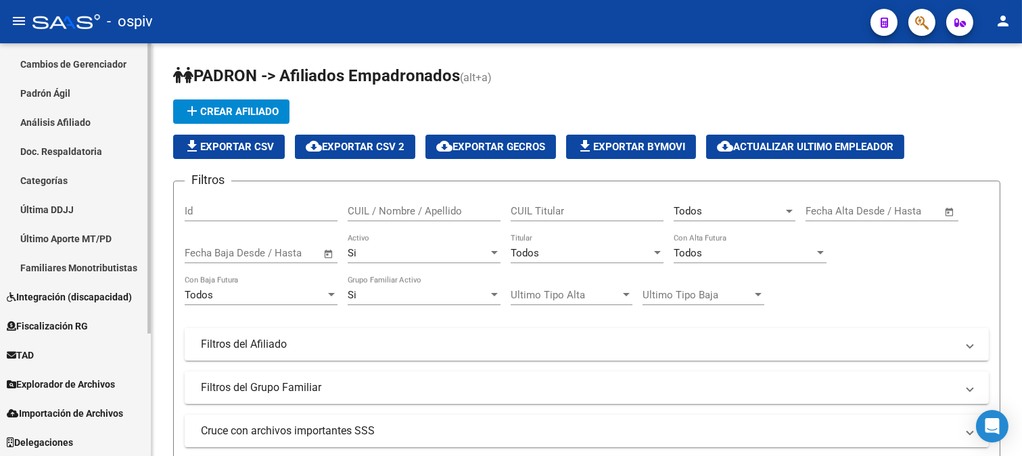
click at [73, 442] on span "Delegaciones" at bounding box center [40, 442] width 66 height 15
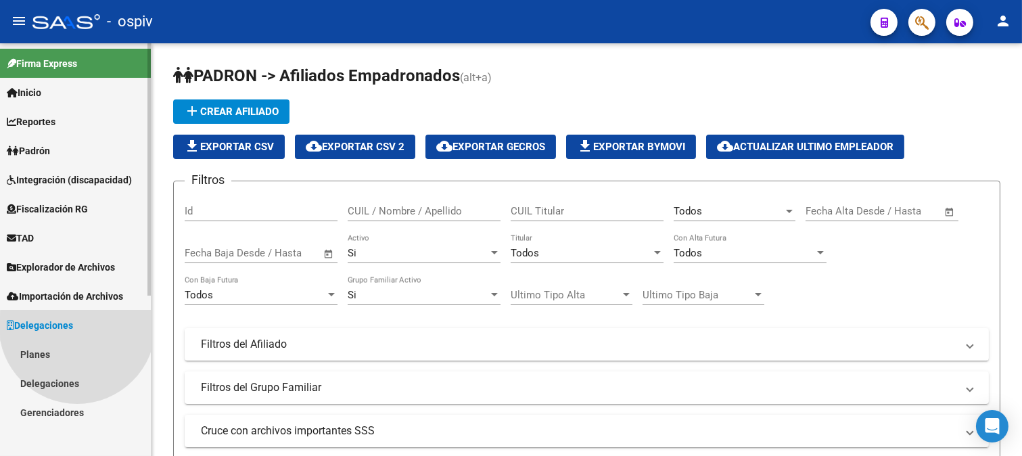
scroll to position [0, 0]
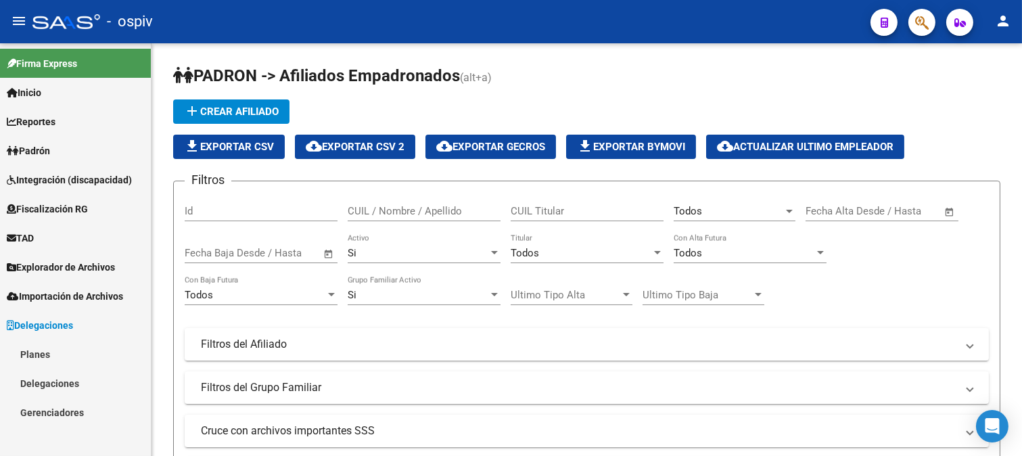
click at [55, 380] on link "Delegaciones" at bounding box center [75, 383] width 151 height 29
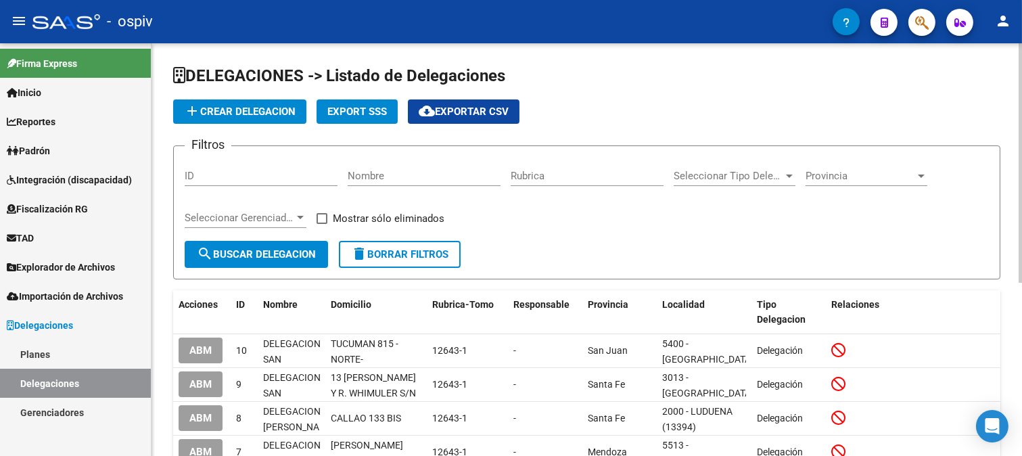
click at [240, 110] on span "add Crear Delegacion" at bounding box center [240, 112] width 112 height 12
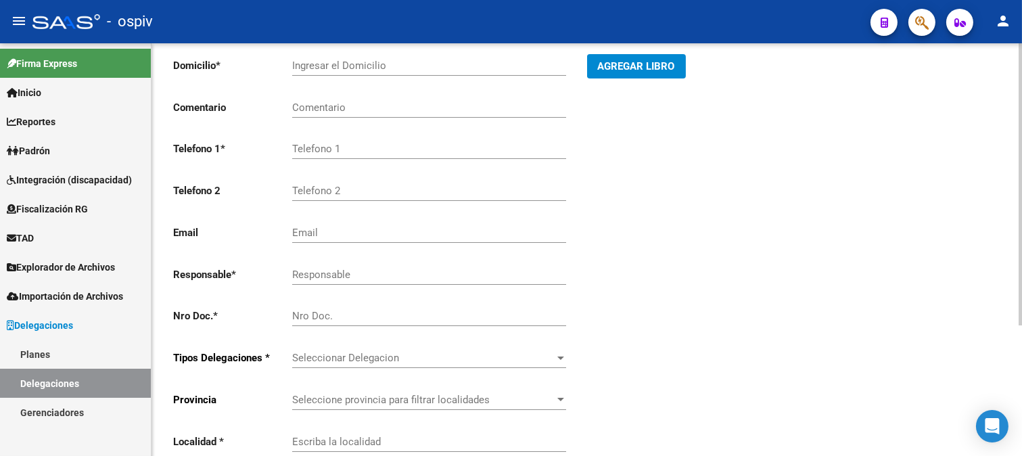
scroll to position [191, 0]
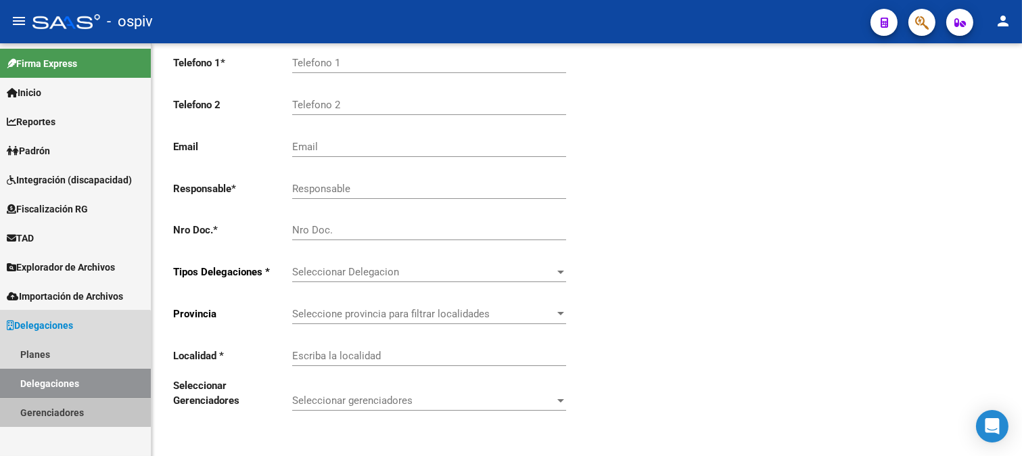
click at [49, 406] on link "Gerenciadores" at bounding box center [75, 412] width 151 height 29
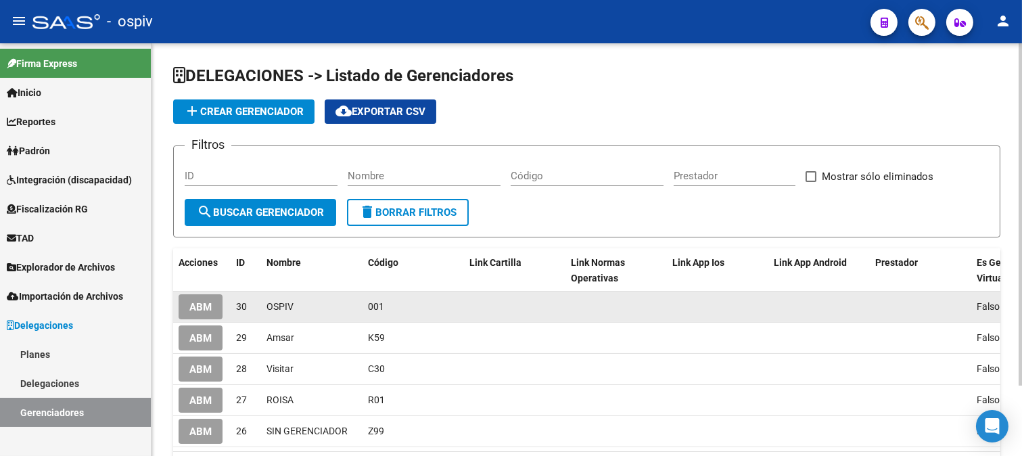
click at [206, 303] on span "ABM" at bounding box center [200, 307] width 22 height 12
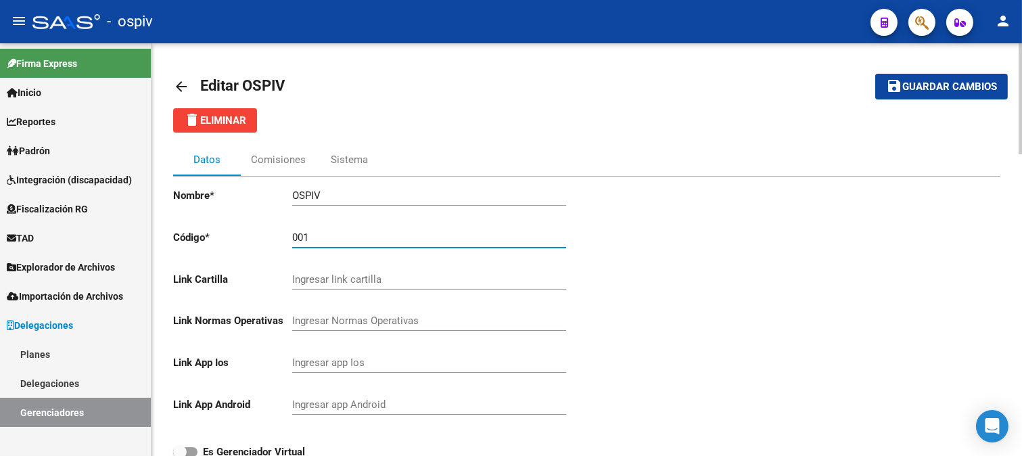
click at [293, 237] on input "001" at bounding box center [429, 237] width 274 height 12
click at [293, 235] on input "A01" at bounding box center [429, 237] width 274 height 12
type input "V01"
click at [423, 265] on div "Ingresar link cartilla" at bounding box center [429, 274] width 274 height 29
click at [944, 90] on span "Guardar cambios" at bounding box center [949, 87] width 95 height 12
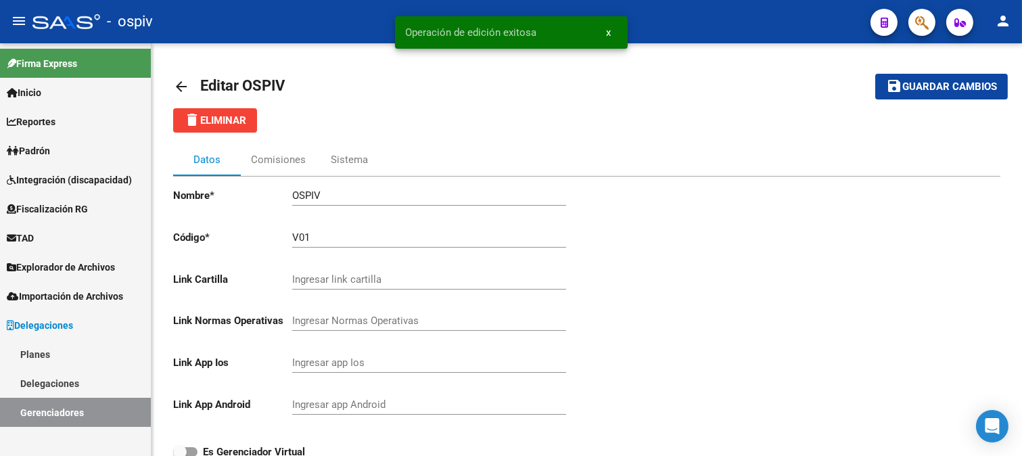
click at [45, 156] on span "Padrón" at bounding box center [28, 150] width 43 height 15
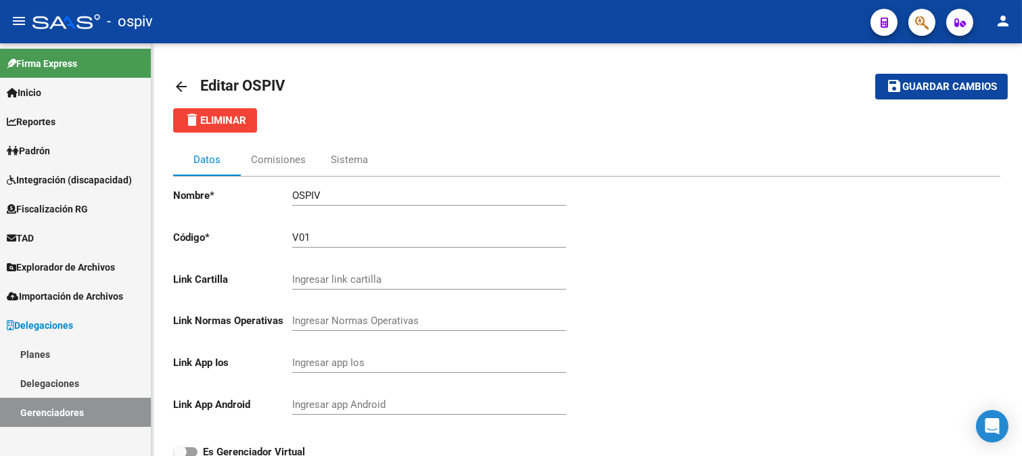
click at [34, 143] on span "Padrón" at bounding box center [28, 150] width 43 height 15
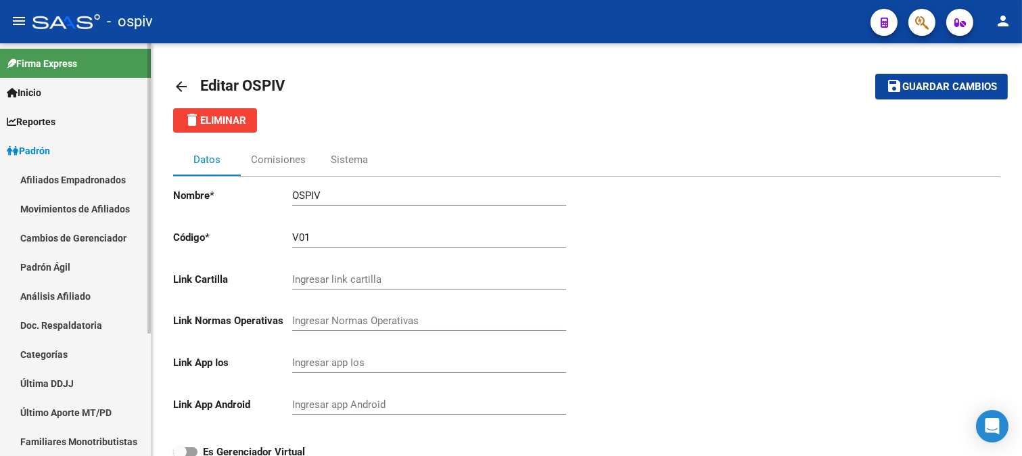
click at [39, 170] on link "Afiliados Empadronados" at bounding box center [75, 179] width 151 height 29
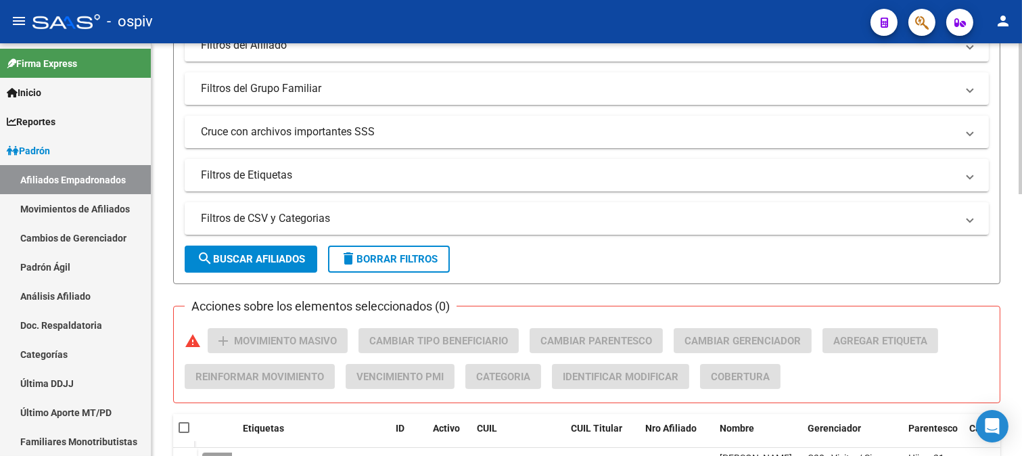
scroll to position [300, 0]
click at [294, 214] on mat-panel-title "Filtros de CSV y Categorias" at bounding box center [579, 217] width 756 height 15
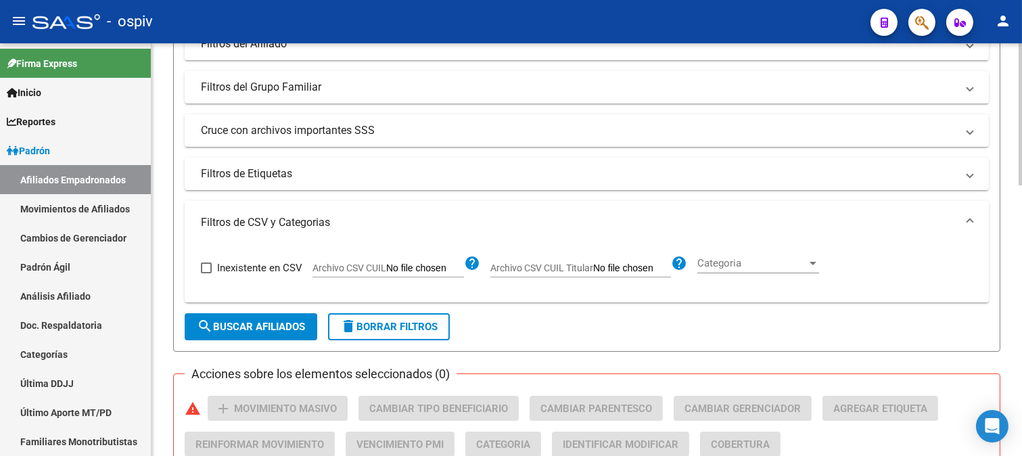
click at [348, 271] on span "Archivo CSV CUIL" at bounding box center [349, 267] width 74 height 11
click at [386, 271] on input "Archivo CSV CUIL" at bounding box center [425, 268] width 78 height 12
type input "C:\fakepath\GERENCIADOR.csv"
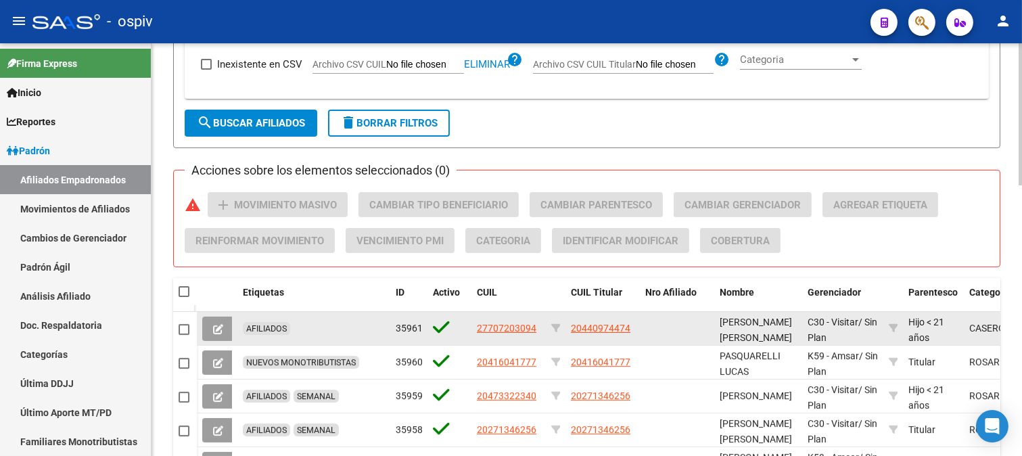
scroll to position [526, 0]
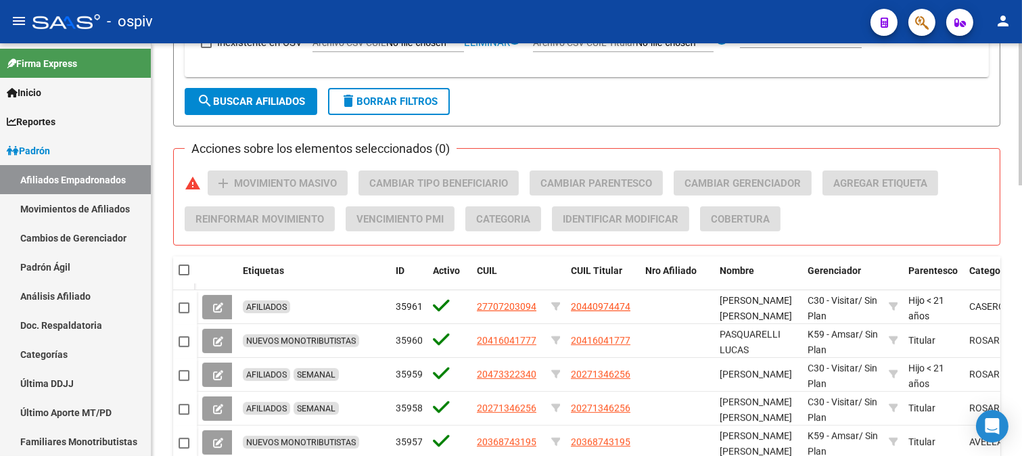
click at [185, 276] on mat-checkbox at bounding box center [184, 270] width 11 height 14
click at [280, 93] on button "search Buscar Afiliados" at bounding box center [251, 101] width 133 height 27
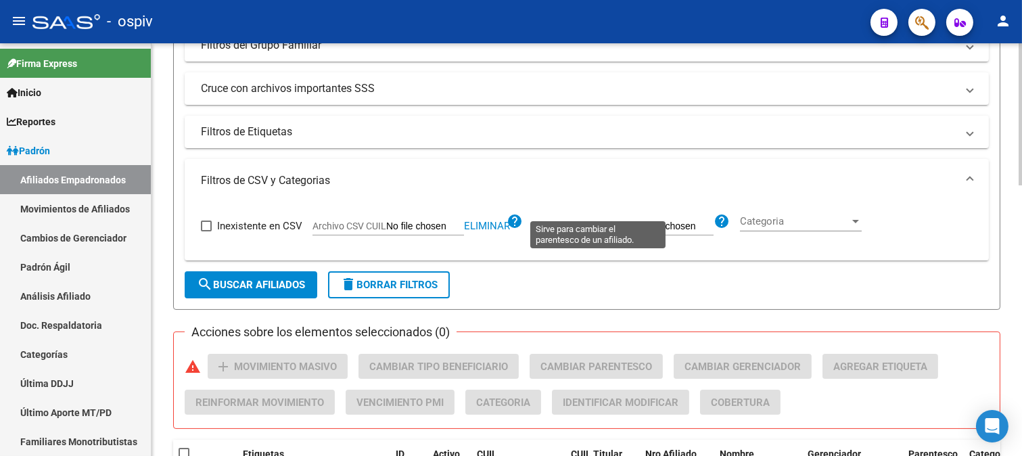
scroll to position [225, 0]
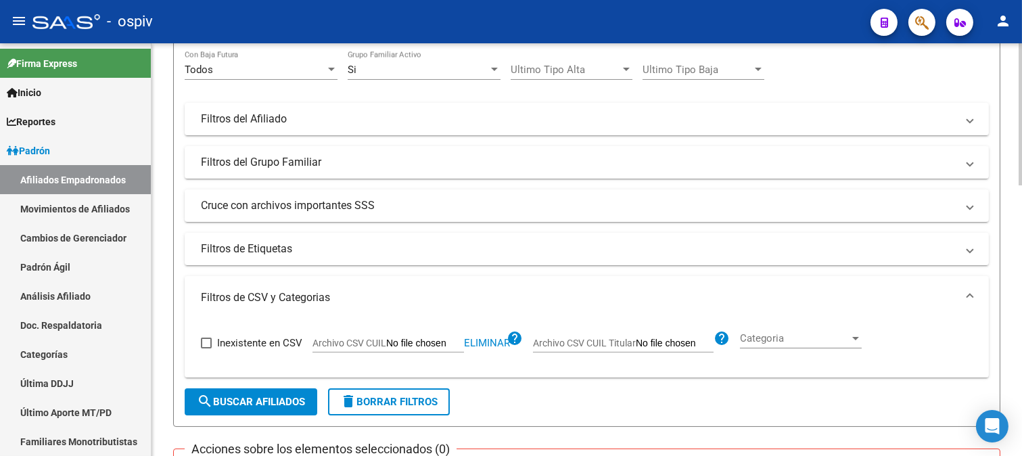
click at [413, 347] on input "Archivo CSV CUIL" at bounding box center [425, 344] width 78 height 12
type input "C:\fakepath\GERENCIADOR.csv"
click at [257, 407] on span "search Buscar Afiliados" at bounding box center [251, 402] width 108 height 12
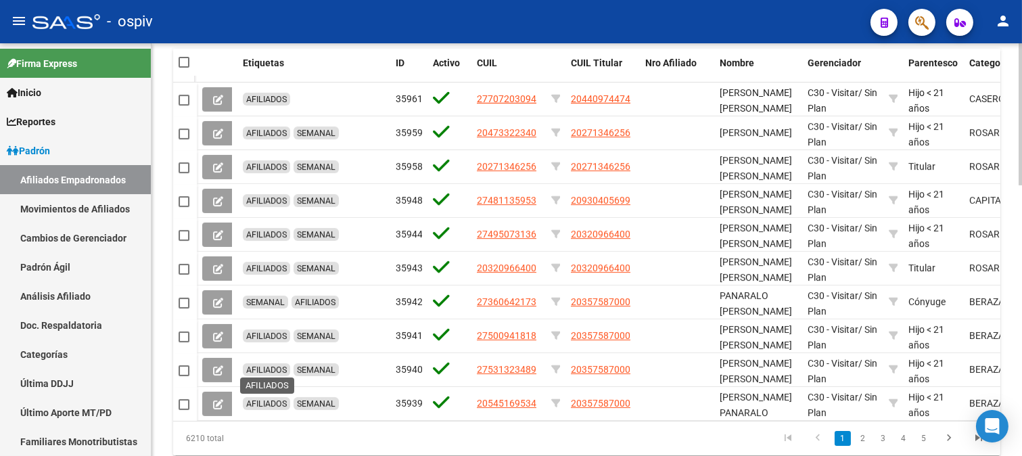
scroll to position [411, 0]
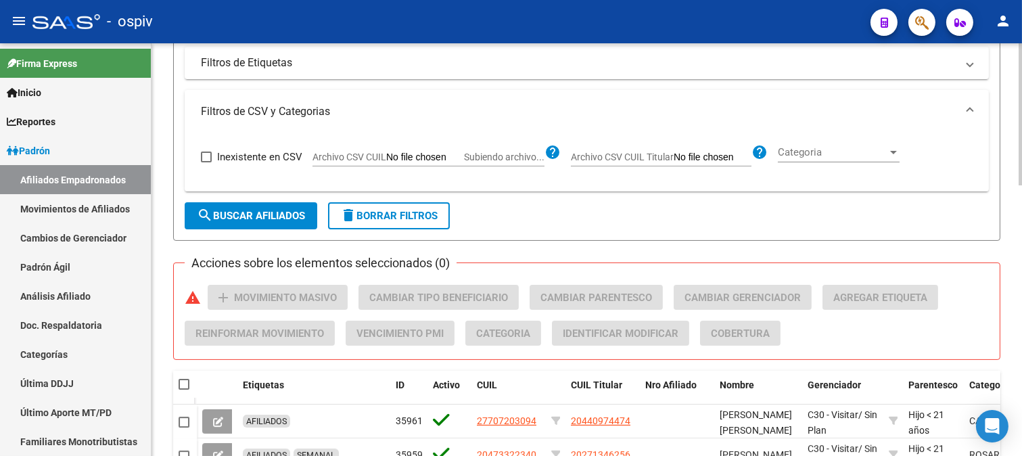
click at [183, 381] on span at bounding box center [184, 384] width 11 height 11
click at [183, 390] on input "checkbox" at bounding box center [183, 390] width 1 height 1
checkbox input "true"
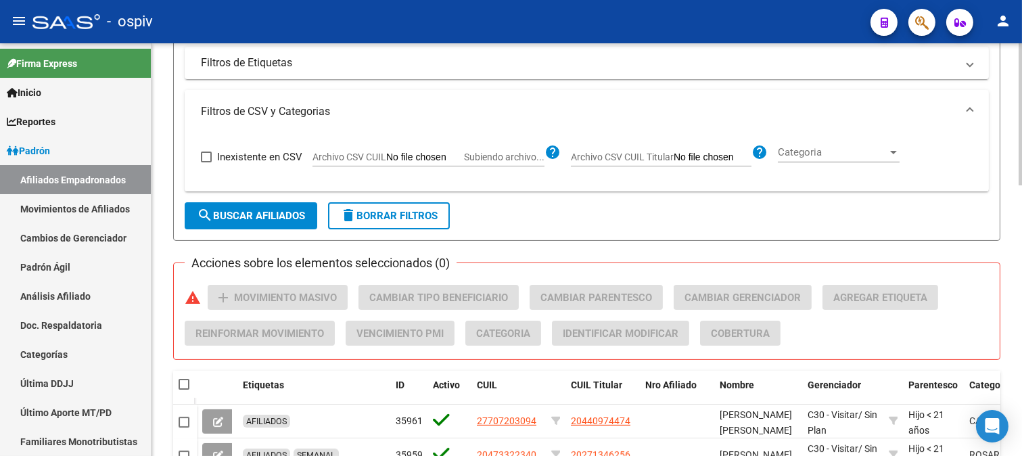
checkbox input "true"
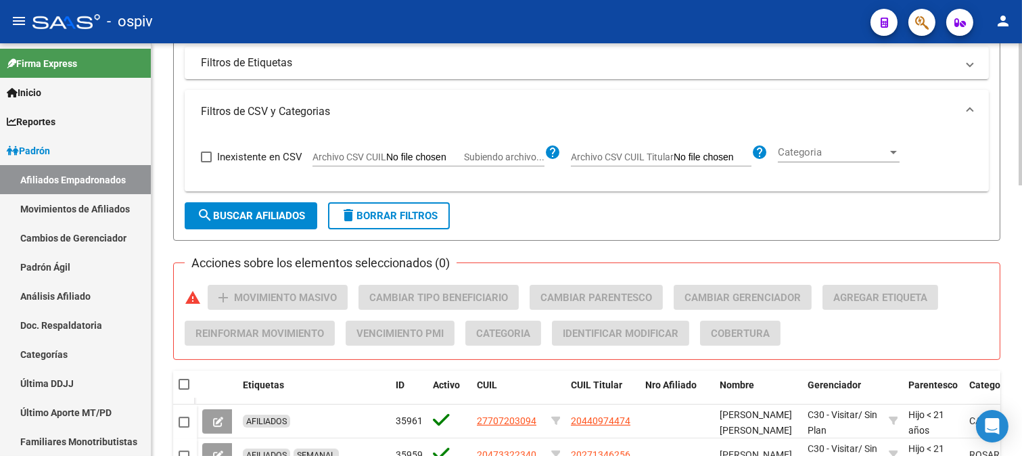
checkbox input "true"
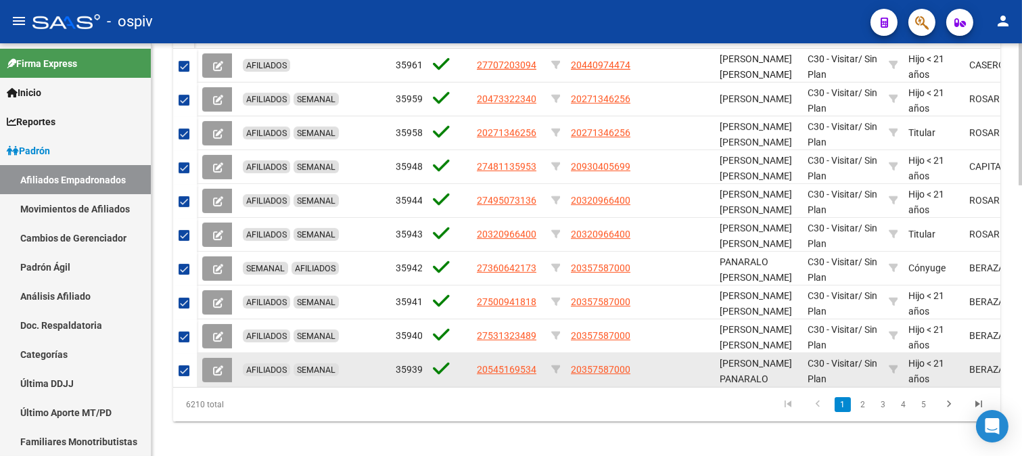
scroll to position [787, 0]
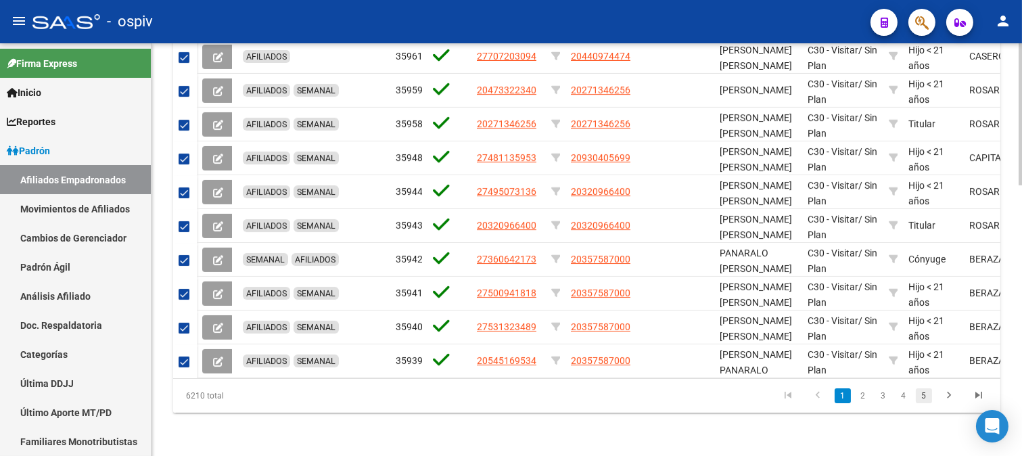
click at [928, 394] on link "5" at bounding box center [924, 395] width 16 height 15
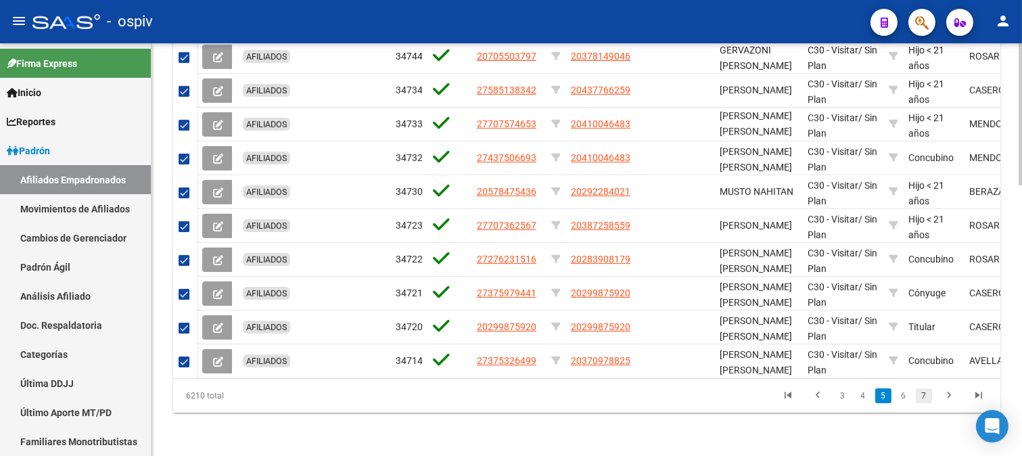
click at [916, 398] on link "7" at bounding box center [924, 395] width 16 height 15
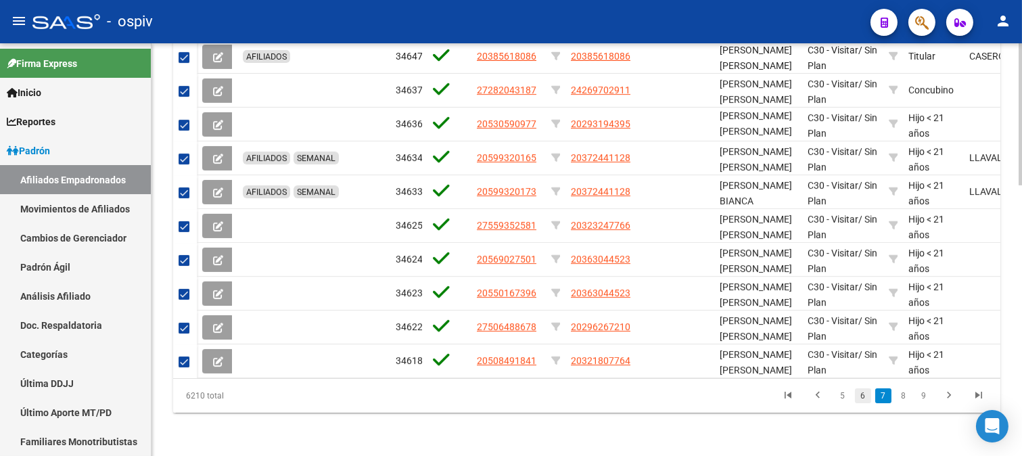
click at [860, 399] on link "6" at bounding box center [863, 395] width 16 height 15
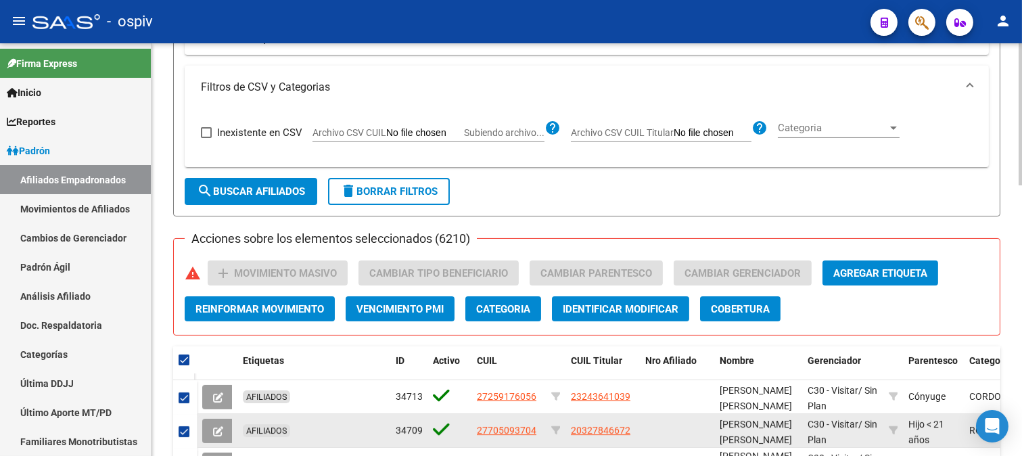
scroll to position [526, 0]
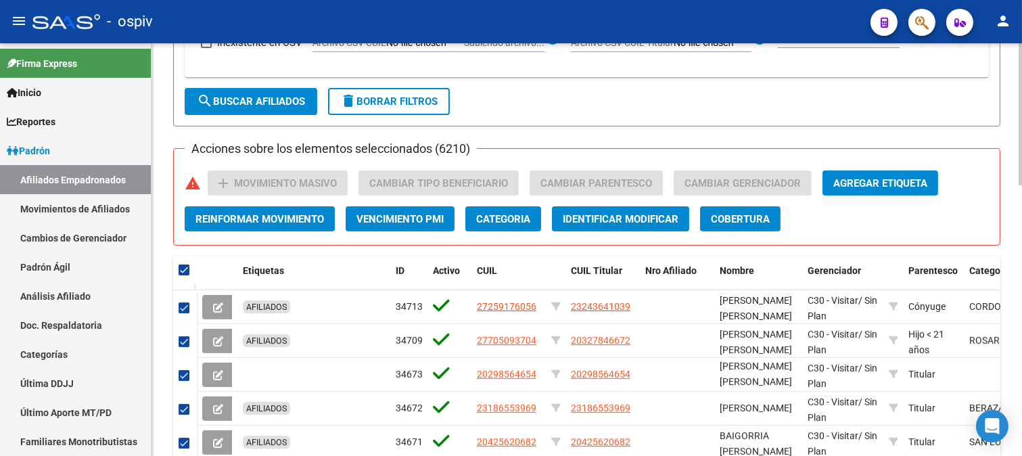
click at [183, 272] on span at bounding box center [184, 269] width 11 height 11
click at [183, 275] on input "checkbox" at bounding box center [183, 275] width 1 height 1
checkbox input "false"
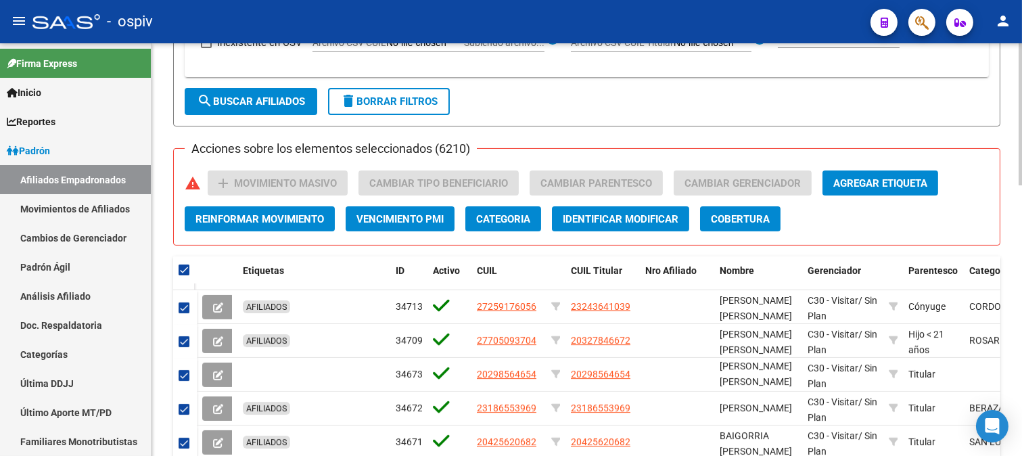
checkbox input "false"
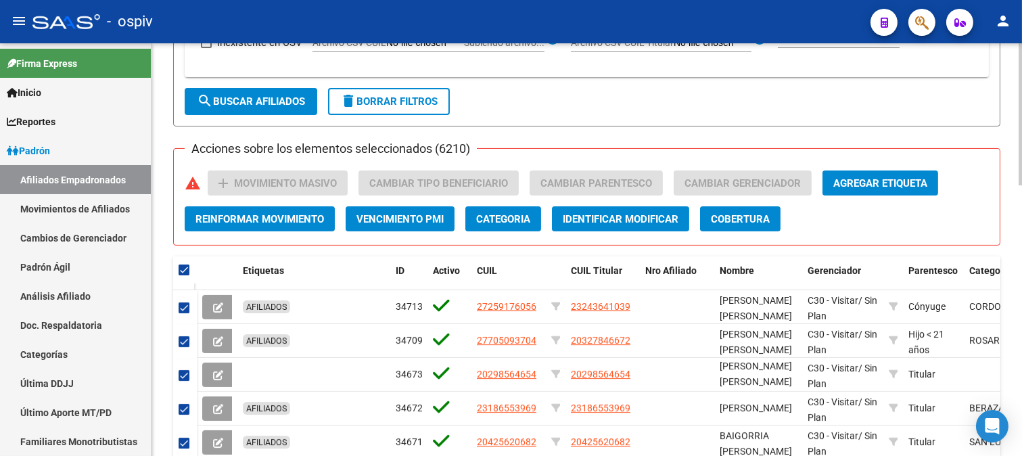
checkbox input "false"
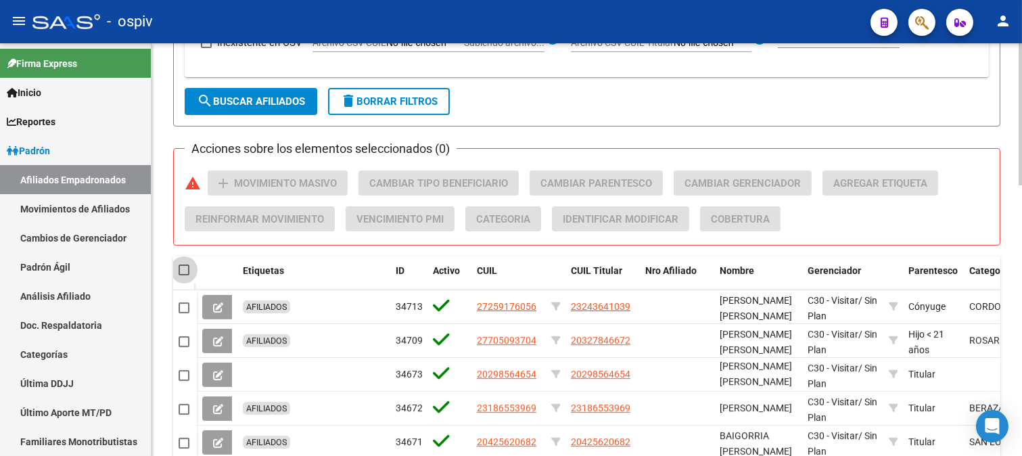
click at [181, 272] on span at bounding box center [184, 269] width 11 height 11
click at [183, 275] on input "checkbox" at bounding box center [183, 275] width 1 height 1
checkbox input "true"
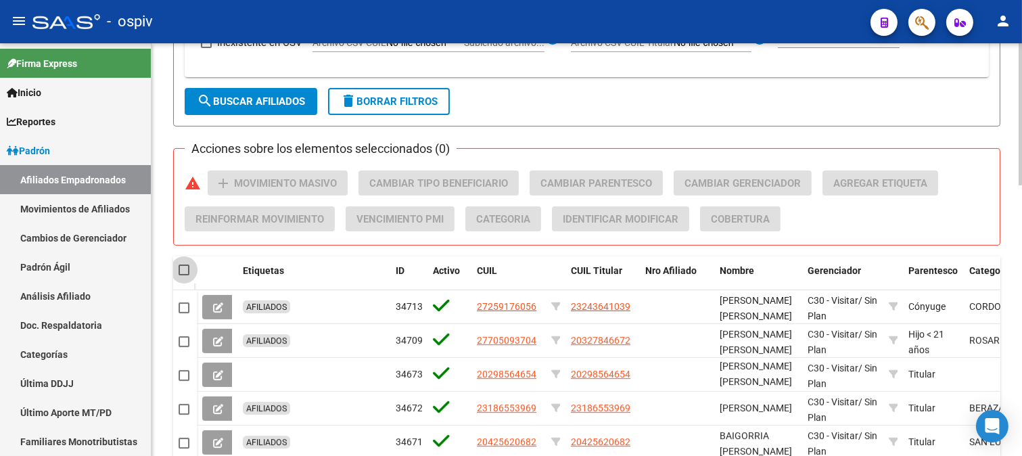
checkbox input "true"
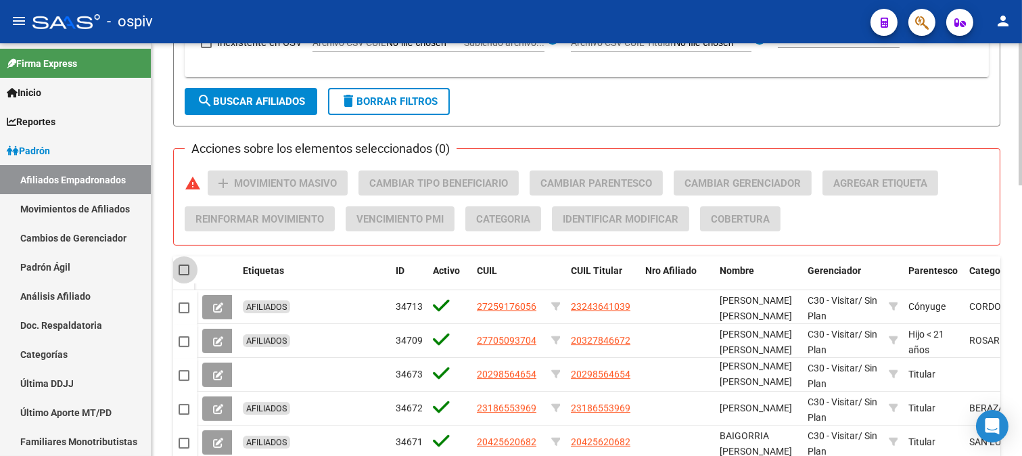
checkbox input "true"
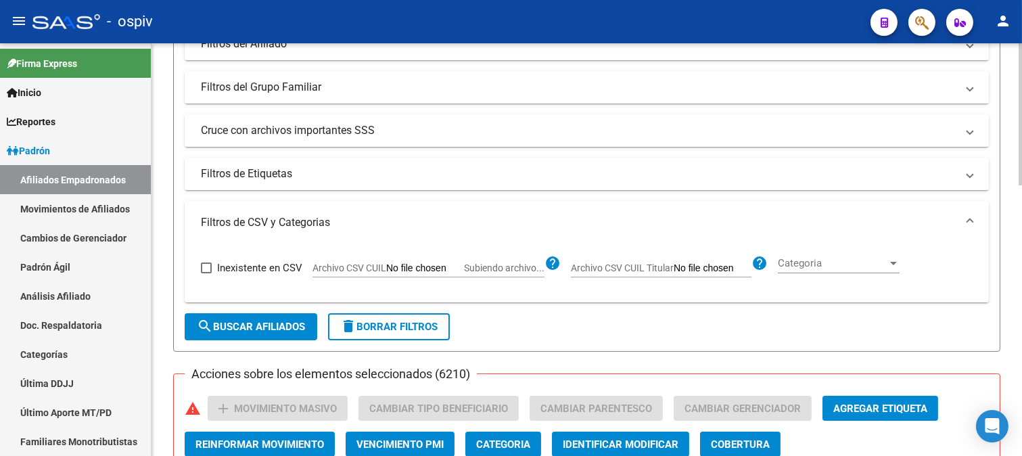
scroll to position [0, 0]
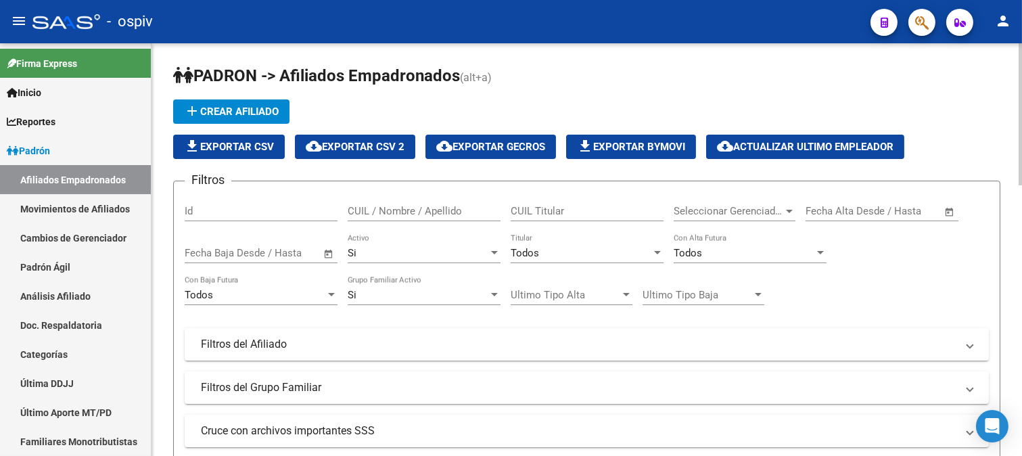
click at [787, 219] on div "Seleccionar Gerenciador Seleccionar Gerenciador" at bounding box center [735, 206] width 122 height 29
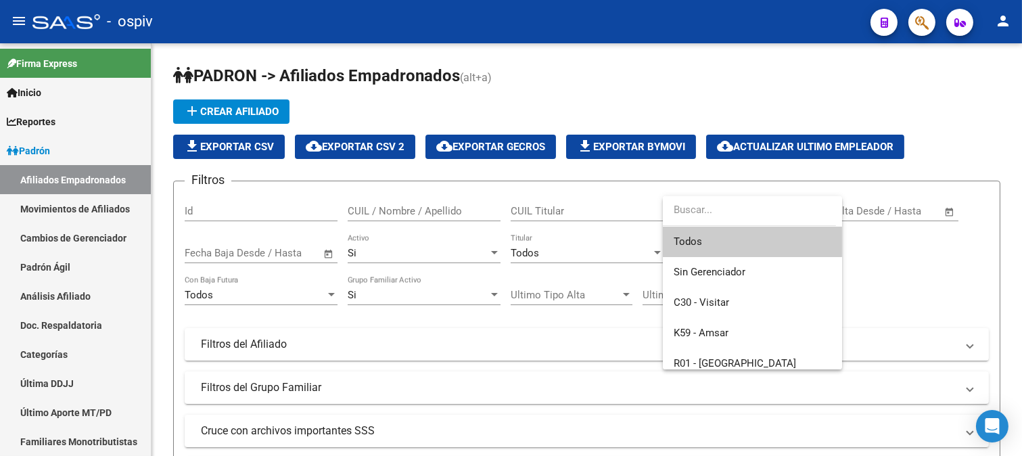
click at [746, 244] on span "Todos" at bounding box center [753, 242] width 158 height 30
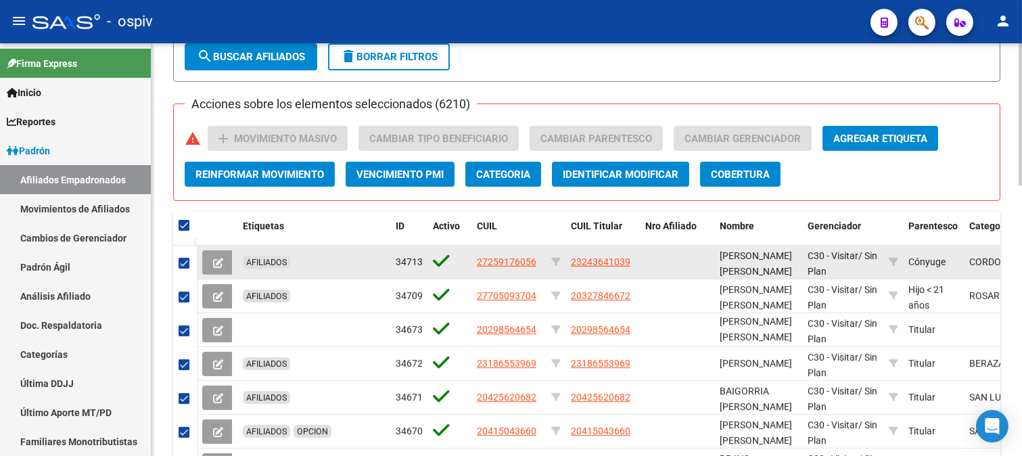
scroll to position [601, 0]
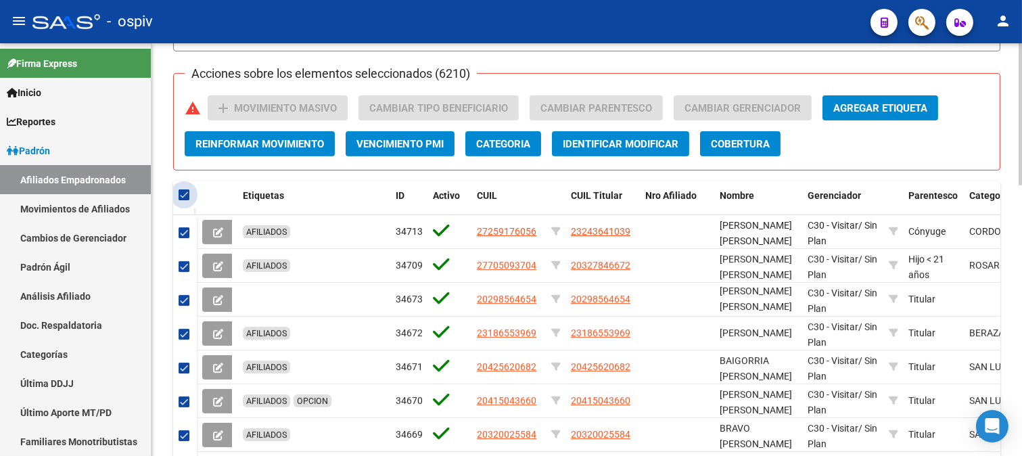
click at [185, 194] on span at bounding box center [184, 194] width 11 height 11
click at [184, 200] on input "checkbox" at bounding box center [183, 200] width 1 height 1
checkbox input "false"
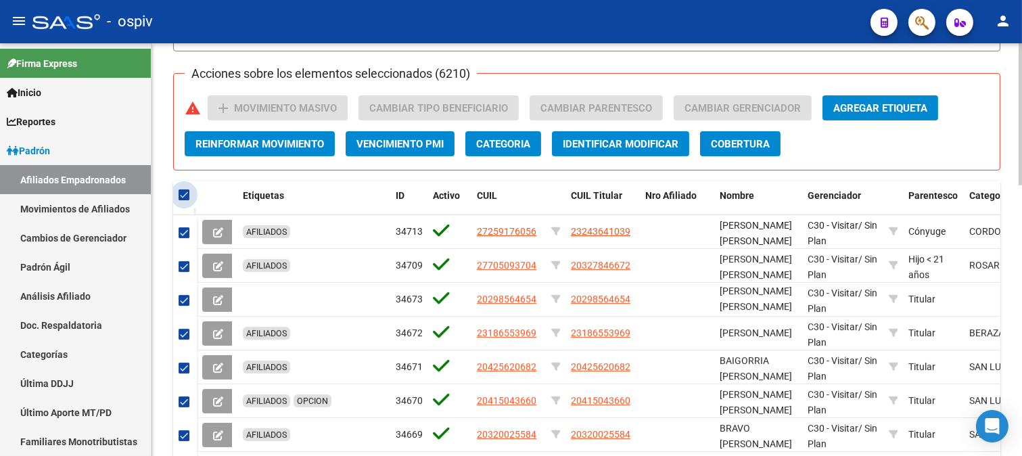
checkbox input "false"
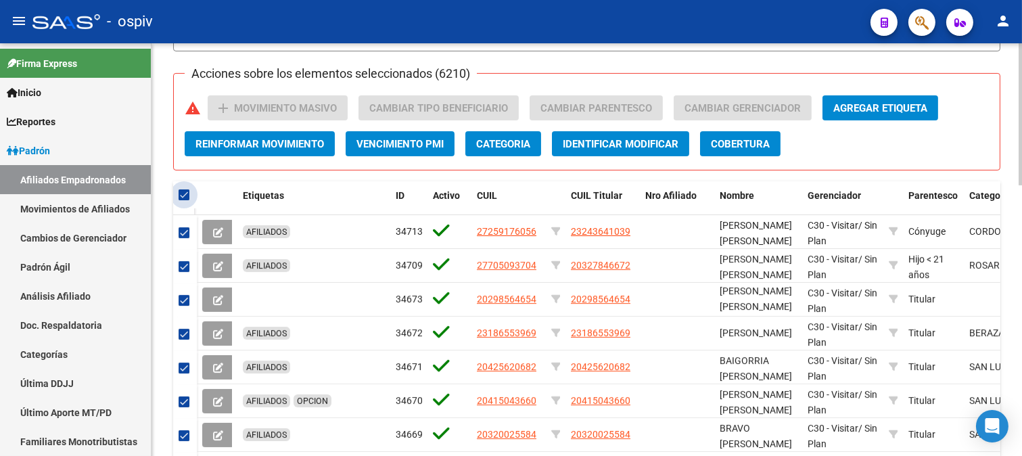
checkbox input "false"
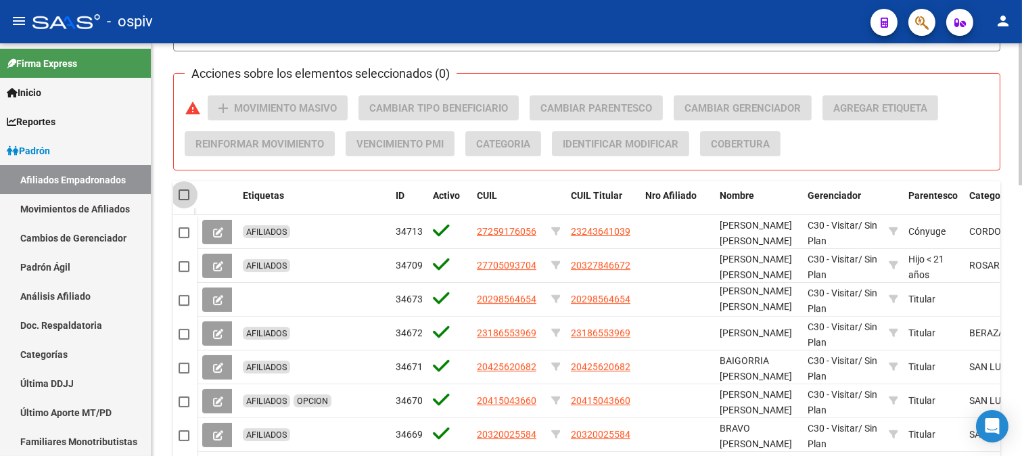
click at [185, 194] on span at bounding box center [184, 194] width 11 height 11
click at [184, 200] on input "checkbox" at bounding box center [183, 200] width 1 height 1
checkbox input "true"
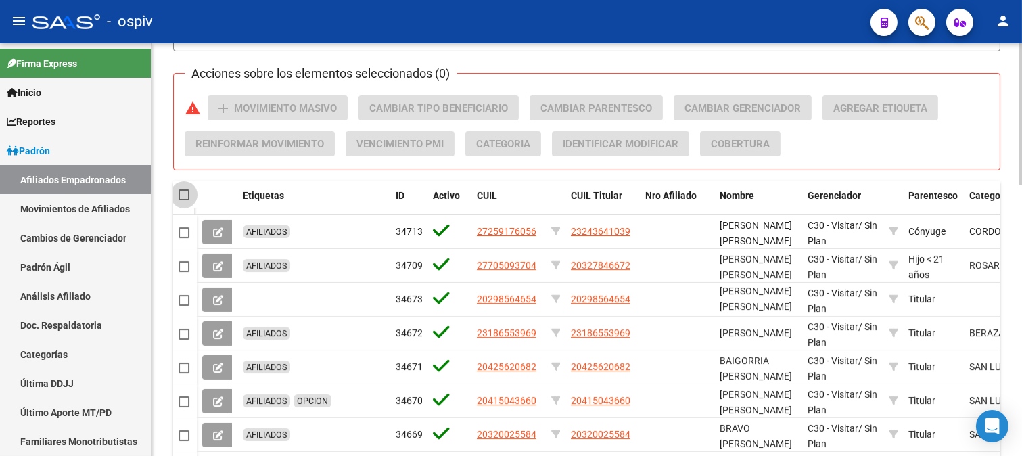
checkbox input "true"
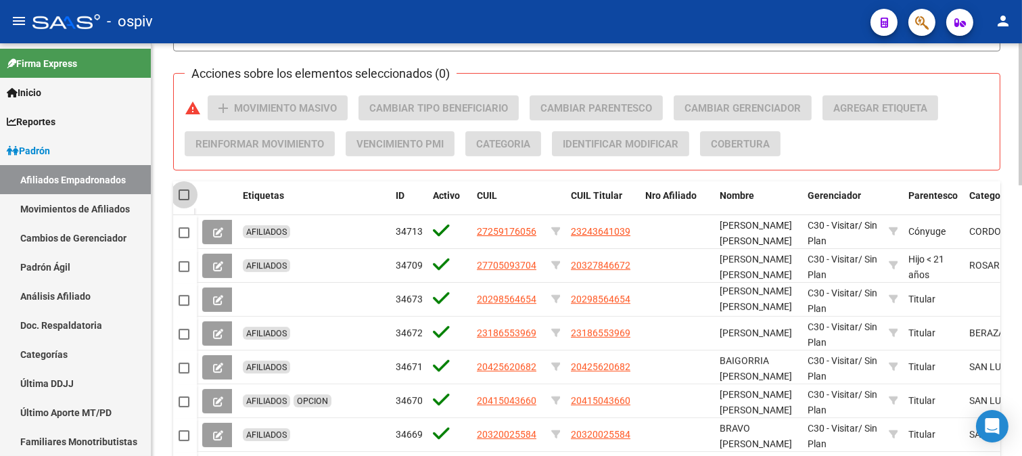
checkbox input "true"
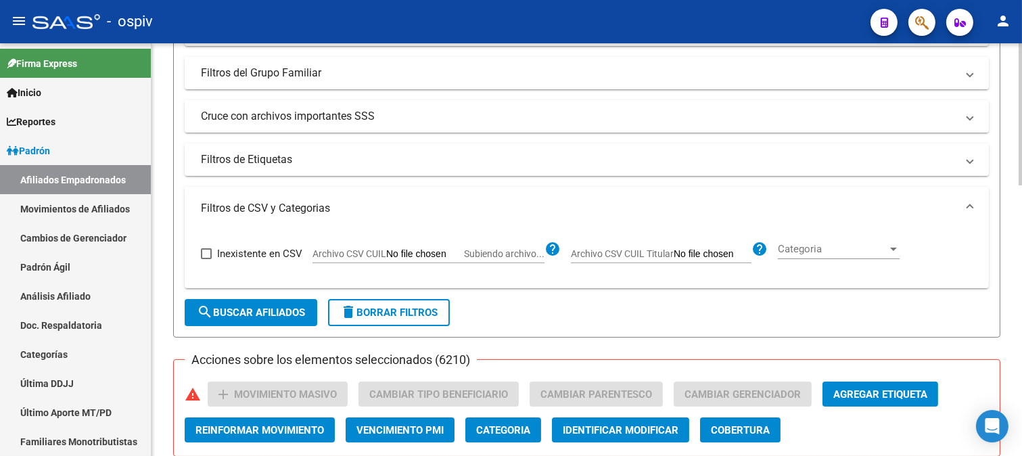
scroll to position [300, 0]
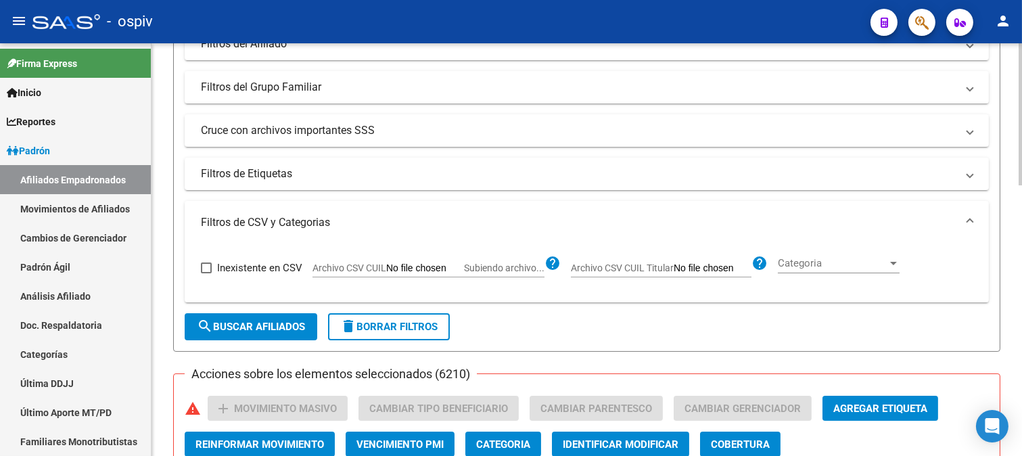
click at [358, 271] on span "Archivo CSV CUIL" at bounding box center [349, 267] width 74 height 11
click at [386, 271] on input "Archivo CSV CUIL Subiendo archivo..." at bounding box center [425, 268] width 78 height 12
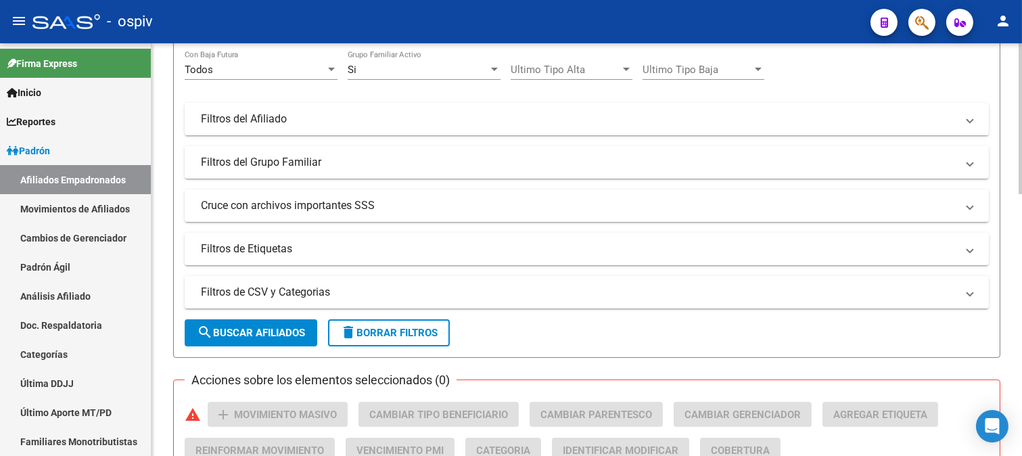
scroll to position [300, 0]
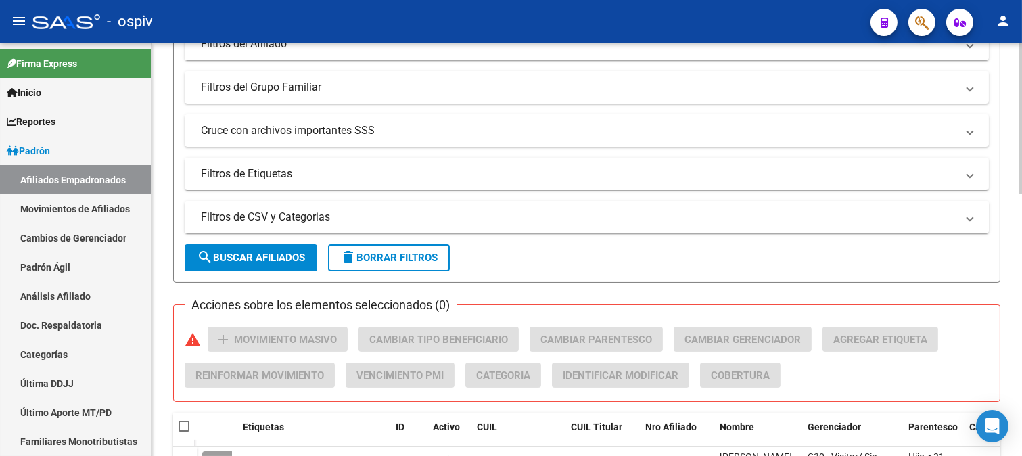
click at [306, 210] on mat-expansion-panel-header "Filtros de CSV y Categorias" at bounding box center [587, 217] width 804 height 32
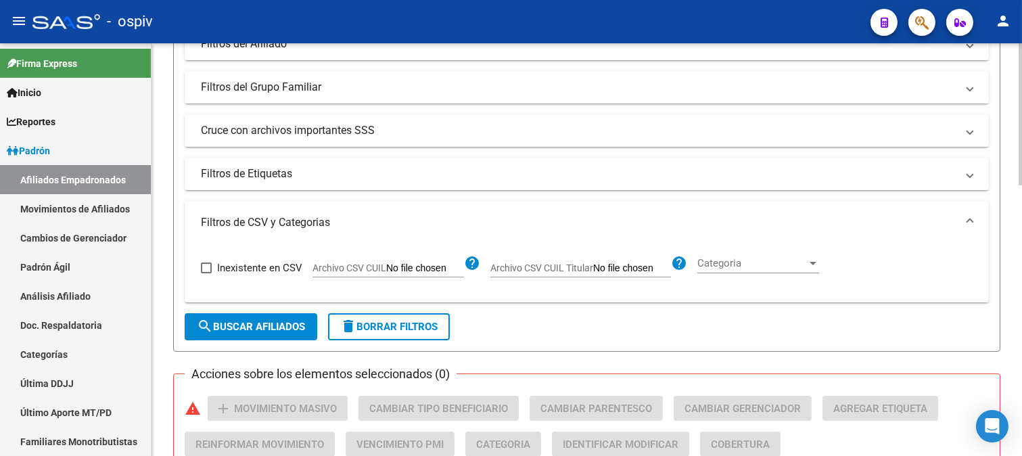
click at [559, 268] on span "Archivo CSV CUIL Titular" at bounding box center [541, 267] width 103 height 11
click at [593, 268] on input "Archivo CSV CUIL Titular" at bounding box center [632, 268] width 78 height 12
type input "C:\fakepath\GERENCIADOR.csv"
click at [542, 269] on span "Archivo CSV CUIL Titular" at bounding box center [541, 267] width 103 height 11
click at [593, 269] on input "Archivo CSV CUIL Titular" at bounding box center [632, 268] width 78 height 12
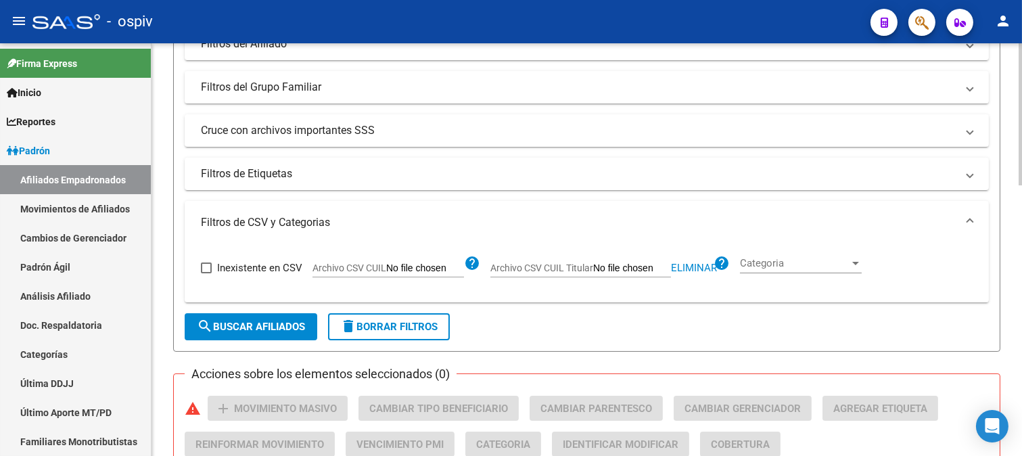
type input "C:\fakepath\GERENCIADOR.csv"
click at [565, 272] on span "Archivo CSV CUIL Titular" at bounding box center [541, 267] width 103 height 11
click at [593, 272] on input "Archivo CSV CUIL Titular Subiendo archivo..." at bounding box center [632, 268] width 78 height 12
type input "C:\fakepath\GERENCIADOR.csv"
click at [706, 265] on span "Subiendo archivo..." at bounding box center [711, 267] width 80 height 11
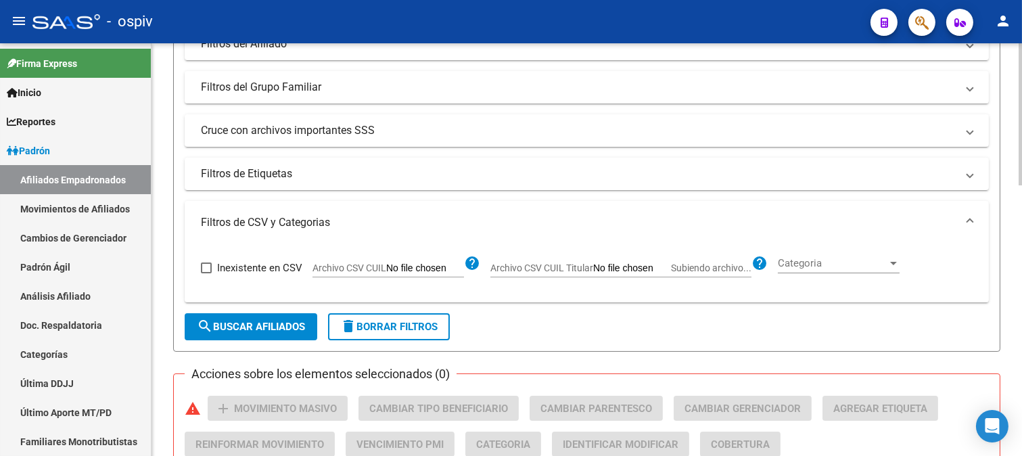
click at [671, 265] on input "Archivo CSV CUIL Titular Subiendo archivo..." at bounding box center [632, 268] width 78 height 12
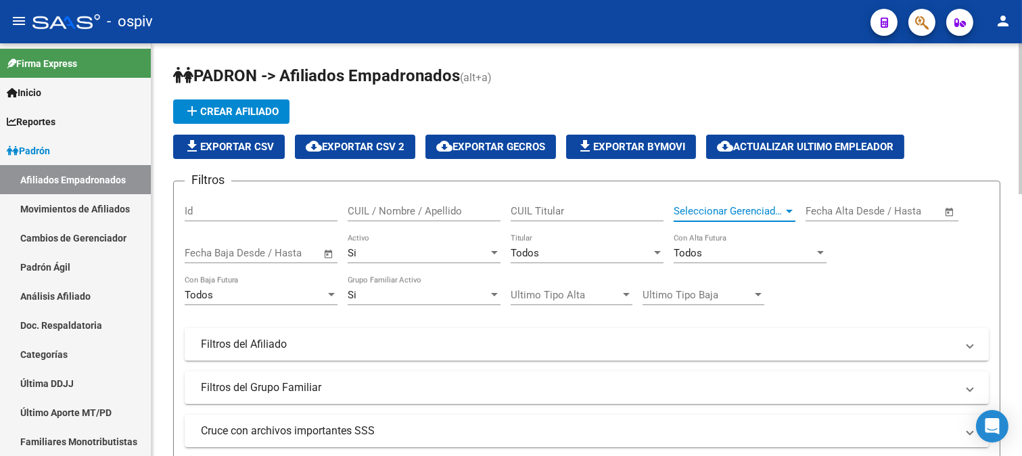
click at [708, 208] on span "Seleccionar Gerenciador" at bounding box center [729, 211] width 110 height 12
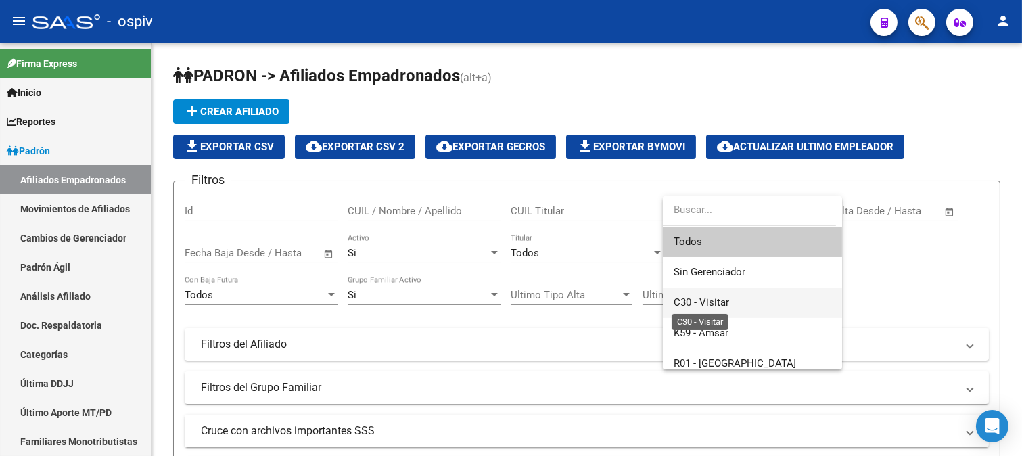
click at [704, 300] on span "C30 - Visitar" at bounding box center [701, 302] width 55 height 12
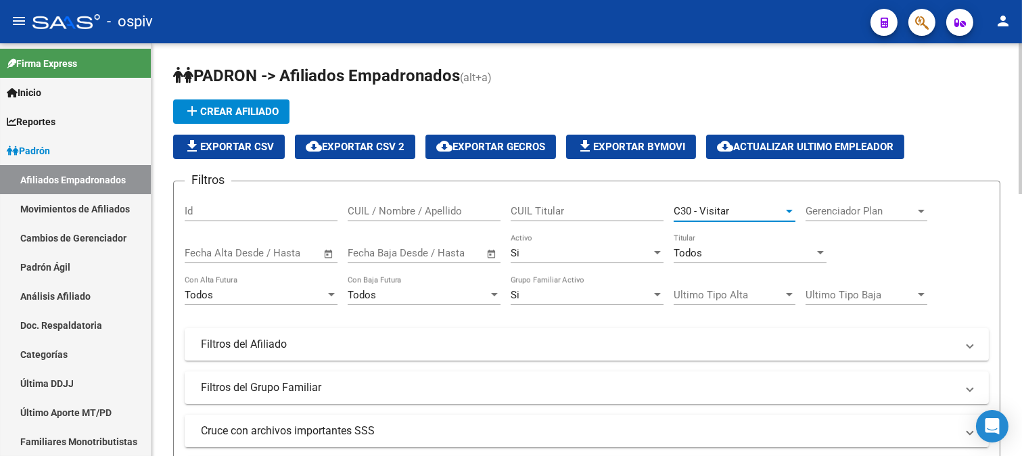
click at [702, 212] on span "C30 - Visitar" at bounding box center [701, 211] width 55 height 12
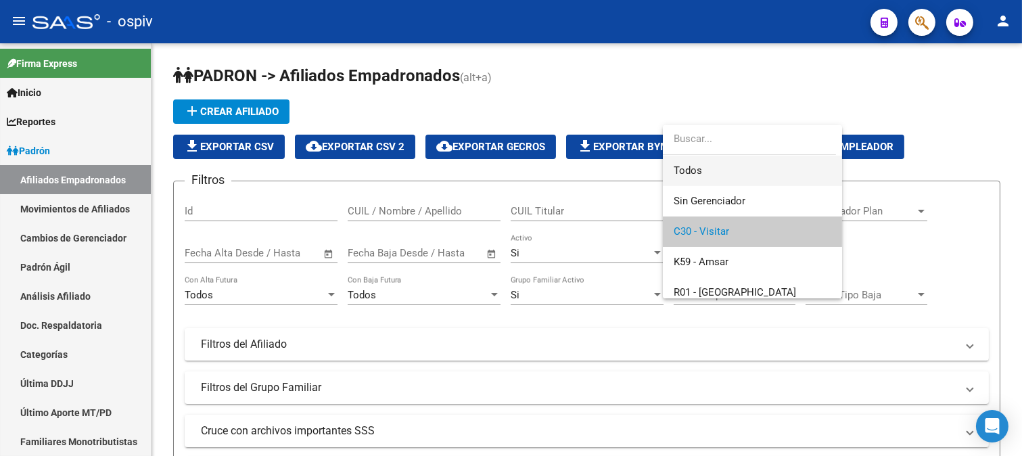
click at [715, 168] on span "Todos" at bounding box center [753, 171] width 158 height 30
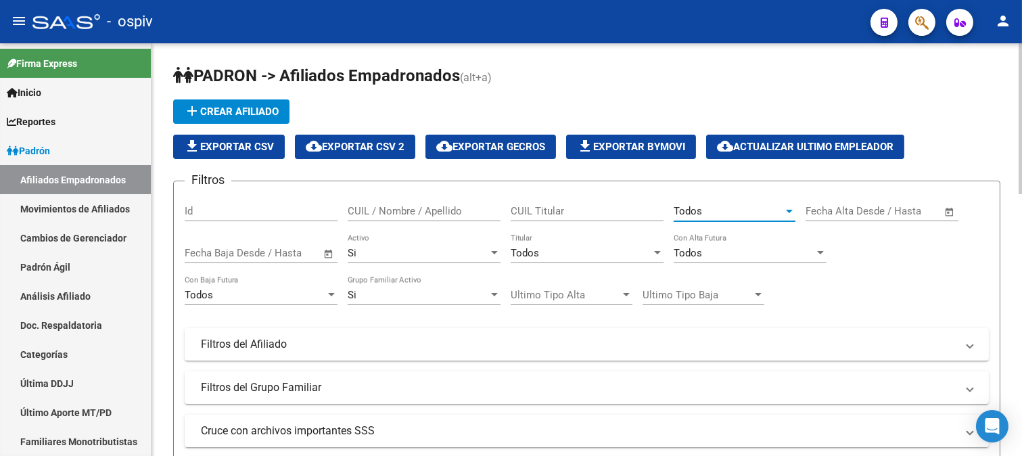
click at [703, 212] on div "Todos" at bounding box center [729, 211] width 110 height 12
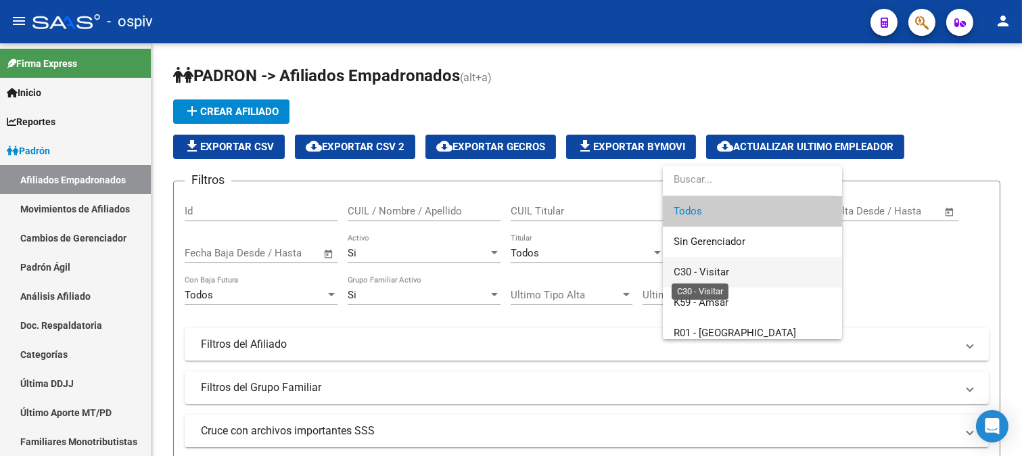
click at [710, 268] on span "C30 - Visitar" at bounding box center [701, 272] width 55 height 12
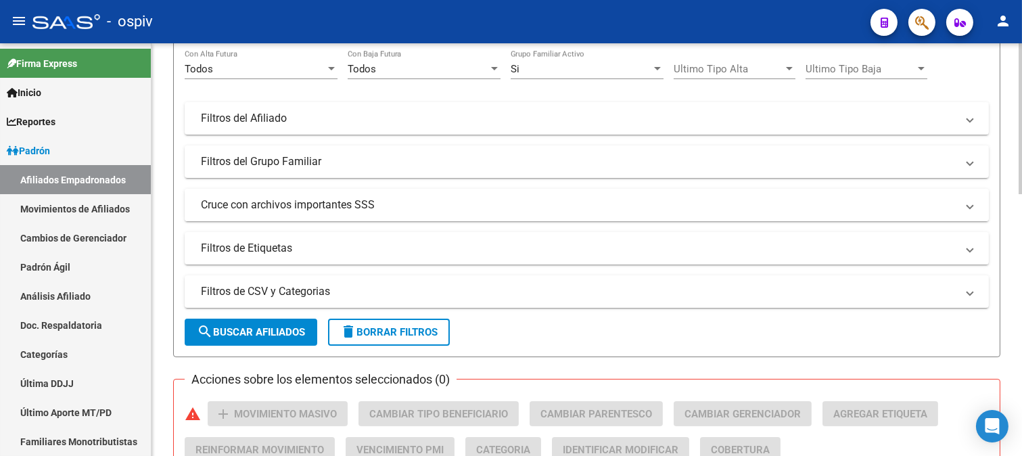
scroll to position [225, 0]
click at [359, 289] on mat-panel-title "Filtros de CSV y Categorias" at bounding box center [579, 292] width 756 height 15
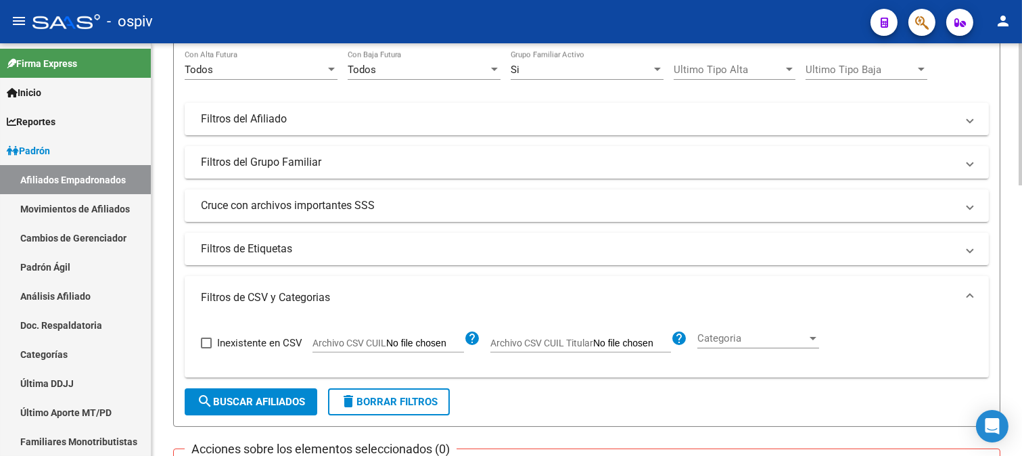
click at [614, 339] on input "Archivo CSV CUIL Titular" at bounding box center [632, 344] width 78 height 12
type input "C:\fakepath\GERENCIADOR.csv"
click at [266, 394] on button "search Buscar Afiliados" at bounding box center [251, 401] width 133 height 27
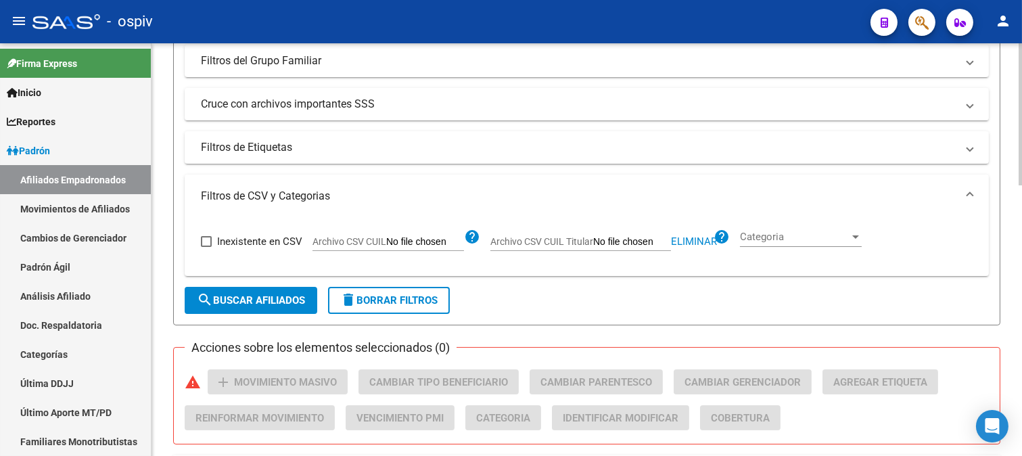
scroll to position [487, 0]
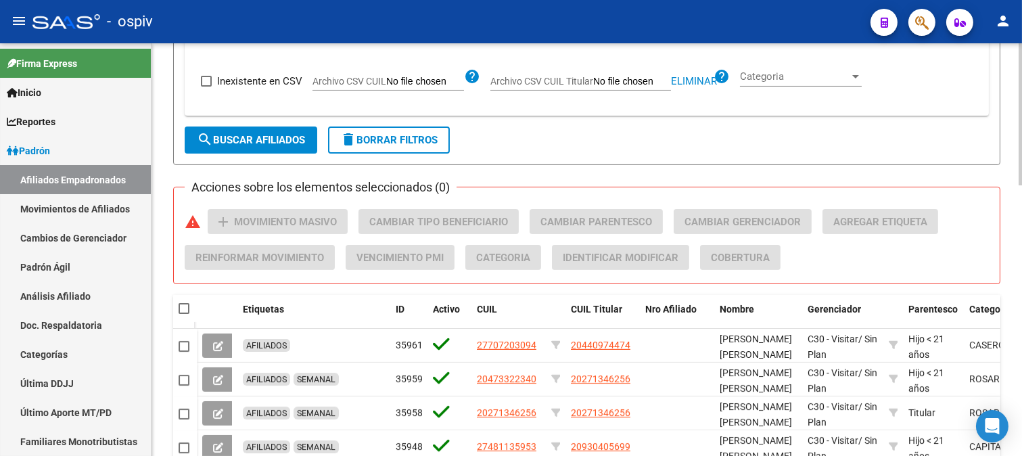
click at [179, 307] on span at bounding box center [184, 308] width 11 height 11
click at [183, 314] on input "checkbox" at bounding box center [183, 314] width 1 height 1
checkbox input "true"
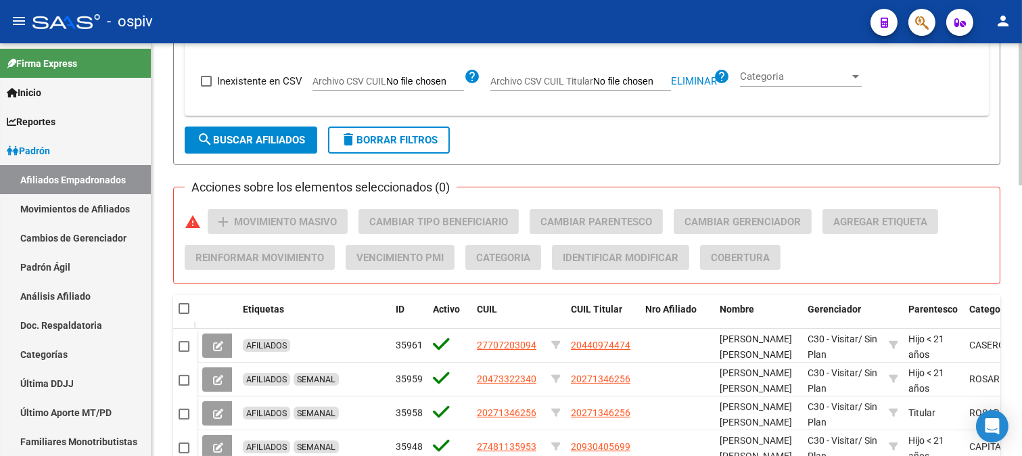
checkbox input "true"
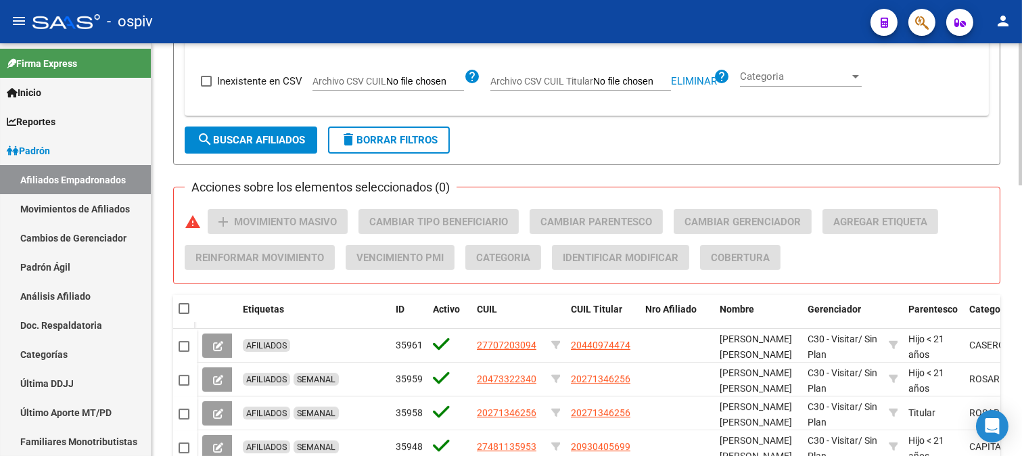
checkbox input "true"
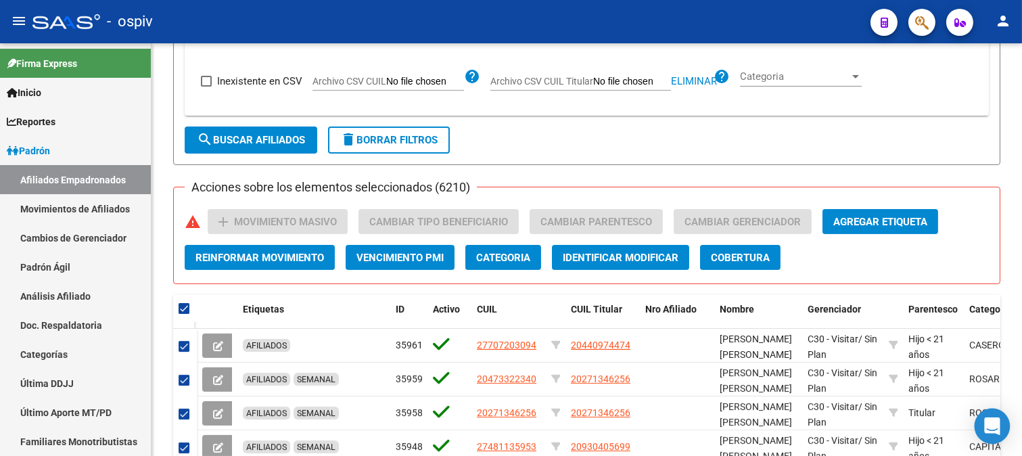
click at [991, 427] on icon "Open Intercom Messenger" at bounding box center [992, 426] width 16 height 18
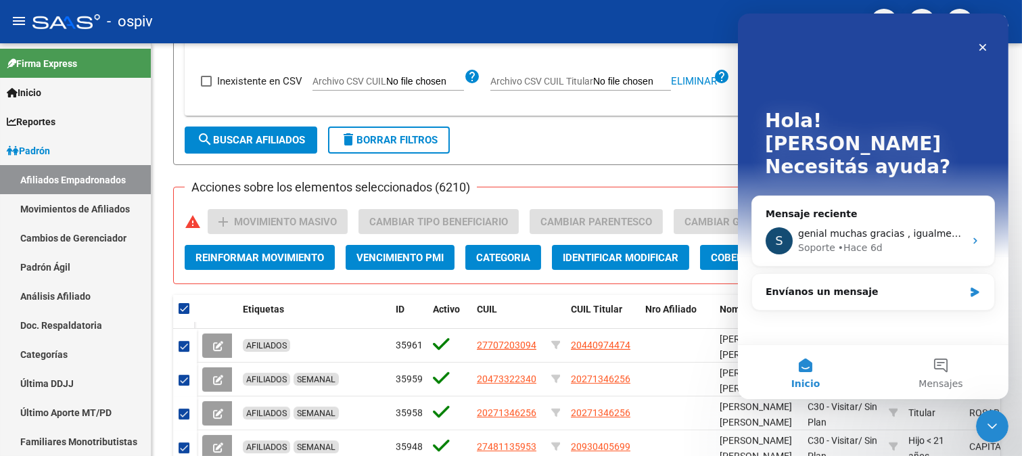
scroll to position [0, 0]
click at [853, 285] on div "Envíanos un mensaje" at bounding box center [864, 292] width 198 height 14
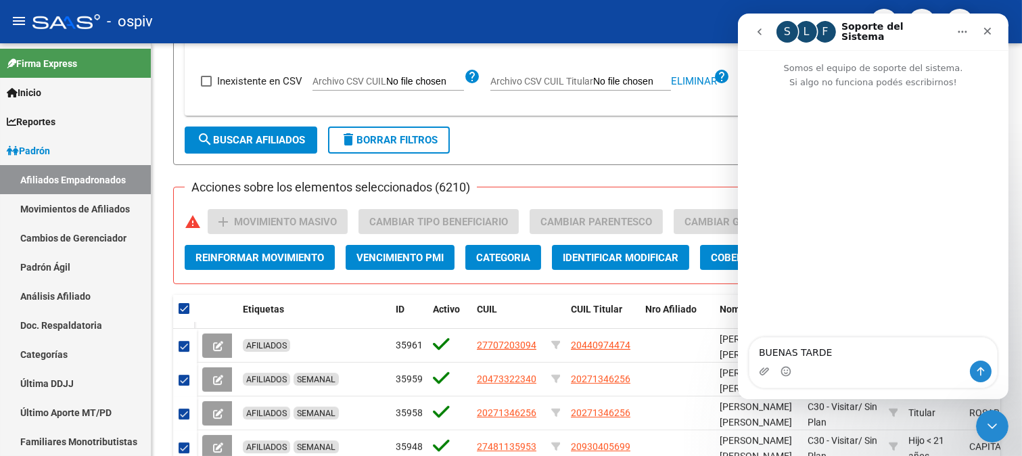
type textarea "BUENAS TARDES"
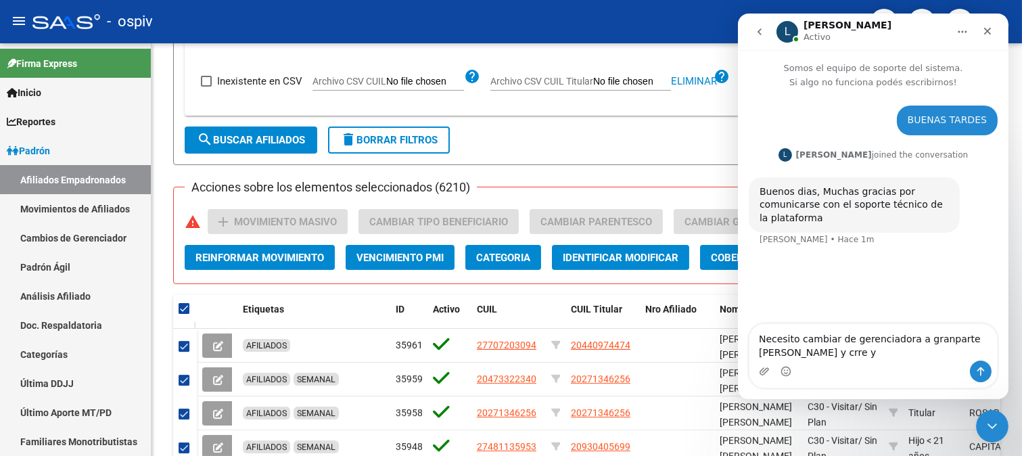
click at [928, 340] on textarea "Necesito cambiar de gerenciadora a granparte [PERSON_NAME] y crre y" at bounding box center [873, 342] width 248 height 37
drag, startPoint x: 894, startPoint y: 341, endPoint x: 855, endPoint y: 363, distance: 45.1
click at [855, 363] on div "Intercom Messenger" at bounding box center [873, 372] width 248 height 22
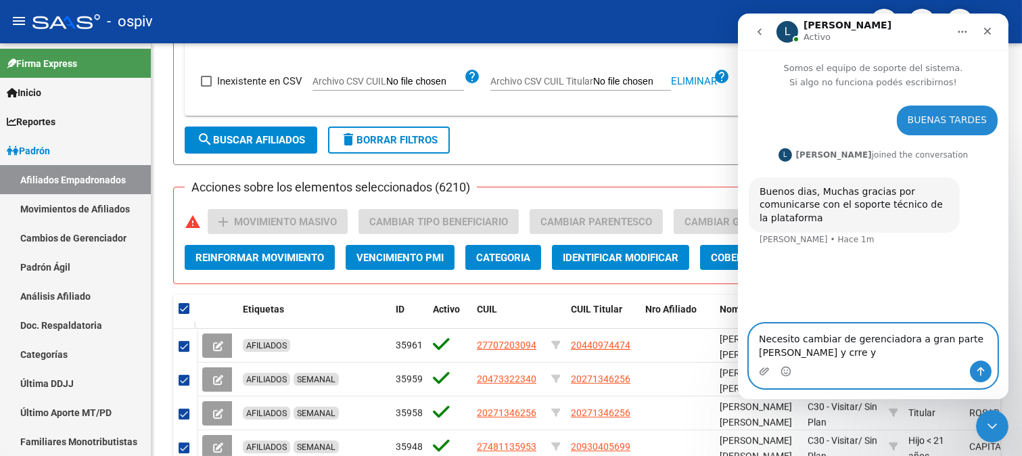
drag, startPoint x: 799, startPoint y: 351, endPoint x: 829, endPoint y: 351, distance: 29.1
click at [829, 351] on textarea "Necesito cambiar de gerenciadora a gran parte [PERSON_NAME] y crre y" at bounding box center [873, 342] width 248 height 37
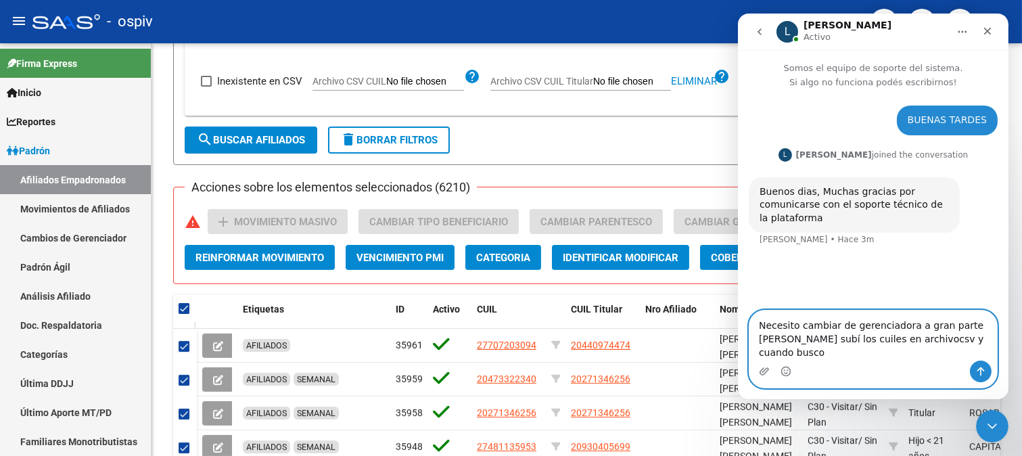
click at [893, 354] on textarea "Necesito cambiar de gerenciadora a gran parte [PERSON_NAME] subí los cuiles en …" at bounding box center [873, 335] width 248 height 50
click at [984, 353] on textarea "Necesito cambiar de gerenciadora a gran parte [PERSON_NAME] subí los cuiles en …" at bounding box center [873, 335] width 248 height 50
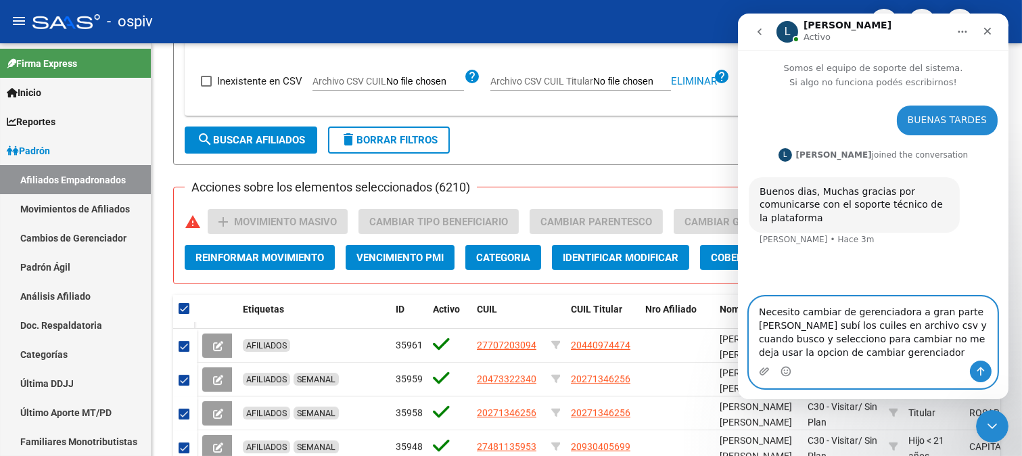
click at [788, 327] on textarea "Necesito cambiar de gerenciadora a gran parte [PERSON_NAME] subí los cuiles en …" at bounding box center [873, 329] width 248 height 64
type textarea "Necesito cambiar de gerenciadora a gran parte [PERSON_NAME], subí los cuiles en…"
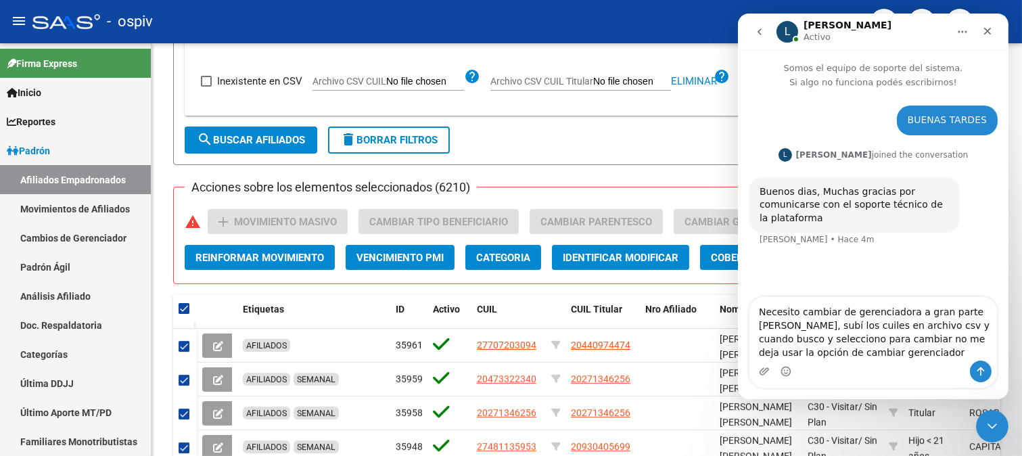
drag, startPoint x: 830, startPoint y: 356, endPoint x: 904, endPoint y: 367, distance: 74.4
click at [904, 367] on div "Intercom Messenger" at bounding box center [873, 372] width 248 height 22
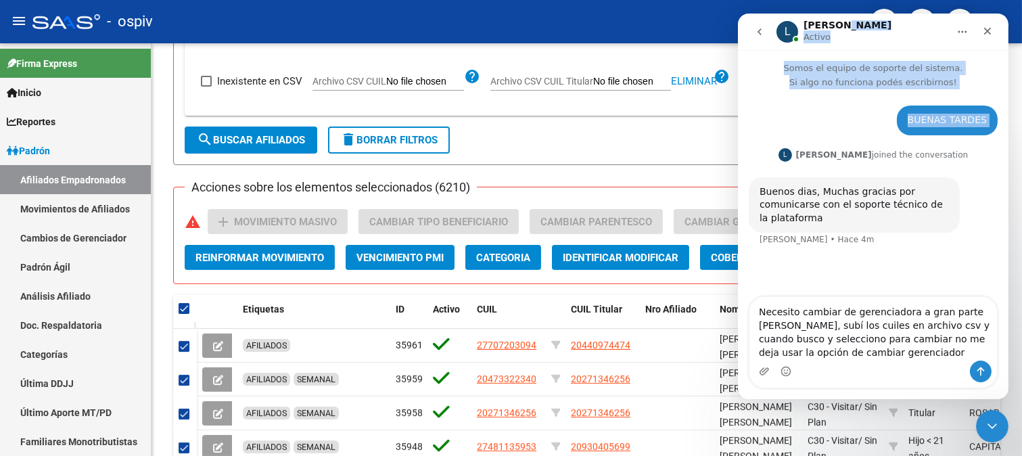
drag, startPoint x: 887, startPoint y: 32, endPoint x: 832, endPoint y: 111, distance: 96.3
click at [832, 111] on div "L [PERSON_NAME] Somos el equipo de soporte del sistema. Si algo no funciona pod…" at bounding box center [872, 207] width 271 height 386
click at [989, 421] on icon "Cerrar Intercom Messenger" at bounding box center [990, 424] width 16 height 16
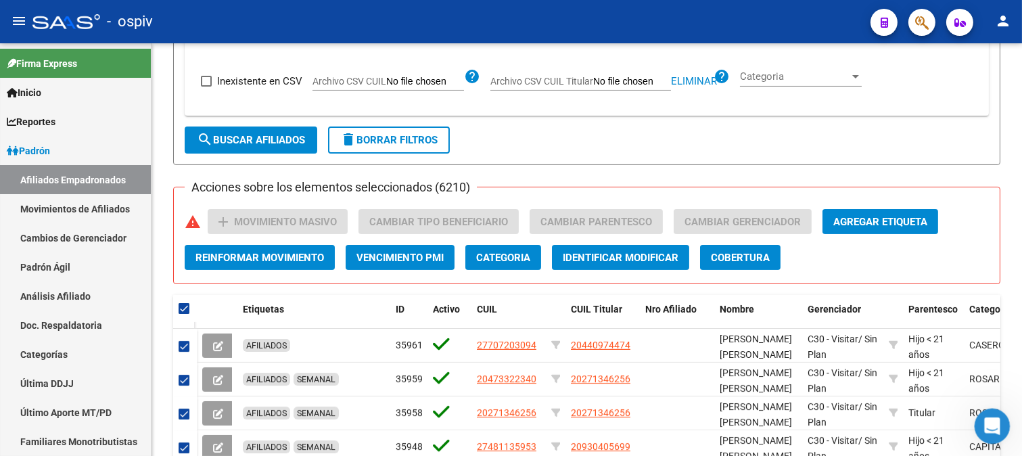
click at [989, 421] on icon "Abrir Intercom Messenger" at bounding box center [990, 424] width 22 height 22
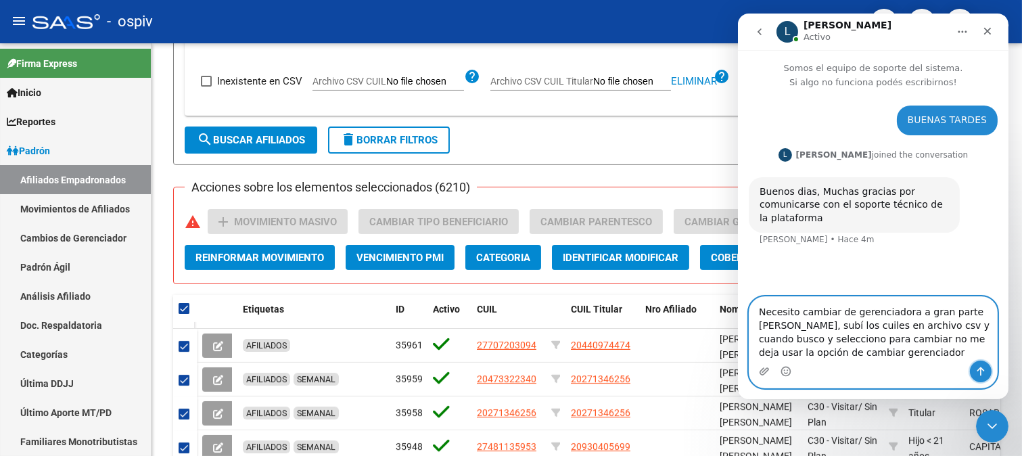
click at [977, 369] on icon "Enviar un mensaje…" at bounding box center [980, 371] width 7 height 9
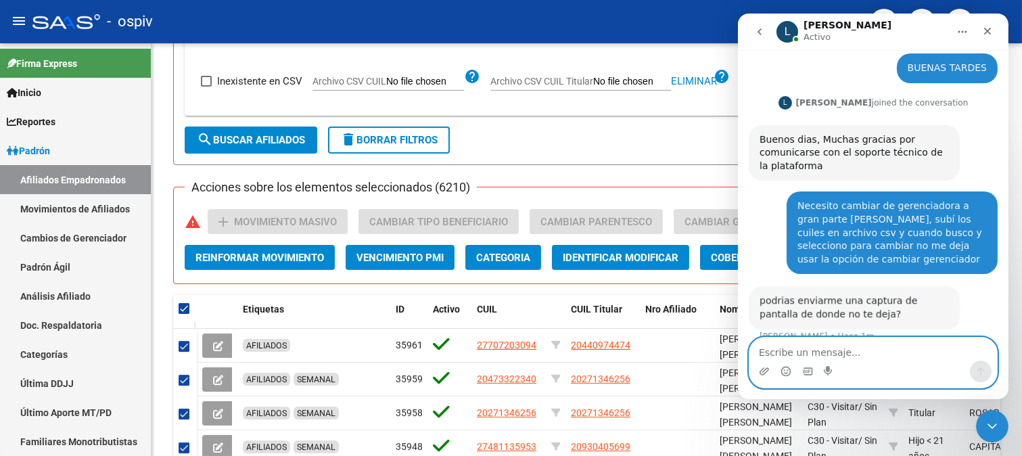
scroll to position [70, 0]
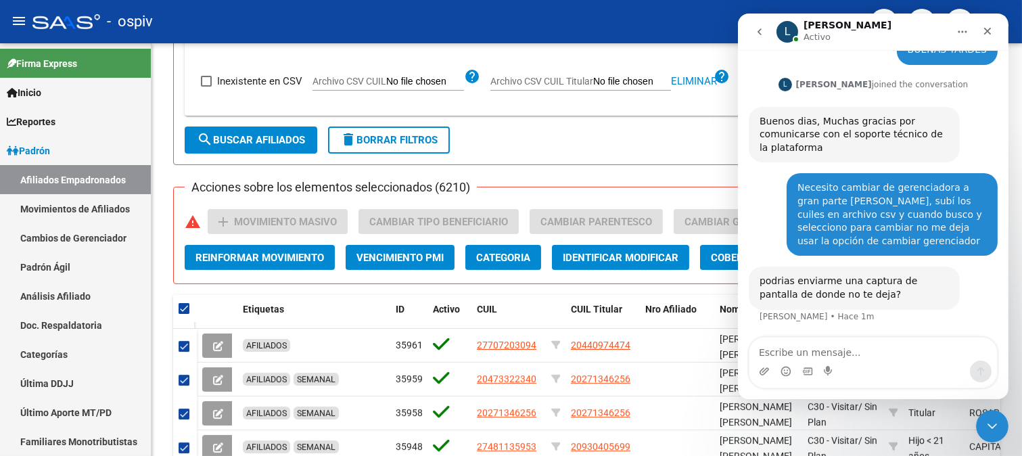
click at [856, 52] on div "BUENAS TARDES [PERSON_NAME] 14m" at bounding box center [872, 55] width 249 height 41
click at [989, 423] on icon "Cerrar Intercom Messenger" at bounding box center [990, 424] width 16 height 16
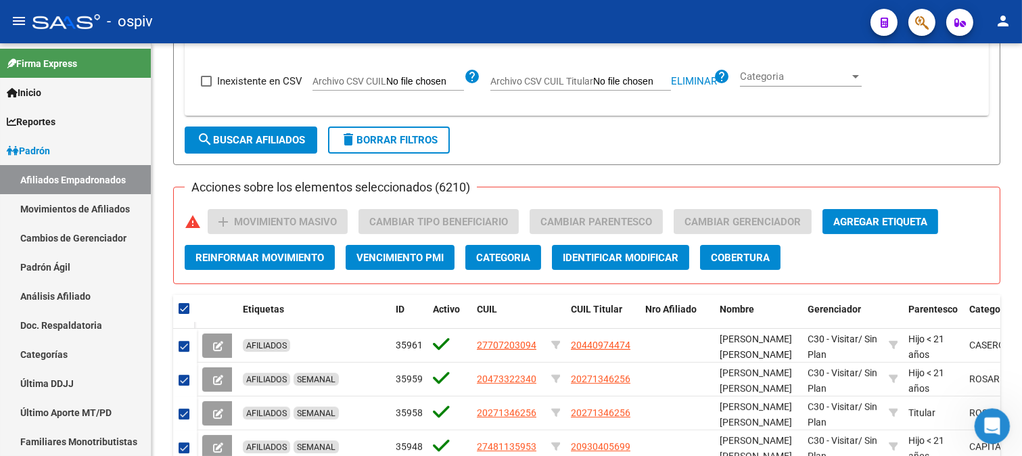
click at [977, 426] on div "Abrir Intercom Messenger" at bounding box center [990, 424] width 45 height 45
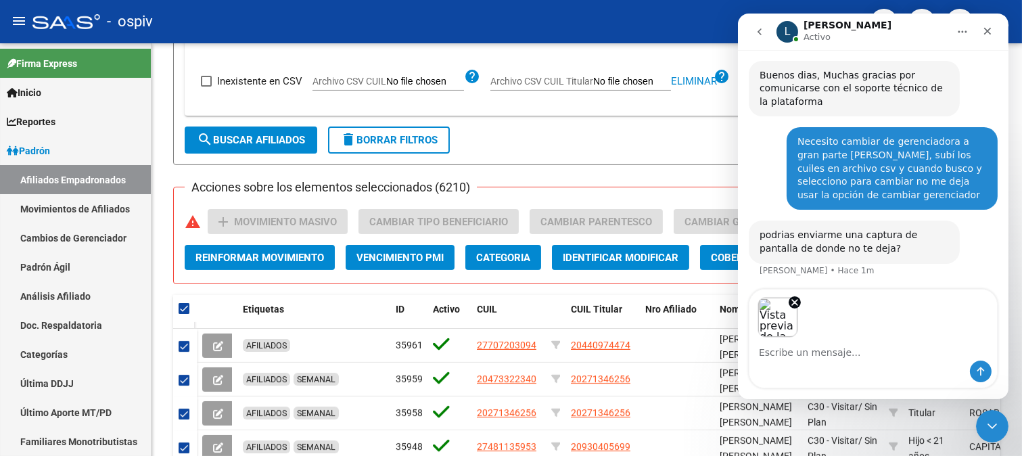
scroll to position [118, 0]
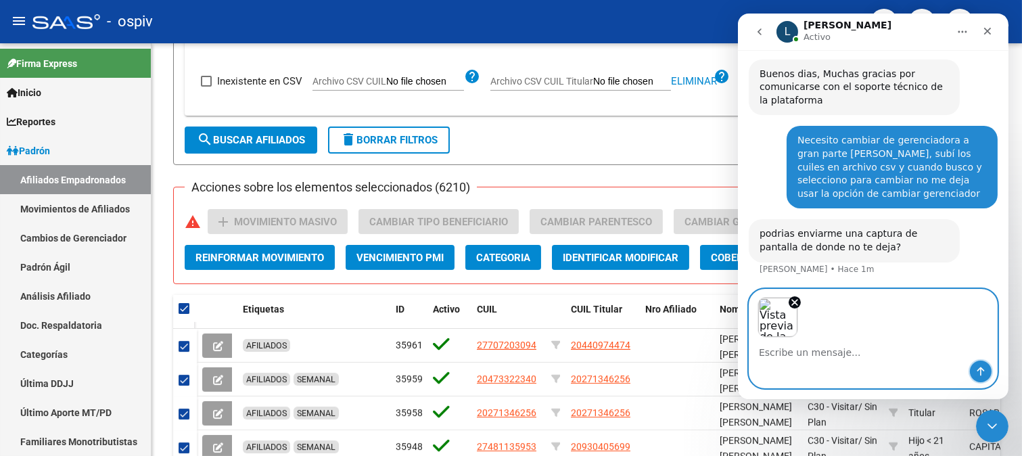
click at [979, 373] on icon "Enviar un mensaje…" at bounding box center [980, 371] width 11 height 11
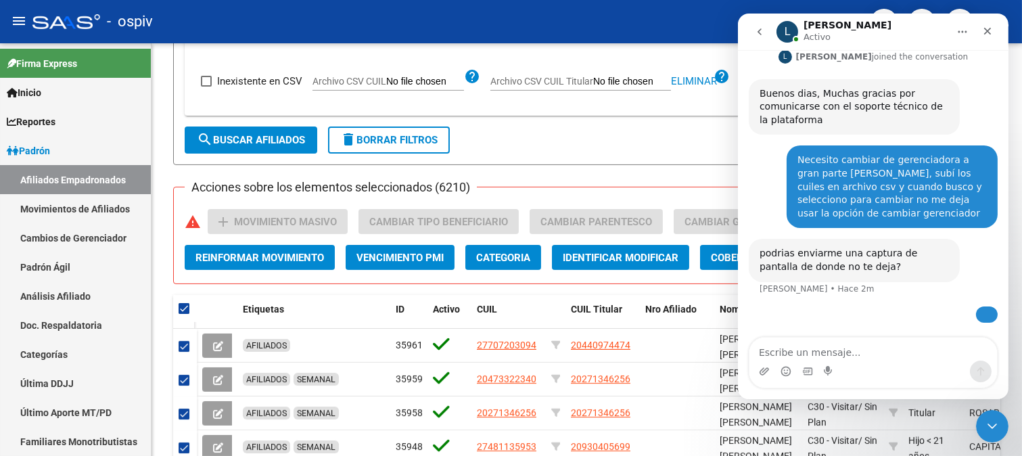
scroll to position [200, 0]
click at [986, 315] on img "user dice…" at bounding box center [986, 315] width 0 height 0
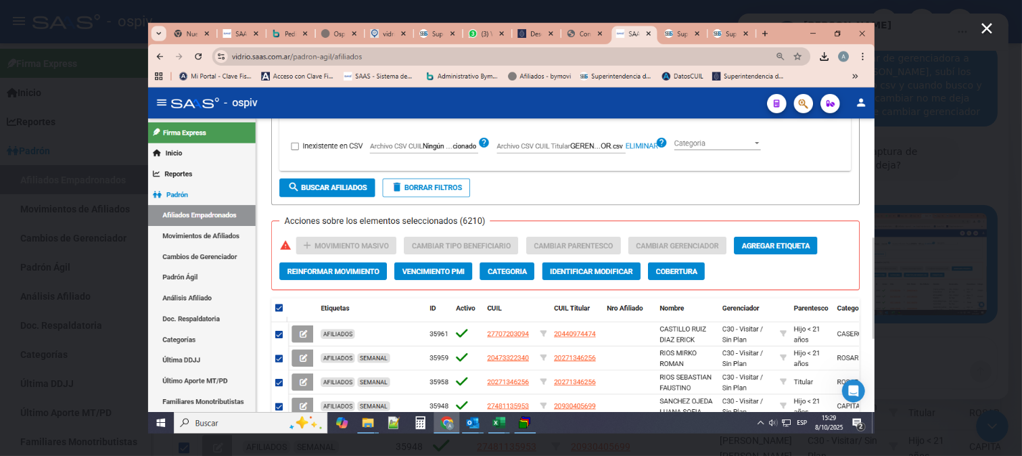
click at [985, 30] on icon "Cerrar" at bounding box center [986, 28] width 11 height 11
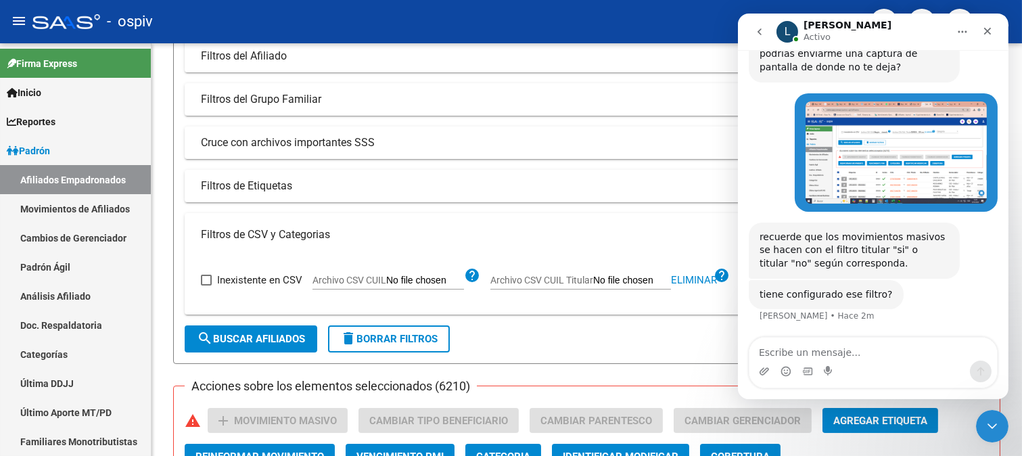
scroll to position [186, 0]
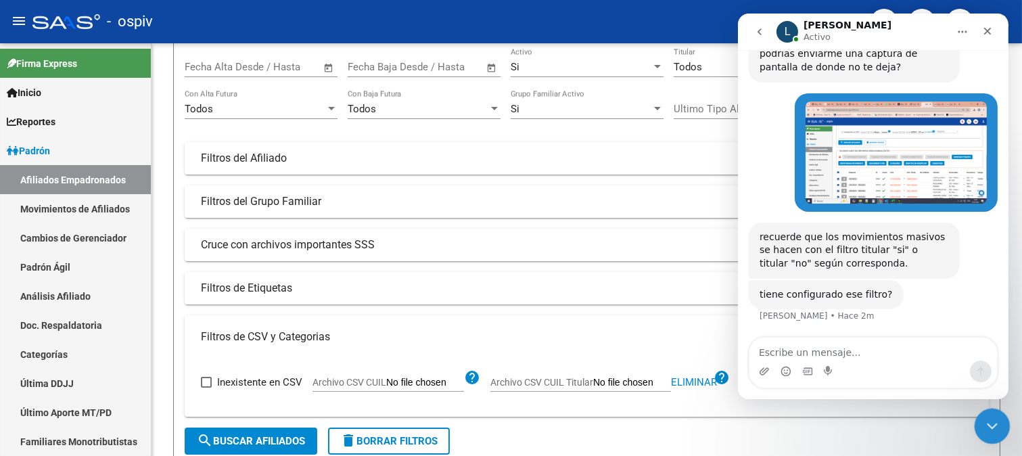
click at [998, 412] on div "Cerrar Intercom Messenger" at bounding box center [990, 424] width 32 height 32
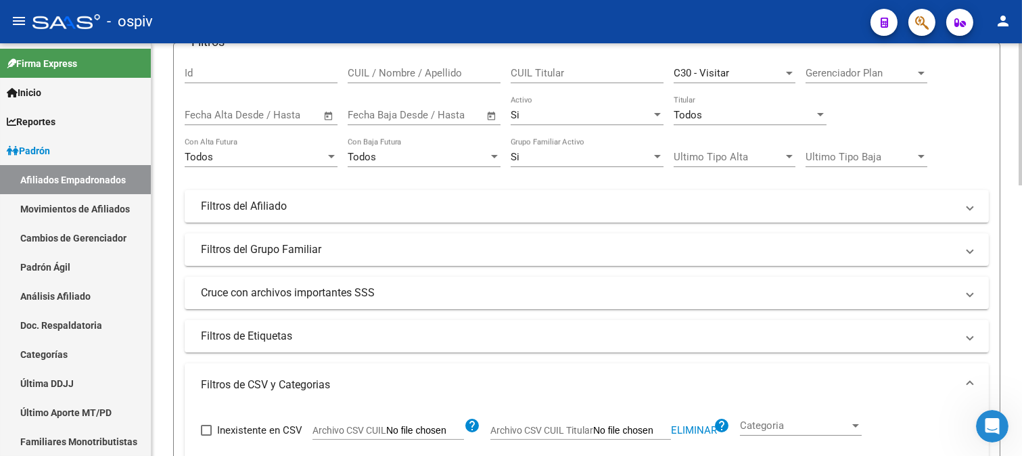
scroll to position [0, 0]
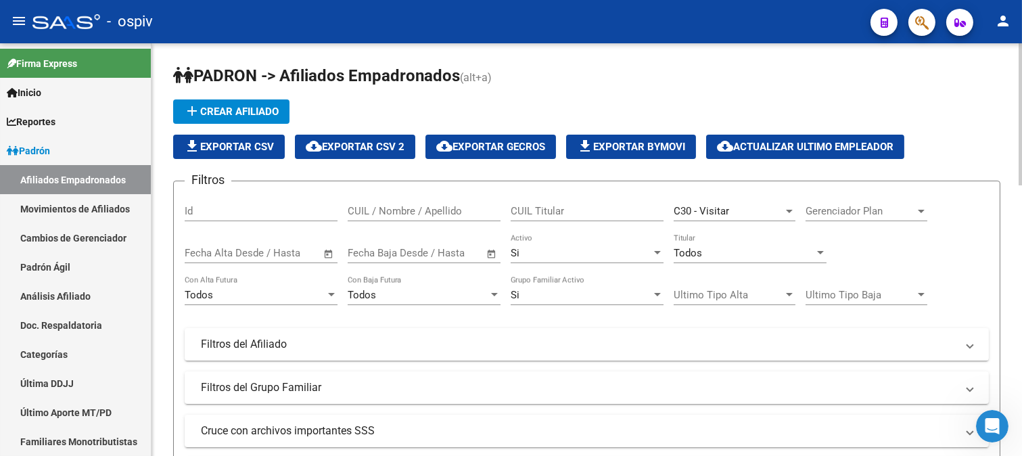
click at [691, 254] on span "Todos" at bounding box center [688, 253] width 28 height 12
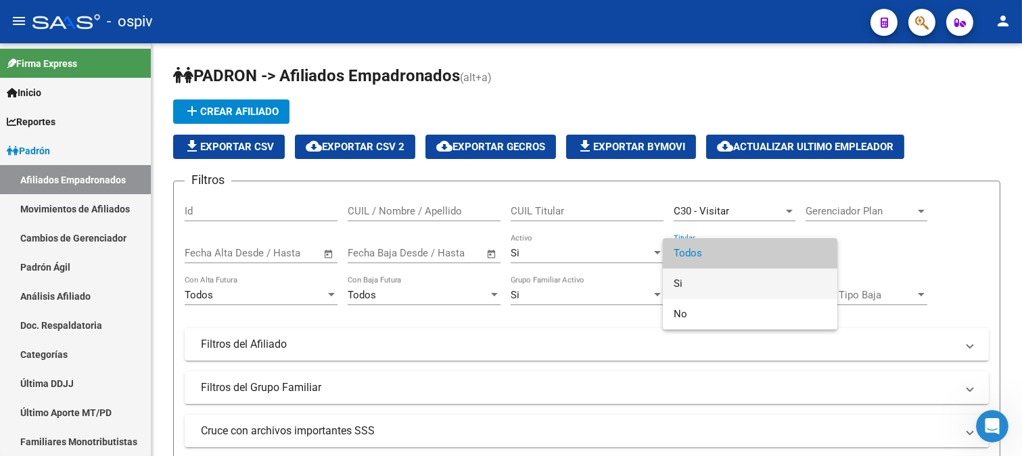
click at [684, 286] on span "Si" at bounding box center [750, 284] width 153 height 30
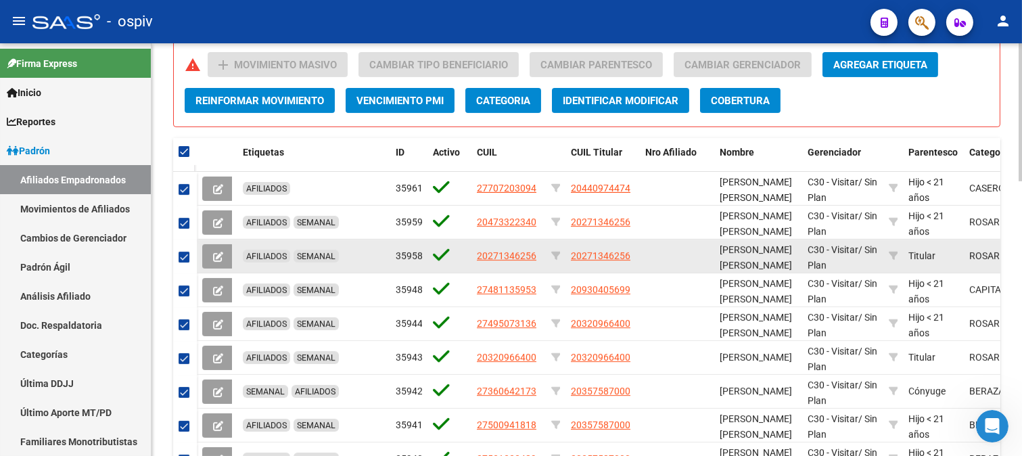
scroll to position [601, 0]
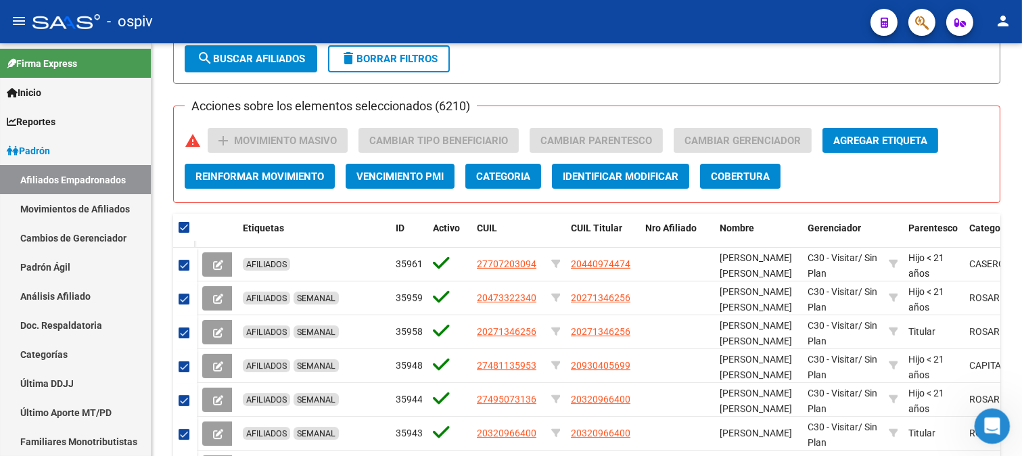
click at [989, 426] on icon "Abrir Intercom Messenger" at bounding box center [990, 424] width 22 height 22
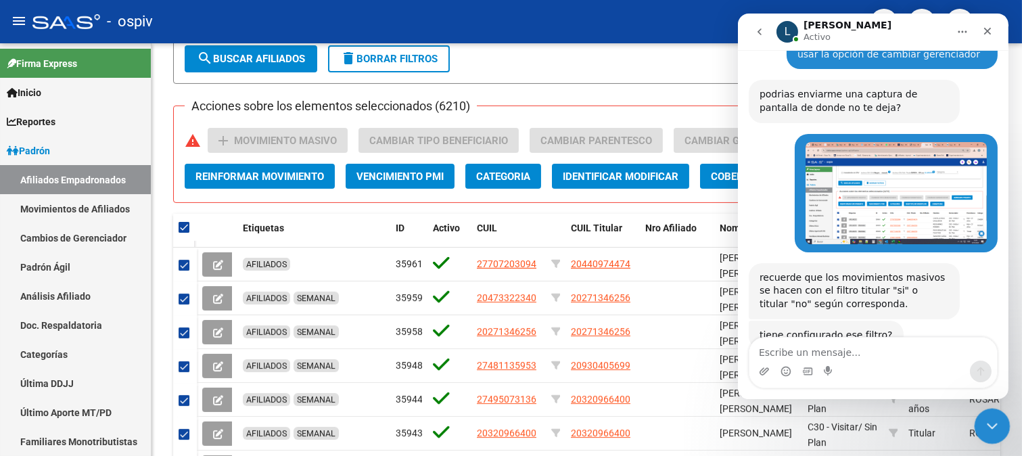
scroll to position [298, 0]
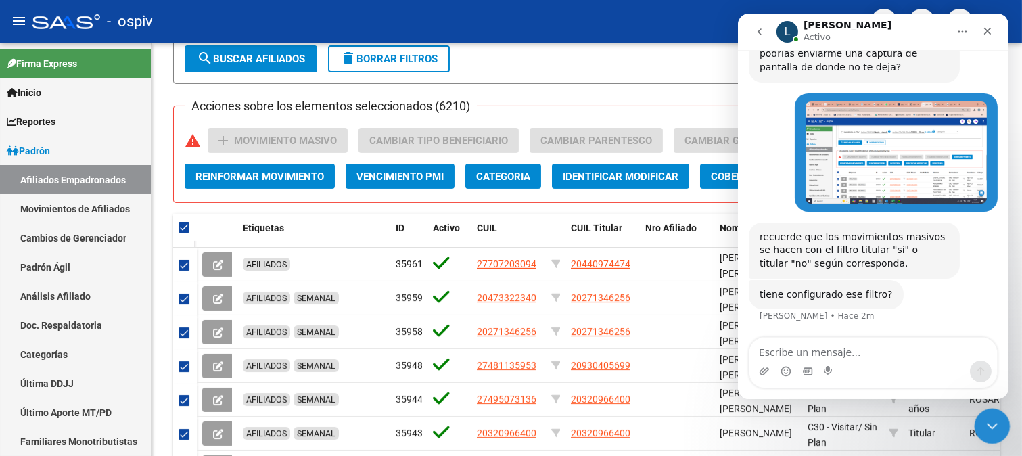
click at [990, 421] on icon "Cerrar Intercom Messenger" at bounding box center [990, 424] width 16 height 16
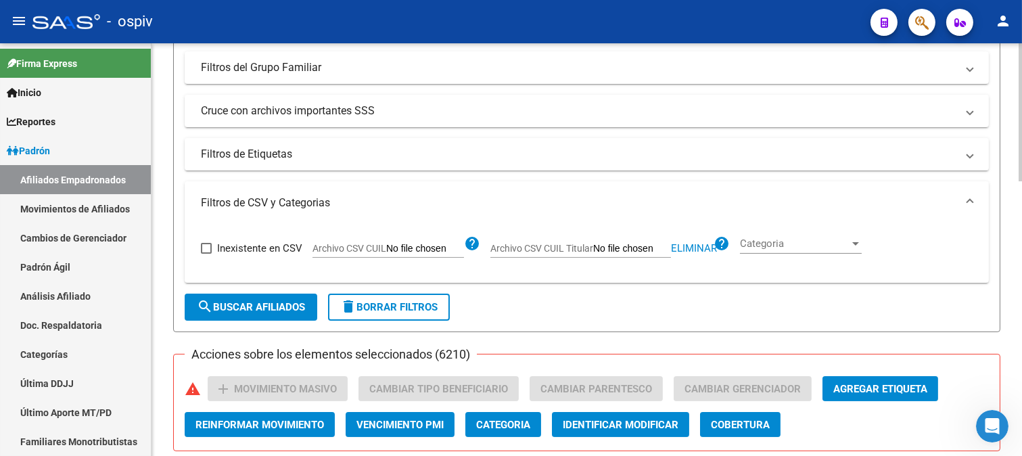
scroll to position [375, 0]
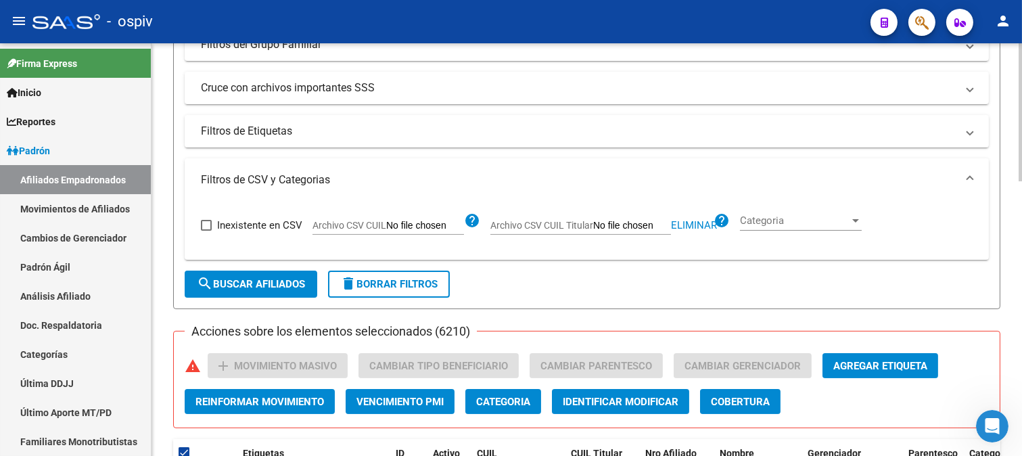
click at [262, 279] on span "search Buscar Afiliados" at bounding box center [251, 284] width 108 height 12
checkbox input "false"
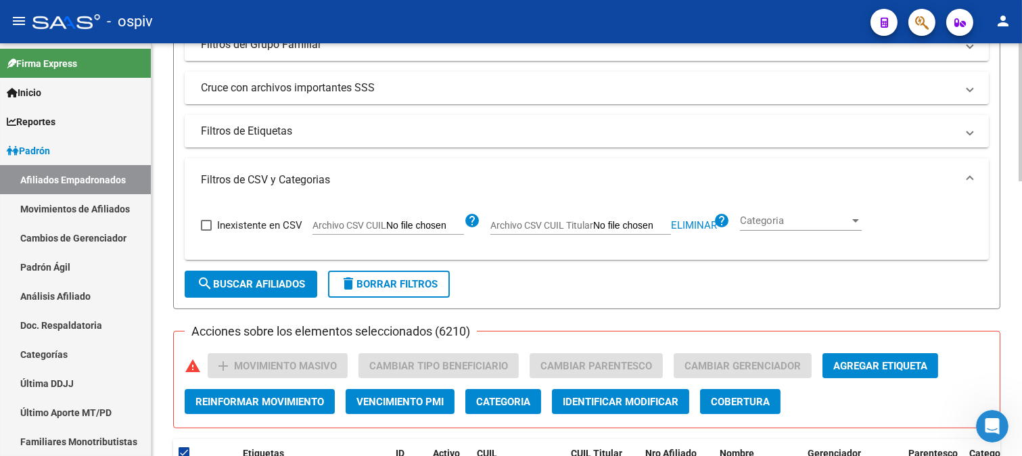
checkbox input "false"
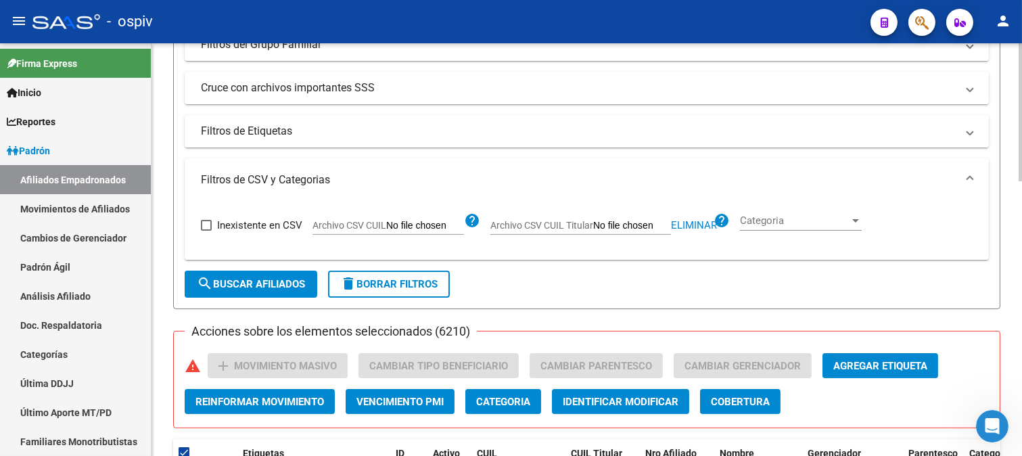
checkbox input "false"
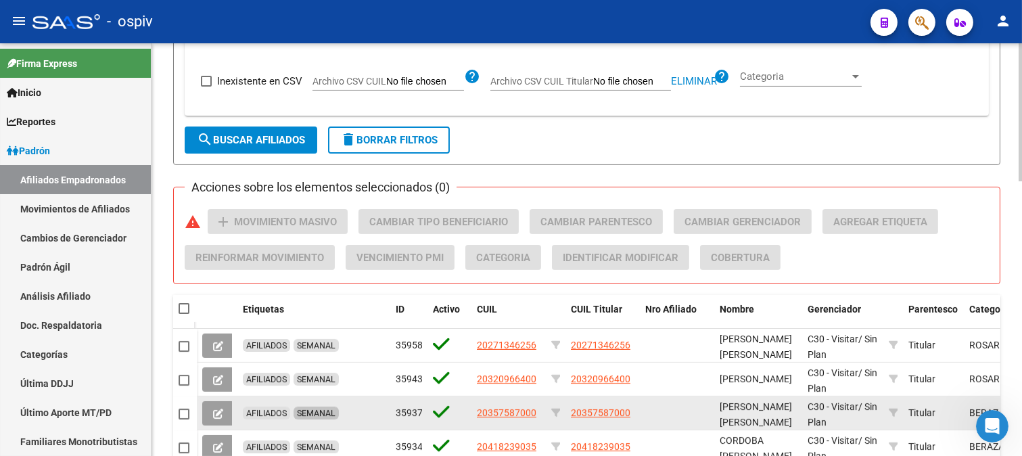
scroll to position [526, 0]
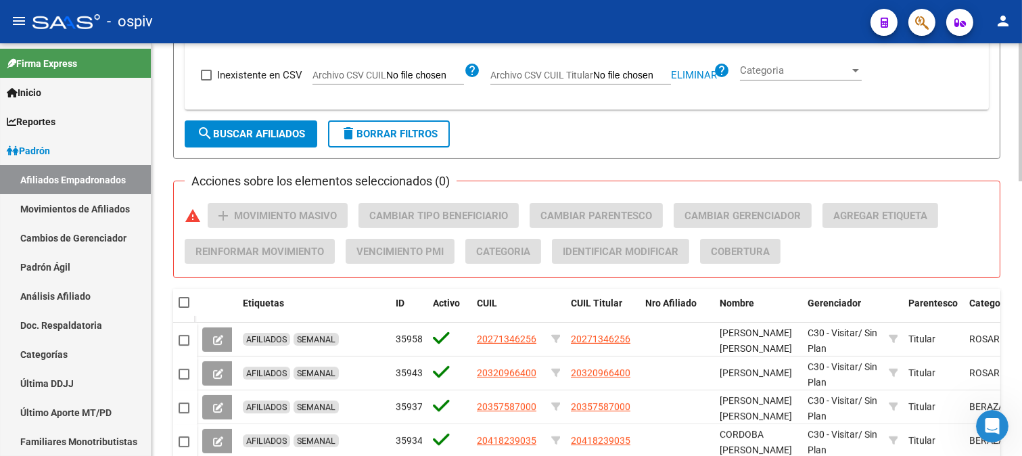
click at [179, 306] on span at bounding box center [184, 302] width 11 height 11
click at [183, 308] on input "checkbox" at bounding box center [183, 308] width 1 height 1
checkbox input "true"
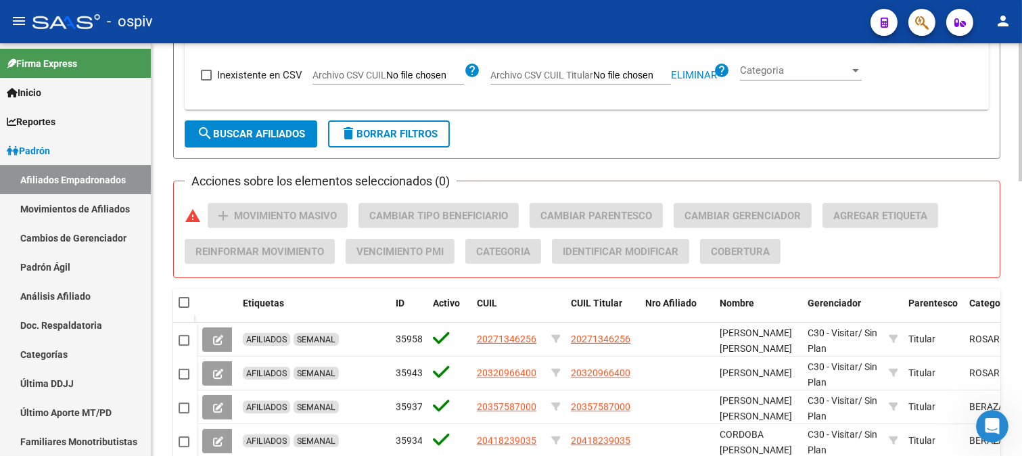
checkbox input "true"
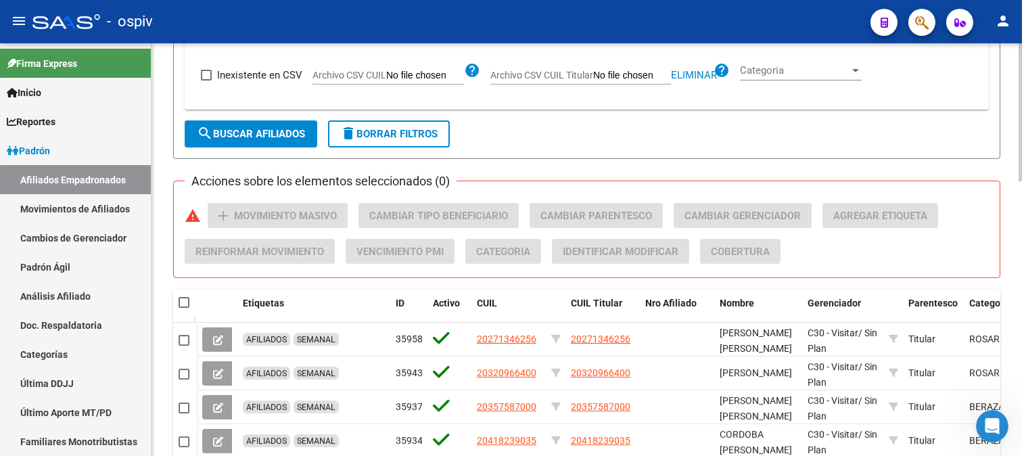
checkbox input "true"
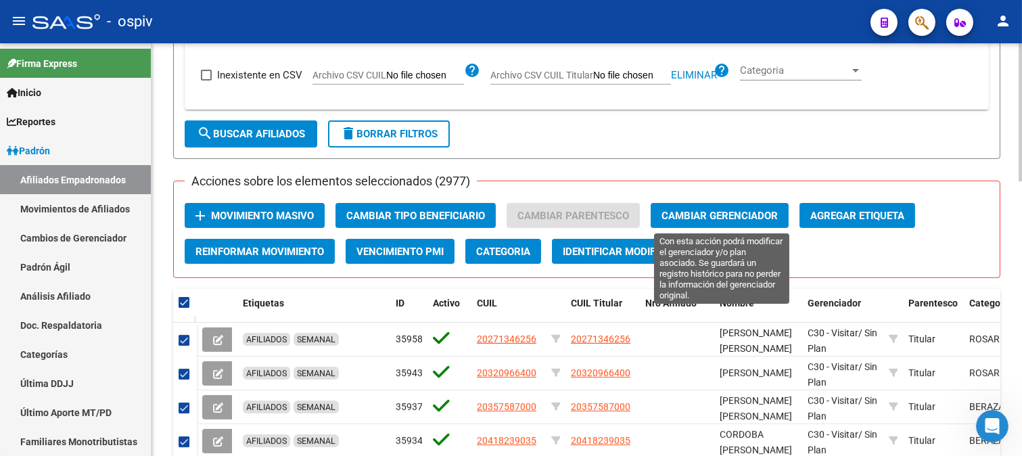
click at [717, 213] on span "Cambiar Gerenciador" at bounding box center [720, 216] width 116 height 12
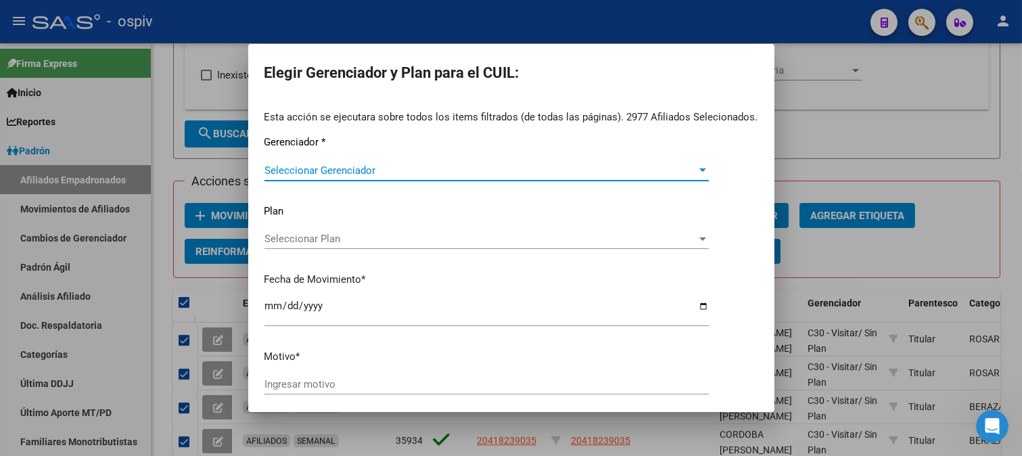
click at [311, 170] on span "Seleccionar Gerenciador" at bounding box center [480, 170] width 432 height 12
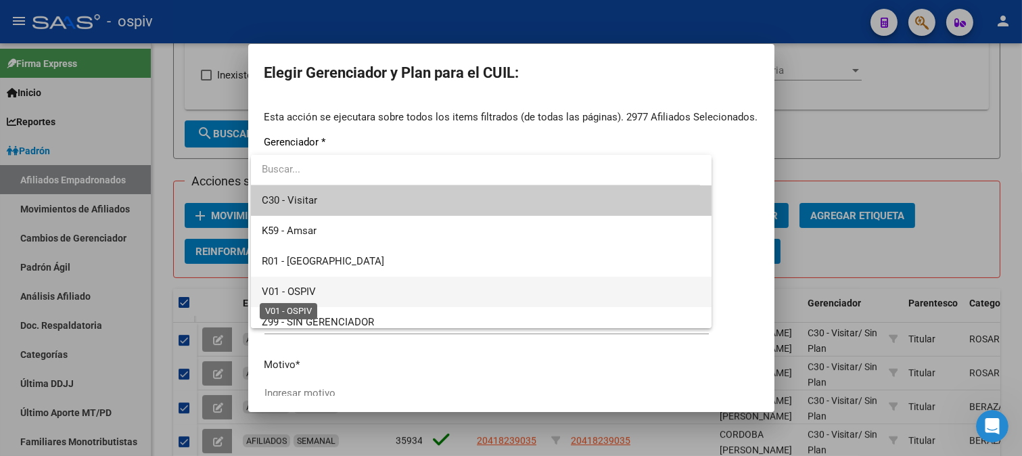
click at [300, 293] on span "V01 - OSPIV" at bounding box center [289, 291] width 54 height 12
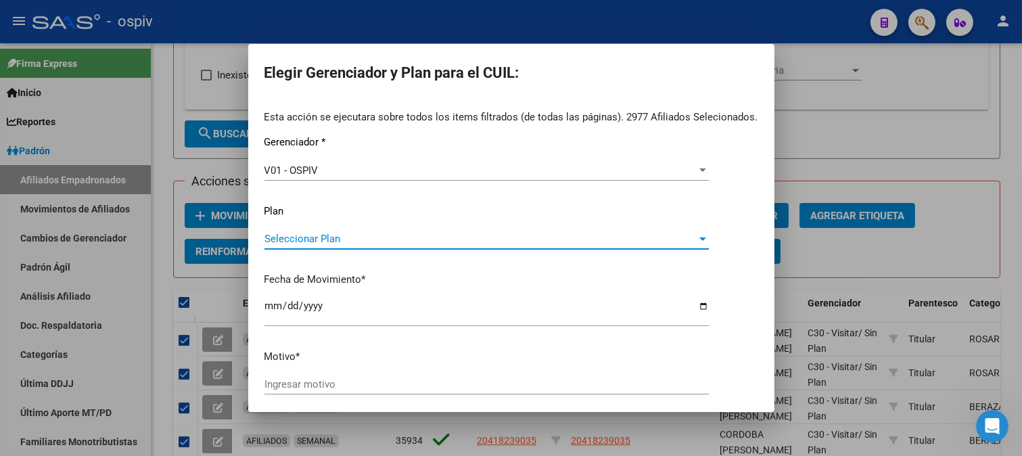
click at [315, 238] on span "Seleccionar Plan" at bounding box center [480, 239] width 432 height 12
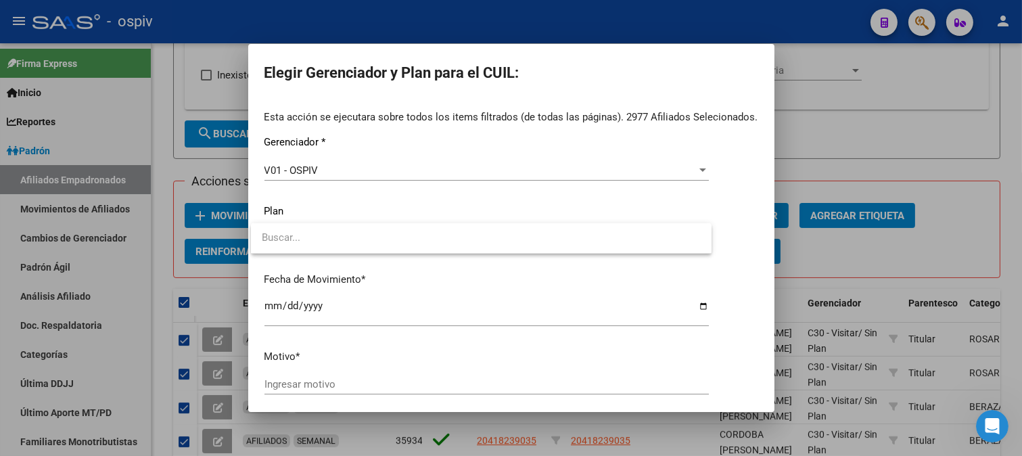
click at [315, 238] on input "dropdown search" at bounding box center [481, 238] width 461 height 30
click at [306, 386] on div at bounding box center [511, 228] width 1022 height 456
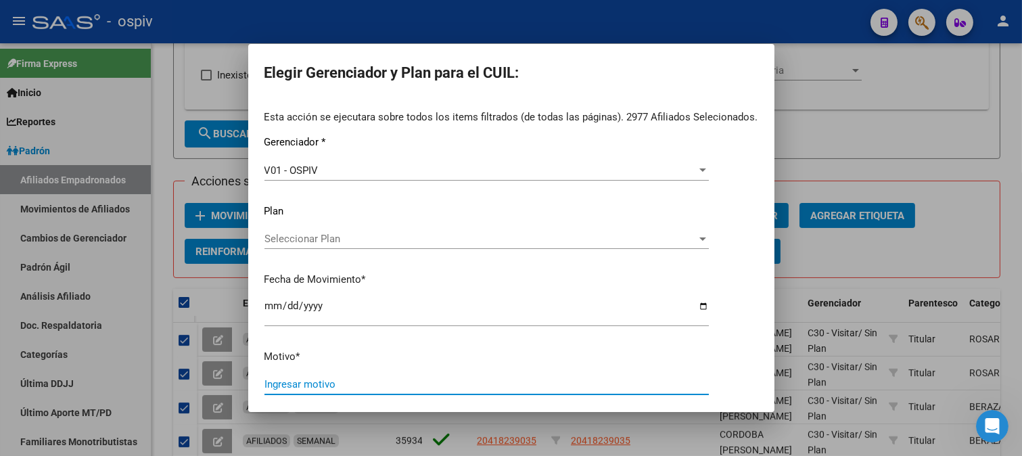
click at [306, 386] on input "Ingresar motivo" at bounding box center [486, 384] width 444 height 12
type input "c"
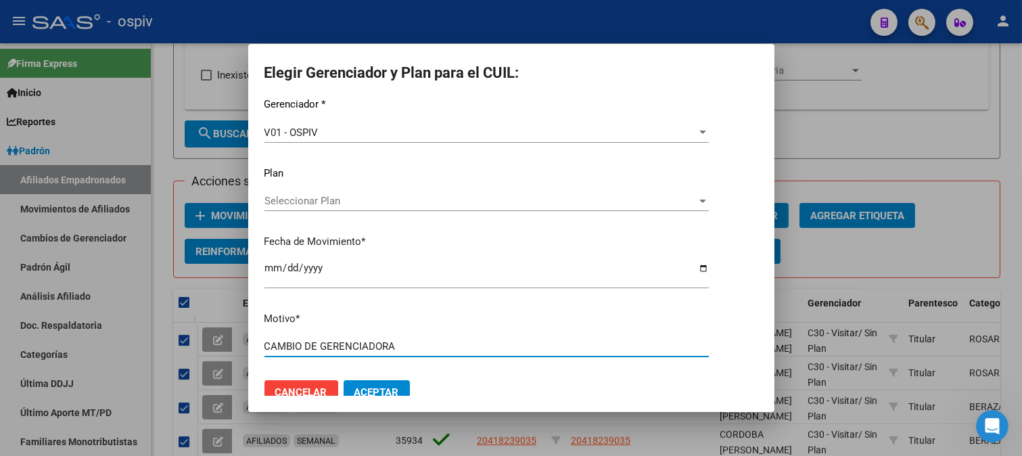
scroll to position [57, 0]
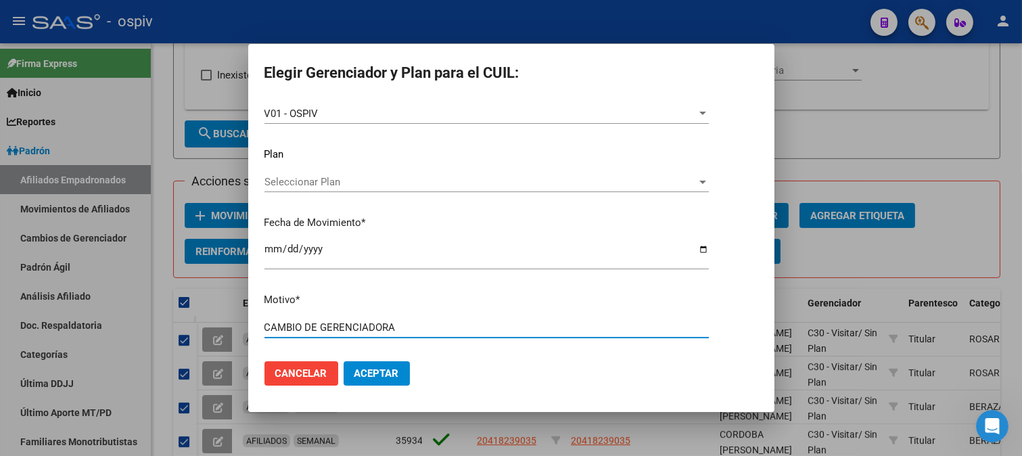
type input "CAMBIO DE GERENCIADORA"
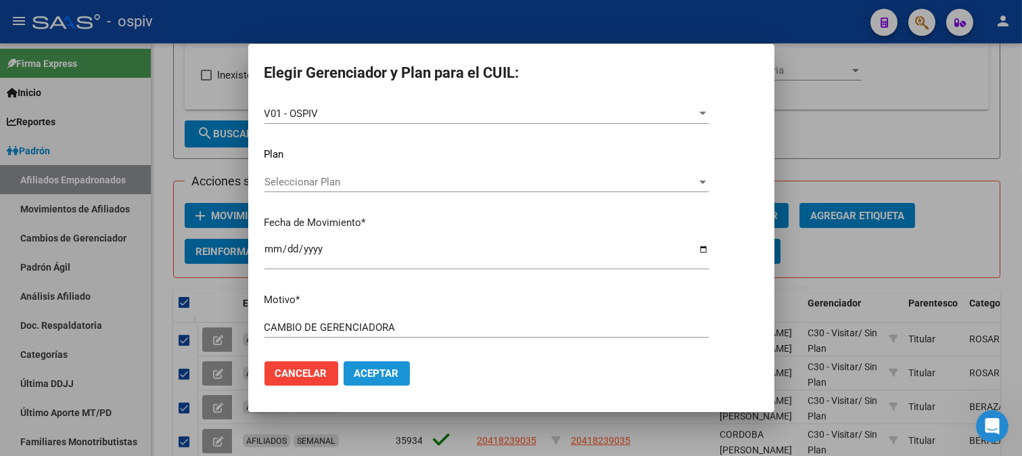
click at [379, 370] on span "Aceptar" at bounding box center [376, 373] width 45 height 12
checkbox input "false"
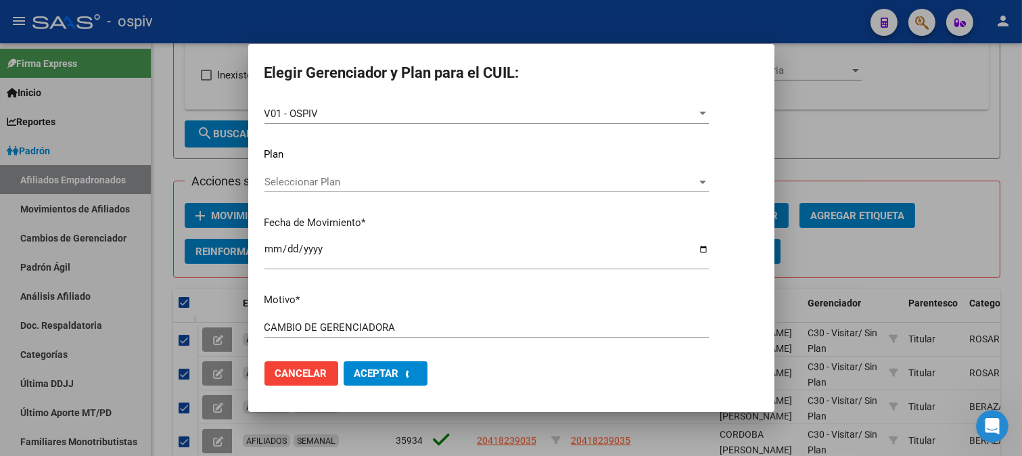
checkbox input "false"
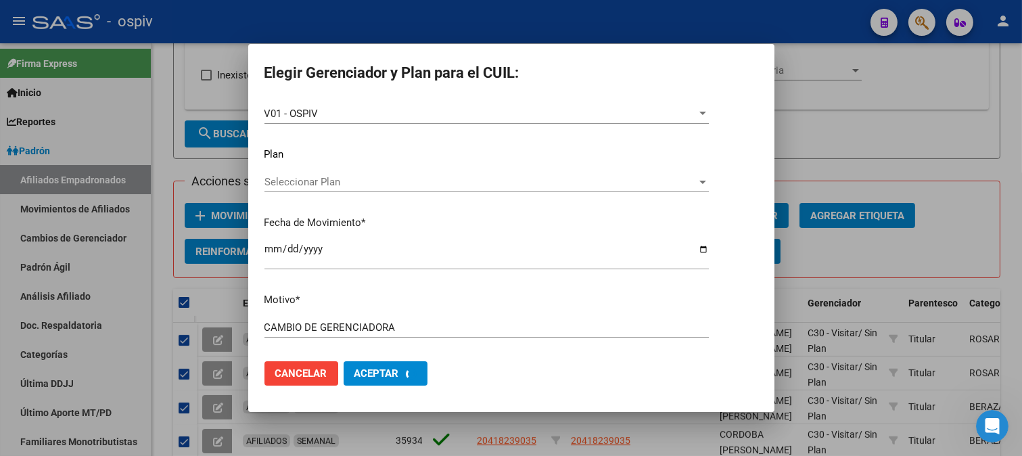
checkbox input "false"
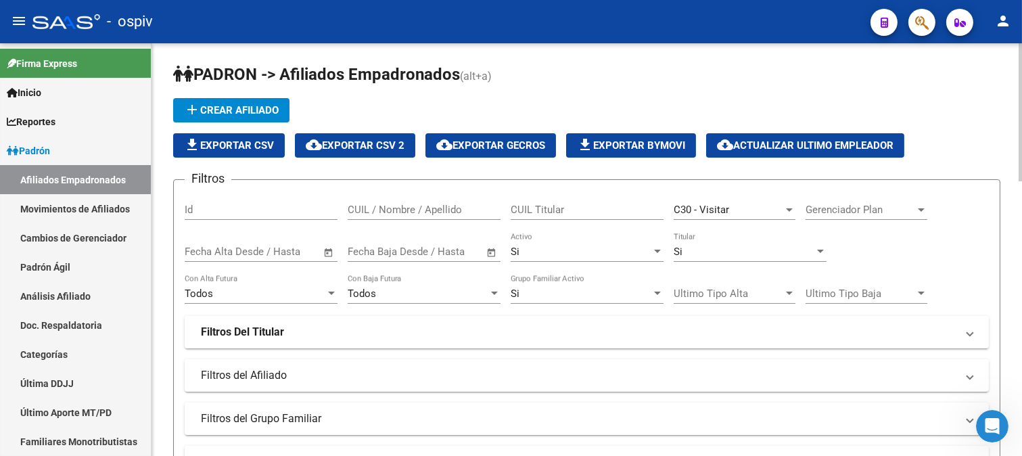
scroll to position [0, 0]
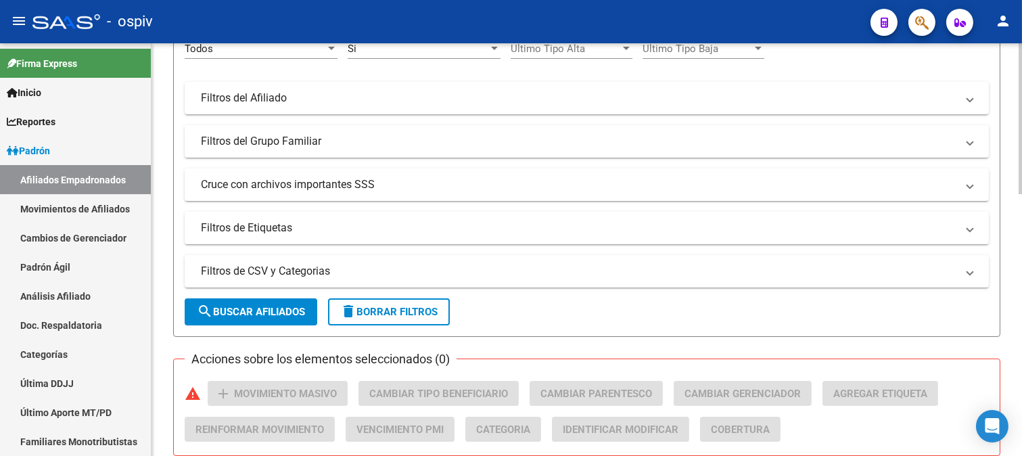
scroll to position [300, 0]
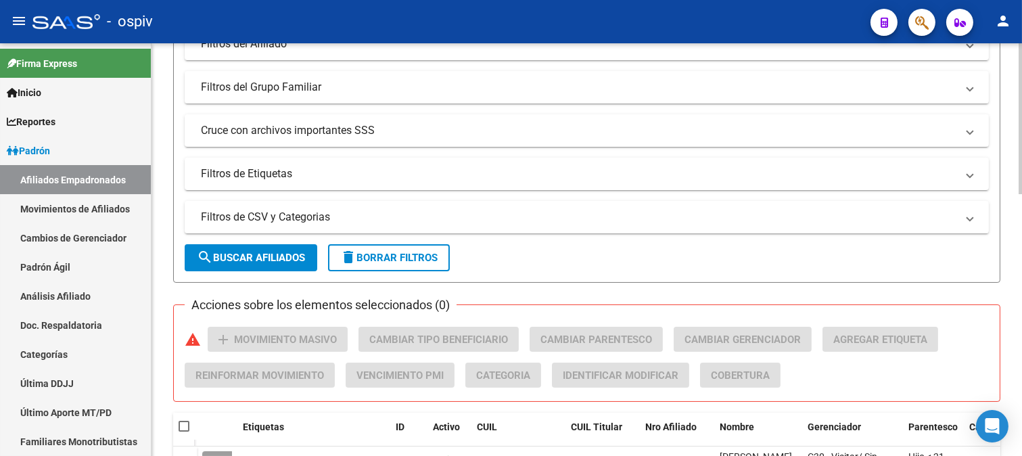
click at [252, 255] on span "search Buscar Afiliados" at bounding box center [251, 258] width 108 height 12
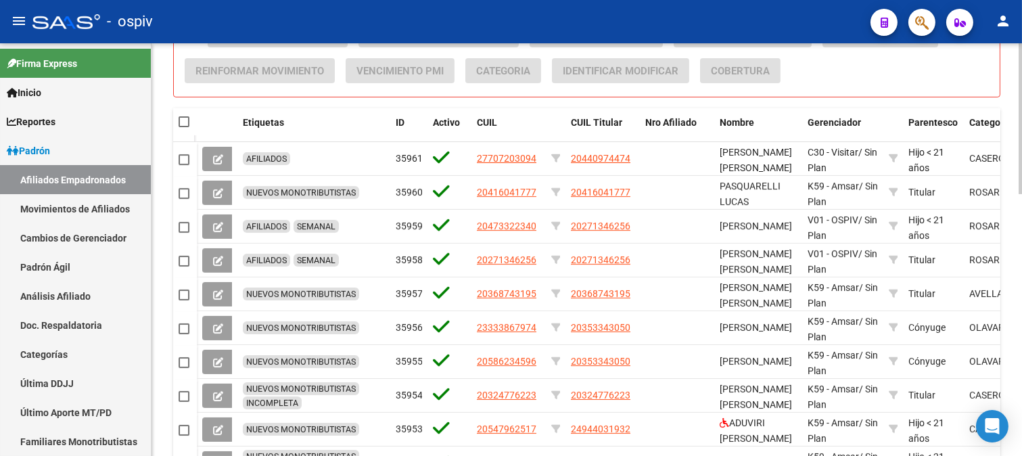
scroll to position [568, 0]
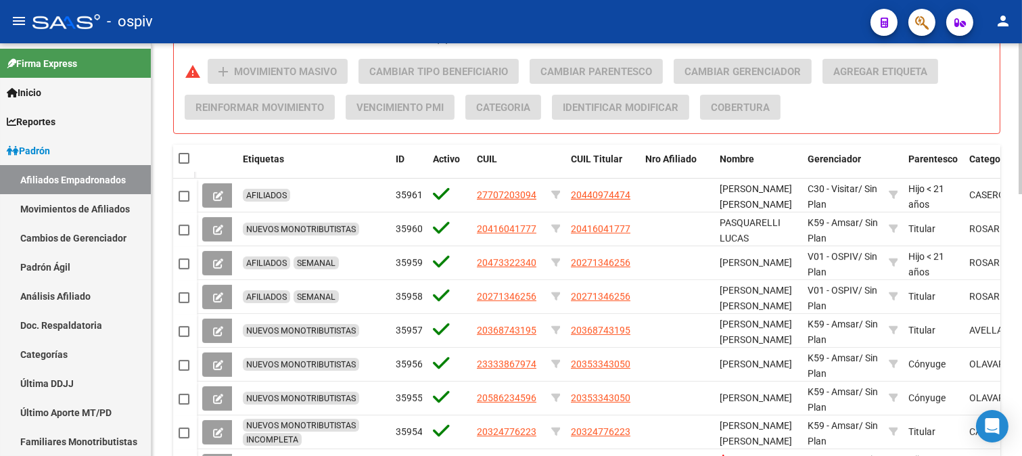
click at [188, 152] on mat-checkbox at bounding box center [184, 159] width 11 height 14
click at [187, 159] on span at bounding box center [184, 158] width 11 height 11
click at [184, 164] on input "checkbox" at bounding box center [183, 164] width 1 height 1
checkbox input "true"
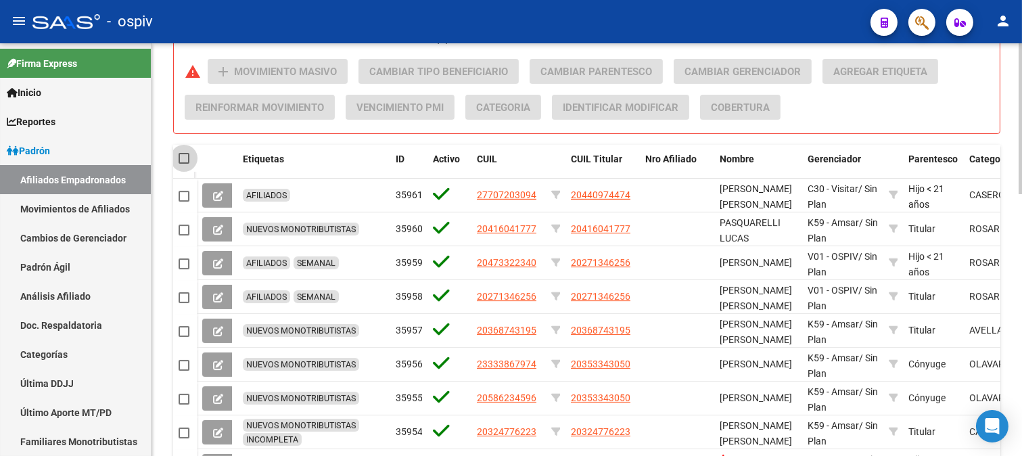
checkbox input "true"
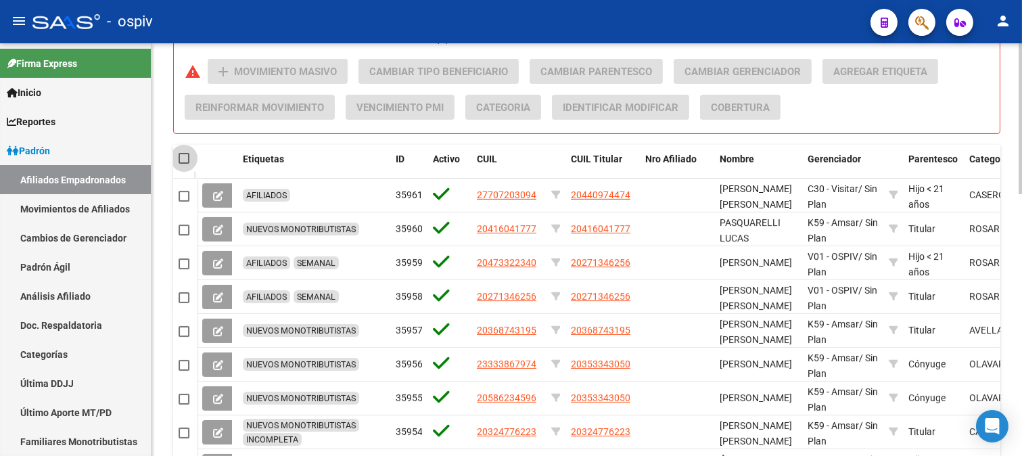
checkbox input "true"
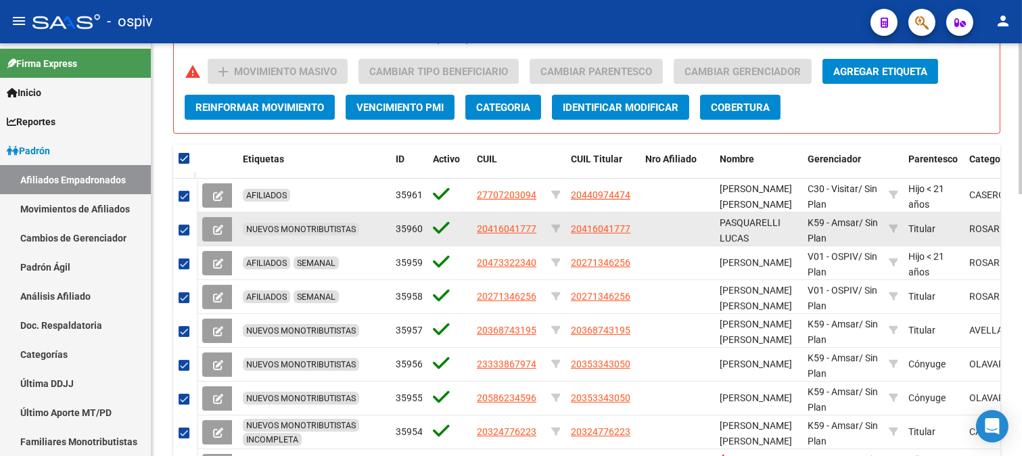
scroll to position [0, 0]
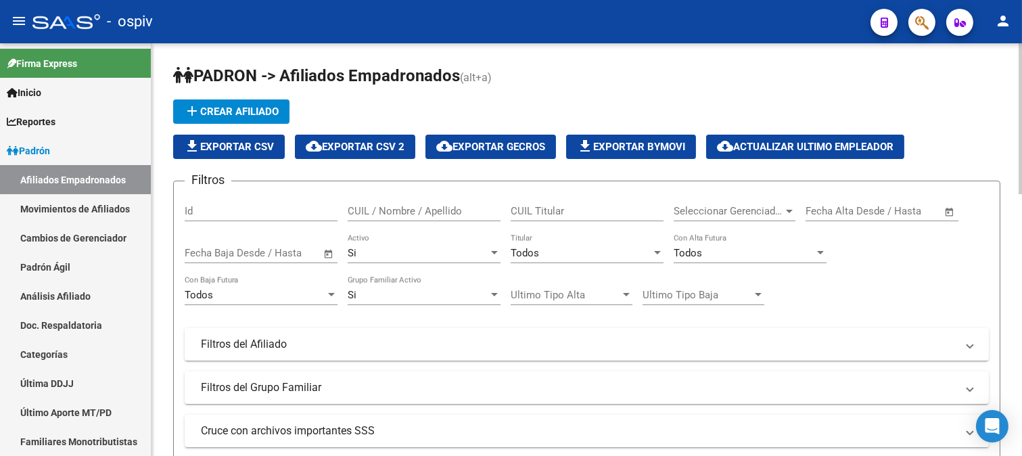
click at [373, 145] on span "cloud_download Exportar CSV 2" at bounding box center [355, 147] width 99 height 12
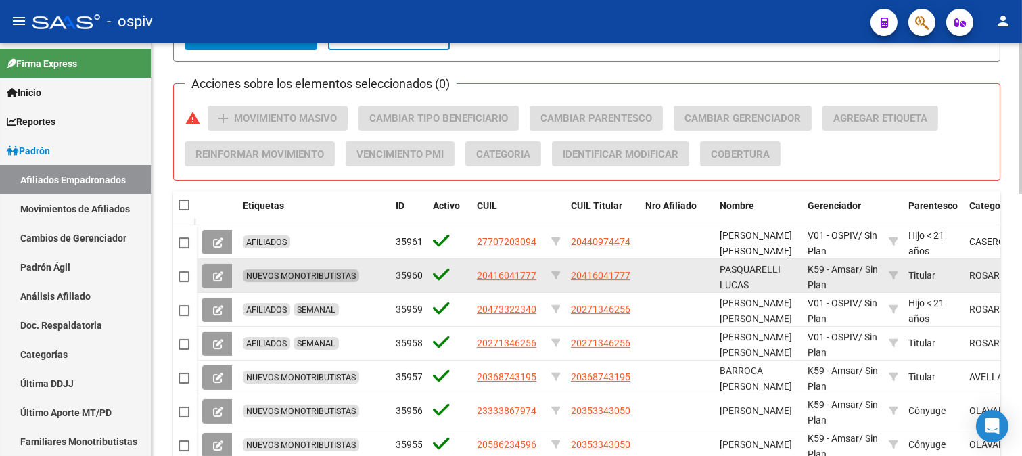
scroll to position [526, 0]
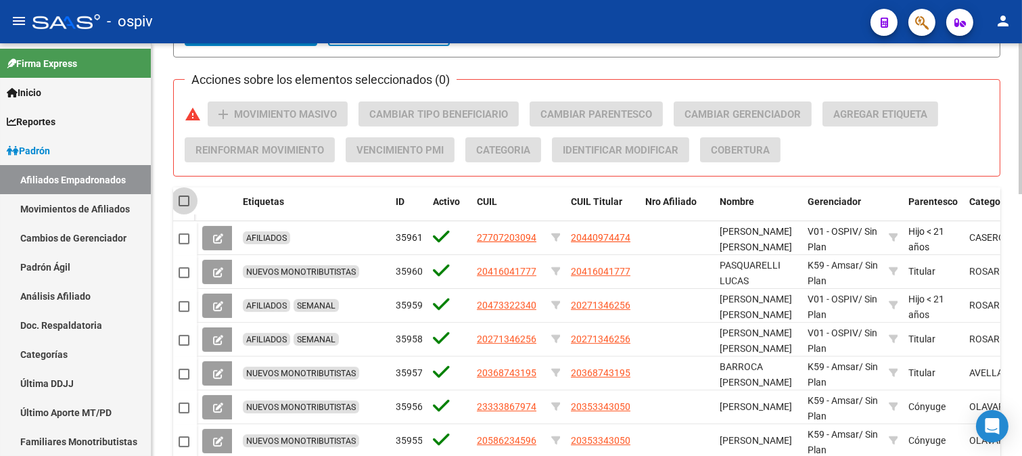
click at [181, 203] on span at bounding box center [184, 200] width 11 height 11
click at [183, 206] on input "checkbox" at bounding box center [183, 206] width 1 height 1
checkbox input "true"
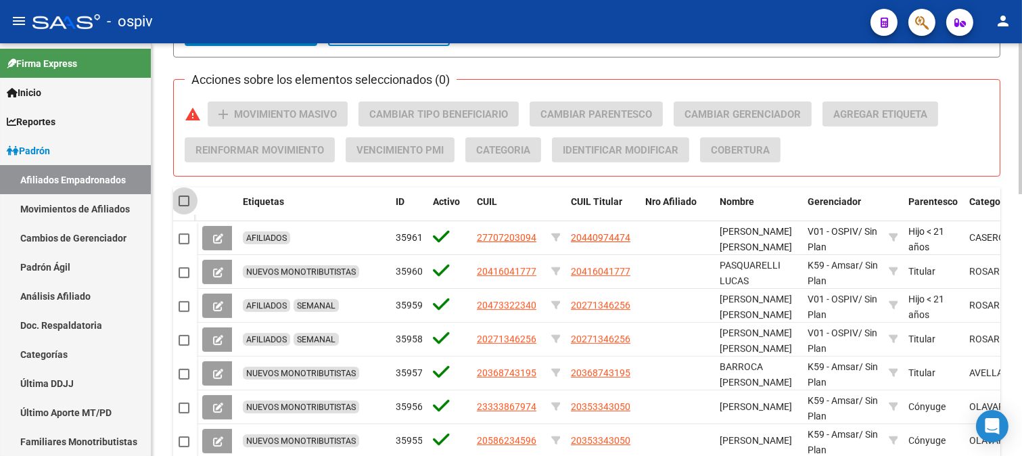
checkbox input "true"
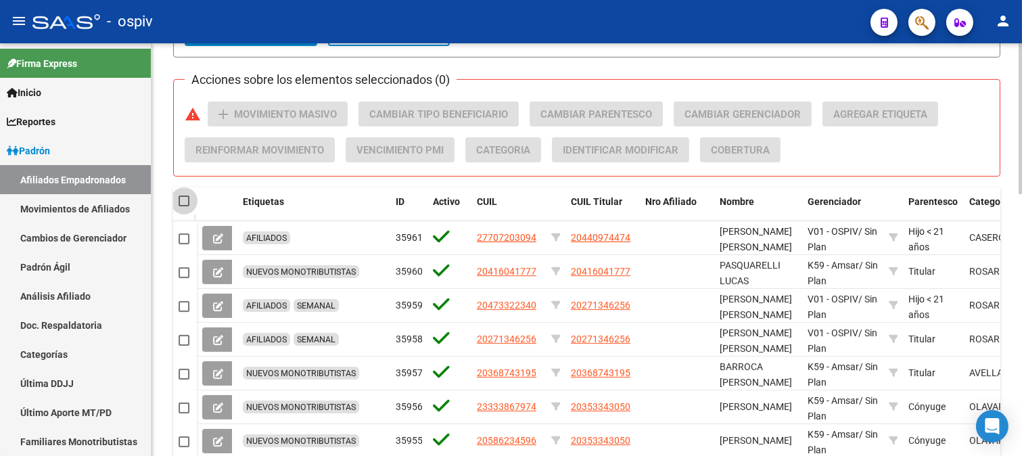
checkbox input "true"
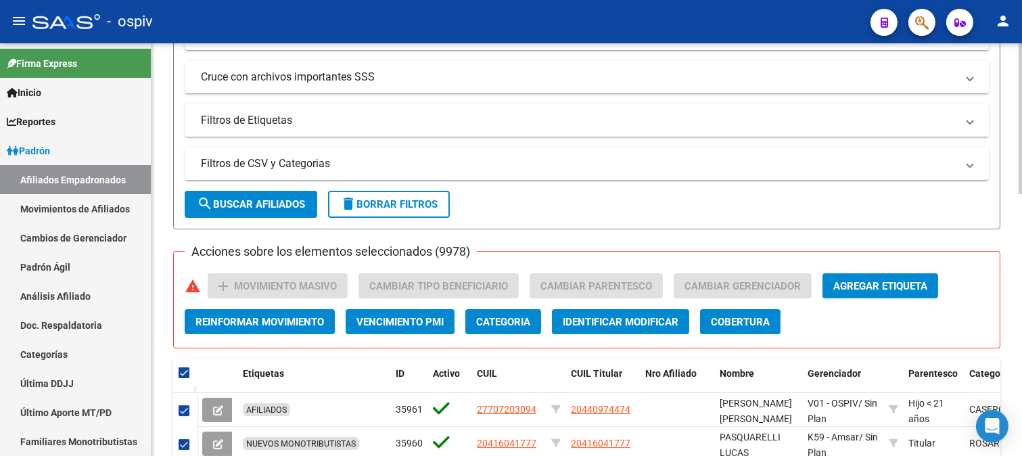
scroll to position [0, 0]
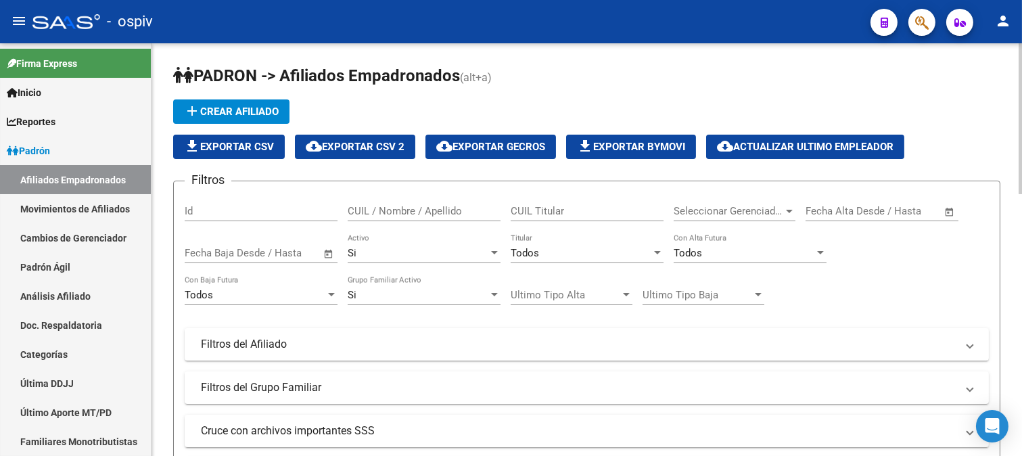
click at [389, 145] on span "cloud_download Exportar CSV 2" at bounding box center [355, 147] width 99 height 12
click at [1002, 430] on div "Open Intercom Messenger" at bounding box center [993, 427] width 36 height 36
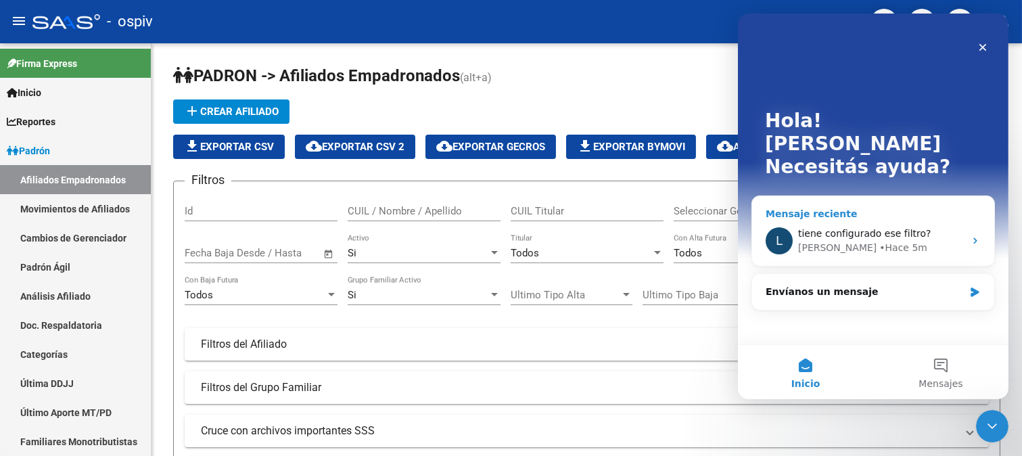
click at [877, 228] on span "tiene configurado ese filtro?" at bounding box center [863, 233] width 133 height 11
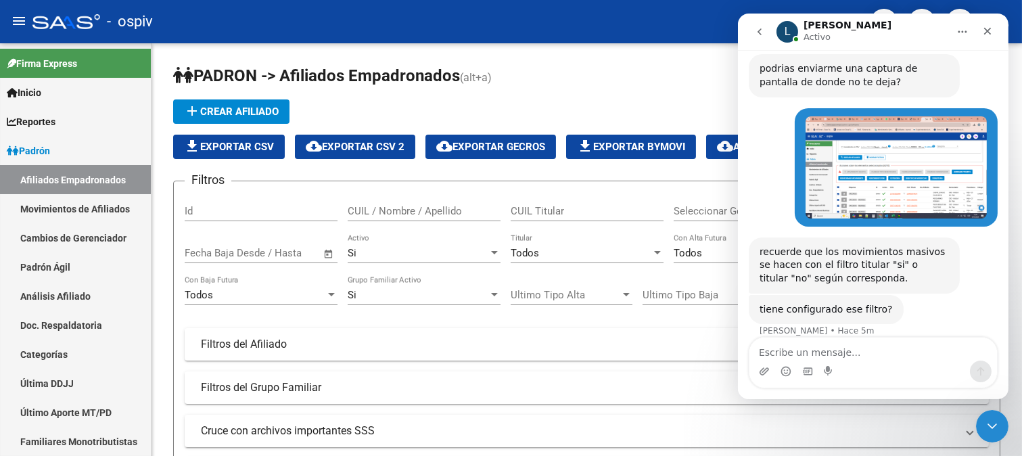
scroll to position [298, 0]
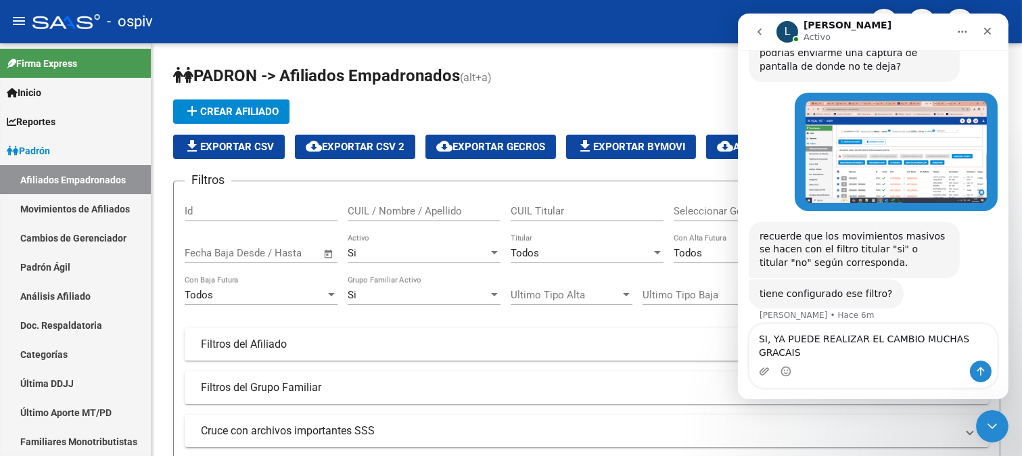
drag, startPoint x: 973, startPoint y: 355, endPoint x: 989, endPoint y: 356, distance: 16.2
click at [989, 356] on textarea "SI, YA PUEDE REALIZAR EL CAMBIO MUCHAS GRACAIS" at bounding box center [873, 342] width 248 height 37
type textarea "SI, YA PUEDE REALIZAR EL CAMBIO MUCHAS GRACIAS"
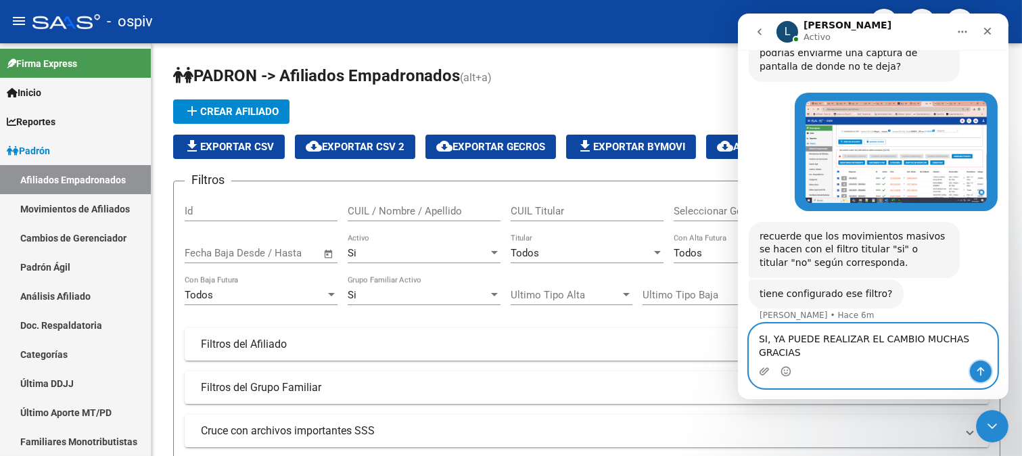
click at [981, 369] on icon "Enviar un mensaje…" at bounding box center [980, 371] width 7 height 9
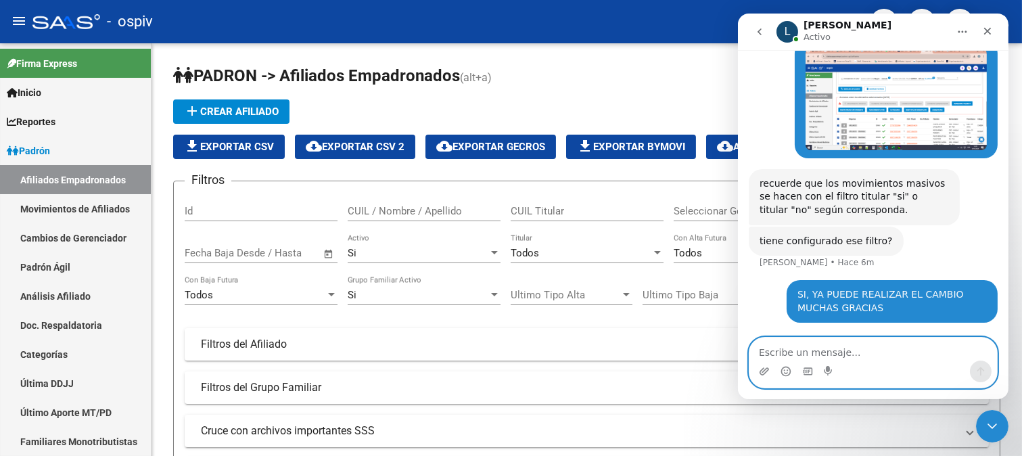
scroll to position [350, 0]
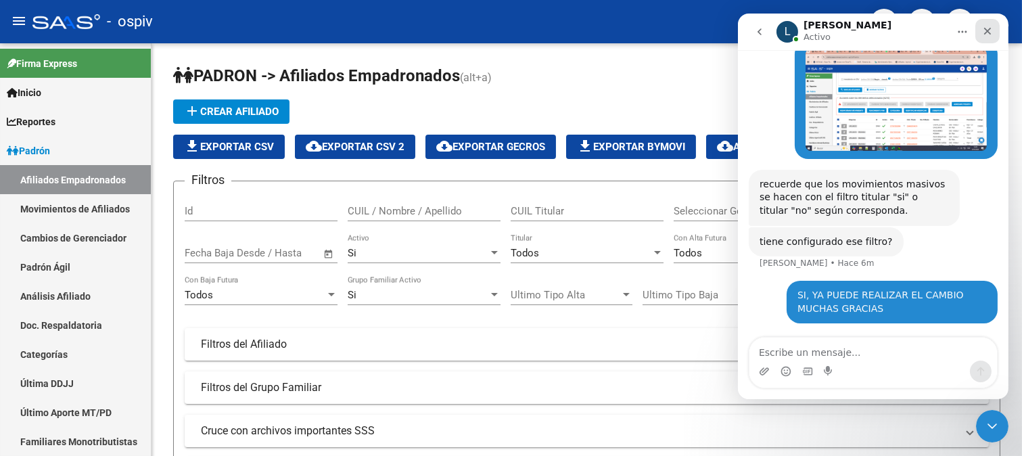
click at [990, 30] on icon "Cerrar" at bounding box center [986, 31] width 11 height 11
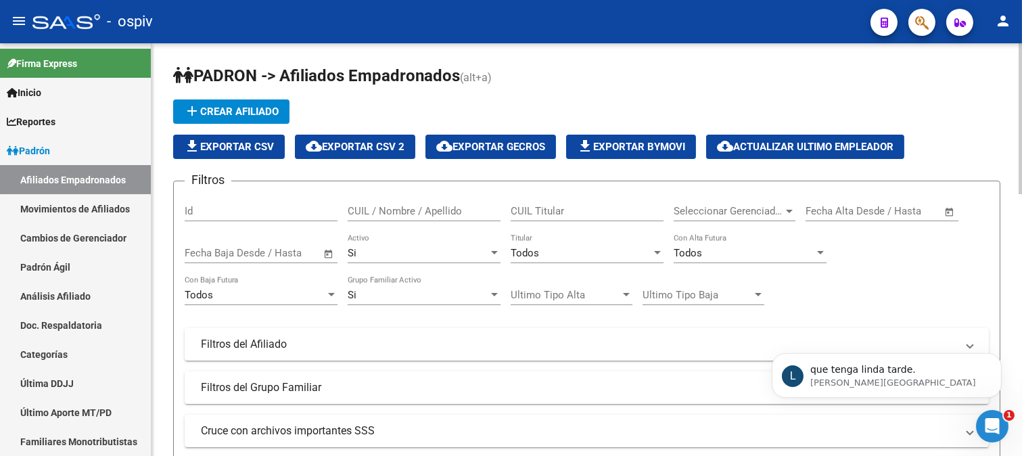
scroll to position [0, 0]
